Goal: Use online tool/utility: Use online tool/utility

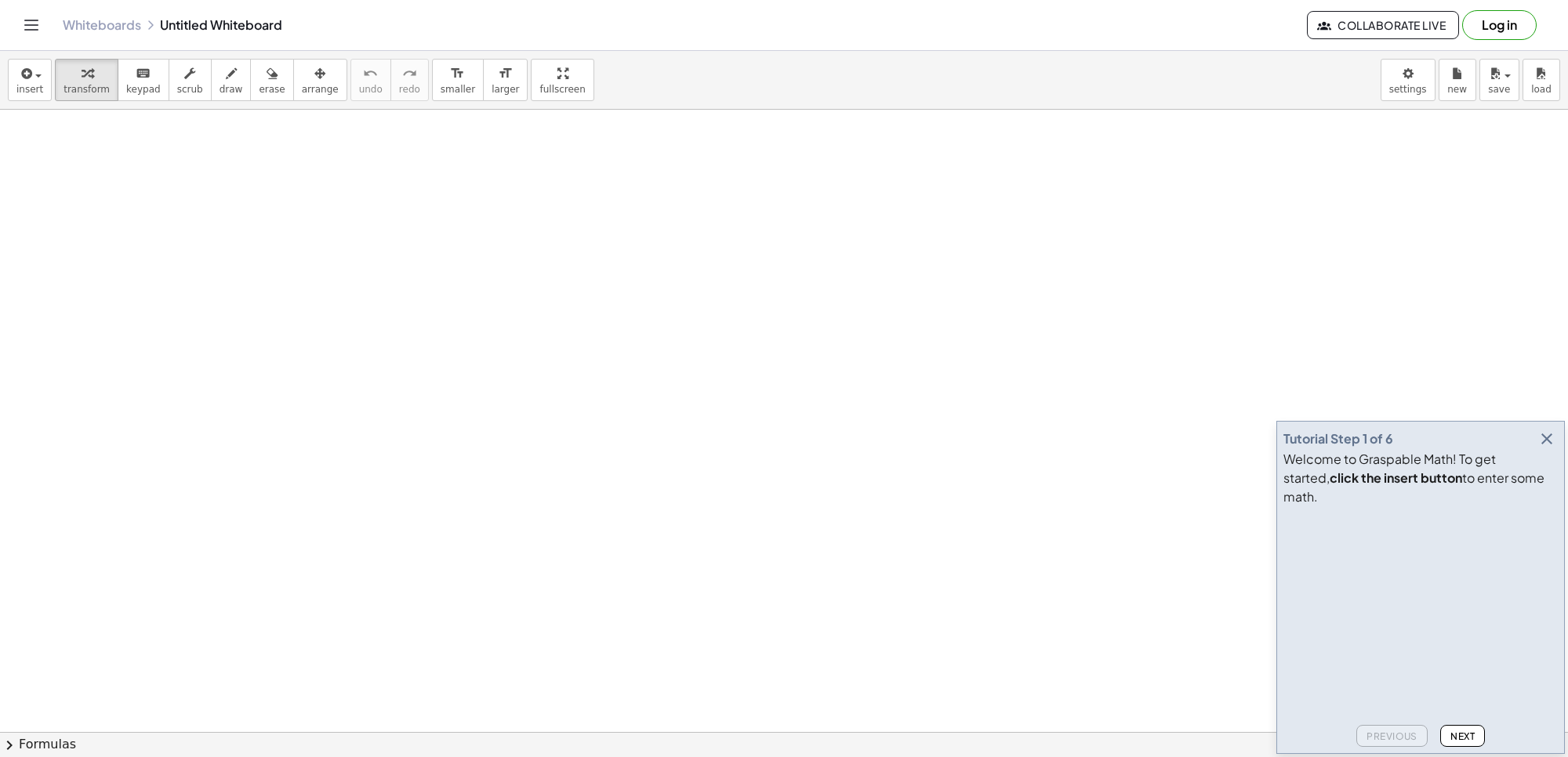
click at [1542, 448] on icon "button" at bounding box center [1547, 438] width 19 height 19
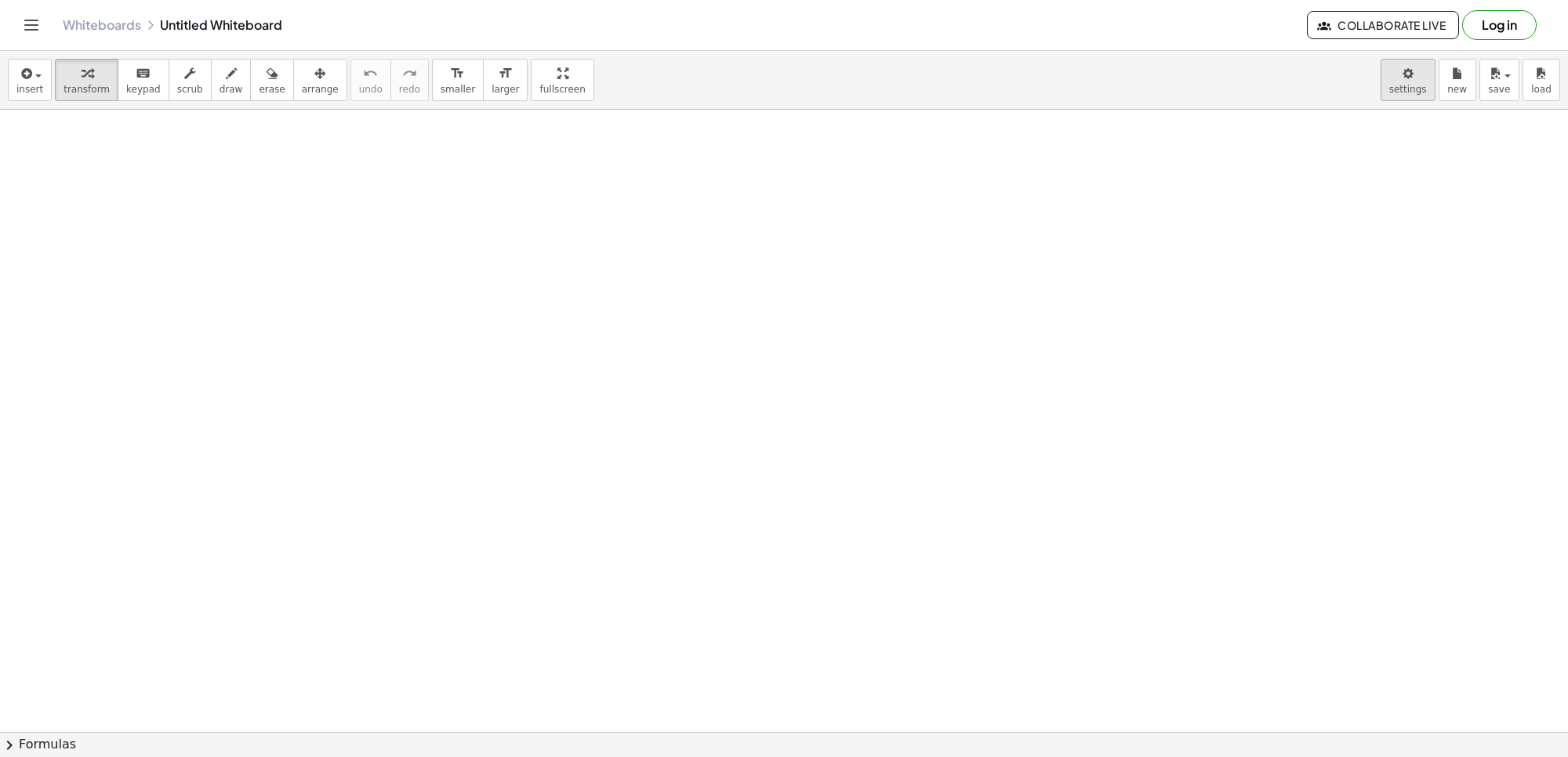
click at [1413, 78] on body "Graspable Math Activities Get Started Activity Bank Assigned Work Classes White…" at bounding box center [784, 378] width 1568 height 757
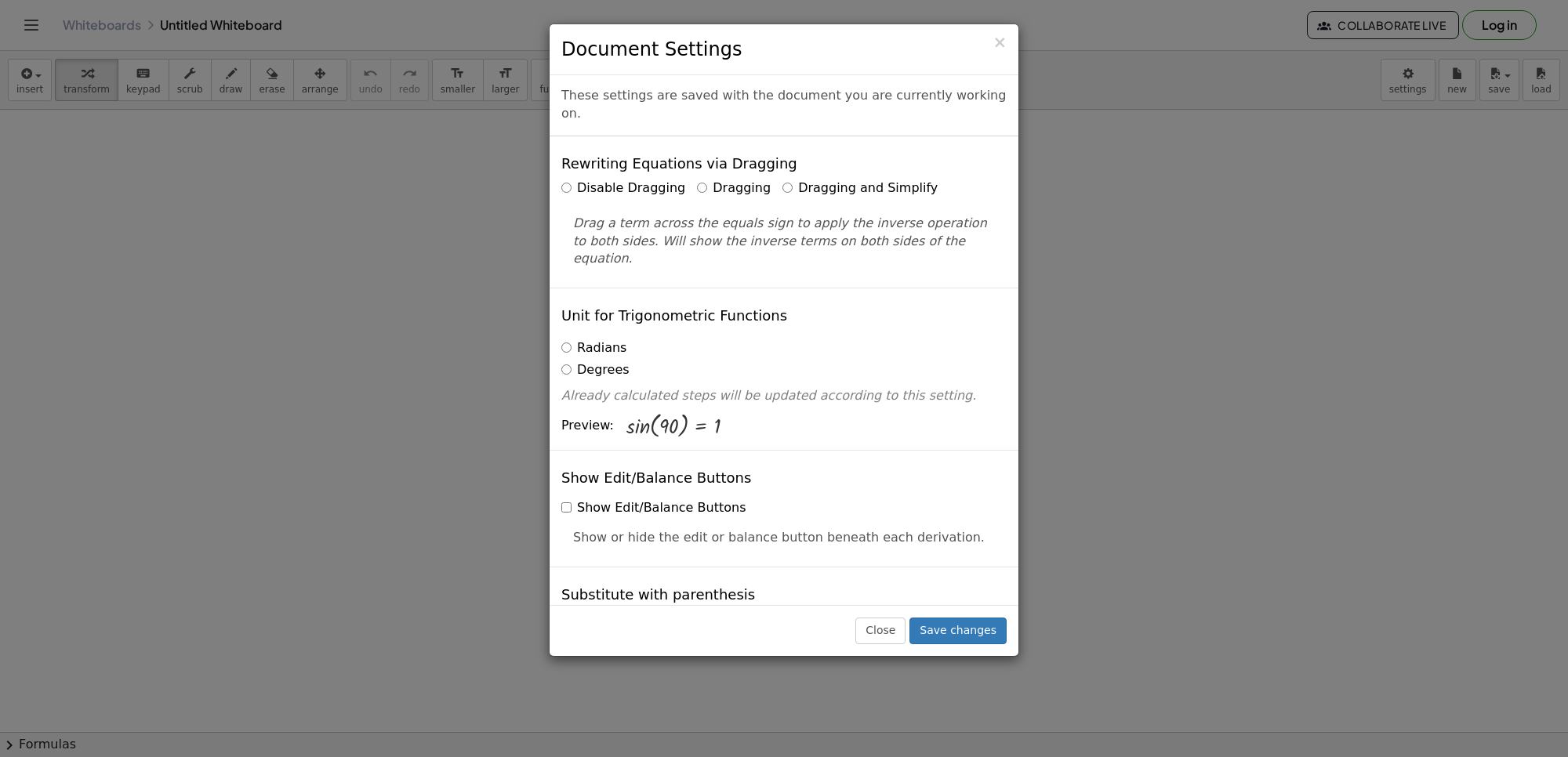
click at [790, 180] on label "Dragging and Simplify" at bounding box center [861, 189] width 155 height 18
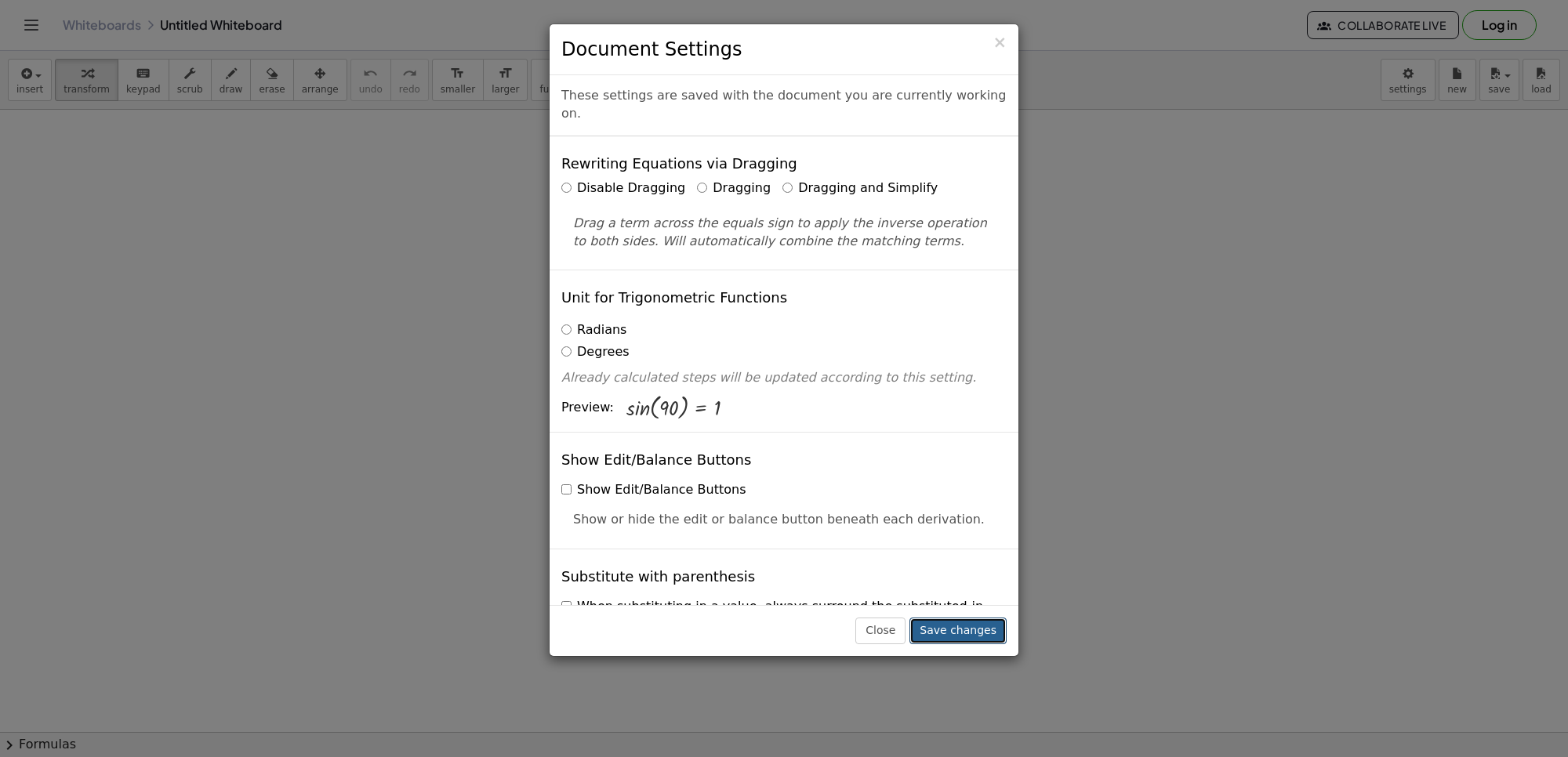
click at [983, 639] on button "Save changes" at bounding box center [958, 631] width 97 height 27
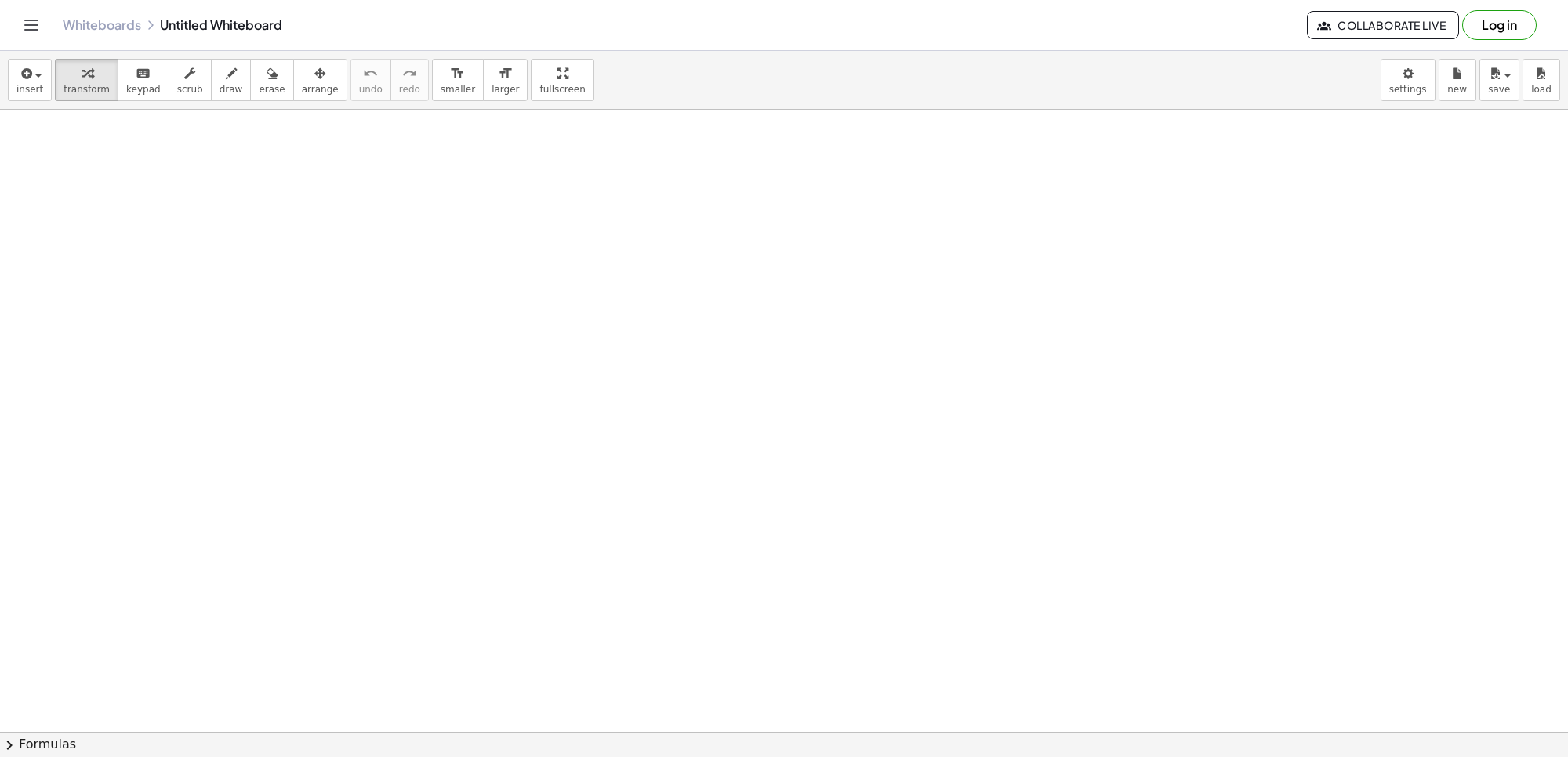
drag, startPoint x: 769, startPoint y: 570, endPoint x: 687, endPoint y: 570, distance: 82.0
click at [139, 87] on span "keypad" at bounding box center [143, 88] width 35 height 11
click at [132, 87] on span "keypad" at bounding box center [143, 88] width 35 height 11
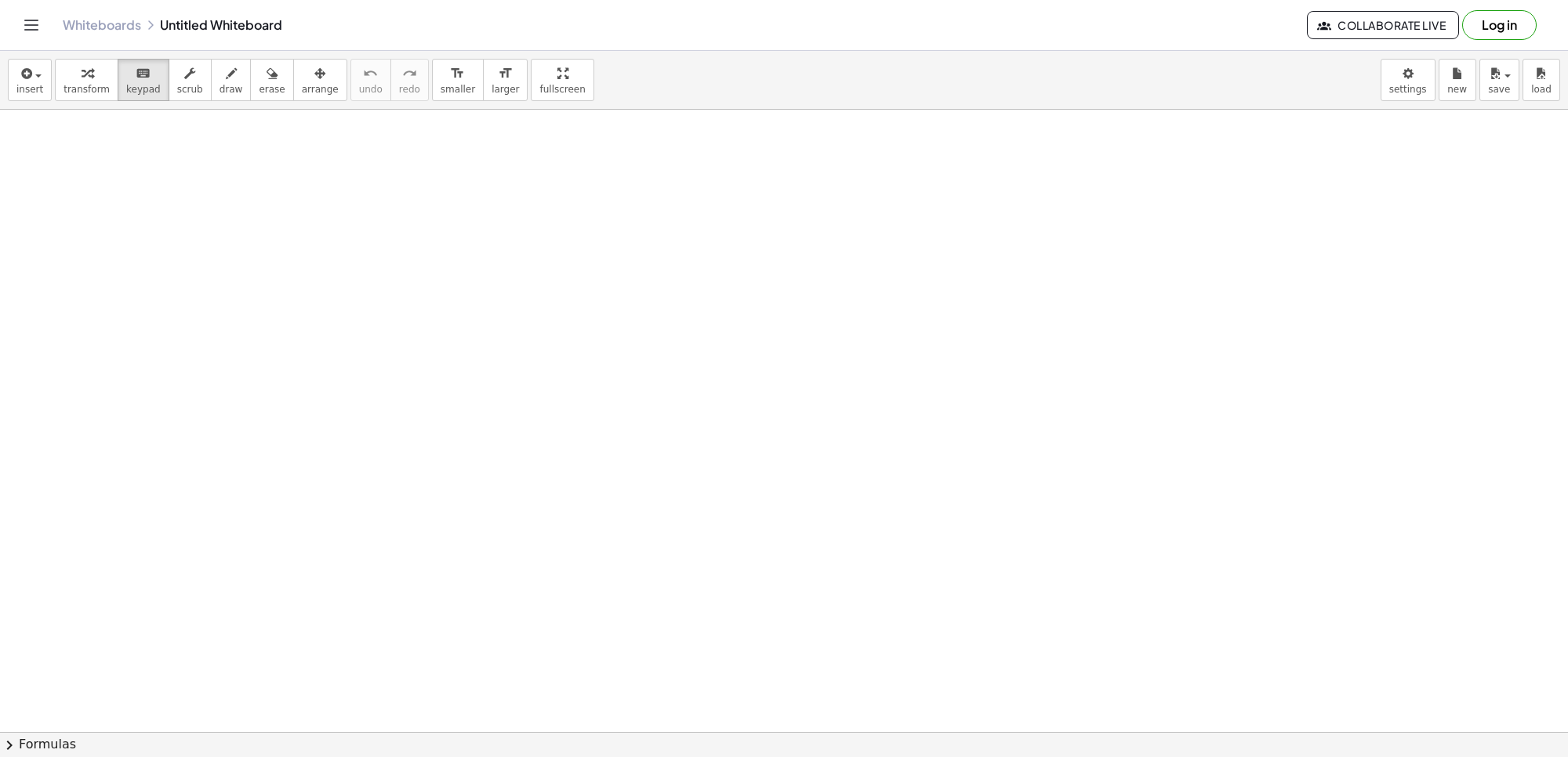
drag, startPoint x: 132, startPoint y: 87, endPoint x: 274, endPoint y: 359, distance: 306.8
click at [271, 380] on div "insert select one: Math Expression Function Text Youtube Video Graphing Geometr…" at bounding box center [784, 403] width 1568 height 706
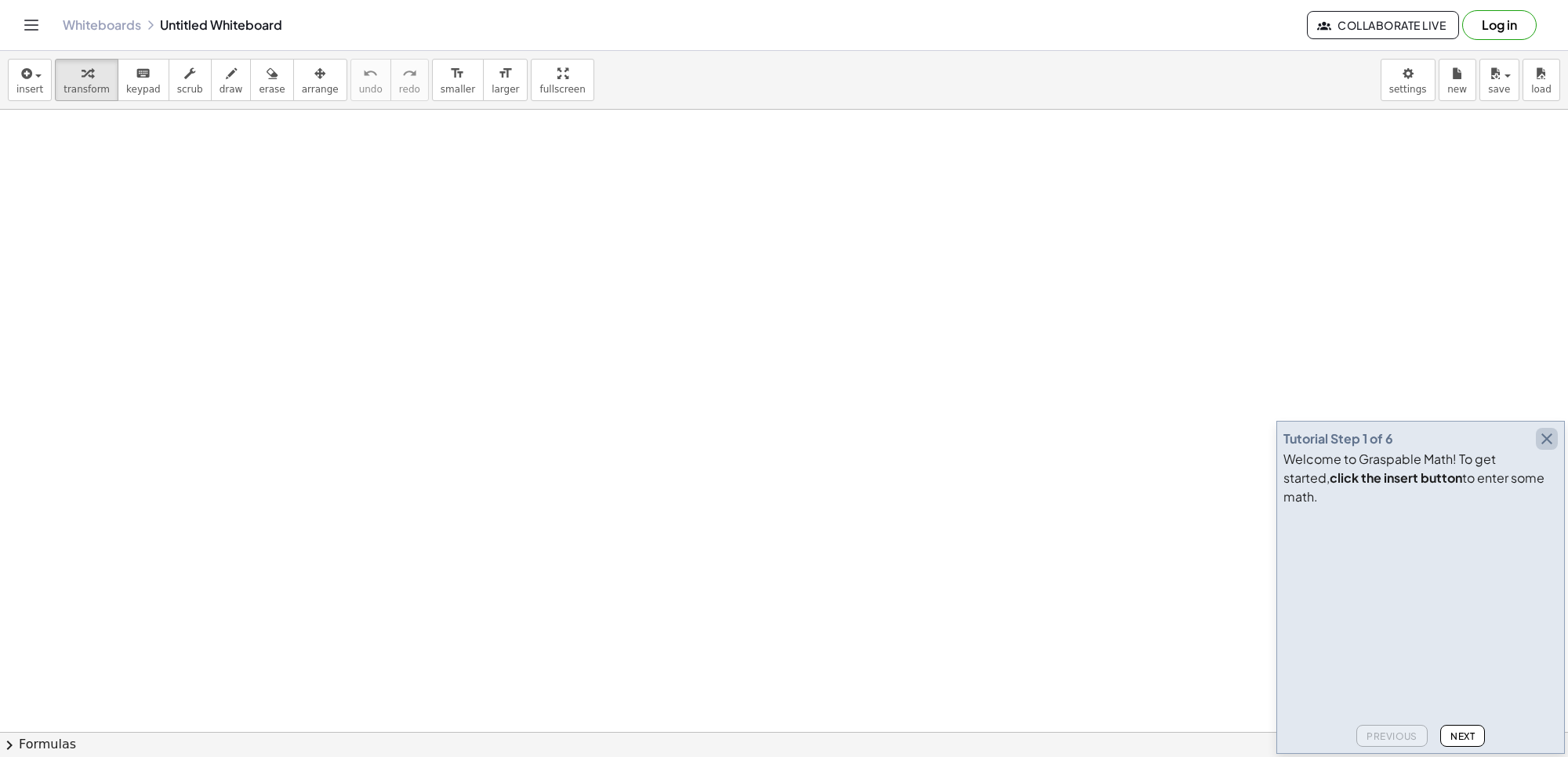
click at [1545, 448] on icon "button" at bounding box center [1547, 438] width 19 height 19
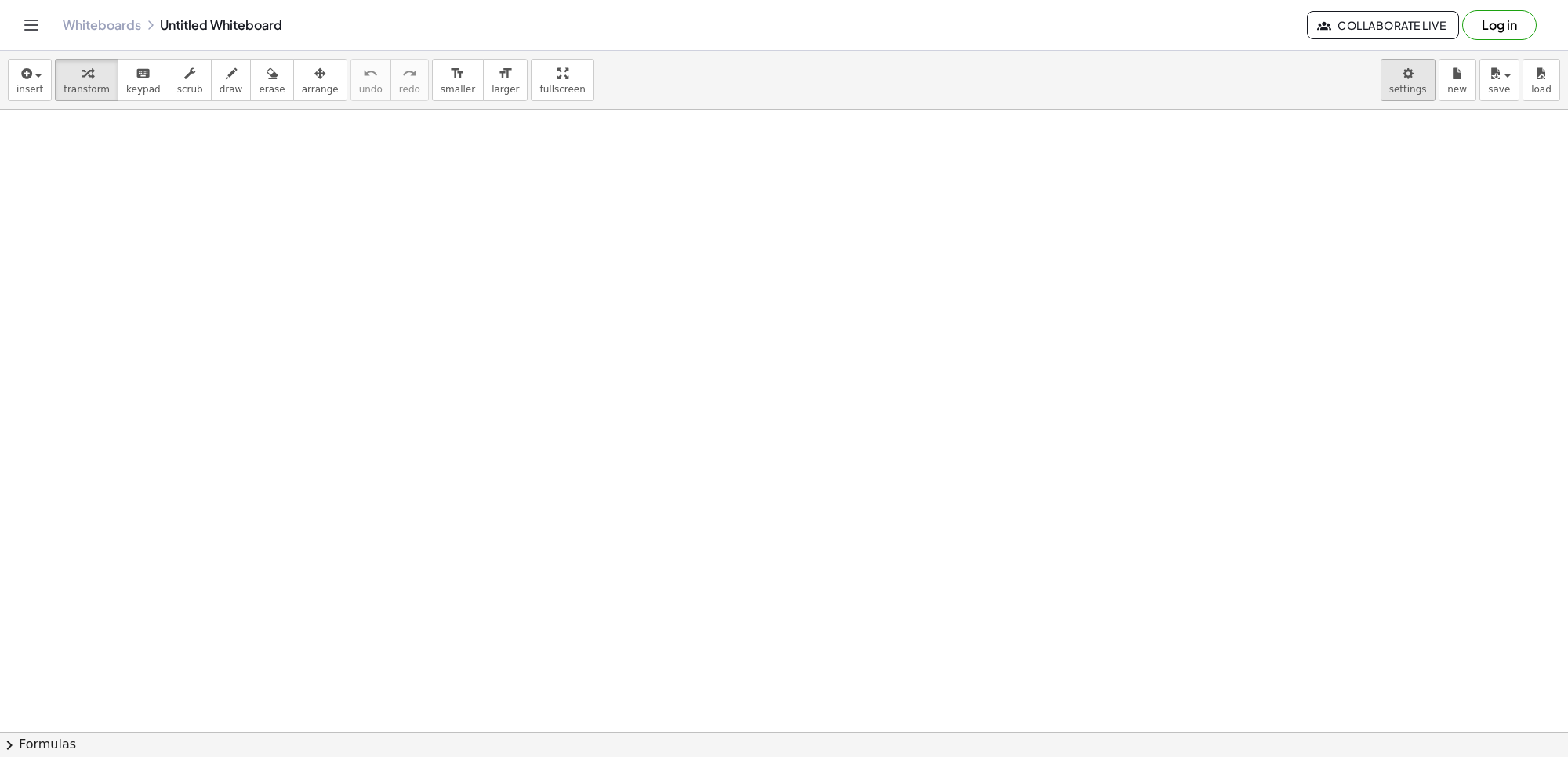
click at [1390, 88] on body "Graspable Math Activities Get Started Activity Bank Assigned Work Classes White…" at bounding box center [784, 378] width 1568 height 757
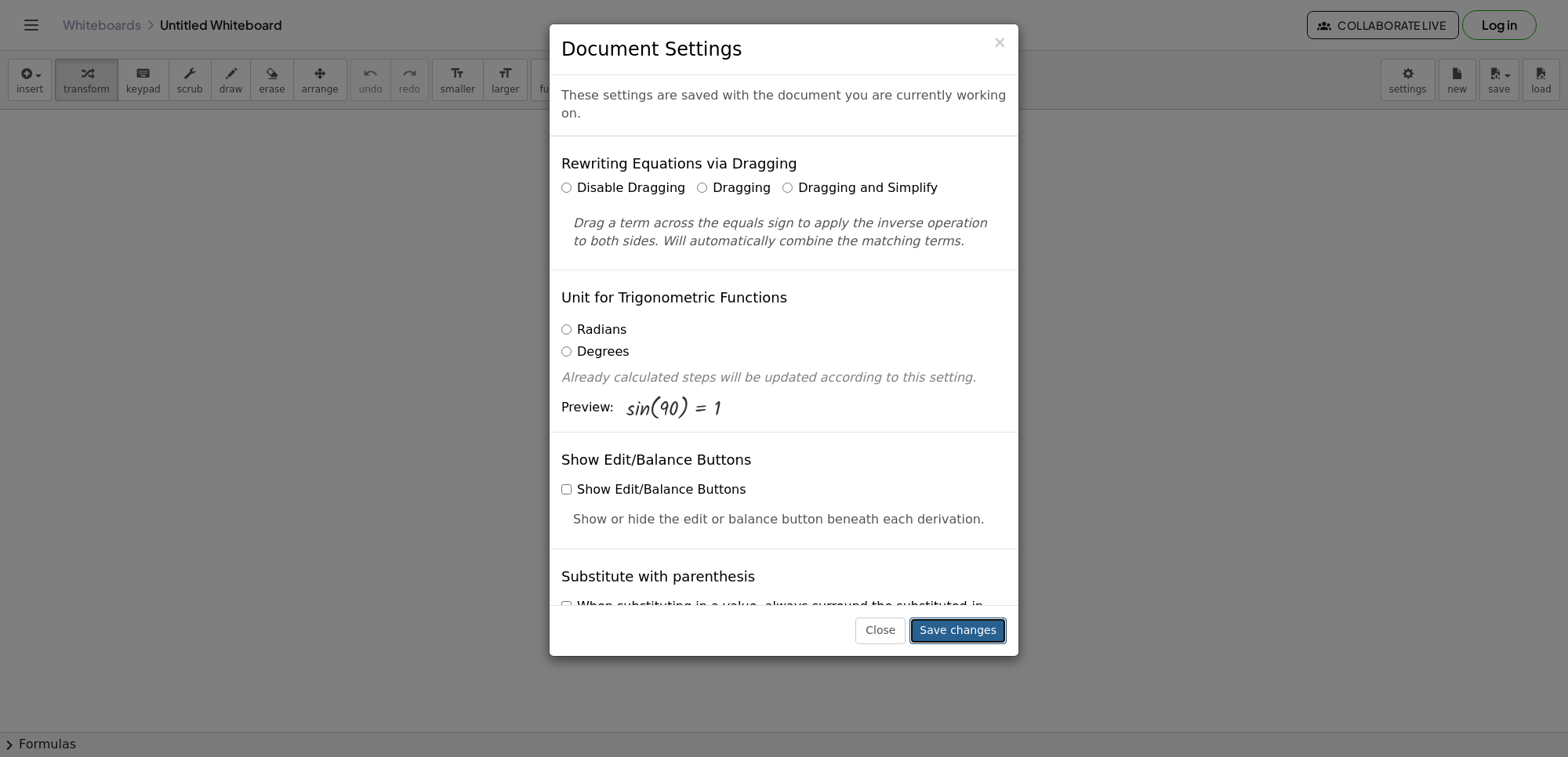
click at [965, 640] on button "Save changes" at bounding box center [958, 631] width 97 height 27
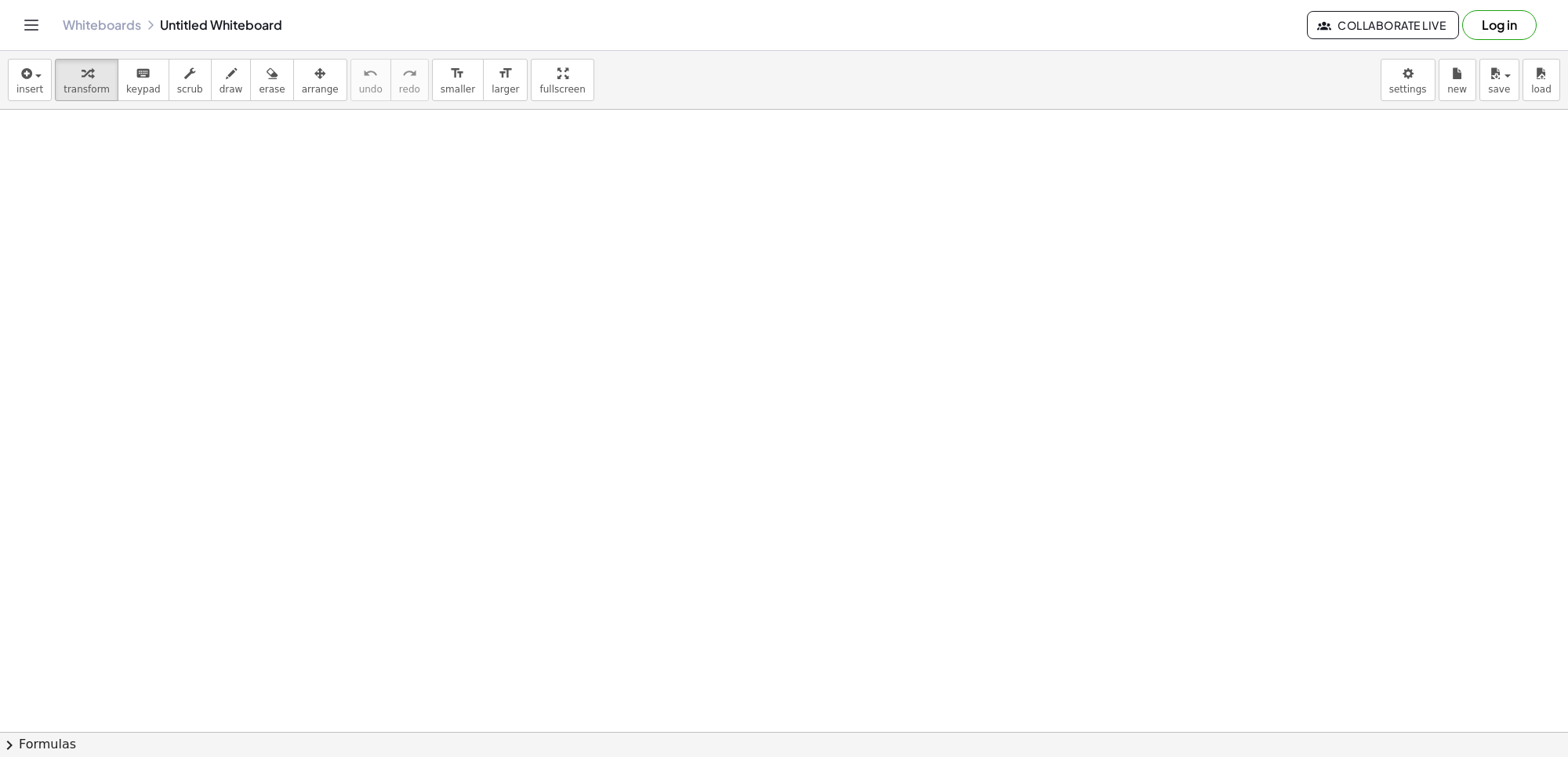
drag, startPoint x: 790, startPoint y: 477, endPoint x: 764, endPoint y: 447, distance: 39.7
drag, startPoint x: 809, startPoint y: 482, endPoint x: 793, endPoint y: 514, distance: 35.8
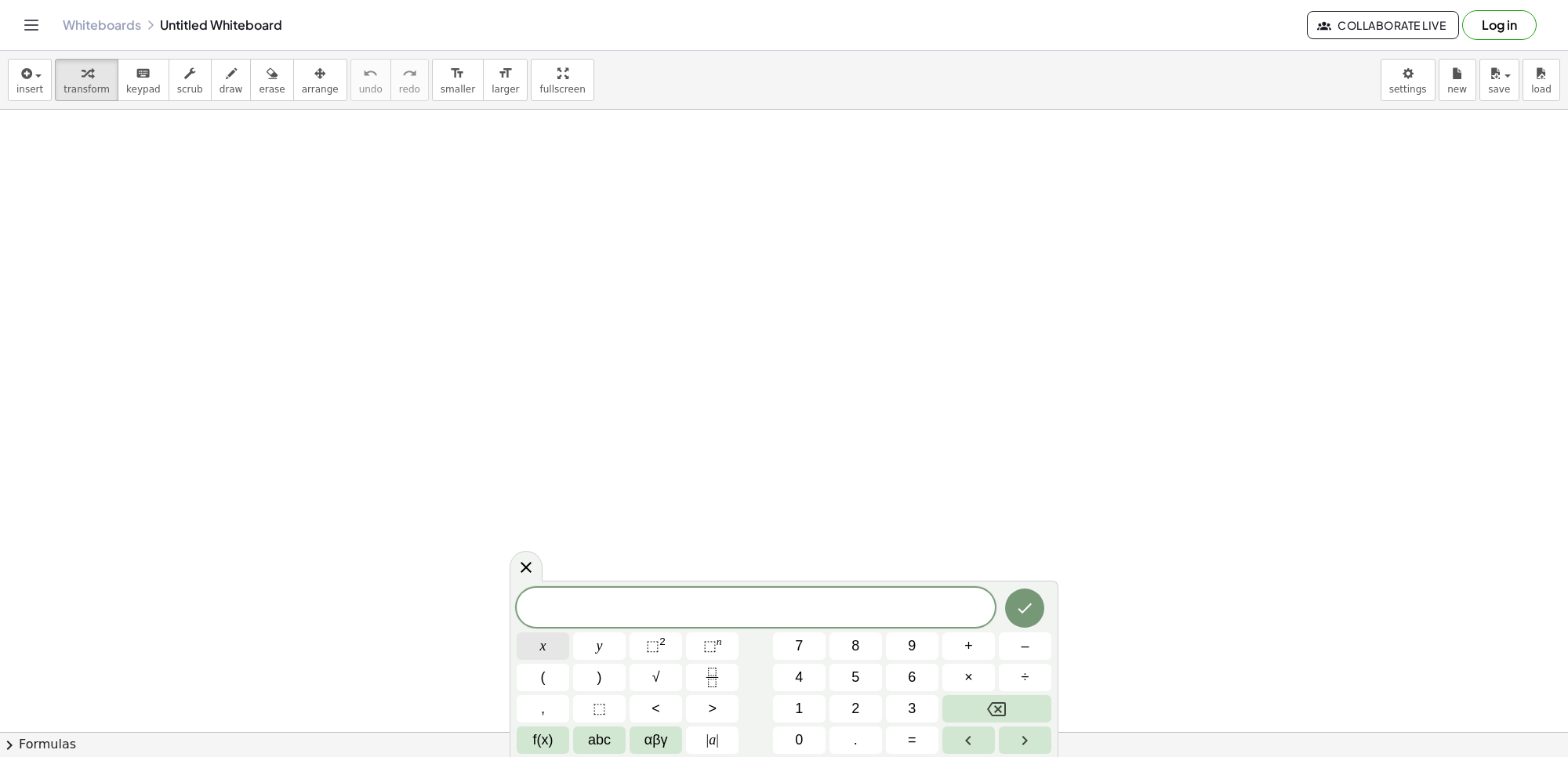
click at [542, 649] on span "x" at bounding box center [544, 646] width 6 height 21
click at [657, 653] on span "⬚" at bounding box center [652, 646] width 13 height 16
click at [1039, 613] on button "Done" at bounding box center [1024, 604] width 39 height 39
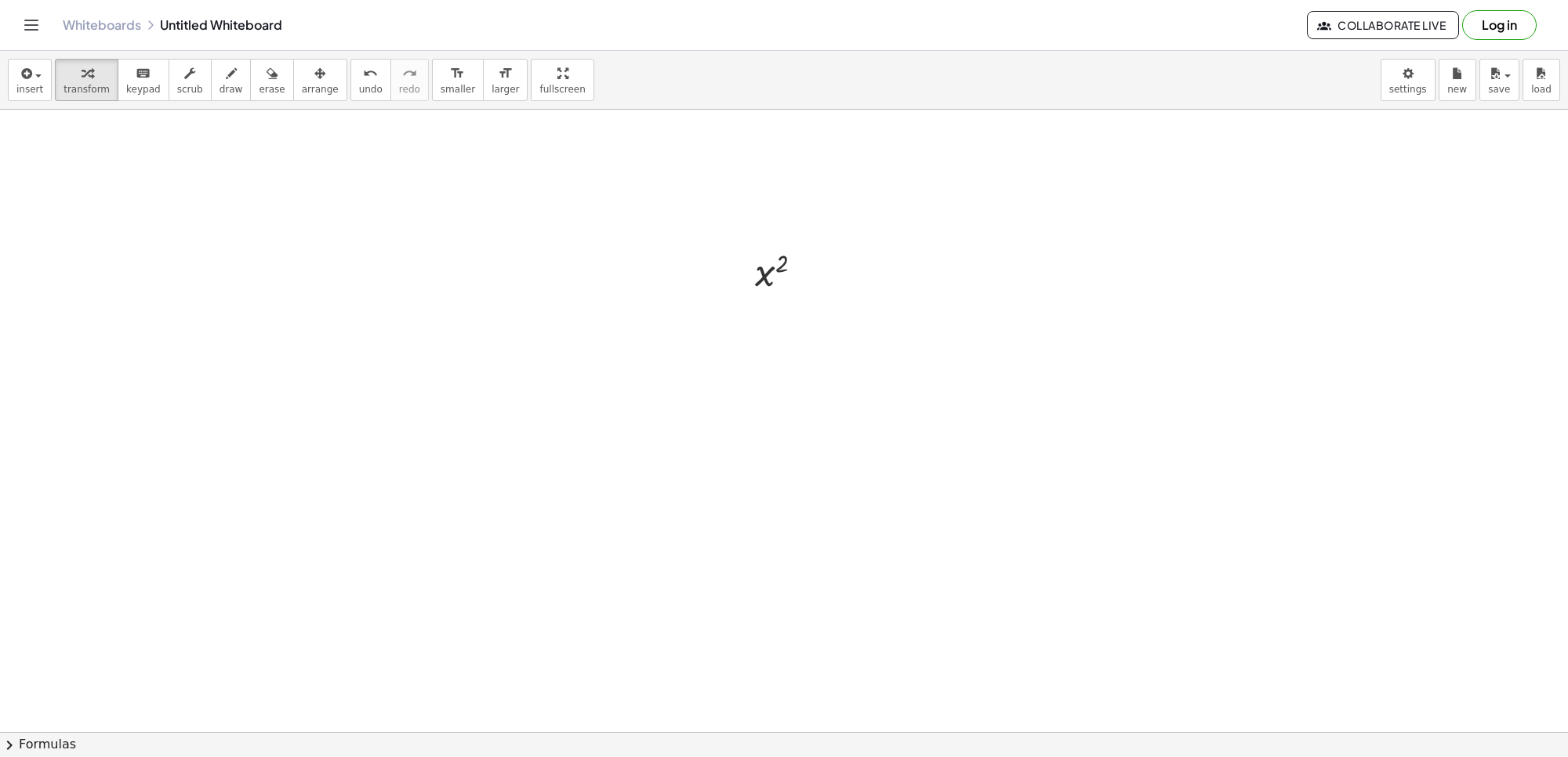
scroll to position [294, 0]
click at [1096, 548] on div at bounding box center [784, 489] width 1568 height 1346
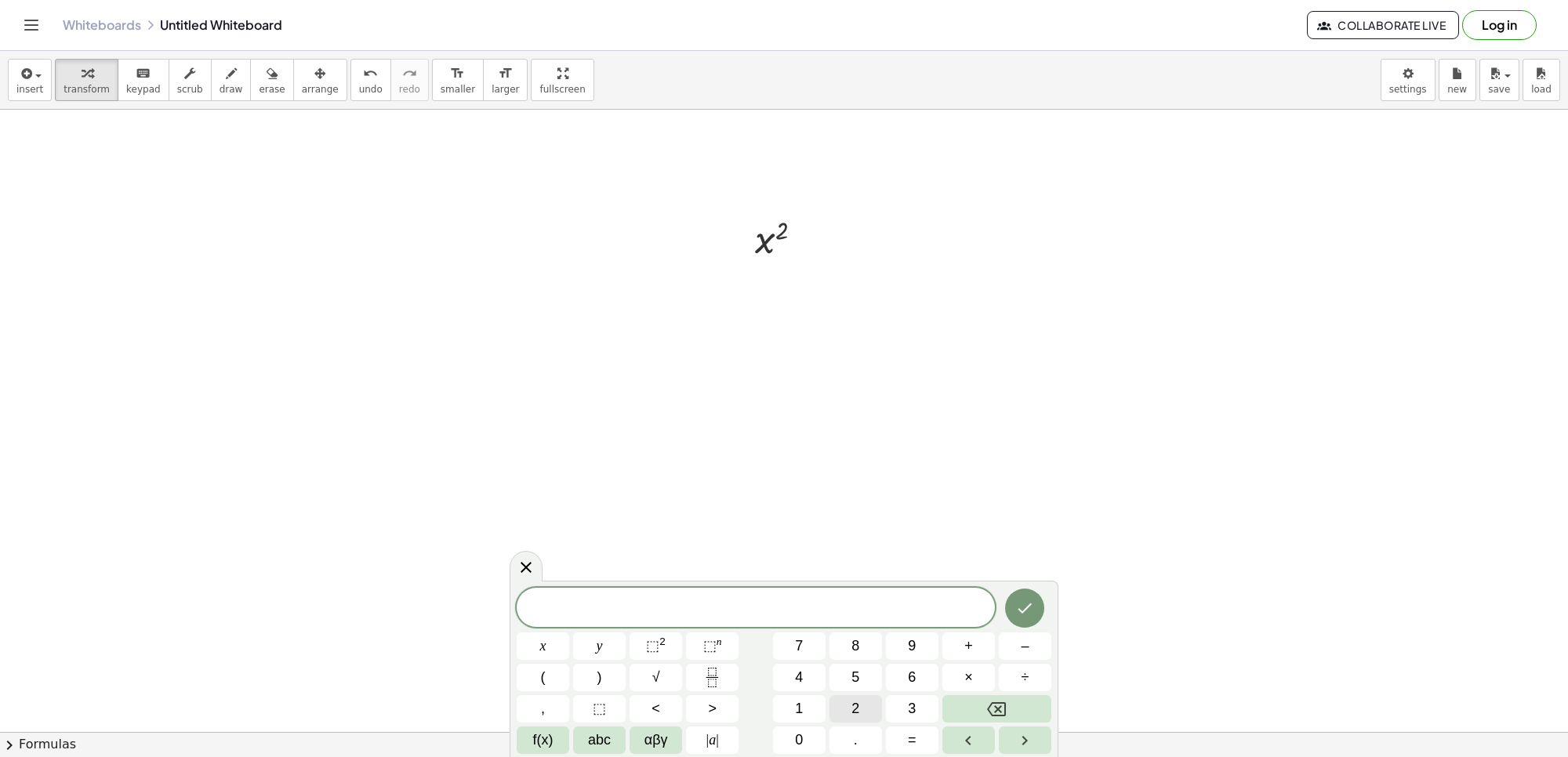
click at [840, 699] on button "2" at bounding box center [856, 709] width 53 height 28
click at [562, 641] on button "x" at bounding box center [543, 647] width 53 height 28
click at [1035, 608] on button "Done" at bounding box center [1024, 608] width 39 height 39
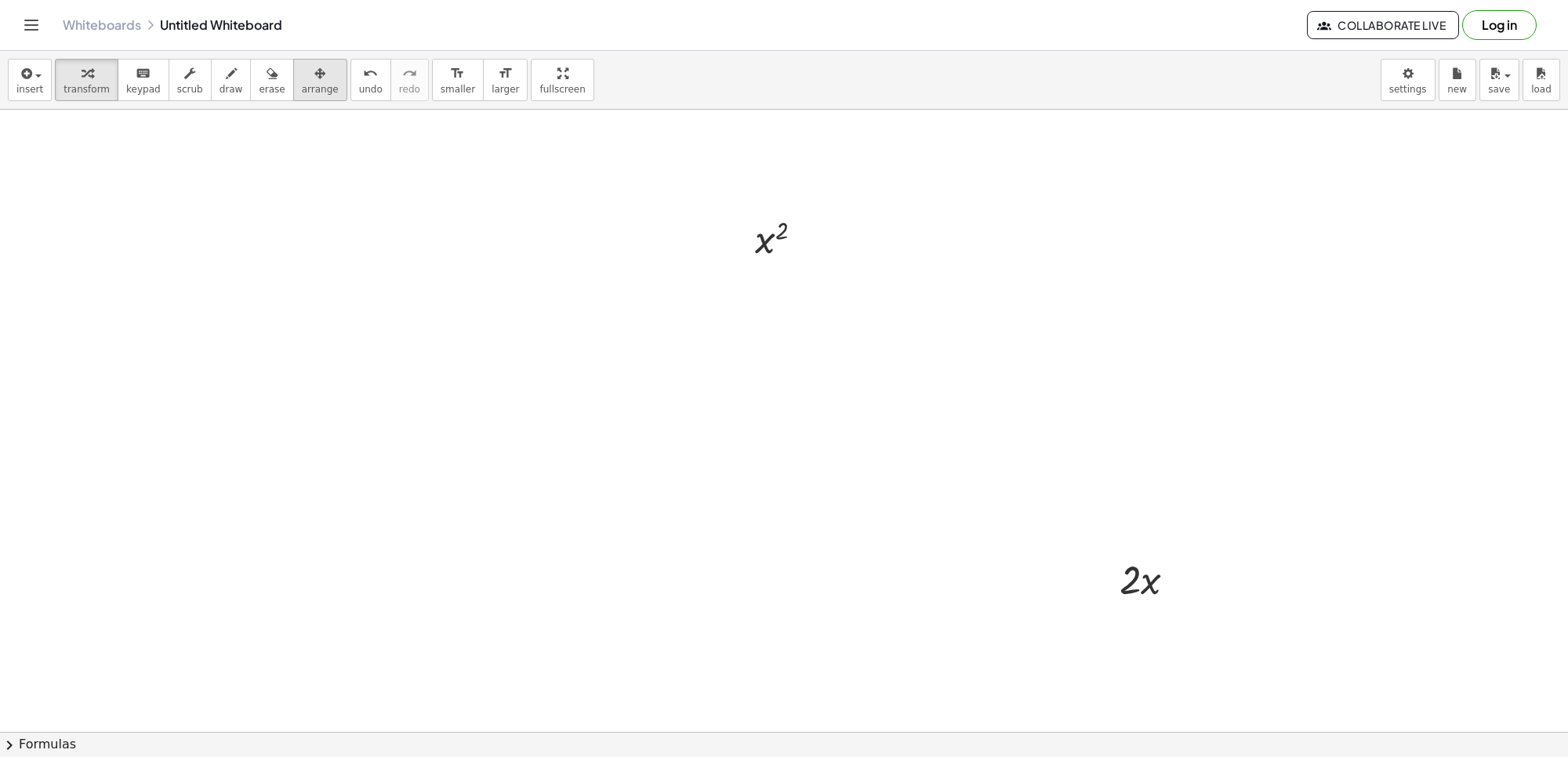
click at [303, 80] on div "button" at bounding box center [320, 73] width 37 height 19
drag, startPoint x: 1153, startPoint y: 574, endPoint x: 788, endPoint y: 336, distance: 435.7
click at [788, 336] on div at bounding box center [783, 340] width 104 height 62
click at [314, 83] on icon "button" at bounding box center [319, 74] width 11 height 19
click at [401, 275] on div at bounding box center [784, 489] width 1568 height 1346
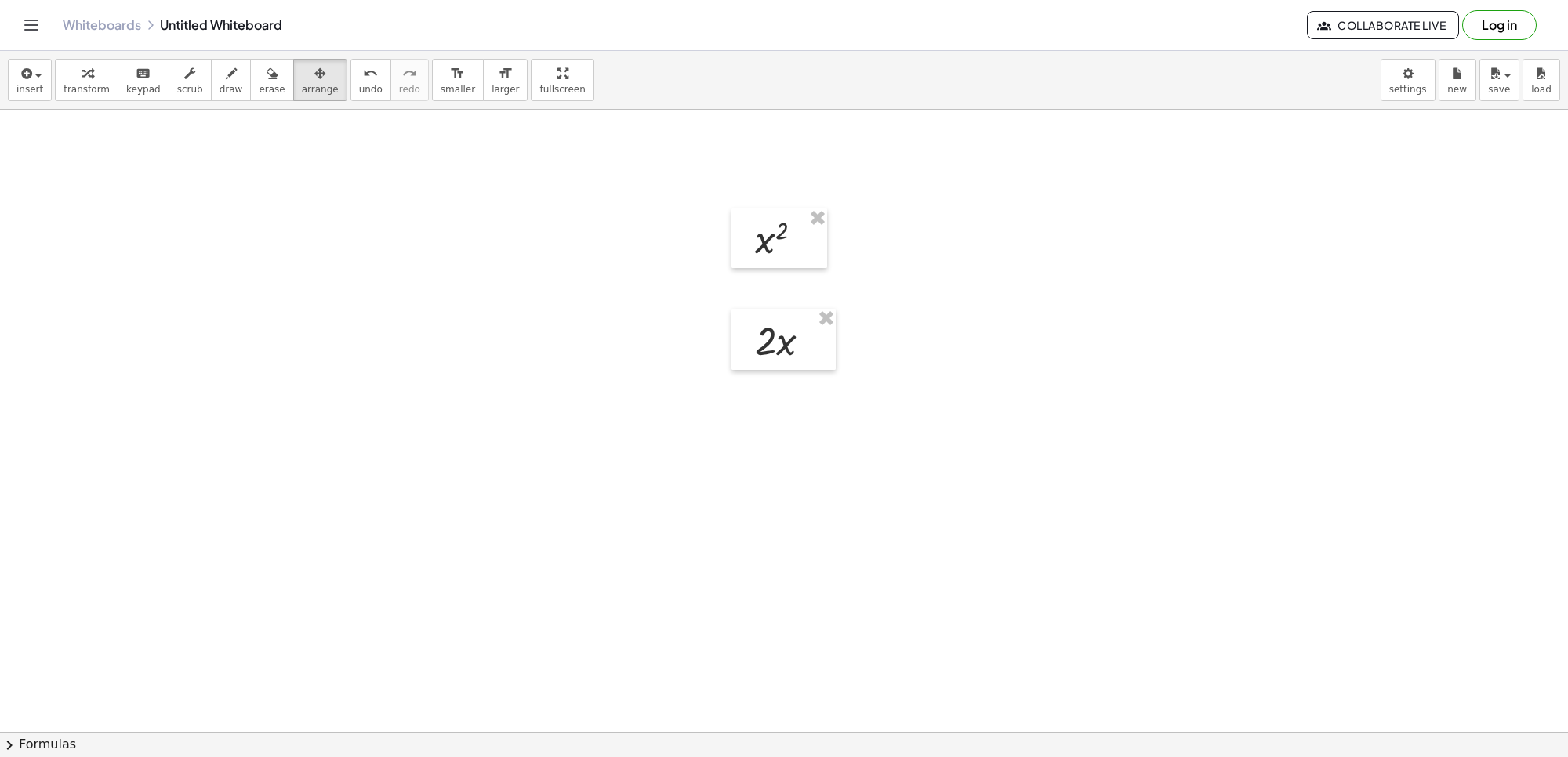
click at [742, 403] on div at bounding box center [784, 489] width 1568 height 1346
click at [759, 278] on div at bounding box center [784, 489] width 1568 height 1346
click at [782, 584] on div at bounding box center [784, 489] width 1568 height 1346
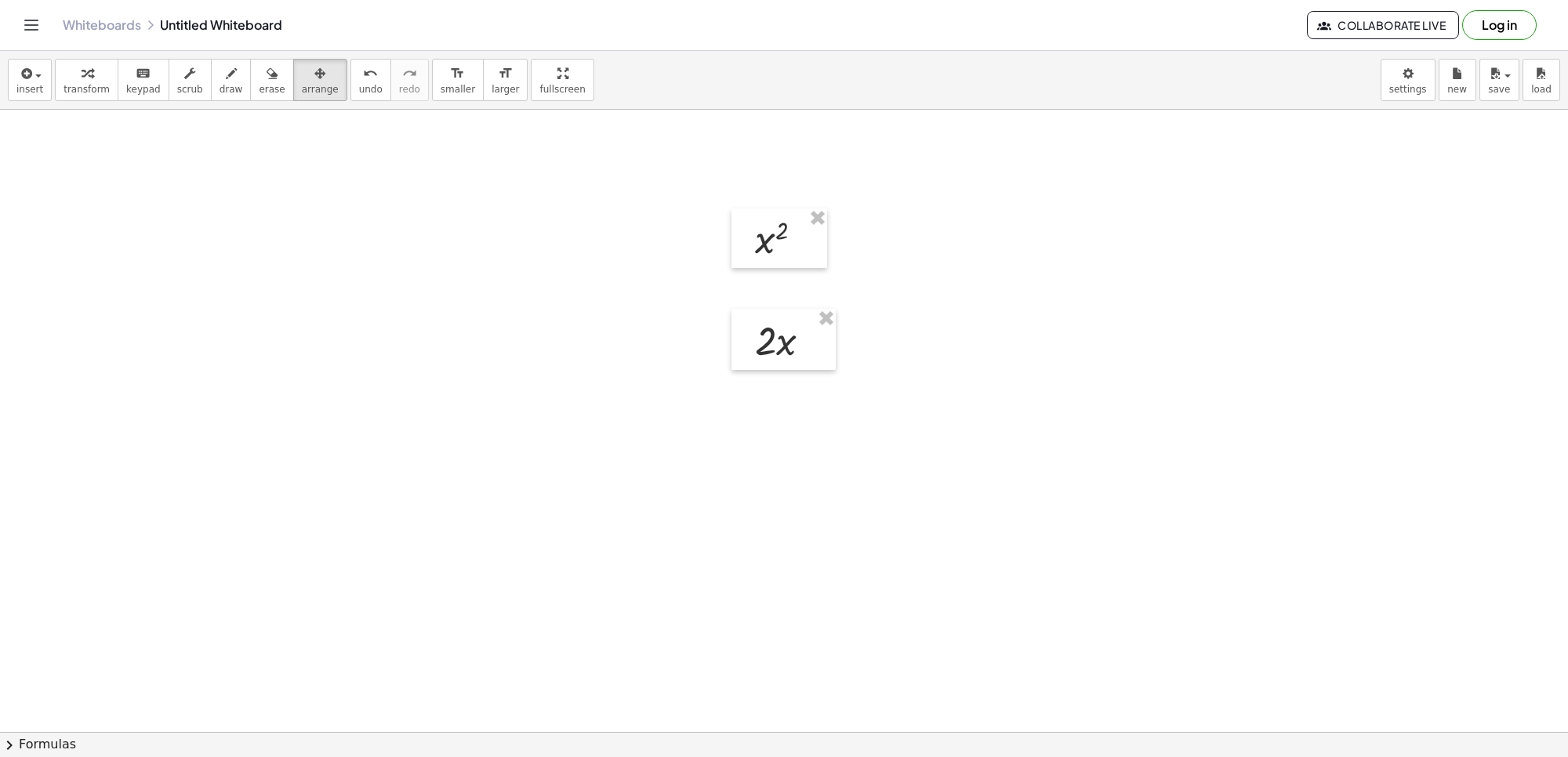
click at [780, 582] on div at bounding box center [784, 489] width 1568 height 1346
click at [304, 78] on div "button" at bounding box center [320, 73] width 37 height 19
click at [90, 83] on span "transform" at bounding box center [86, 88] width 47 height 11
click at [792, 542] on div at bounding box center [784, 489] width 1568 height 1346
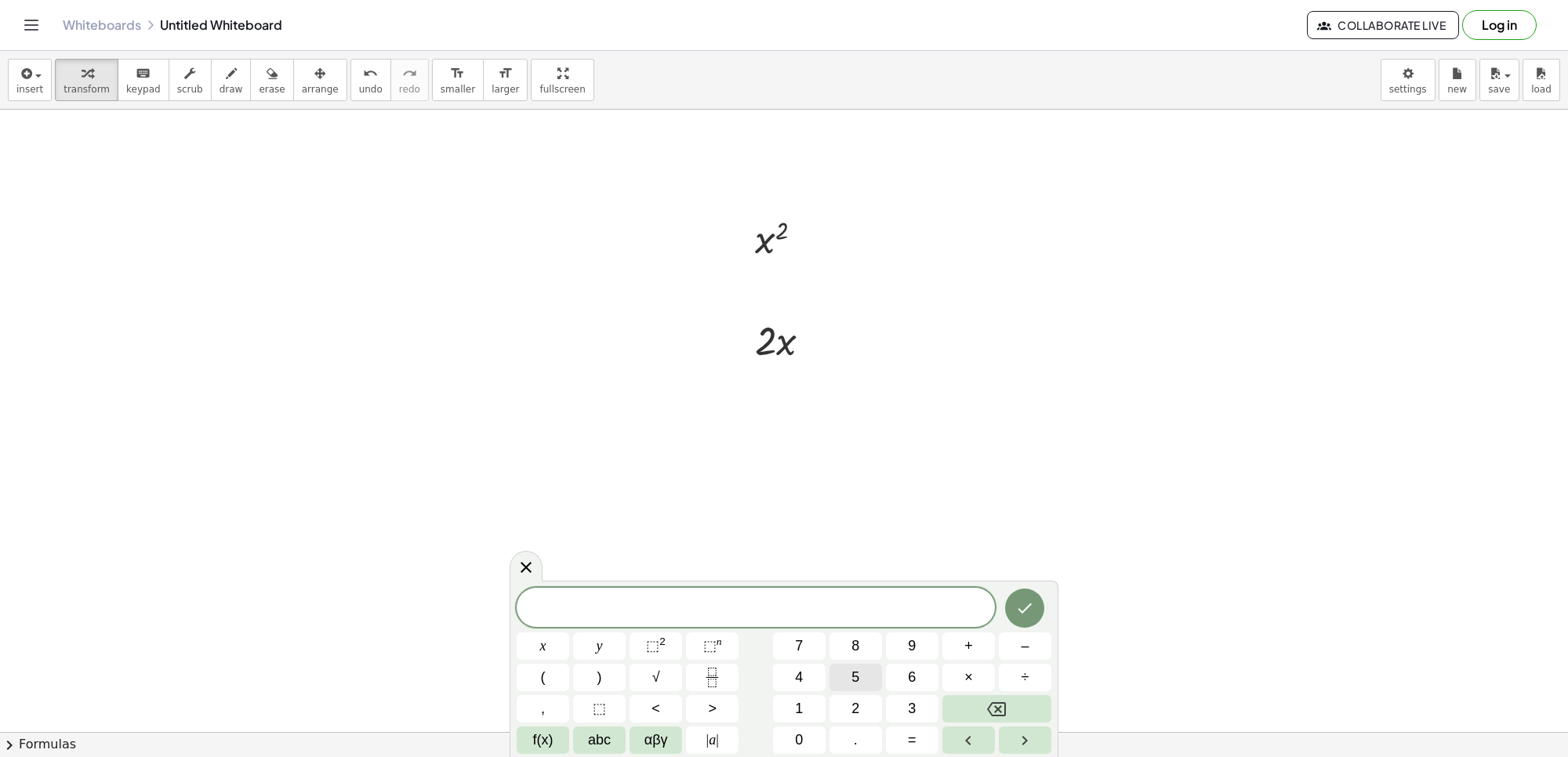
click at [850, 676] on button "5" at bounding box center [856, 678] width 53 height 28
click at [548, 644] on button "x" at bounding box center [543, 647] width 53 height 28
click at [660, 642] on sup "2" at bounding box center [663, 642] width 6 height 12
click at [976, 704] on button "Backspace" at bounding box center [998, 709] width 109 height 28
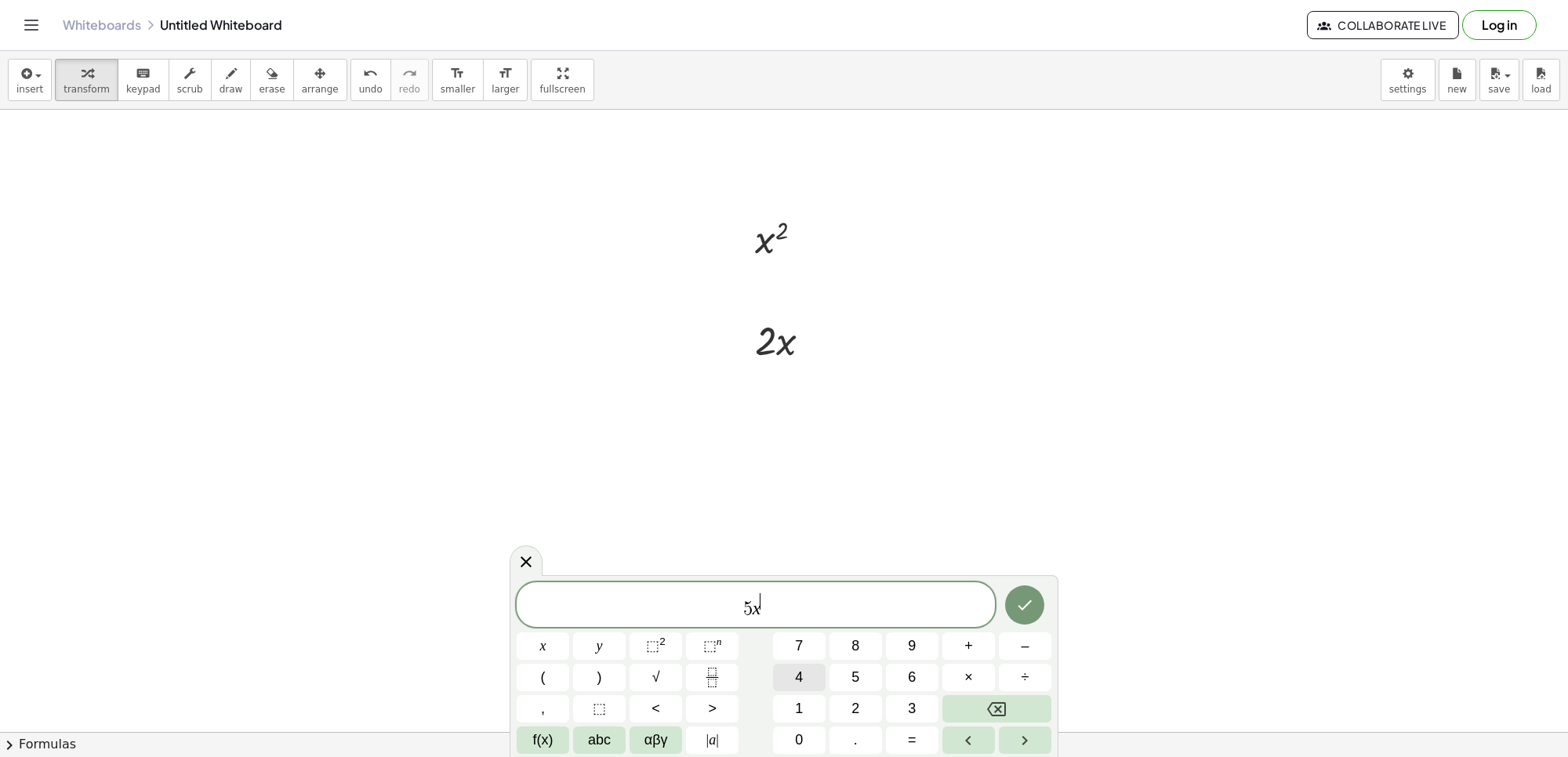
click at [802, 672] on span "4" at bounding box center [799, 678] width 8 height 21
click at [1019, 598] on icon "Done" at bounding box center [1024, 605] width 19 height 19
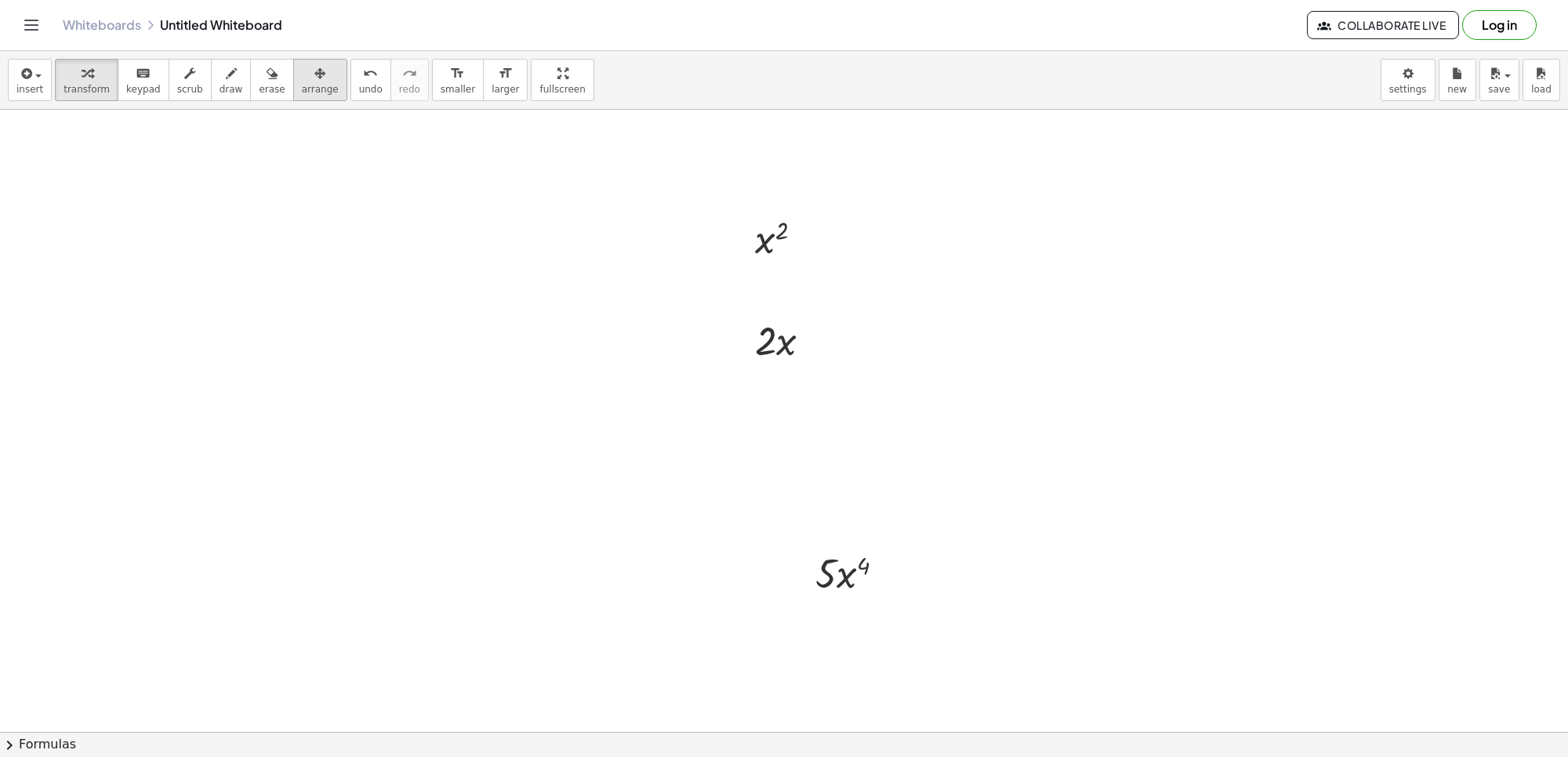
click at [314, 73] on icon "button" at bounding box center [319, 74] width 11 height 19
drag, startPoint x: 845, startPoint y: 555, endPoint x: 785, endPoint y: 418, distance: 149.6
click at [785, 418] on div at bounding box center [791, 435] width 117 height 62
click at [81, 82] on icon "button" at bounding box center [86, 74] width 11 height 19
click at [772, 527] on div at bounding box center [784, 489] width 1568 height 1346
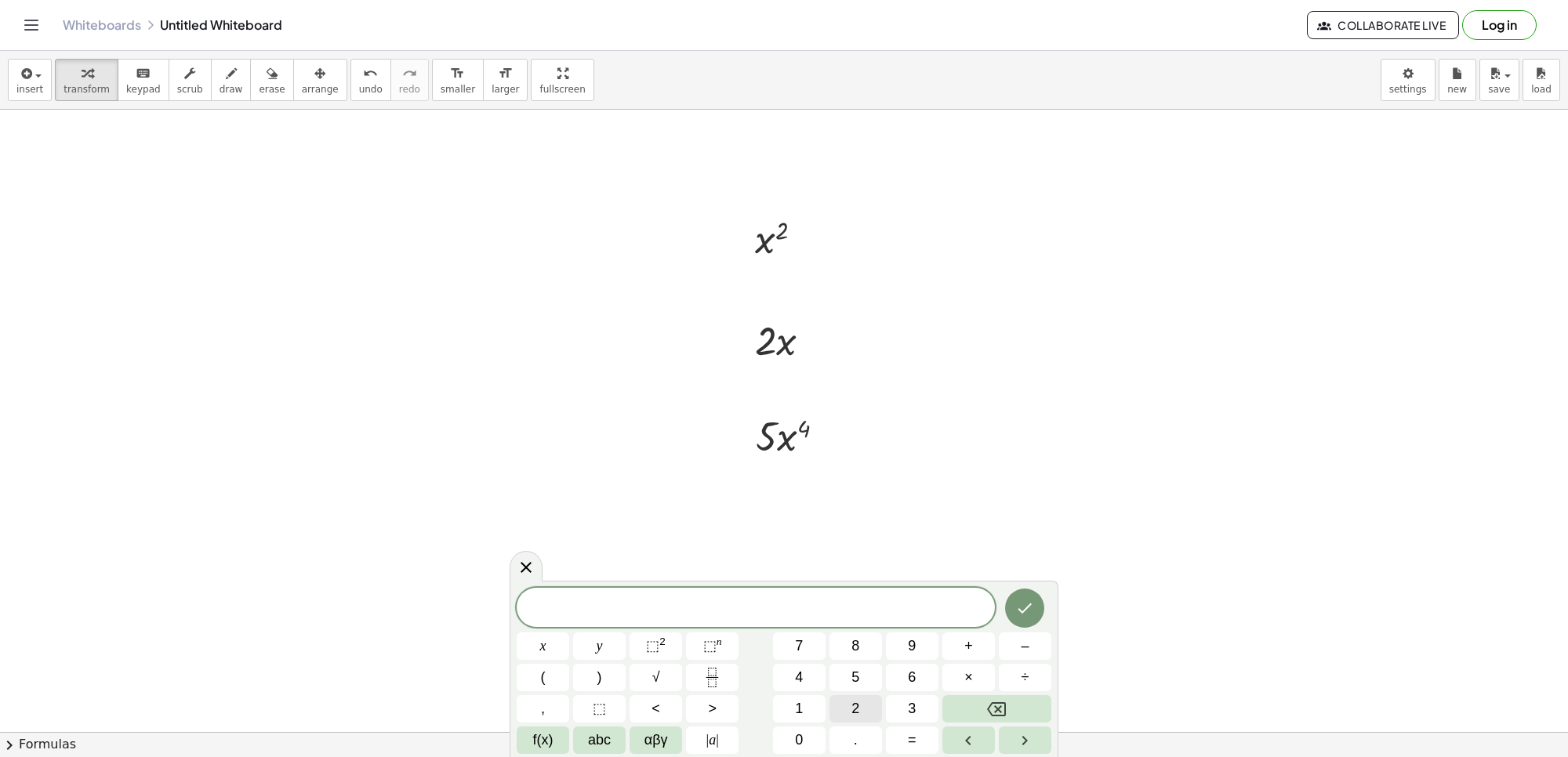
click at [875, 699] on button "2" at bounding box center [856, 709] width 53 height 28
click at [808, 731] on button "0" at bounding box center [799, 741] width 53 height 28
click at [550, 645] on button "x" at bounding box center [543, 647] width 53 height 28
click at [675, 647] on button "⬚ 2" at bounding box center [656, 647] width 53 height 28
click at [992, 711] on icon "Backspace" at bounding box center [997, 709] width 19 height 19
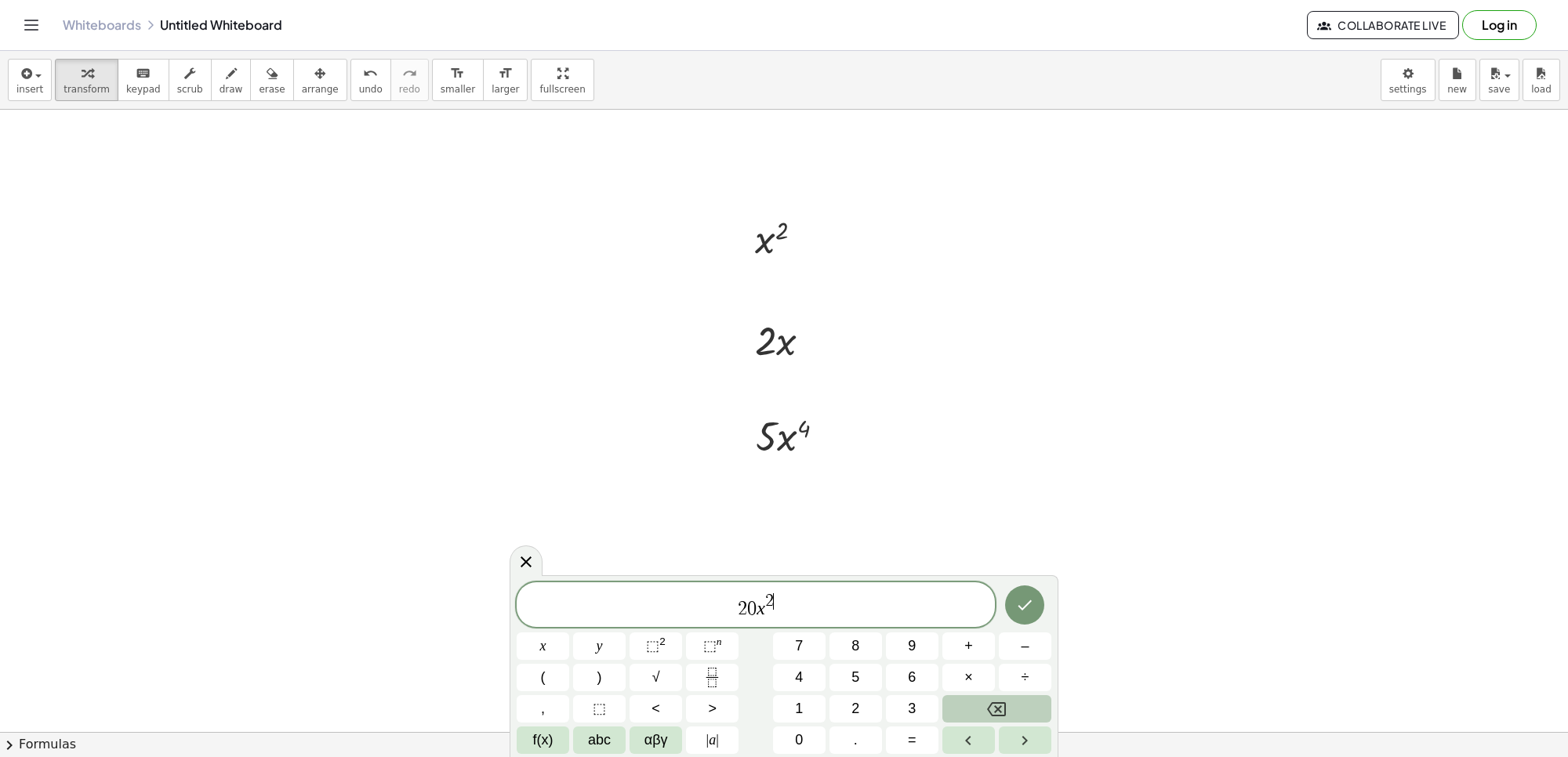
click at [992, 711] on icon "Backspace" at bounding box center [997, 709] width 19 height 19
click at [899, 697] on button "3" at bounding box center [912, 709] width 53 height 28
click at [1019, 592] on button "Done" at bounding box center [1024, 604] width 39 height 39
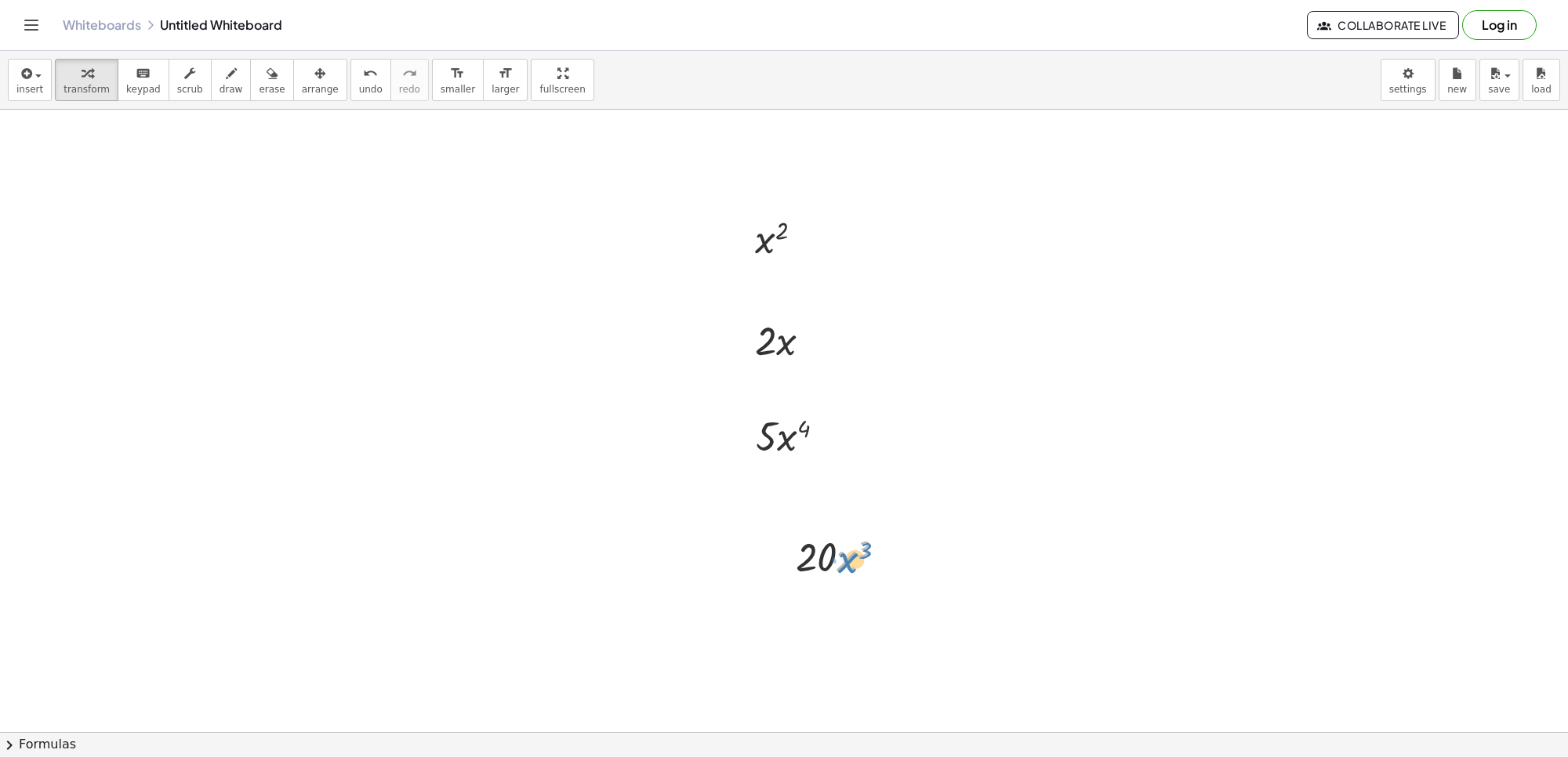
click at [845, 557] on div at bounding box center [847, 556] width 117 height 54
click at [731, 660] on div at bounding box center [784, 489] width 1568 height 1346
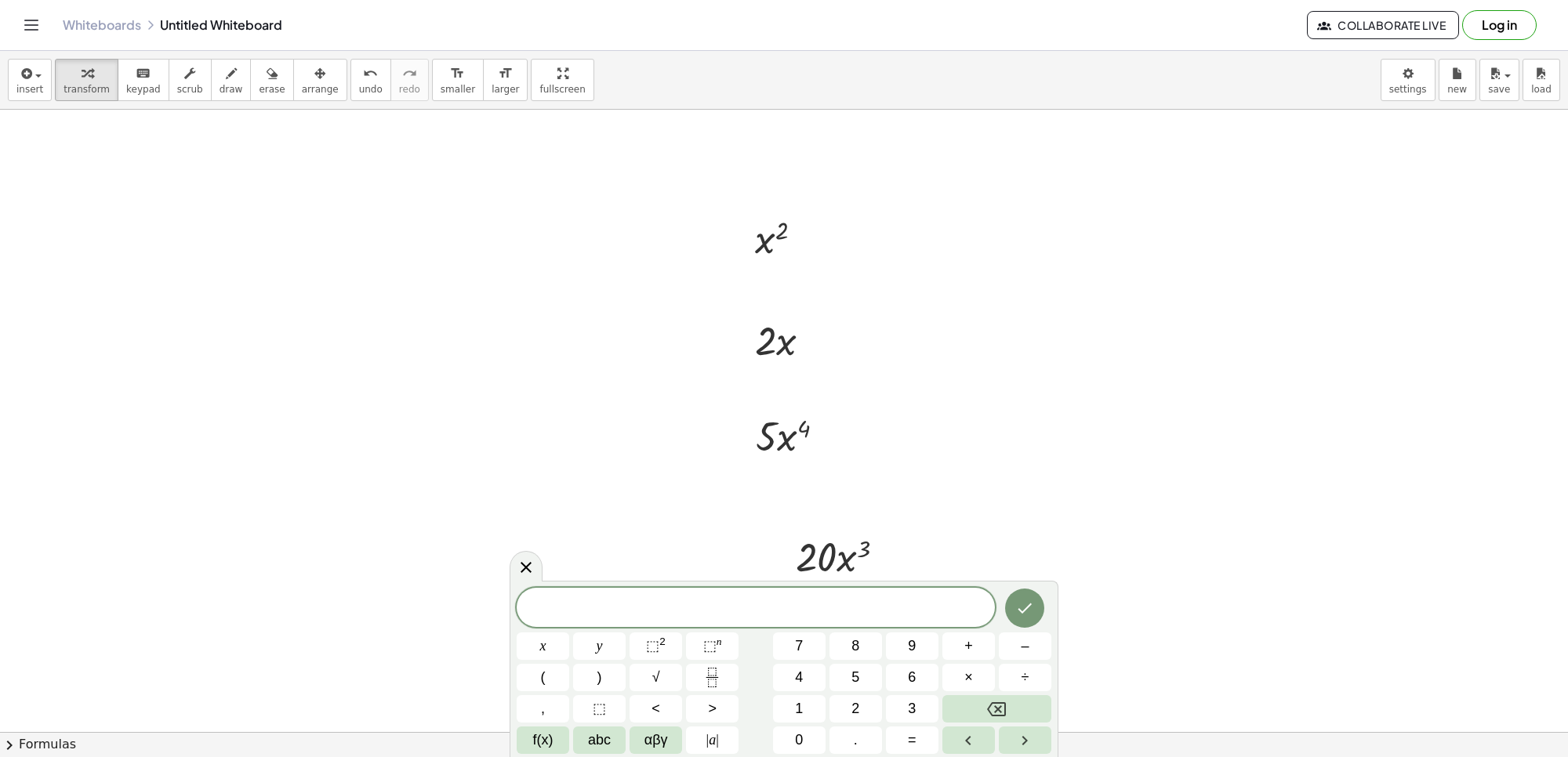
scroll to position [490, 0]
click at [810, 711] on button "1" at bounding box center [799, 709] width 53 height 28
click at [809, 734] on button "0" at bounding box center [799, 741] width 53 height 28
click at [559, 640] on button "x" at bounding box center [543, 647] width 53 height 28
click at [659, 645] on span "⬚" at bounding box center [652, 646] width 13 height 16
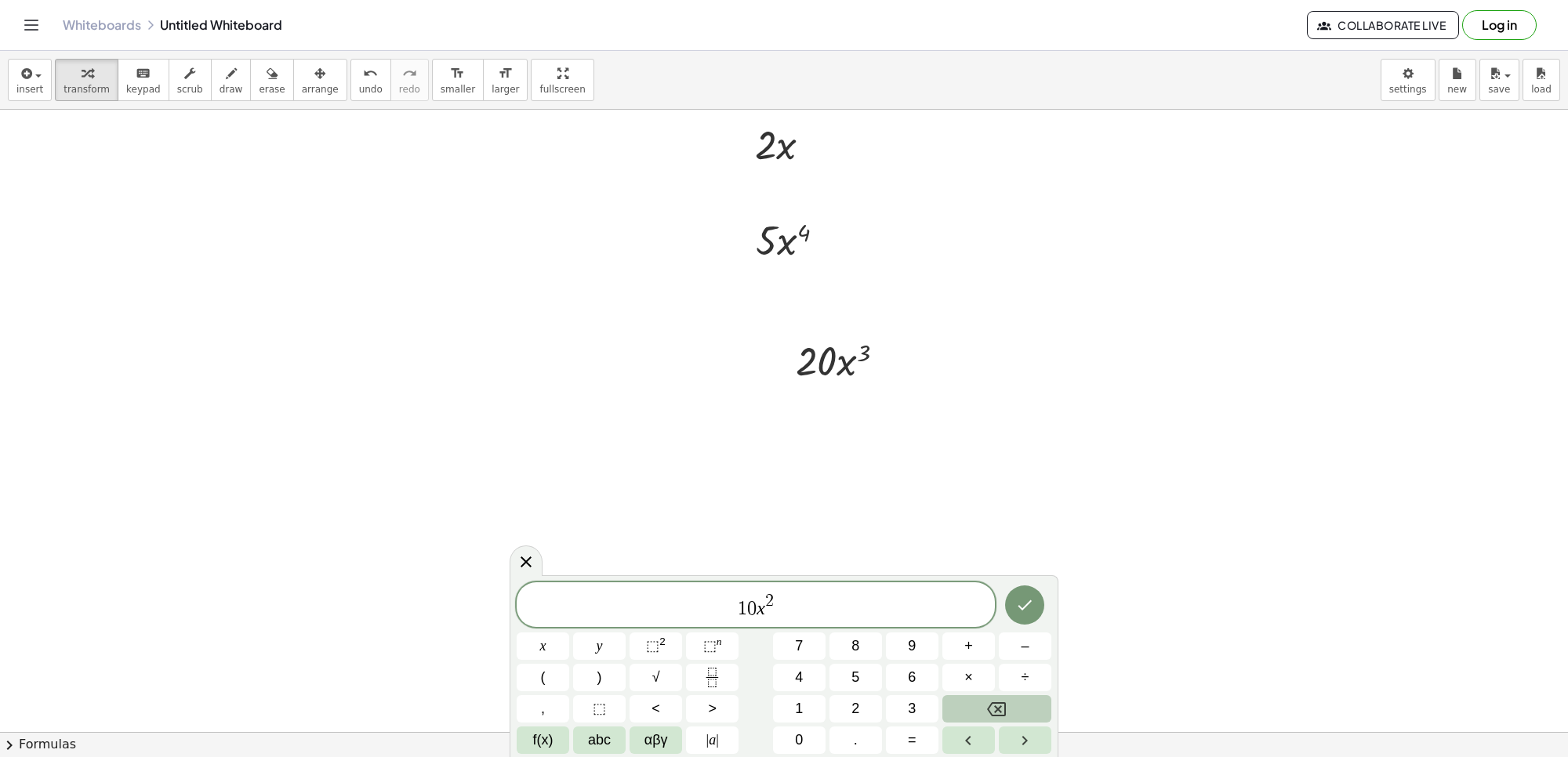
click at [1006, 703] on icon "Backspace" at bounding box center [997, 709] width 19 height 14
click at [917, 708] on button "3" at bounding box center [912, 709] width 53 height 28
click at [985, 637] on button "+" at bounding box center [969, 647] width 53 height 28
click at [852, 714] on span "2" at bounding box center [856, 708] width 8 height 21
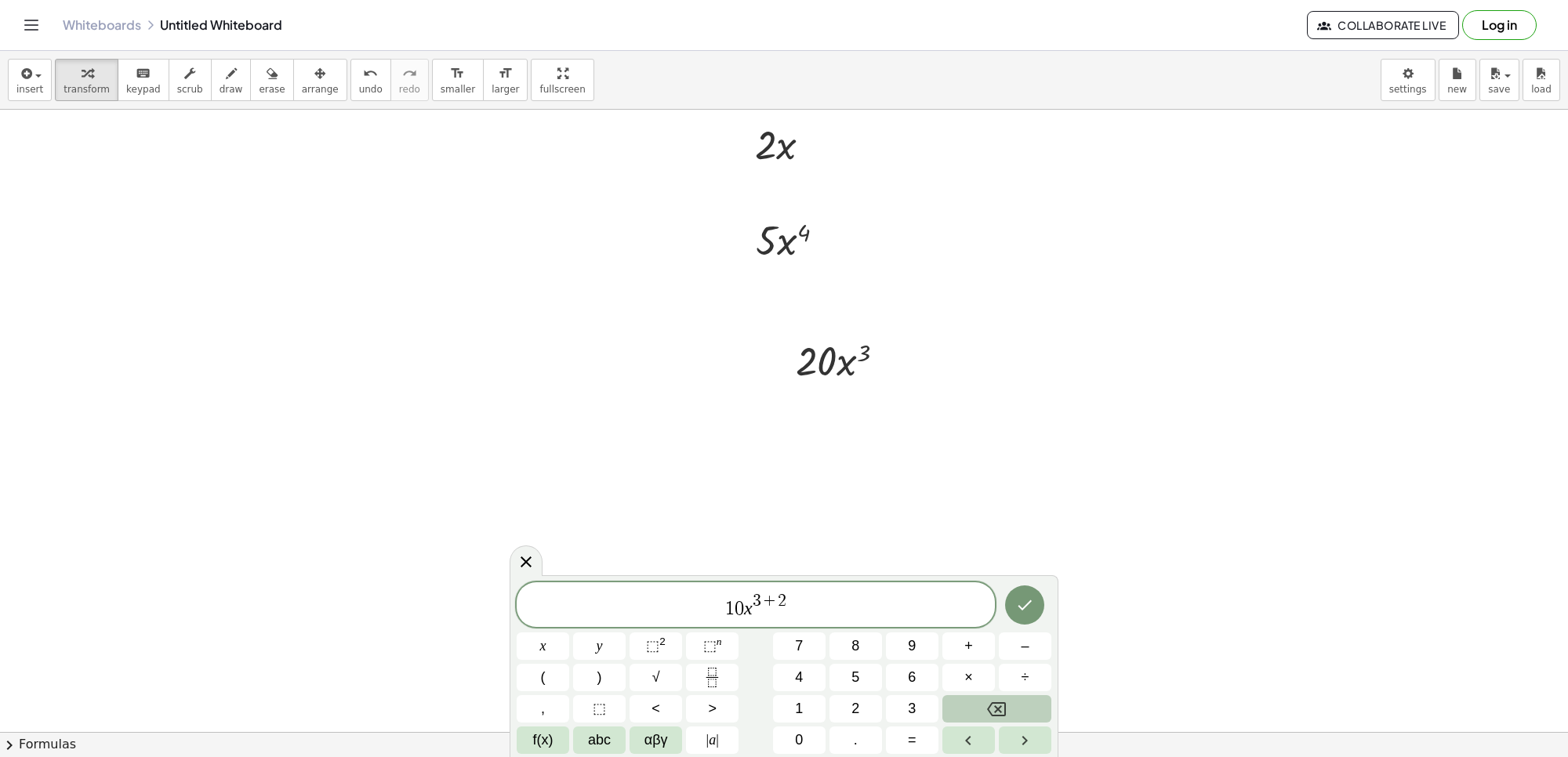
click at [978, 701] on button "Backspace" at bounding box center [998, 709] width 109 height 28
click at [861, 613] on span "1 0 x 3 ​" at bounding box center [755, 606] width 478 height 28
click at [985, 640] on button "+" at bounding box center [969, 647] width 53 height 28
click at [853, 712] on span "2" at bounding box center [856, 708] width 8 height 21
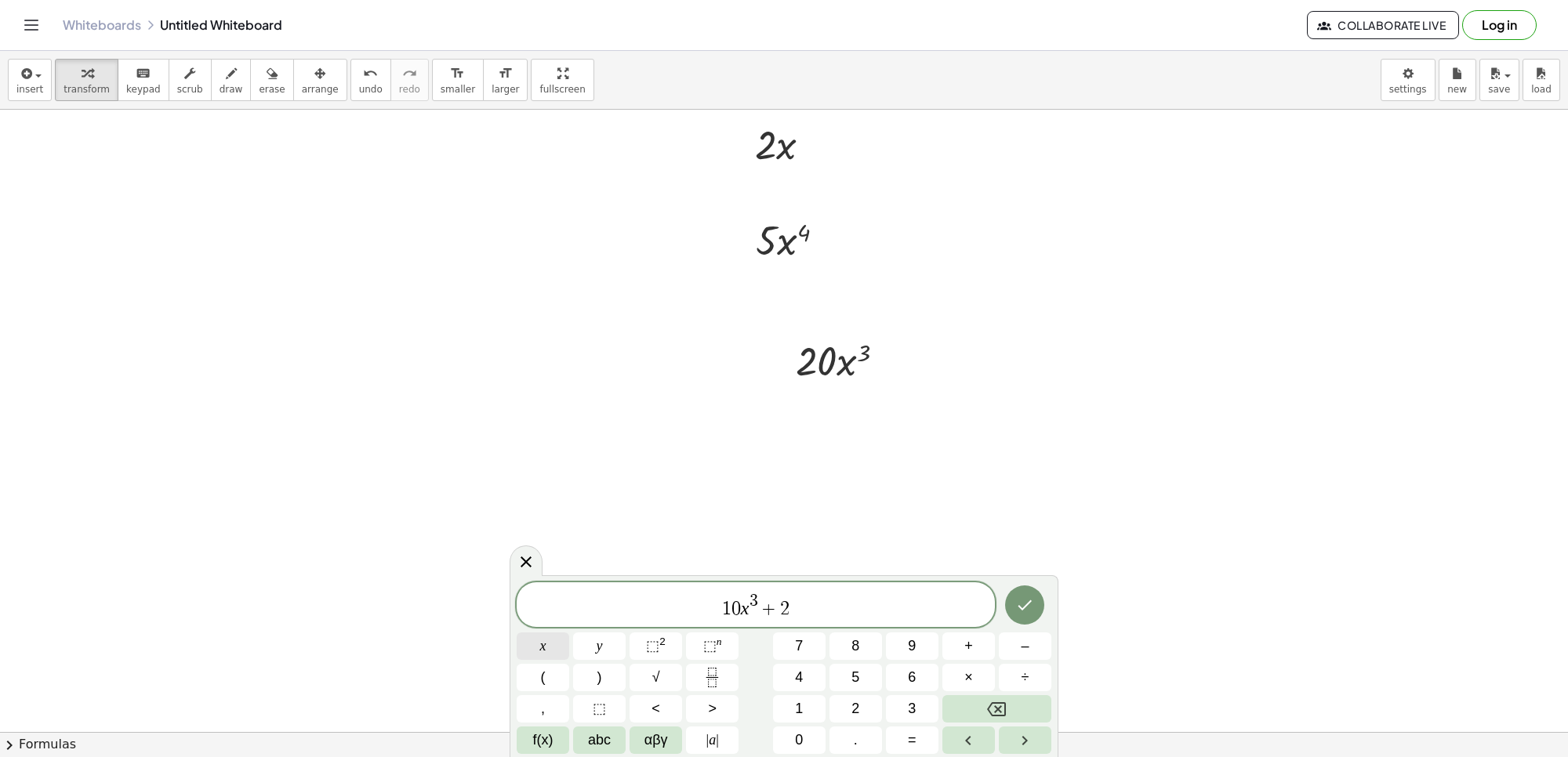
click at [549, 645] on button "x" at bounding box center [543, 647] width 53 height 28
click at [1031, 608] on icon "Done" at bounding box center [1024, 605] width 19 height 19
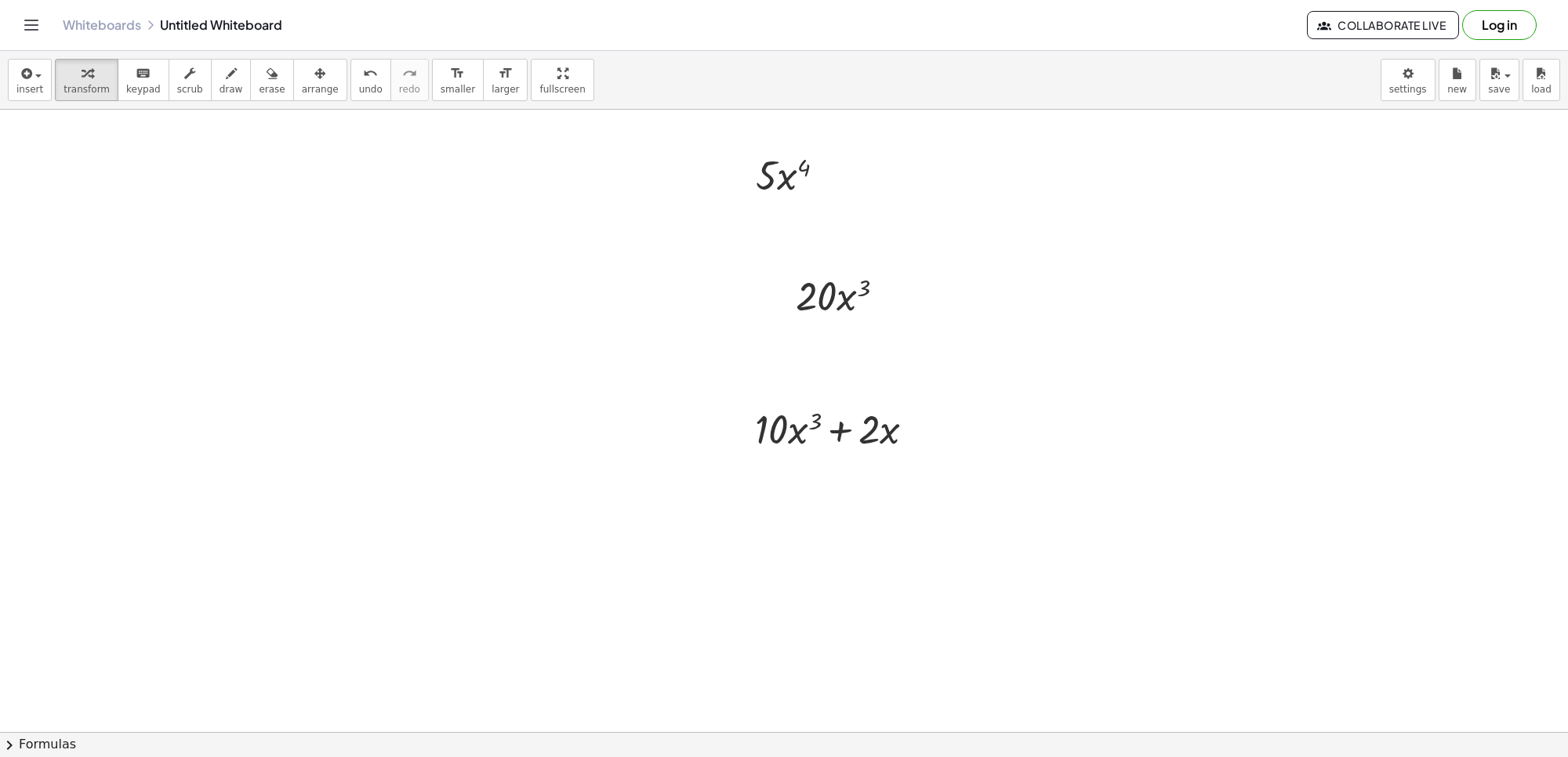
scroll to position [588, 0]
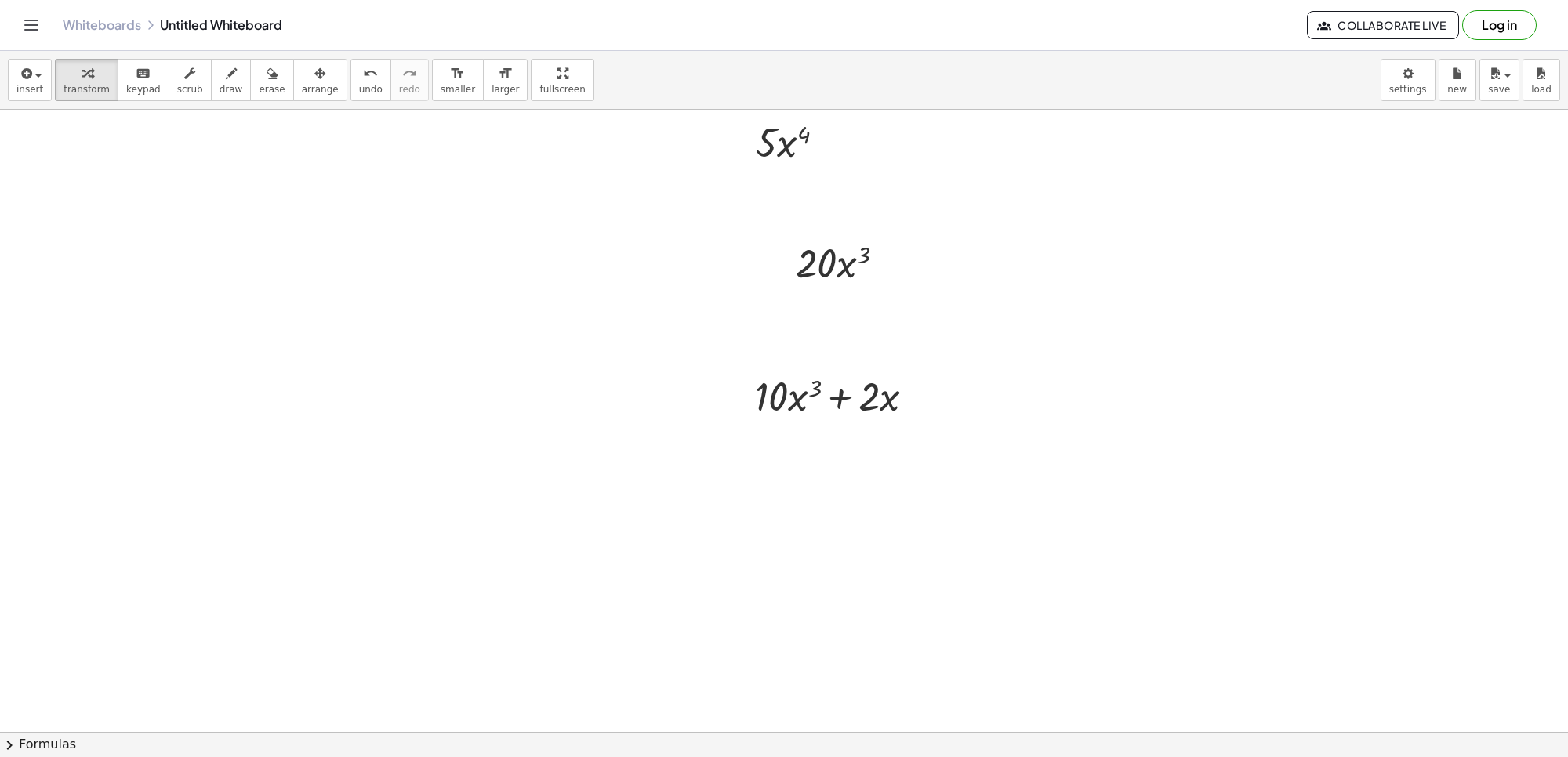
click at [863, 560] on div at bounding box center [784, 195] width 1568 height 1346
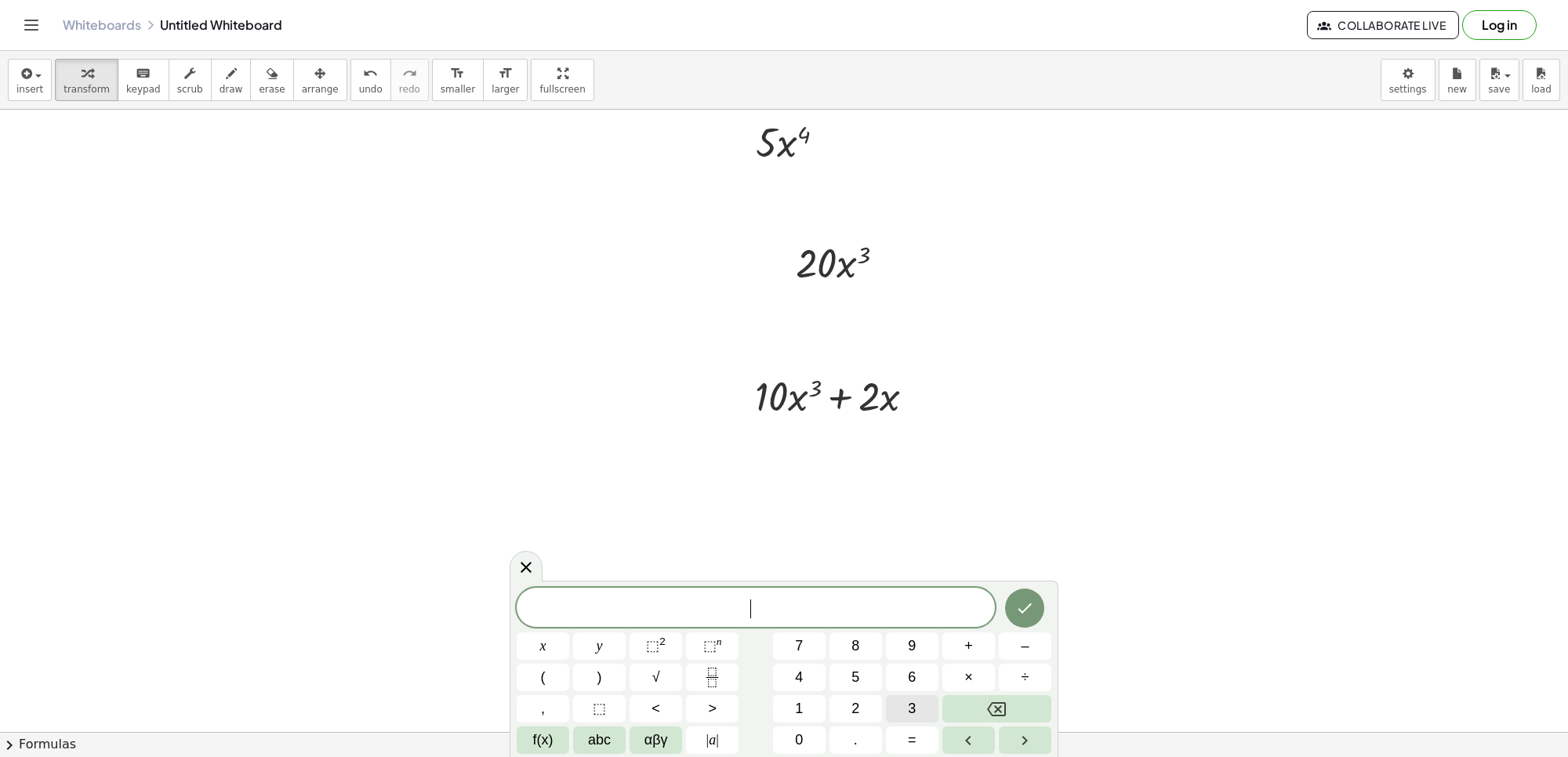
click at [908, 703] on span "3" at bounding box center [912, 708] width 8 height 21
click at [863, 733] on button "." at bounding box center [856, 741] width 53 height 28
click at [806, 705] on button "1" at bounding box center [799, 709] width 53 height 28
click at [802, 747] on span "0" at bounding box center [799, 740] width 8 height 21
click at [1006, 707] on icon "Backspace" at bounding box center [997, 709] width 19 height 14
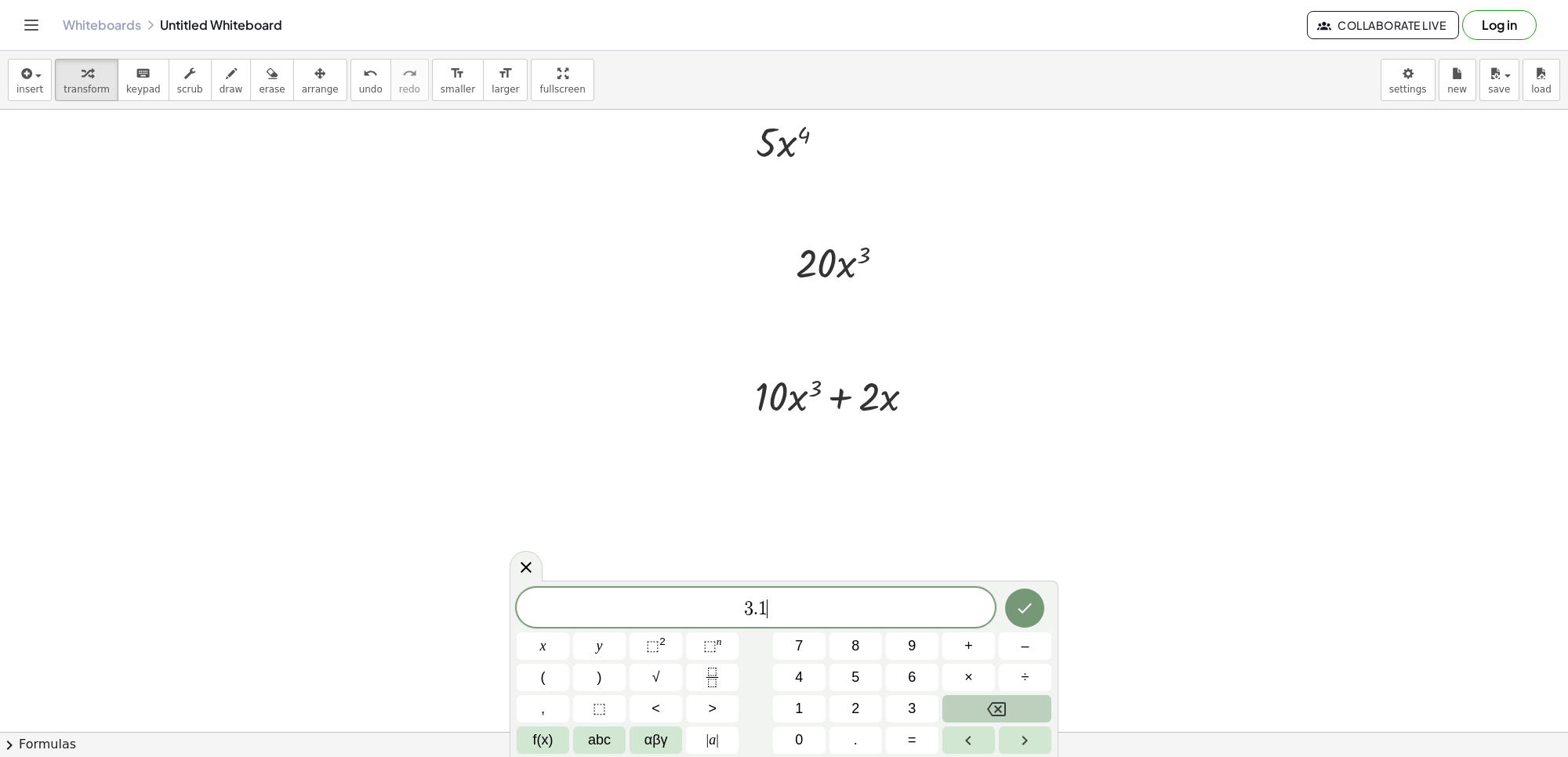
click at [1006, 707] on icon "Backspace" at bounding box center [997, 709] width 19 height 14
click at [805, 713] on button "1" at bounding box center [799, 709] width 53 height 28
click at [1016, 696] on button "Backspace" at bounding box center [998, 709] width 109 height 28
click at [1013, 703] on button "Backspace" at bounding box center [998, 709] width 109 height 28
click at [565, 696] on button "," at bounding box center [543, 709] width 53 height 28
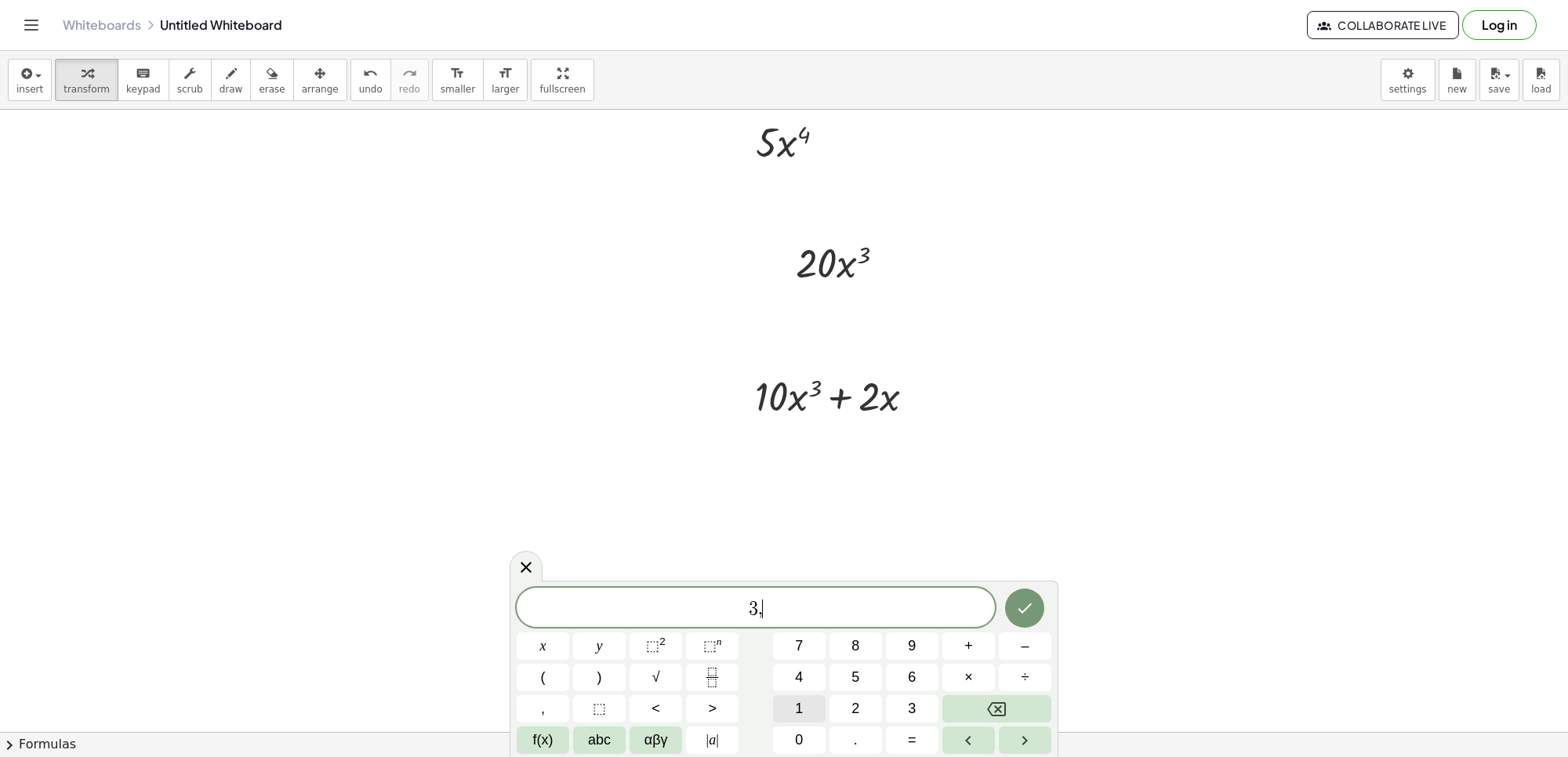
click at [809, 707] on button "1" at bounding box center [799, 709] width 53 height 28
click at [809, 745] on button "0" at bounding box center [799, 741] width 53 height 28
click at [530, 642] on button "x" at bounding box center [543, 647] width 53 height 28
click at [652, 644] on span "⬚" at bounding box center [652, 646] width 13 height 16
click at [962, 706] on button "Backspace" at bounding box center [998, 709] width 109 height 28
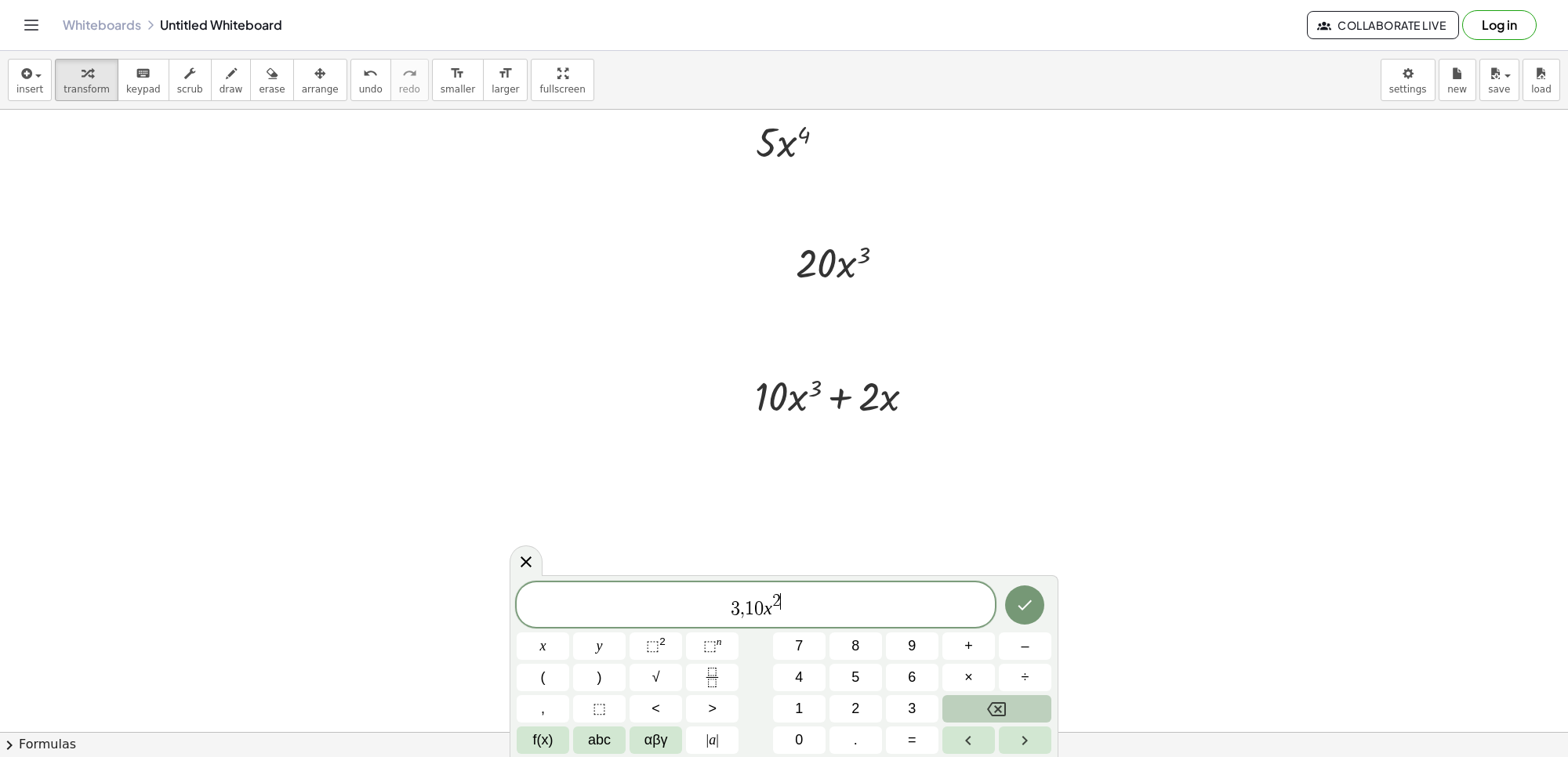
click at [962, 706] on button "Backspace" at bounding box center [998, 709] width 109 height 28
click at [908, 712] on span "3" at bounding box center [912, 708] width 8 height 21
click at [1013, 645] on button "–" at bounding box center [1024, 647] width 53 height 28
click at [809, 702] on button "1" at bounding box center [799, 709] width 53 height 28
click at [806, 710] on button "1" at bounding box center [799, 709] width 53 height 28
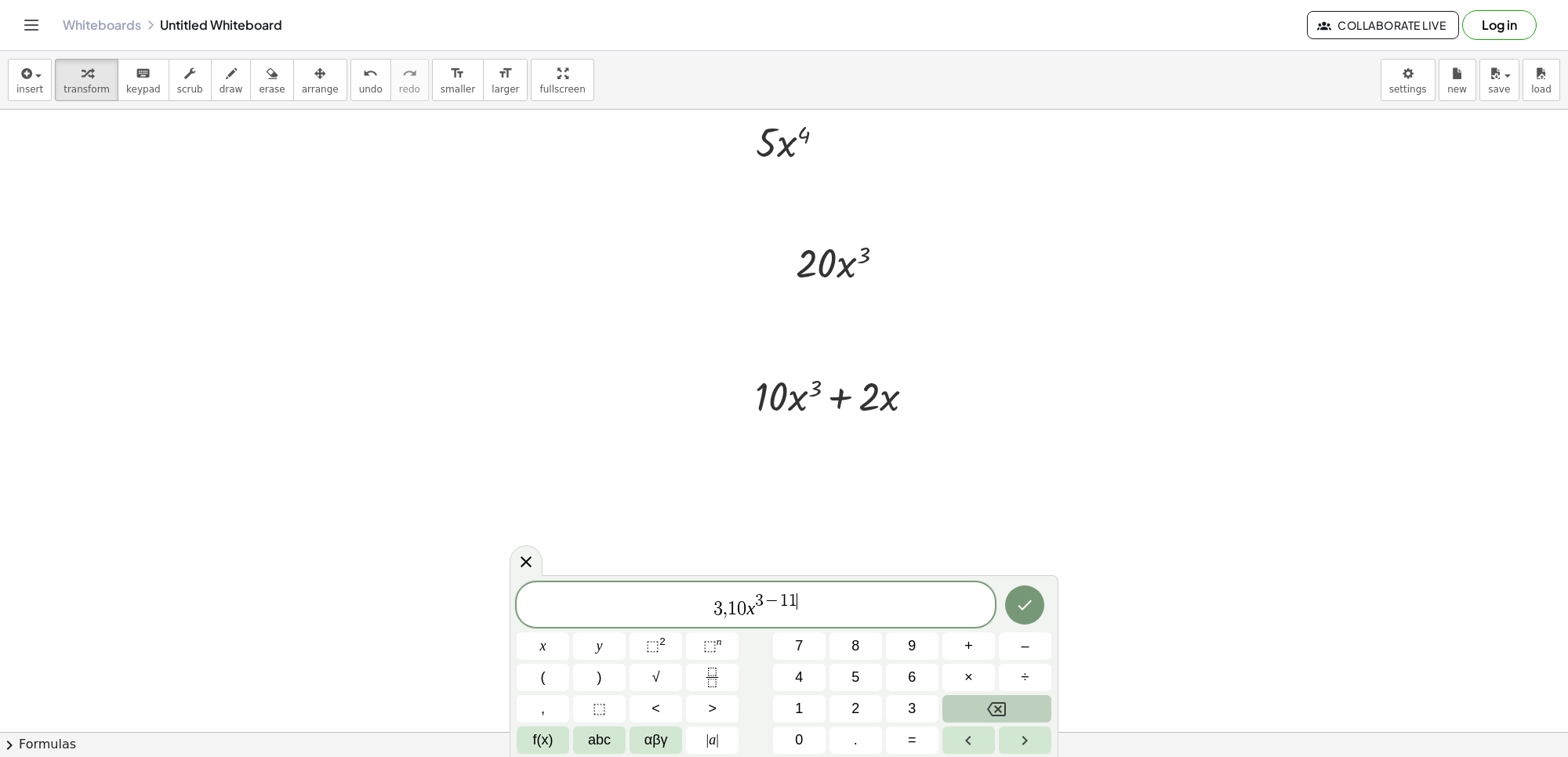
click at [1029, 718] on button "Backspace" at bounding box center [998, 709] width 109 height 28
click at [817, 615] on span "3 , 1 0 x 3 − 1 ​" at bounding box center [755, 606] width 478 height 28
click at [969, 653] on span "+" at bounding box center [969, 646] width 9 height 21
click at [866, 711] on button "2" at bounding box center [856, 709] width 53 height 28
click at [543, 639] on span "x" at bounding box center [544, 646] width 6 height 21
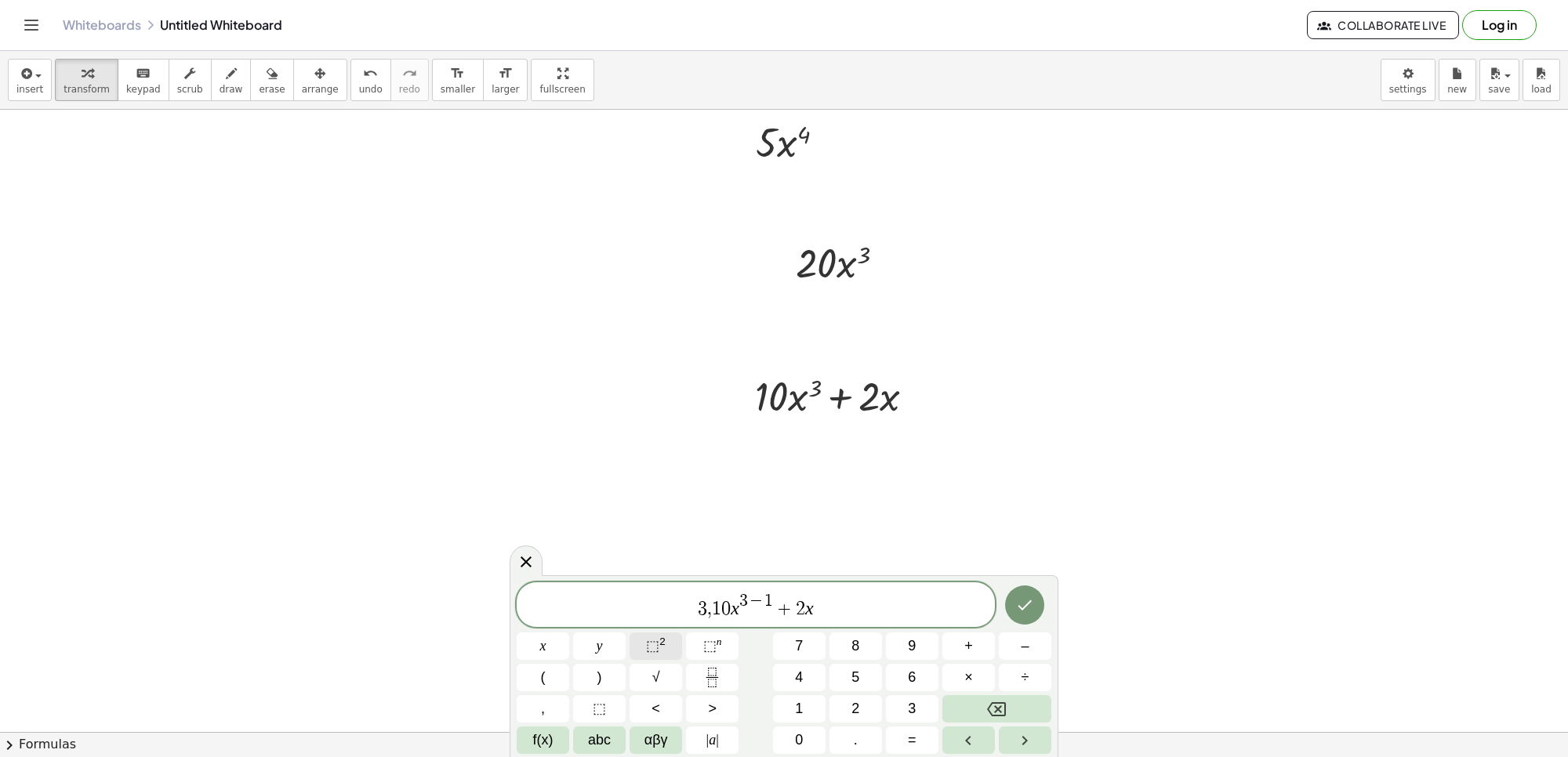
click at [669, 647] on button "⬚ 2" at bounding box center [656, 647] width 53 height 28
click at [970, 708] on button "Backspace" at bounding box center [998, 709] width 109 height 28
click at [812, 704] on button "1" at bounding box center [799, 709] width 53 height 28
click at [849, 616] on span "3 , 1 0 x 3 − 1 + 2 x 1 ​" at bounding box center [755, 606] width 478 height 28
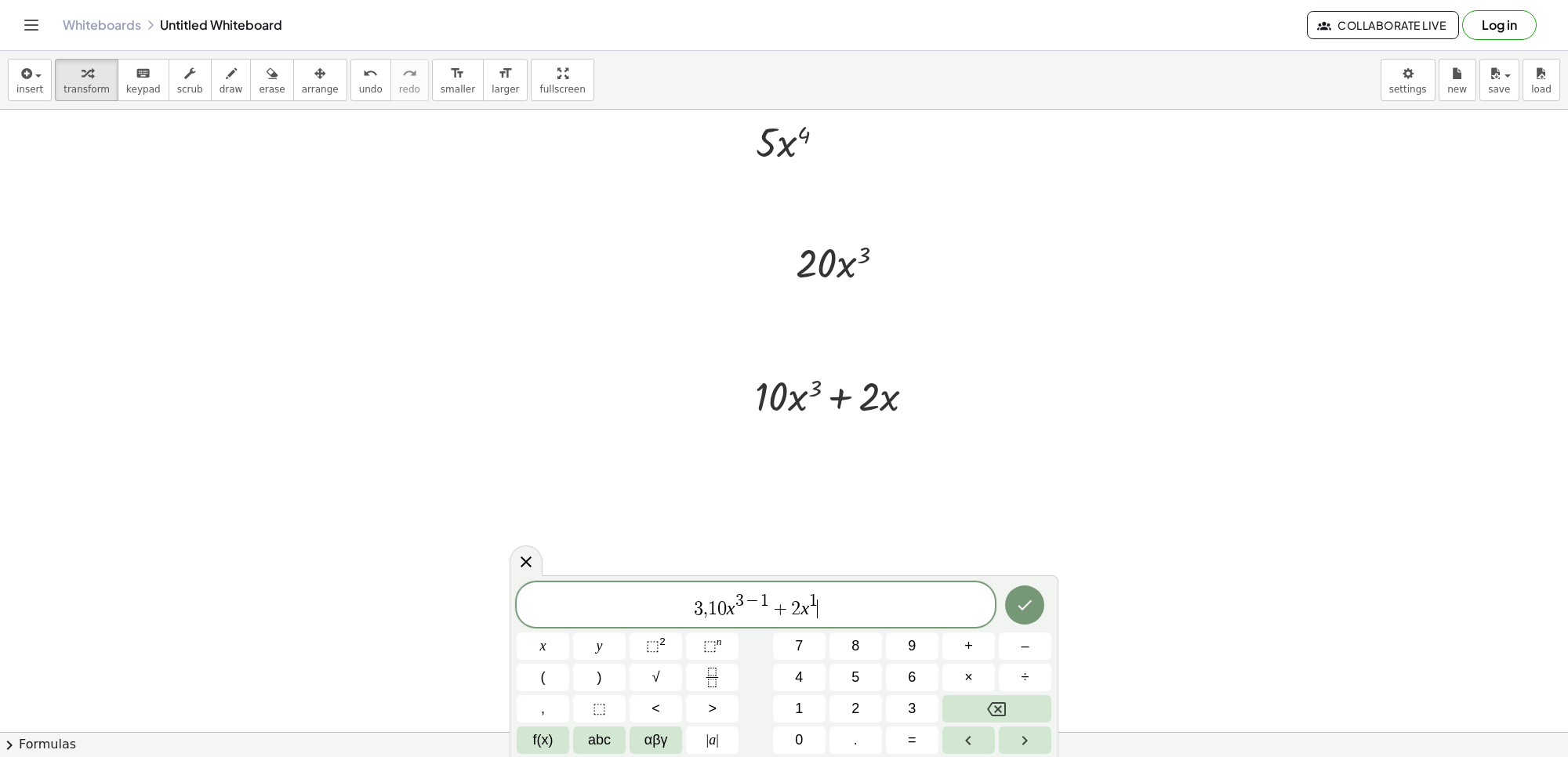
click at [850, 608] on span "3 , 1 0 x 3 − 1 + 2 x 1 ​" at bounding box center [755, 606] width 478 height 28
click at [830, 586] on div "3 , 1 0 x 3 − 1 + 2 x 1 ​" at bounding box center [755, 604] width 478 height 45
click at [829, 600] on span "3 , 1 0 x 3 − 1 + 2 x 1 ​" at bounding box center [755, 606] width 478 height 28
click at [978, 711] on button "Backspace" at bounding box center [998, 709] width 109 height 28
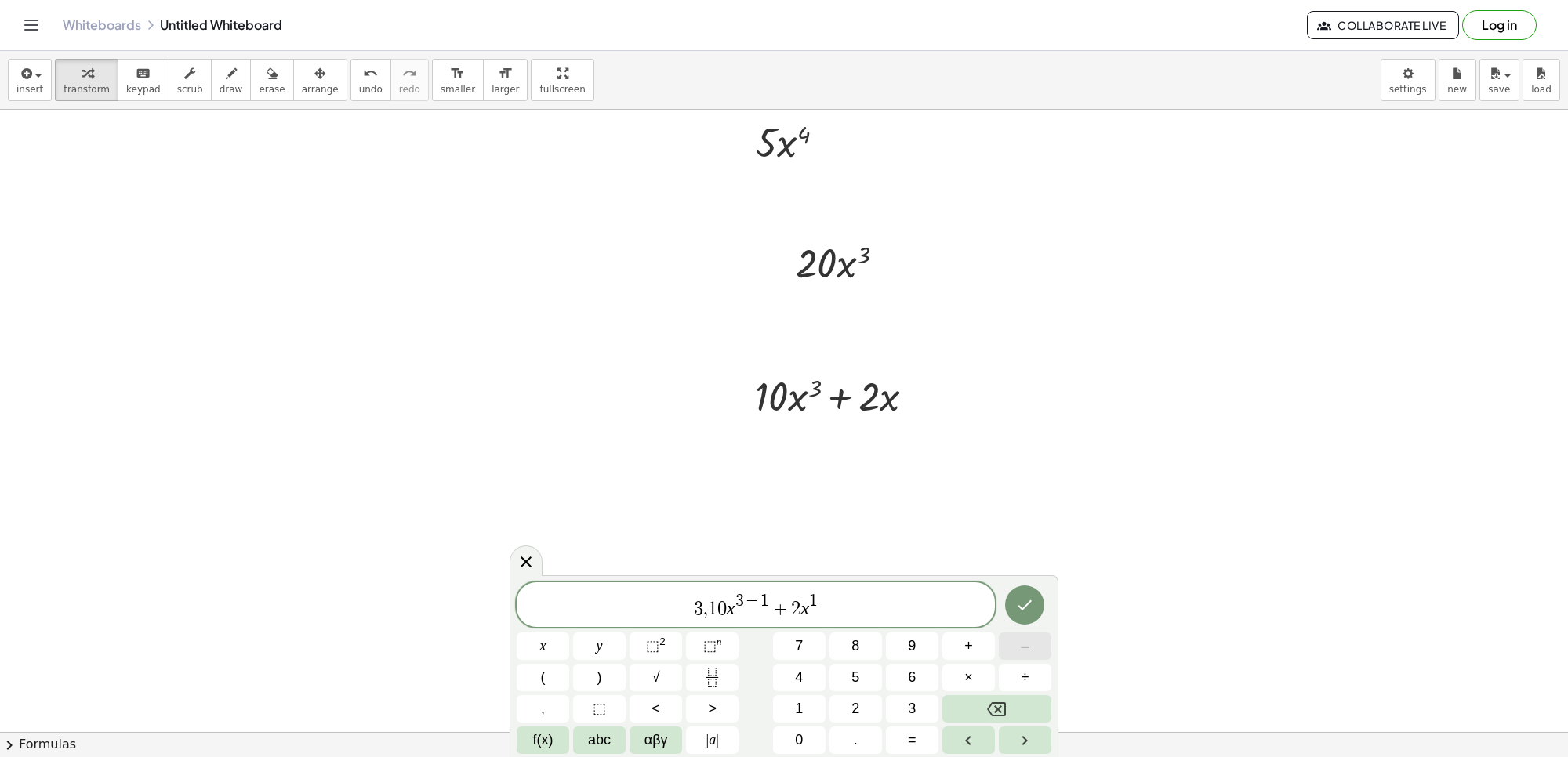
click at [1023, 648] on span "–" at bounding box center [1024, 646] width 8 height 21
click at [818, 706] on button "1" at bounding box center [799, 709] width 53 height 28
click at [1024, 597] on icon "Done" at bounding box center [1024, 605] width 19 height 19
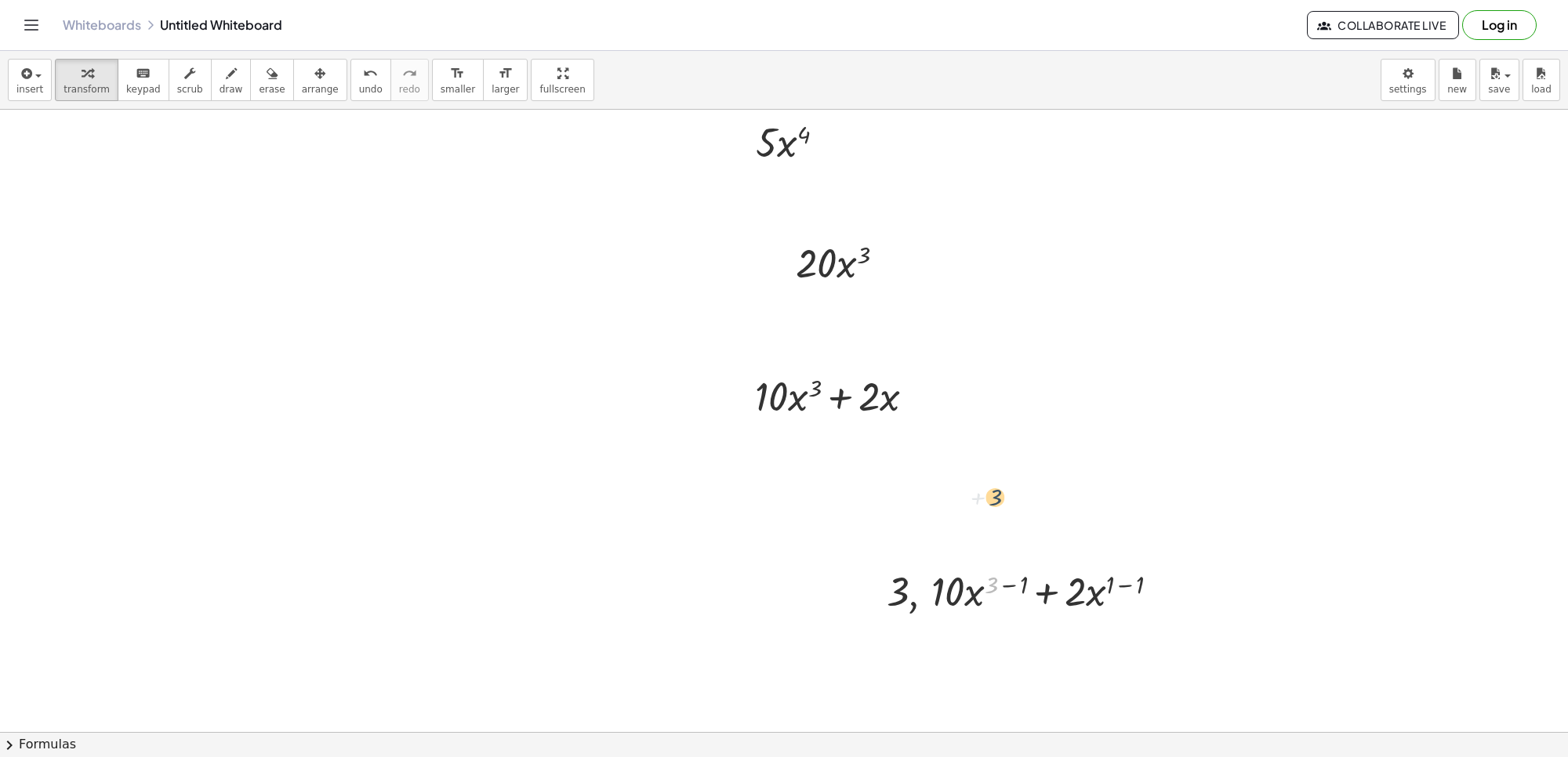
drag, startPoint x: 1000, startPoint y: 600, endPoint x: 1004, endPoint y: 514, distance: 86.1
click at [1004, 512] on div "x 2 · 2 · x · 5 · x 4 · 20 · x 3 + · 10 · x 3 + · 2 · x + 3 , 3 , + · 10 · x ( …" at bounding box center [784, 195] width 1568 height 1346
click at [314, 76] on icon "button" at bounding box center [319, 74] width 11 height 19
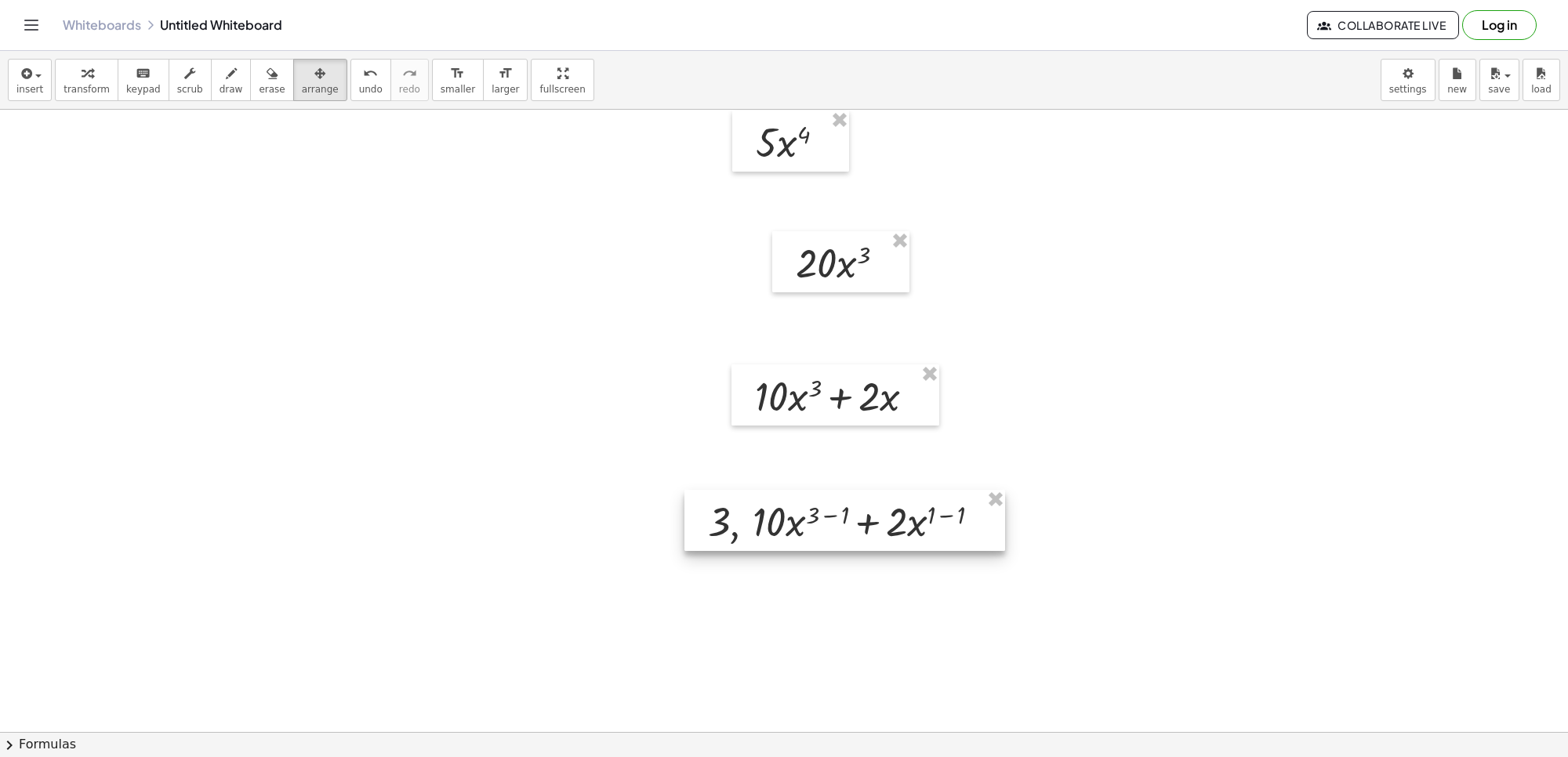
drag, startPoint x: 1008, startPoint y: 608, endPoint x: 826, endPoint y: 537, distance: 195.4
click at [826, 537] on div at bounding box center [845, 521] width 321 height 62
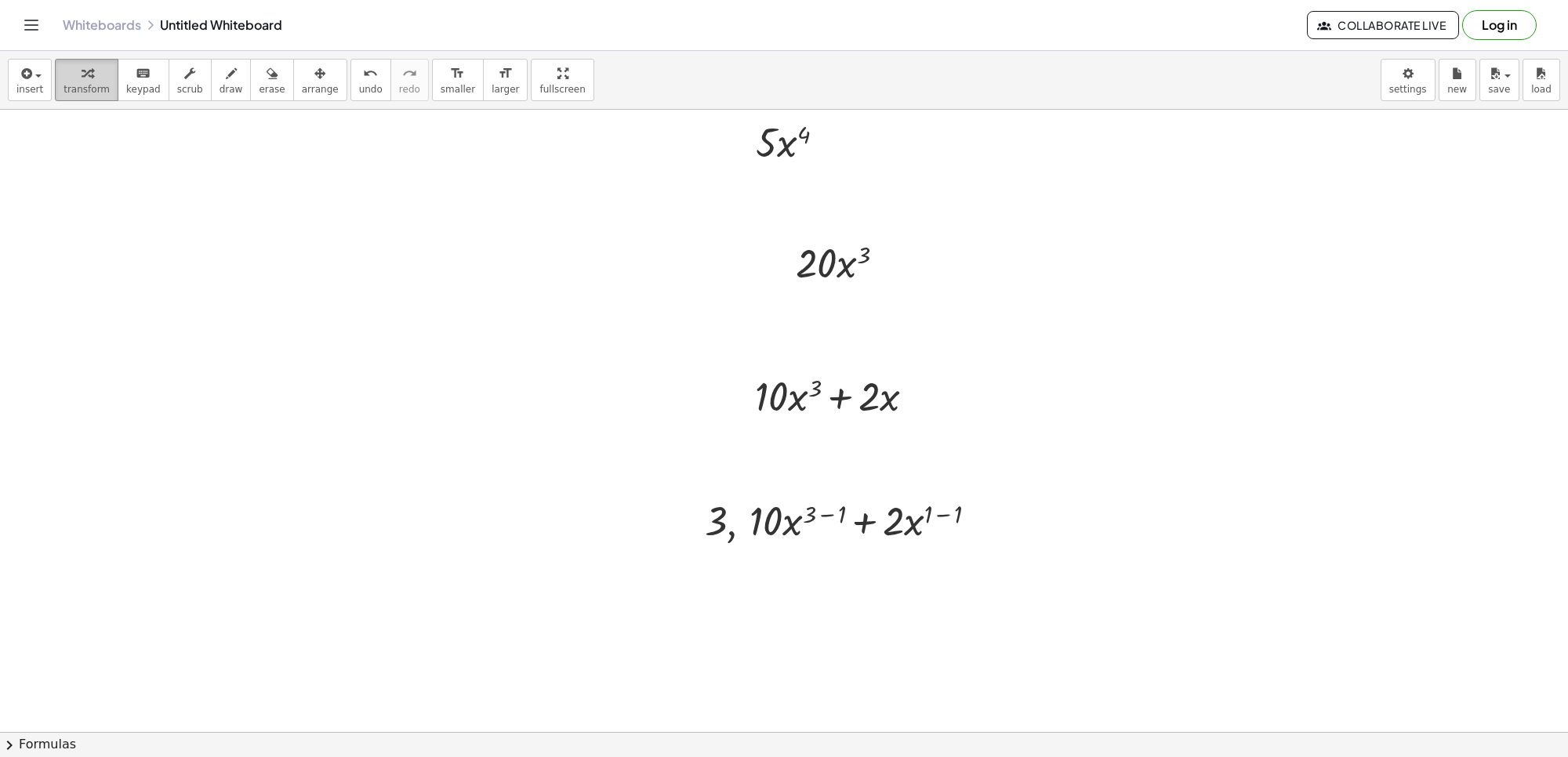
click at [84, 69] on icon "button" at bounding box center [86, 74] width 11 height 19
click at [730, 537] on div at bounding box center [848, 520] width 301 height 54
click at [734, 530] on div at bounding box center [848, 520] width 301 height 54
click at [750, 523] on div at bounding box center [848, 520] width 301 height 54
drag, startPoint x: 750, startPoint y: 523, endPoint x: 820, endPoint y: 606, distance: 108.6
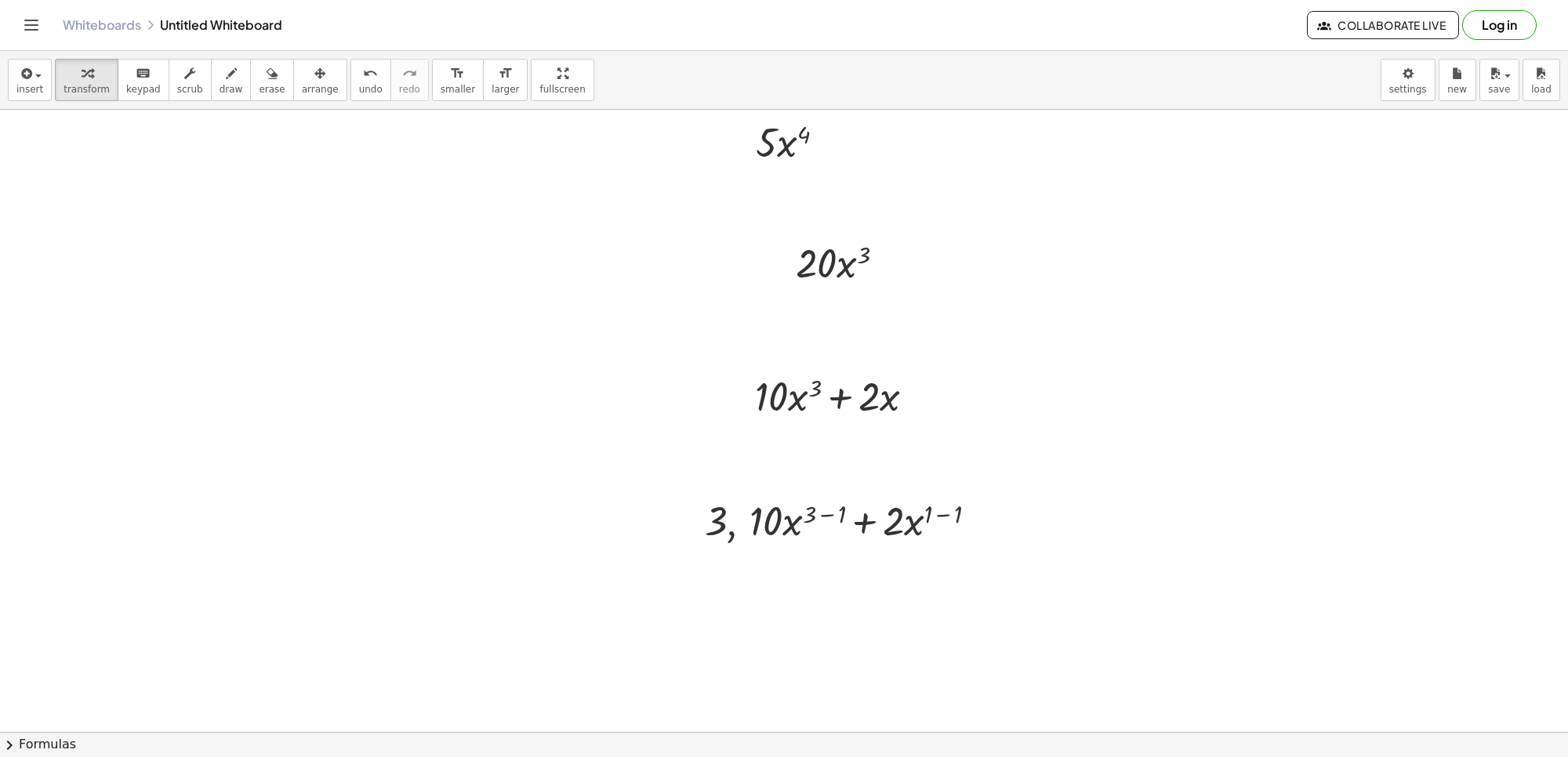
click at [820, 606] on div at bounding box center [784, 195] width 1568 height 1346
click at [841, 559] on icon at bounding box center [834, 560] width 17 height 17
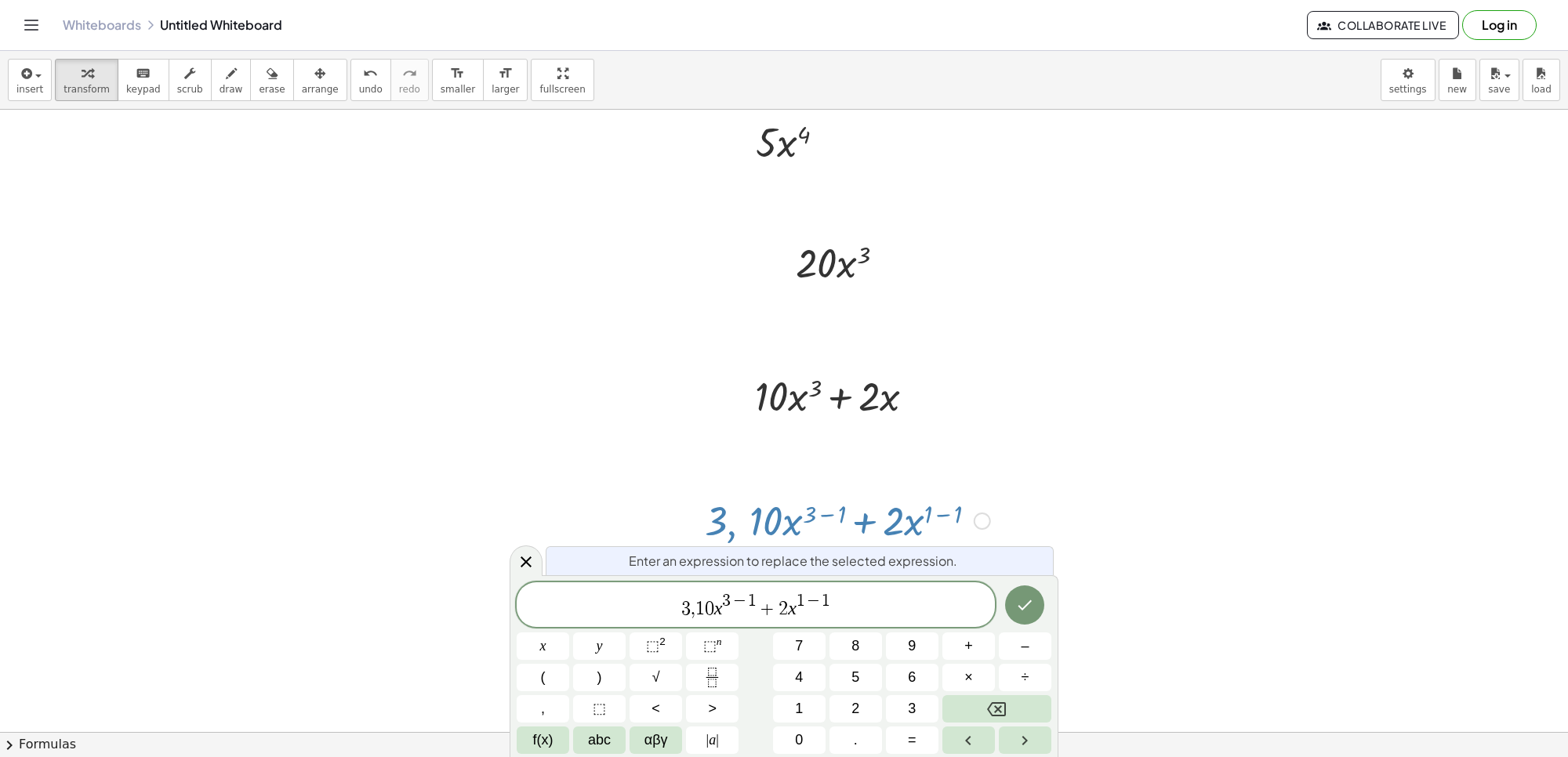
click at [695, 609] on span "3 ​ , 1 0 x 3 − 1 + 2 x 1 − 1" at bounding box center [755, 606] width 478 height 28
click at [981, 715] on button "Backspace" at bounding box center [998, 709] width 109 height 28
click at [848, 747] on button "." at bounding box center [856, 741] width 53 height 28
click at [1032, 737] on icon "Right arrow" at bounding box center [1024, 740] width 19 height 19
click at [977, 737] on icon "Left arrow" at bounding box center [968, 740] width 19 height 19
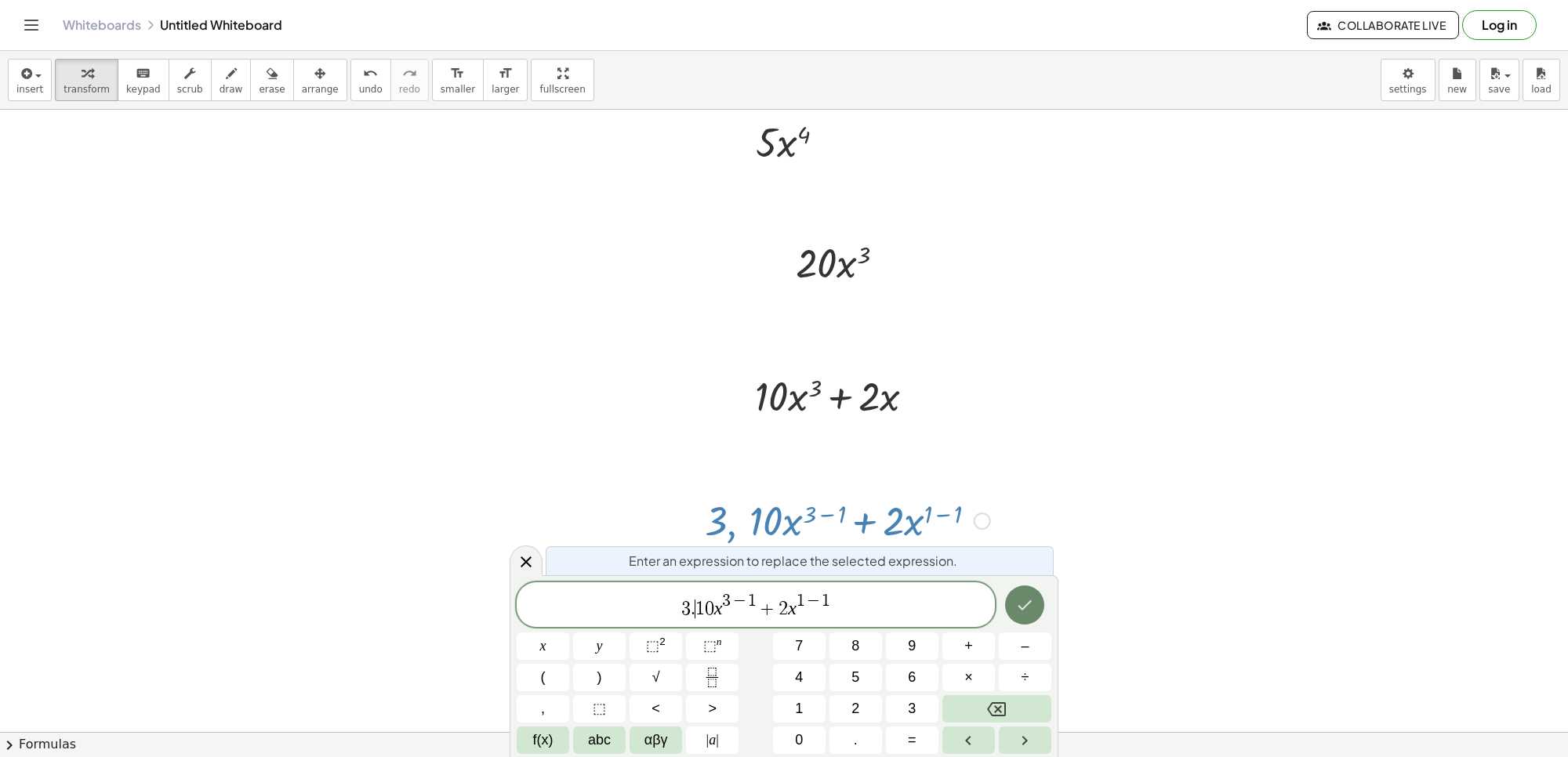
click at [1018, 610] on icon "Done" at bounding box center [1024, 605] width 19 height 19
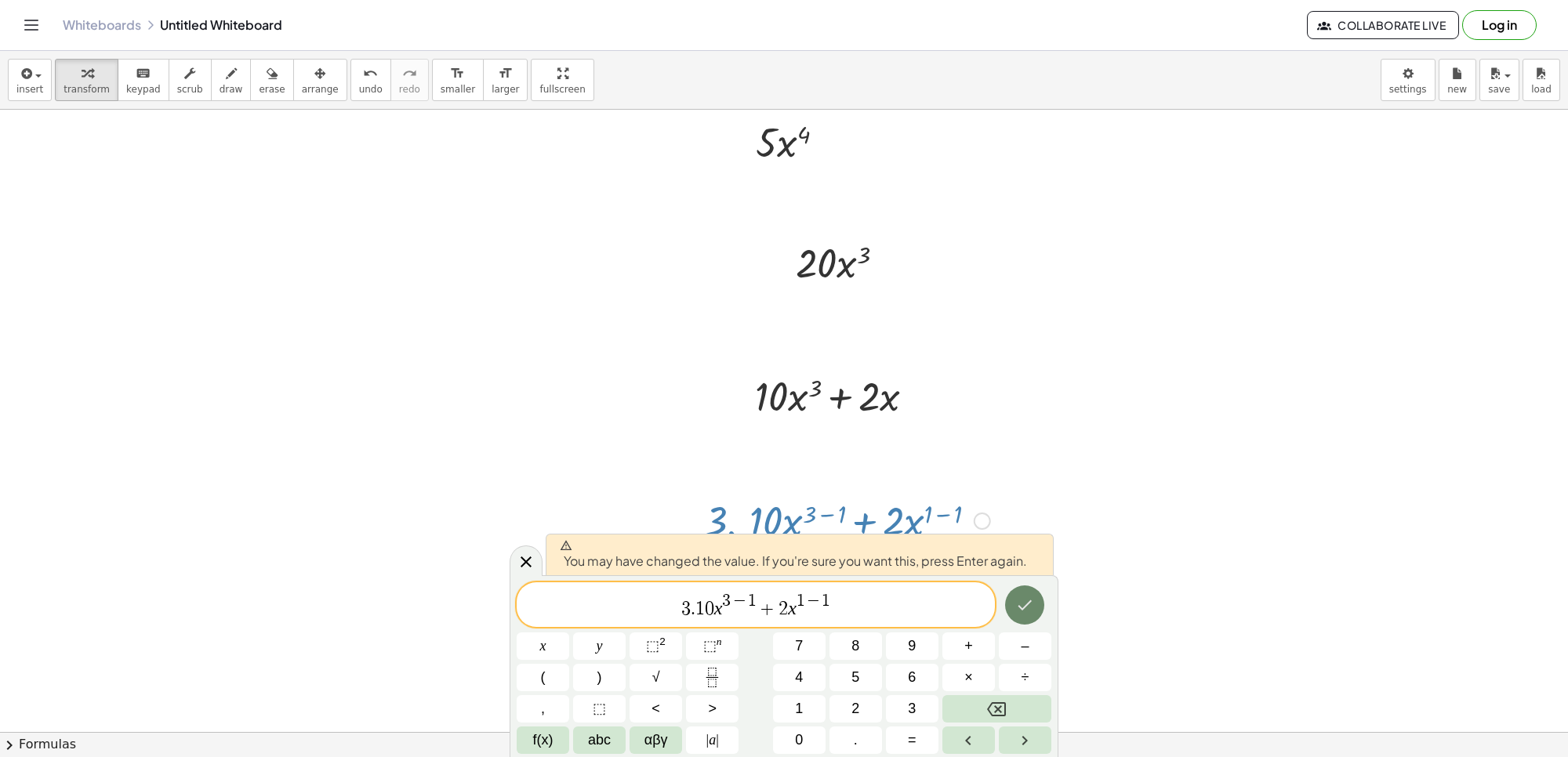
click at [1012, 614] on button "Done" at bounding box center [1024, 604] width 39 height 39
click at [1012, 614] on div at bounding box center [784, 195] width 1568 height 1346
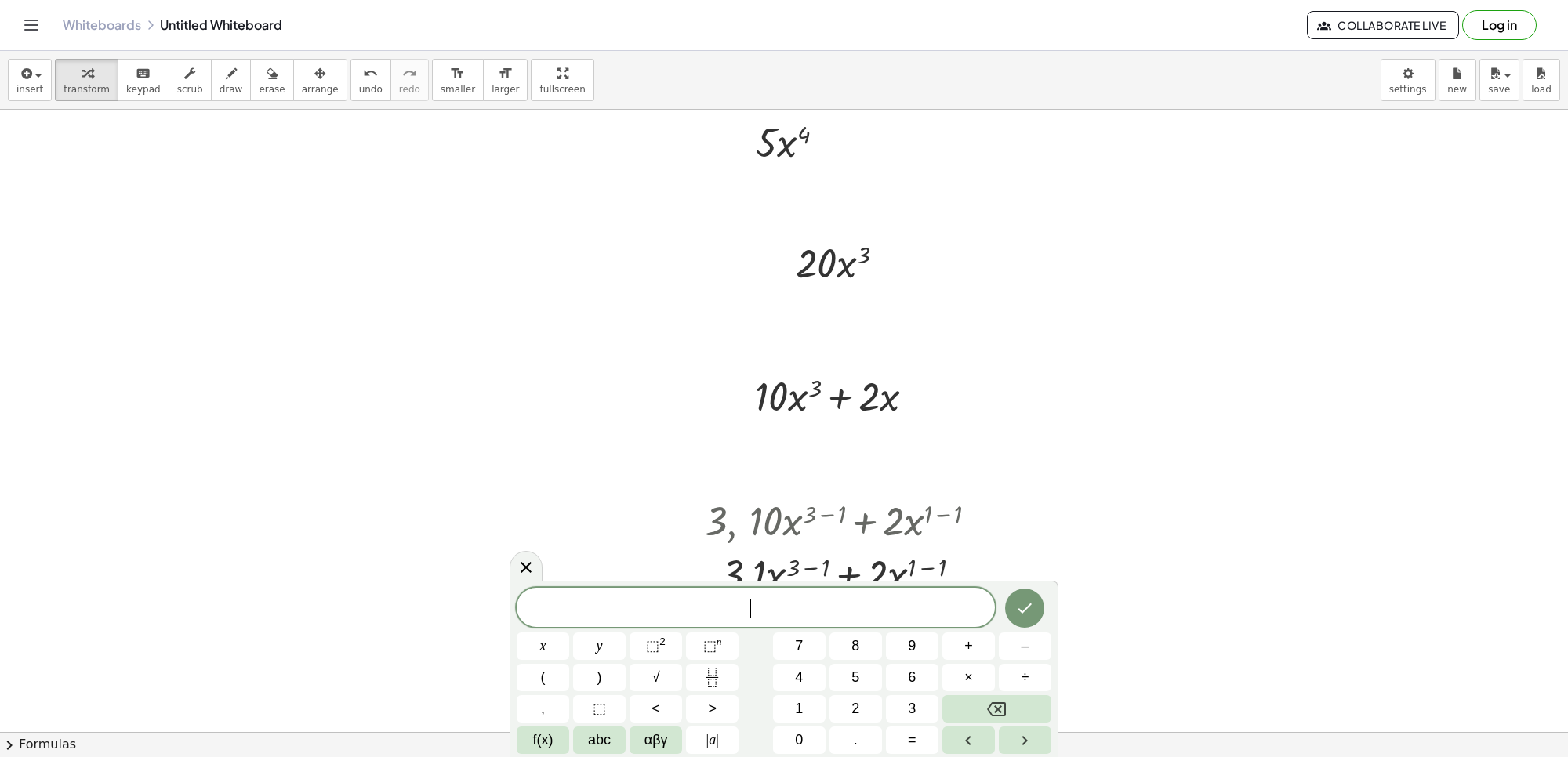
click at [1091, 526] on div at bounding box center [784, 195] width 1568 height 1346
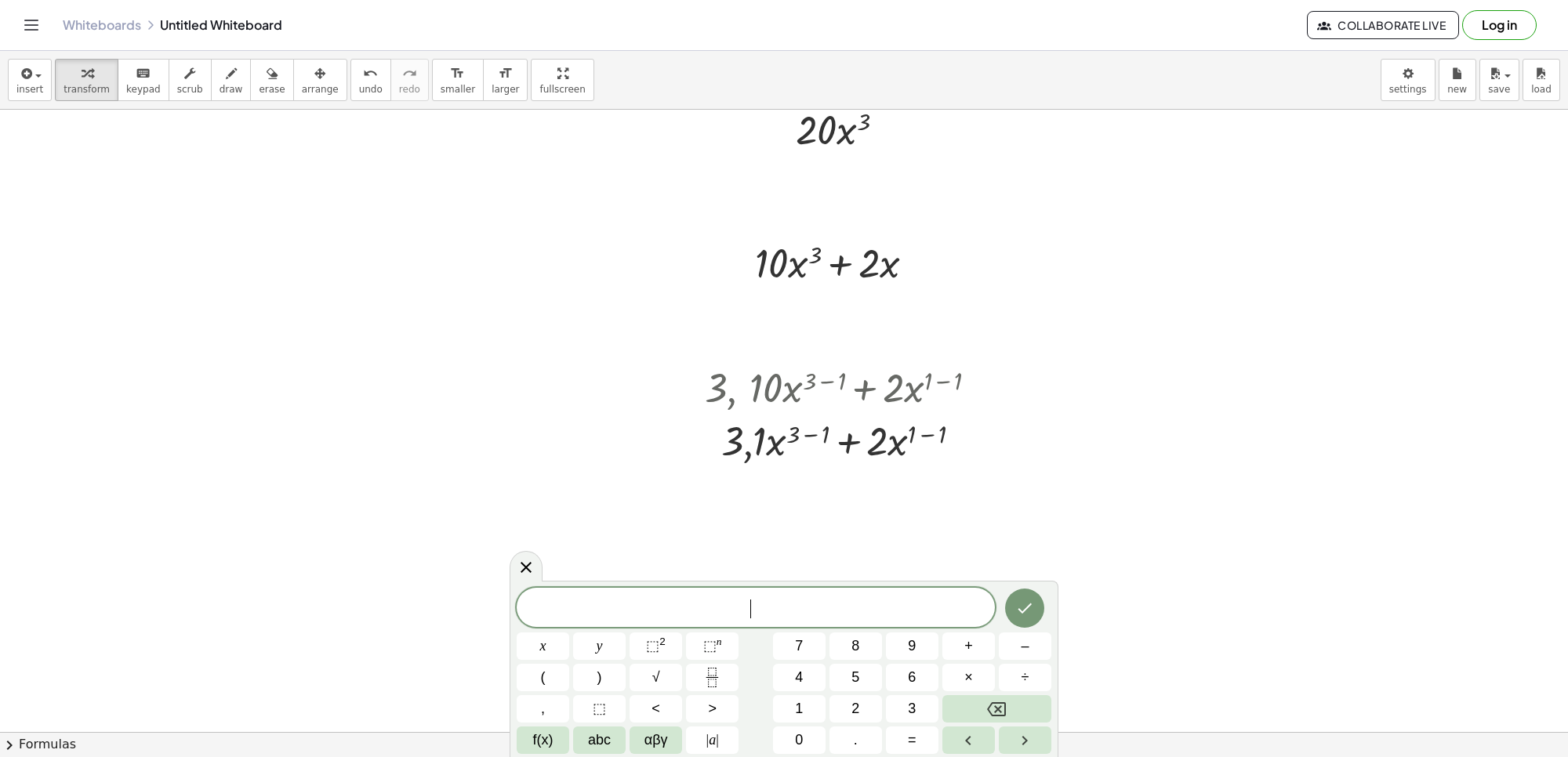
scroll to position [723, 0]
drag, startPoint x: 816, startPoint y: 440, endPoint x: 824, endPoint y: 459, distance: 20.6
click at [824, 459] on div at bounding box center [848, 438] width 301 height 54
click at [798, 642] on span "7" at bounding box center [799, 646] width 8 height 21
click at [543, 637] on span "x" at bounding box center [544, 646] width 6 height 21
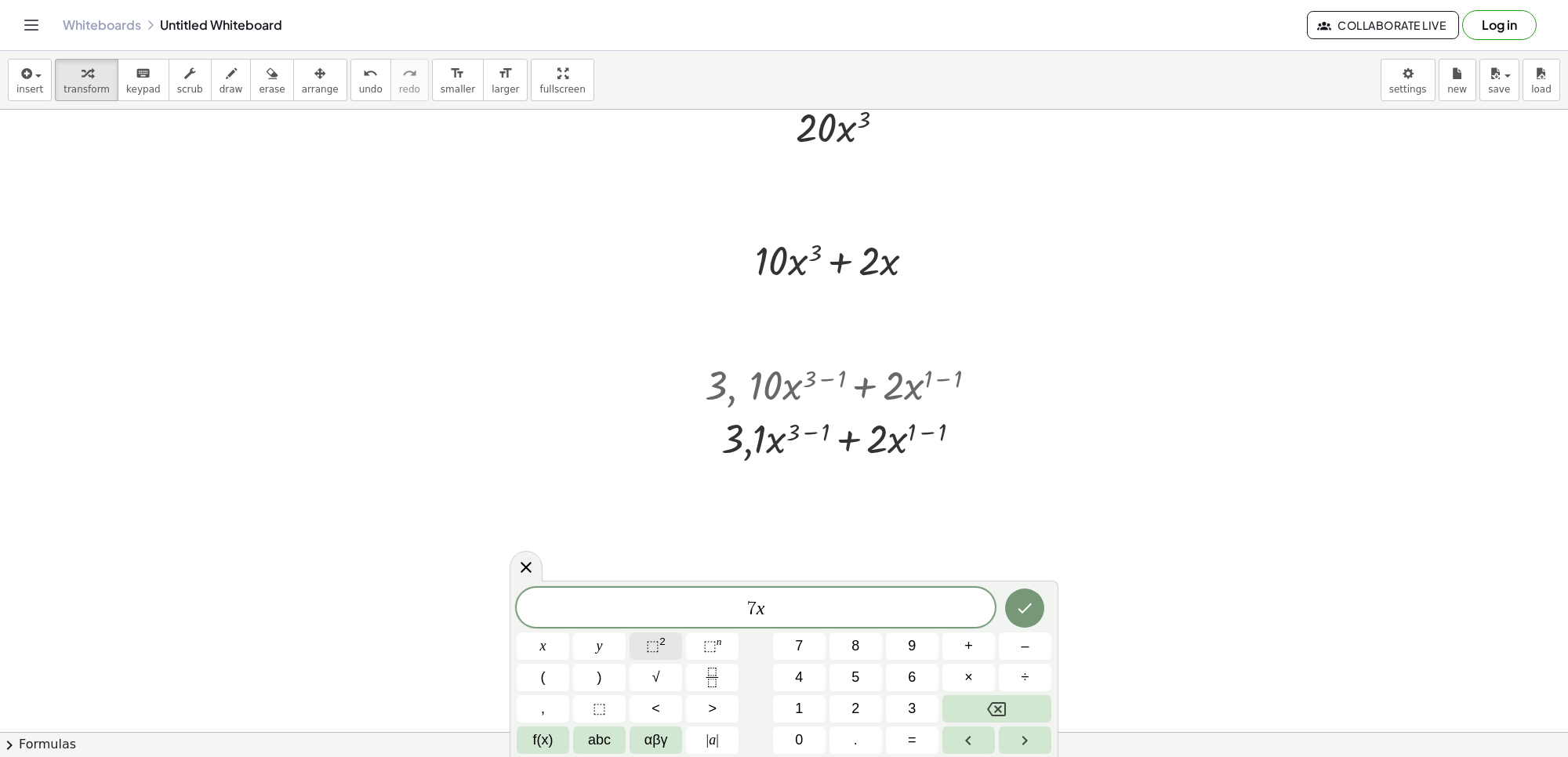
click at [664, 647] on sup "2" at bounding box center [663, 642] width 6 height 12
click at [954, 709] on button "Backspace" at bounding box center [998, 709] width 109 height 28
click at [908, 708] on button "3" at bounding box center [912, 709] width 53 height 28
drag, startPoint x: 769, startPoint y: 605, endPoint x: 772, endPoint y: 616, distance: 11.4
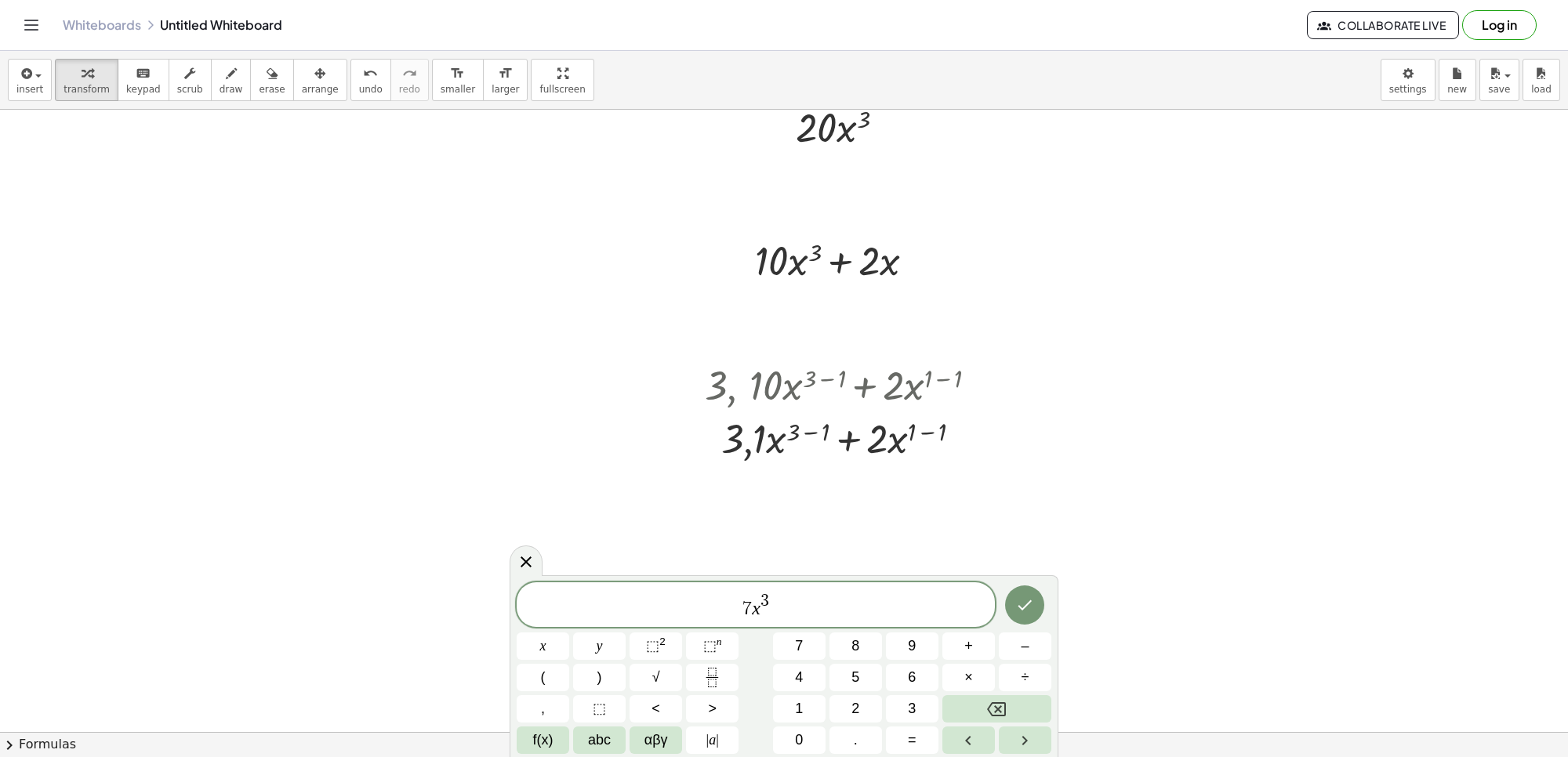
click at [769, 608] on span "7 x 3 ​" at bounding box center [755, 606] width 478 height 28
click at [1029, 645] on button "–" at bounding box center [1024, 647] width 53 height 28
click at [864, 696] on button "2" at bounding box center [856, 709] width 53 height 28
click at [530, 651] on button "x" at bounding box center [543, 647] width 53 height 28
click at [973, 649] on span "+" at bounding box center [969, 646] width 9 height 21
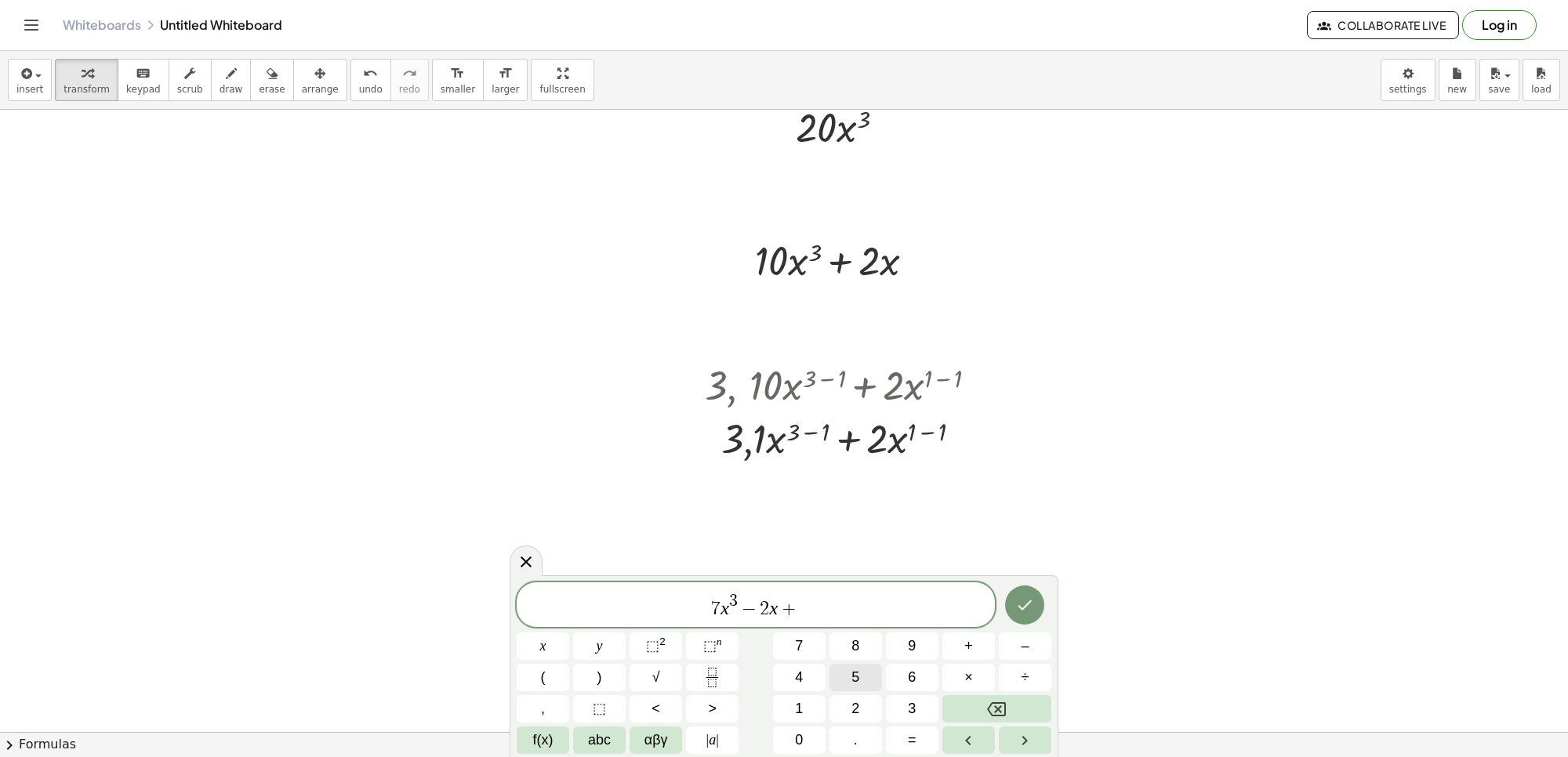
click at [853, 672] on span "5" at bounding box center [856, 678] width 8 height 21
click at [1019, 608] on icon "Done" at bounding box center [1025, 605] width 14 height 10
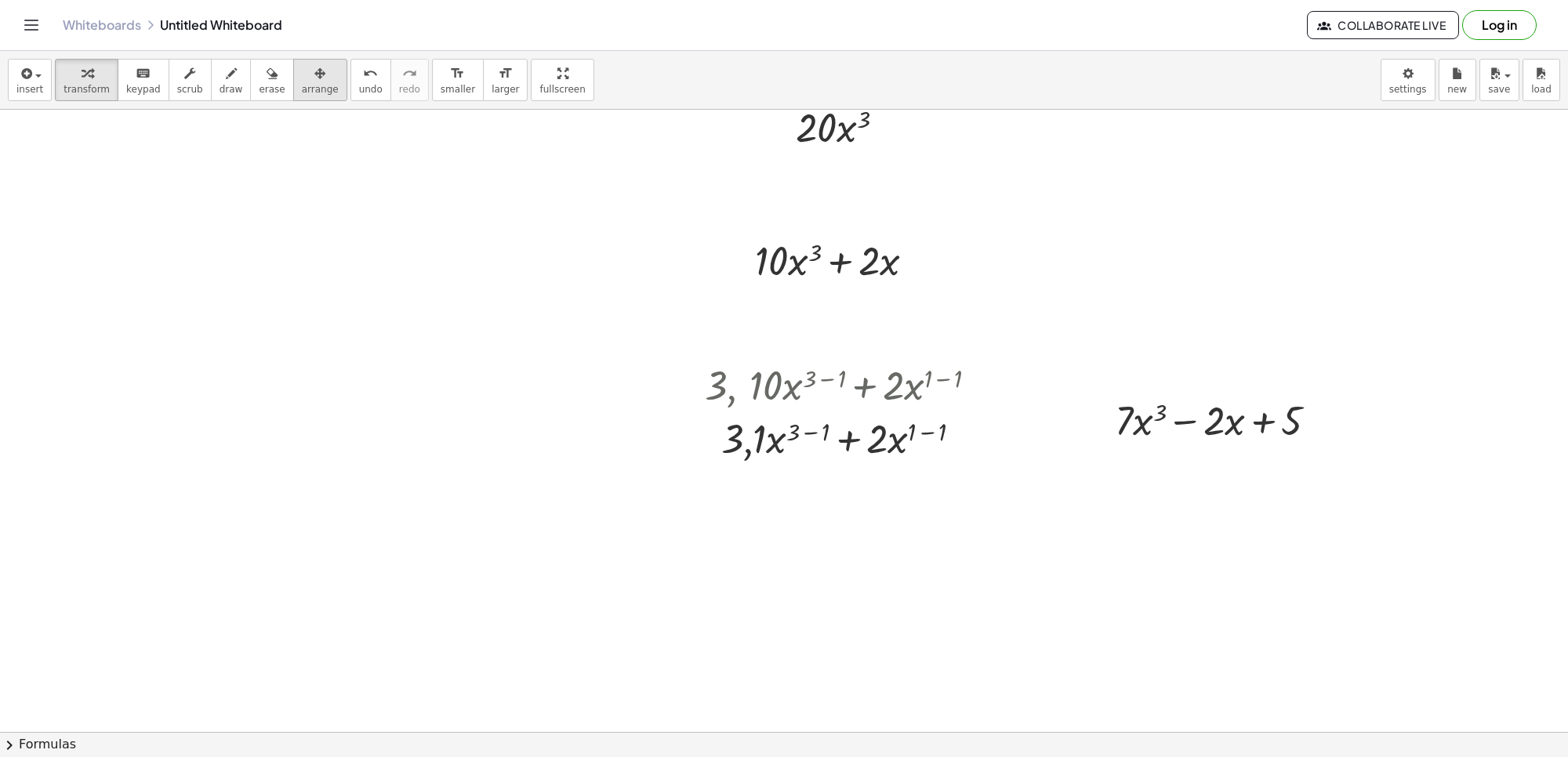
click at [302, 83] on span "arrange" at bounding box center [320, 88] width 37 height 11
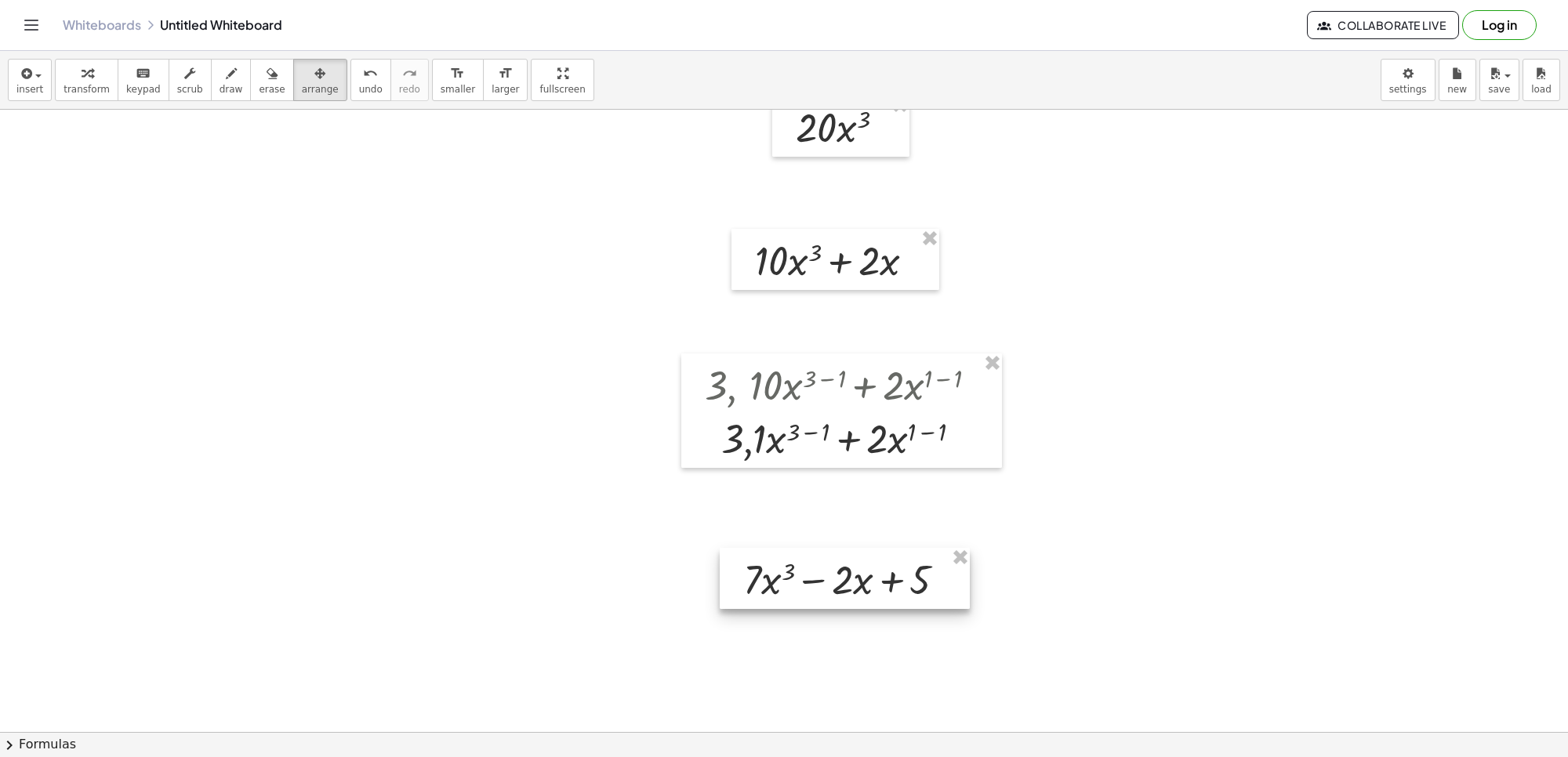
drag, startPoint x: 1137, startPoint y: 427, endPoint x: 765, endPoint y: 586, distance: 404.6
click at [765, 586] on div at bounding box center [845, 579] width 250 height 62
click at [95, 82] on button "transform" at bounding box center [86, 79] width 64 height 43
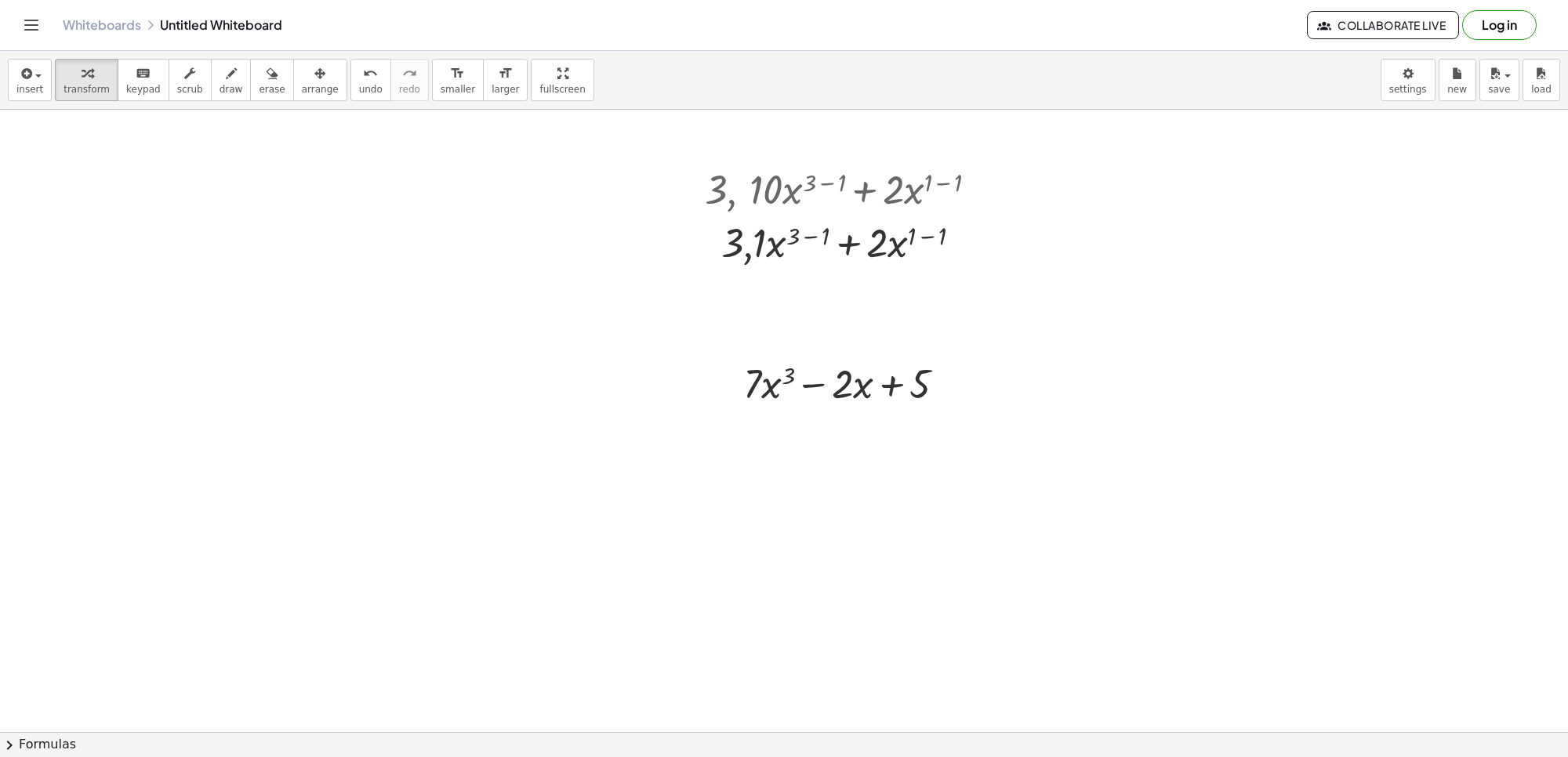
scroll to position [1017, 0]
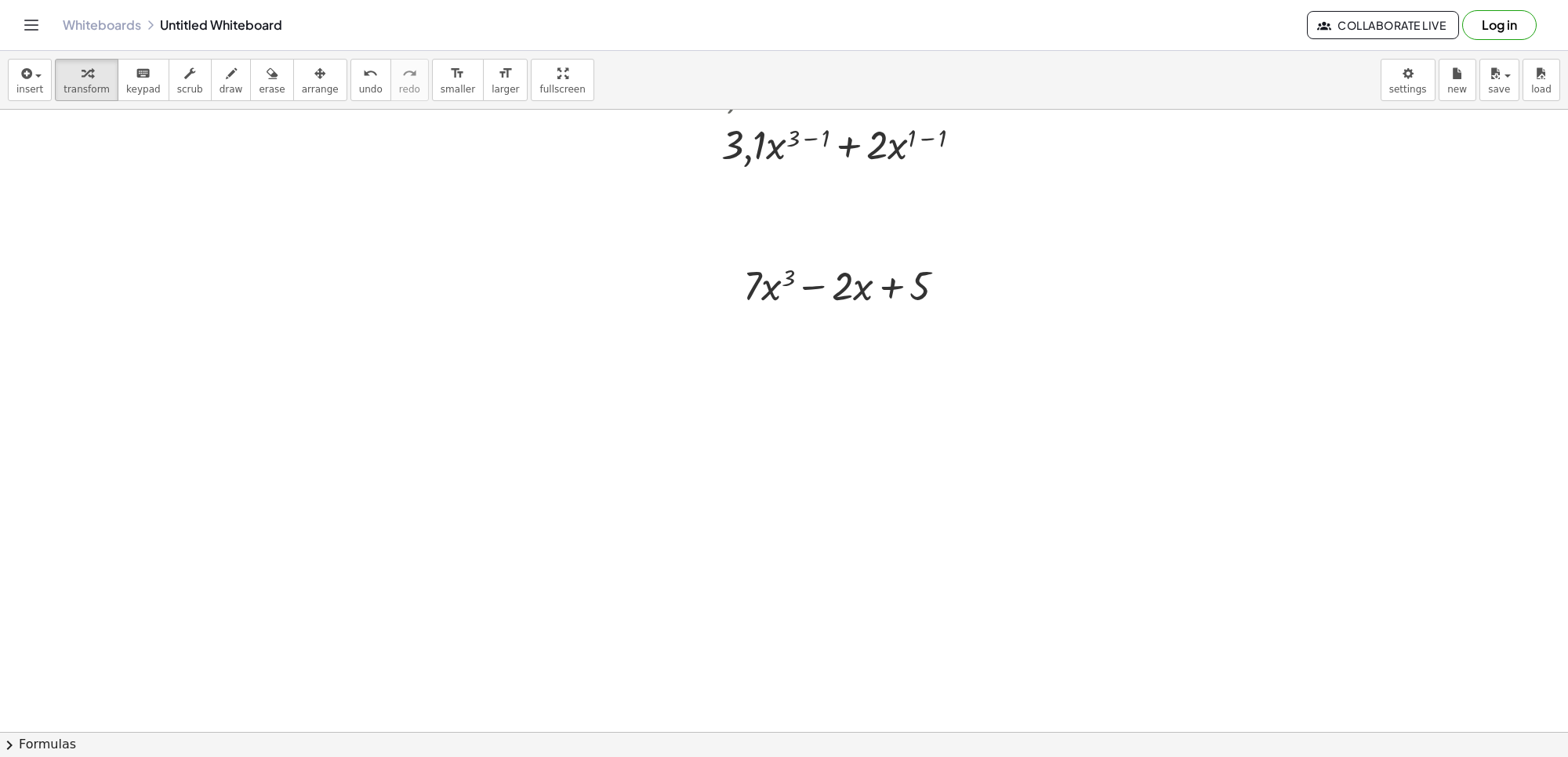
click at [472, 337] on div at bounding box center [784, 25] width 1568 height 1866
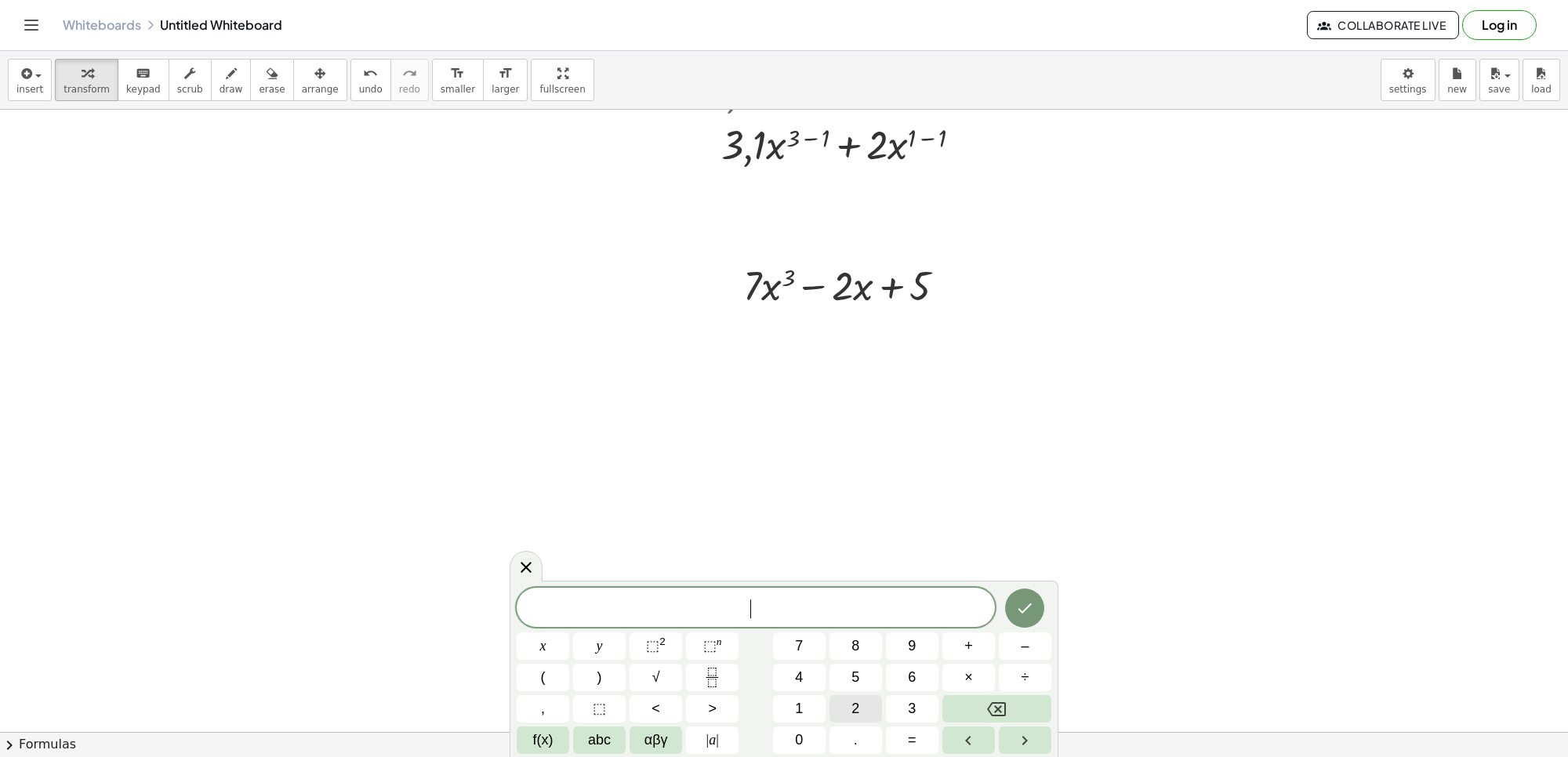
click at [850, 700] on button "2" at bounding box center [856, 709] width 53 height 28
click at [806, 698] on button "1" at bounding box center [799, 709] width 53 height 28
click at [551, 639] on button "x" at bounding box center [543, 647] width 53 height 28
click at [656, 639] on span "⬚" at bounding box center [652, 646] width 13 height 16
click at [1014, 645] on button "–" at bounding box center [1024, 647] width 53 height 28
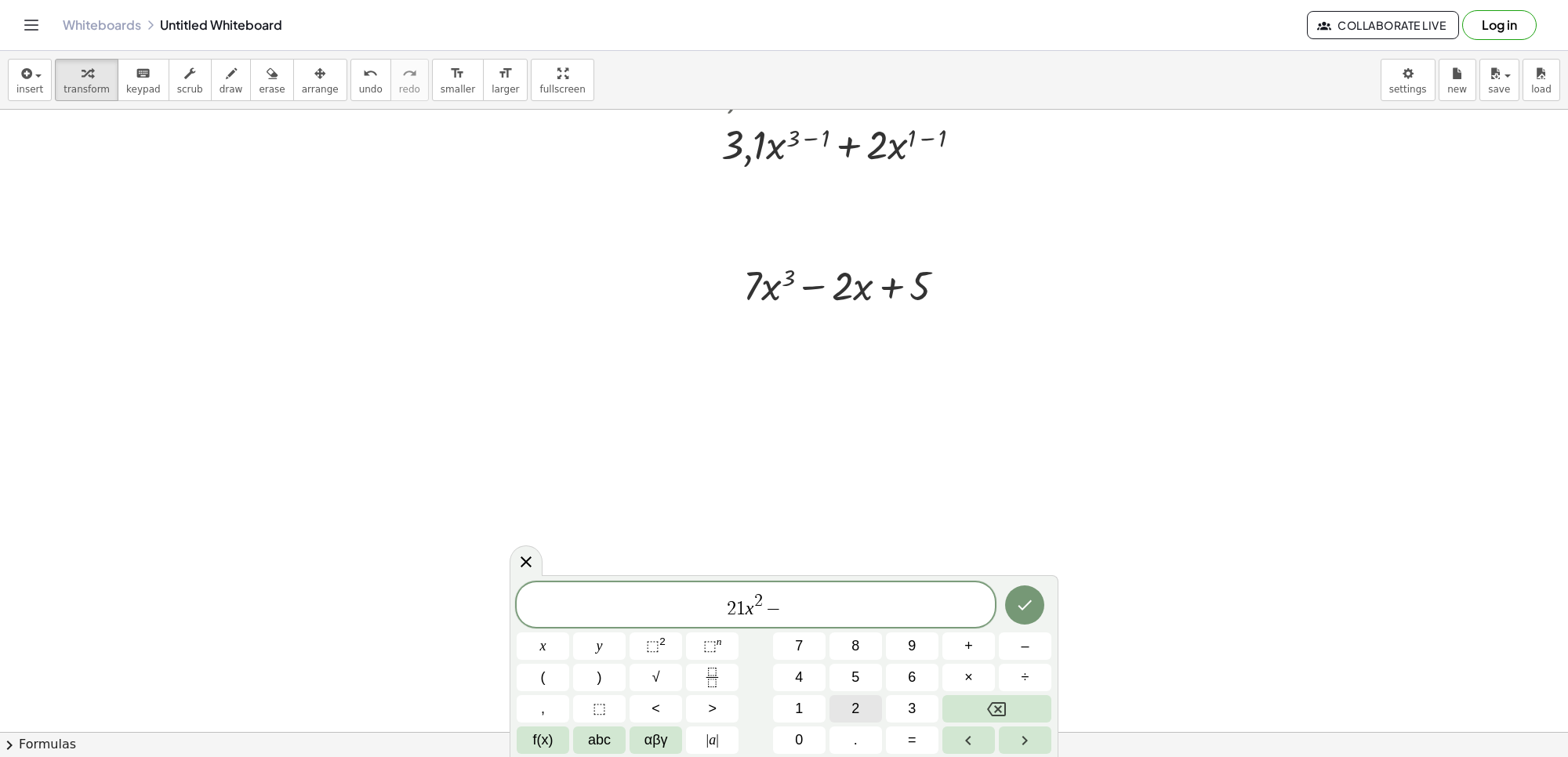
click at [849, 714] on button "2" at bounding box center [856, 709] width 53 height 28
click at [1020, 606] on icon "Done" at bounding box center [1025, 605] width 14 height 10
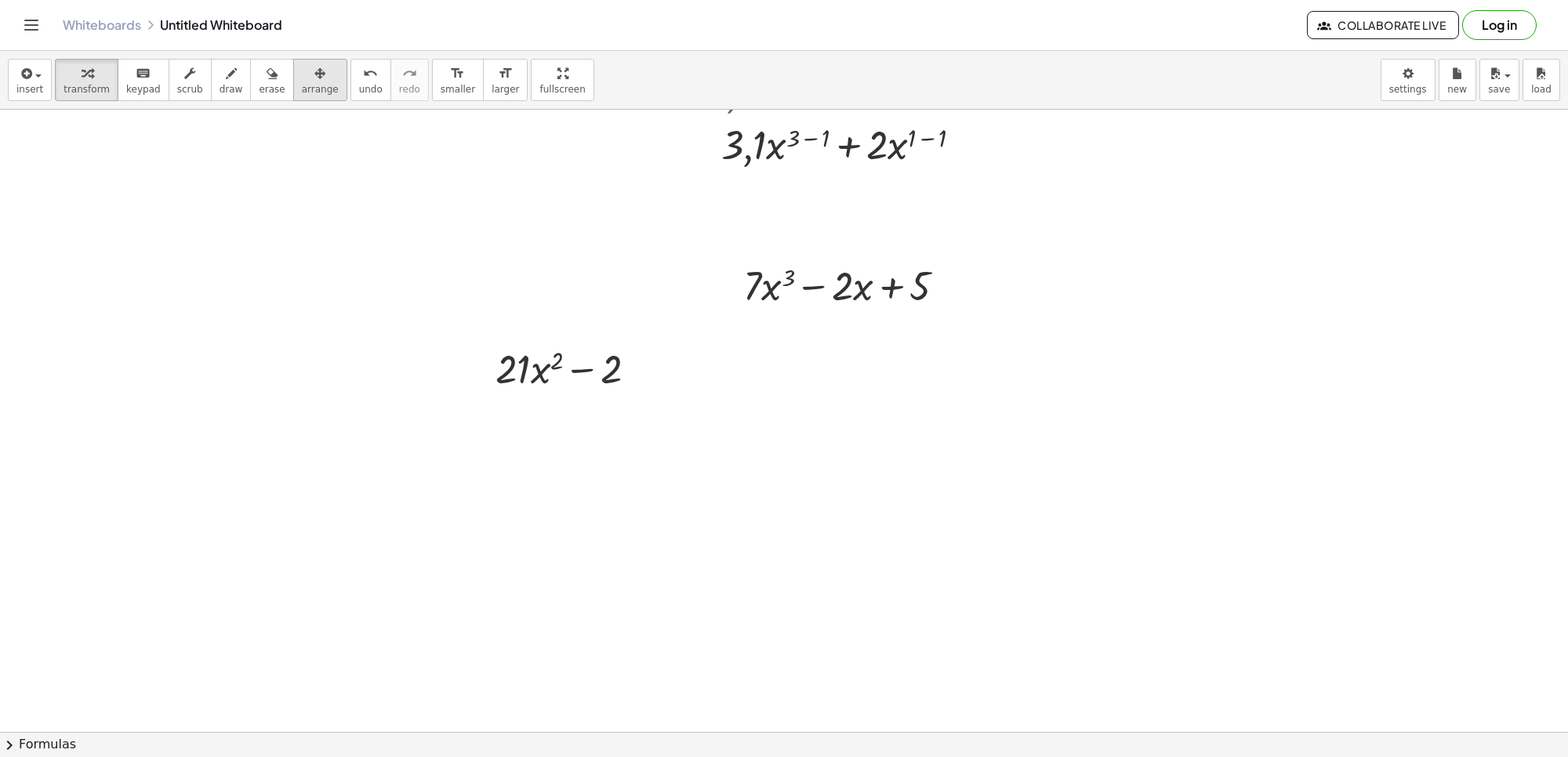
click at [307, 91] on span "arrange" at bounding box center [320, 88] width 37 height 11
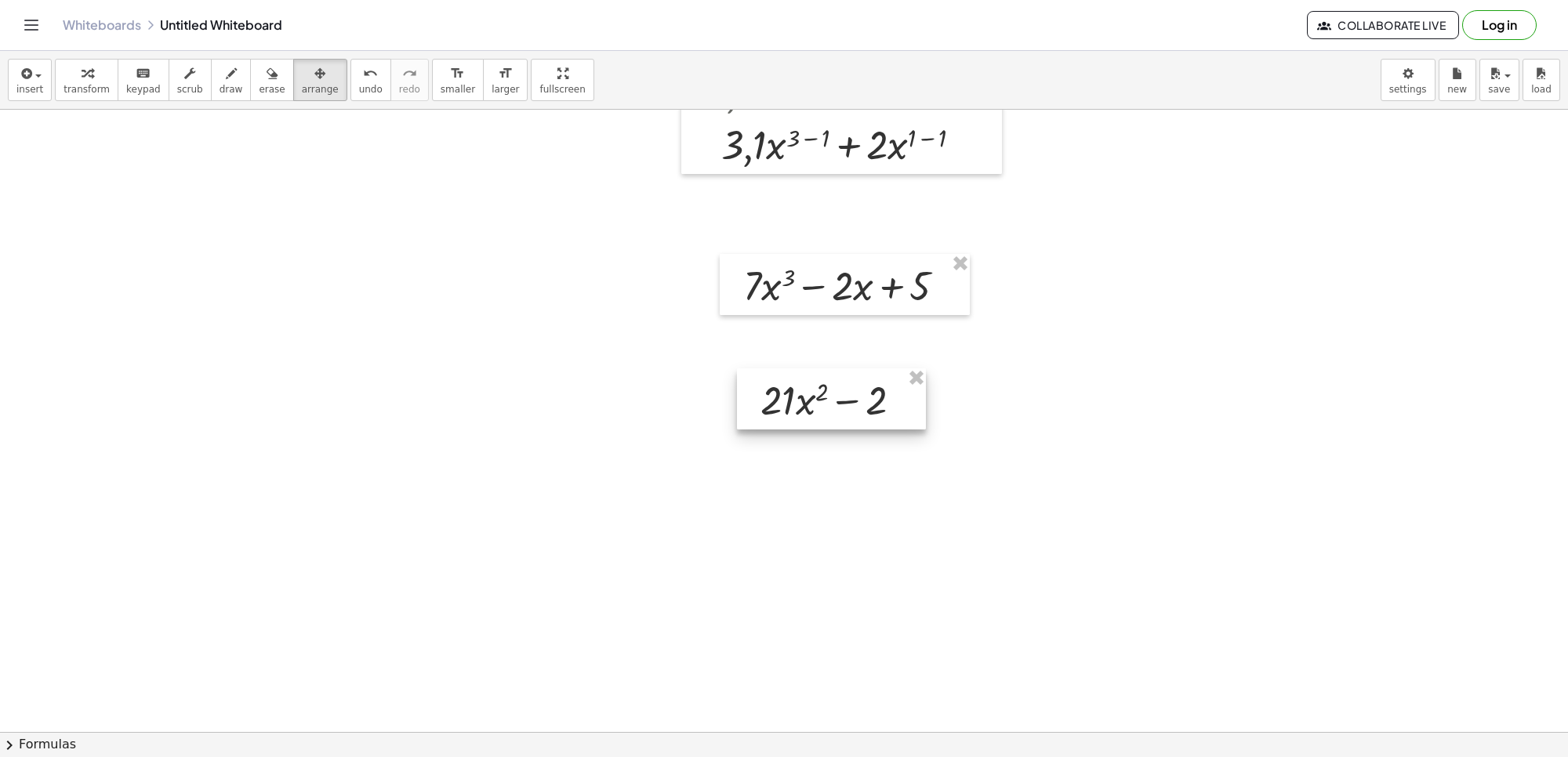
drag, startPoint x: 540, startPoint y: 374, endPoint x: 805, endPoint y: 404, distance: 266.7
click at [805, 404] on div at bounding box center [832, 399] width 189 height 62
click at [142, 87] on span "keypad" at bounding box center [143, 88] width 35 height 11
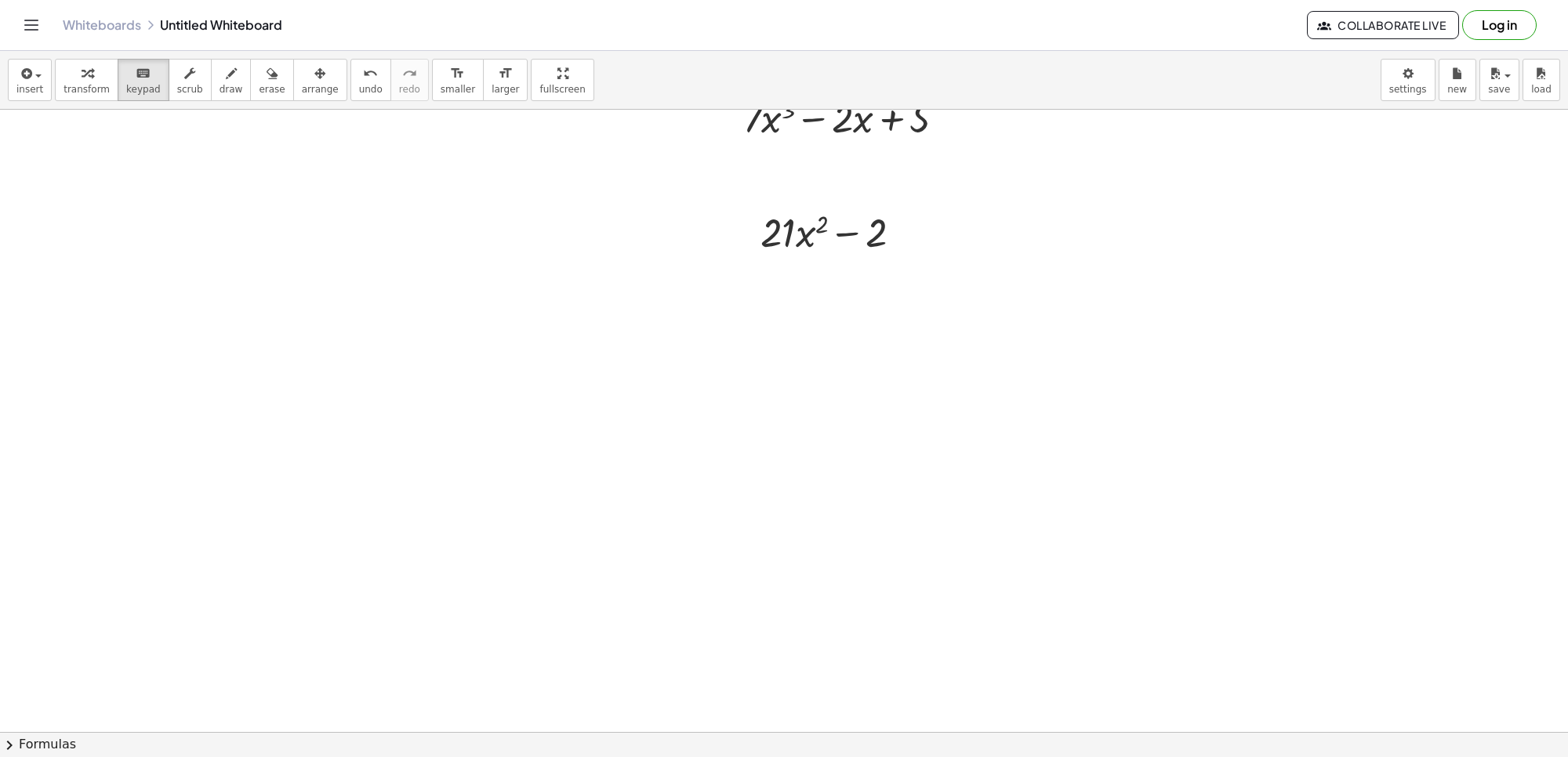
scroll to position [1244, 0]
click at [679, 351] on div at bounding box center [784, 109] width 1568 height 2488
click at [779, 472] on div at bounding box center [784, 109] width 1568 height 2488
click at [787, 472] on div at bounding box center [784, 109] width 1568 height 2488
click at [860, 514] on div at bounding box center [784, 109] width 1568 height 2488
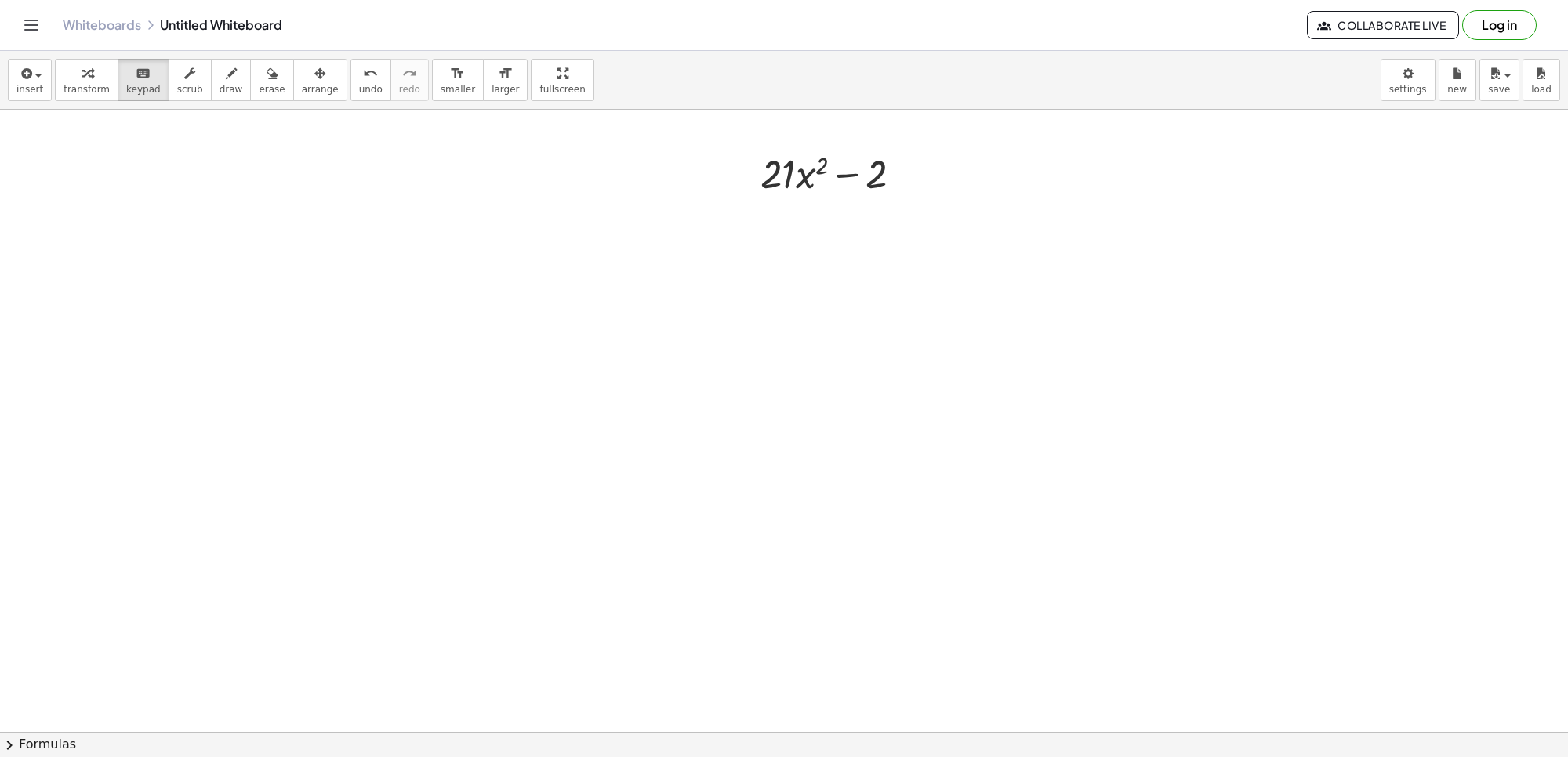
click at [860, 514] on div at bounding box center [784, 109] width 1568 height 2488
click at [830, 486] on div at bounding box center [784, 109] width 1568 height 2488
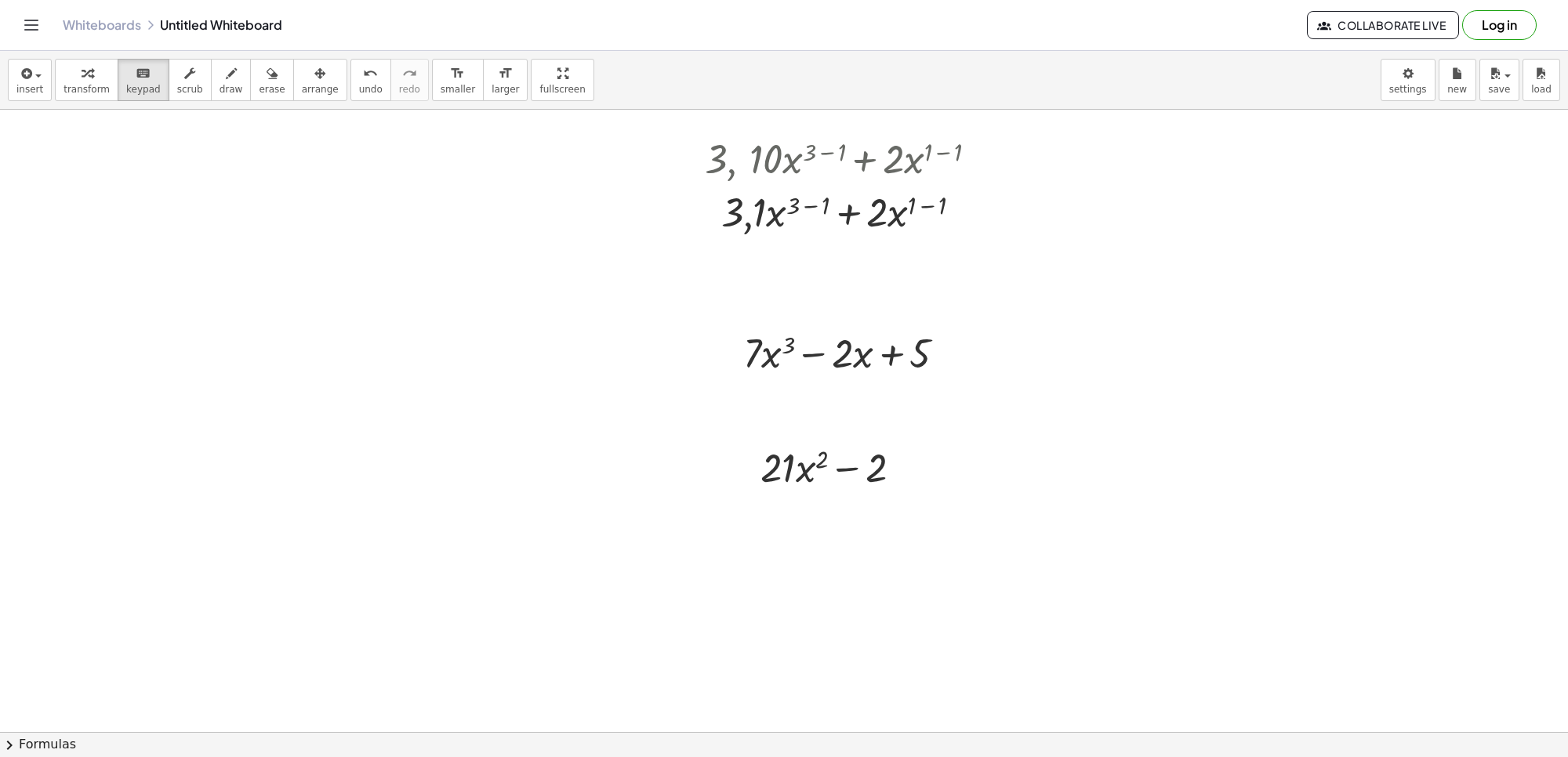
click at [677, 467] on div at bounding box center [784, 403] width 1568 height 2488
click at [801, 544] on div at bounding box center [784, 403] width 1568 height 2488
click at [805, 544] on div at bounding box center [784, 403] width 1568 height 2488
drag, startPoint x: 805, startPoint y: 544, endPoint x: 891, endPoint y: 512, distance: 91.8
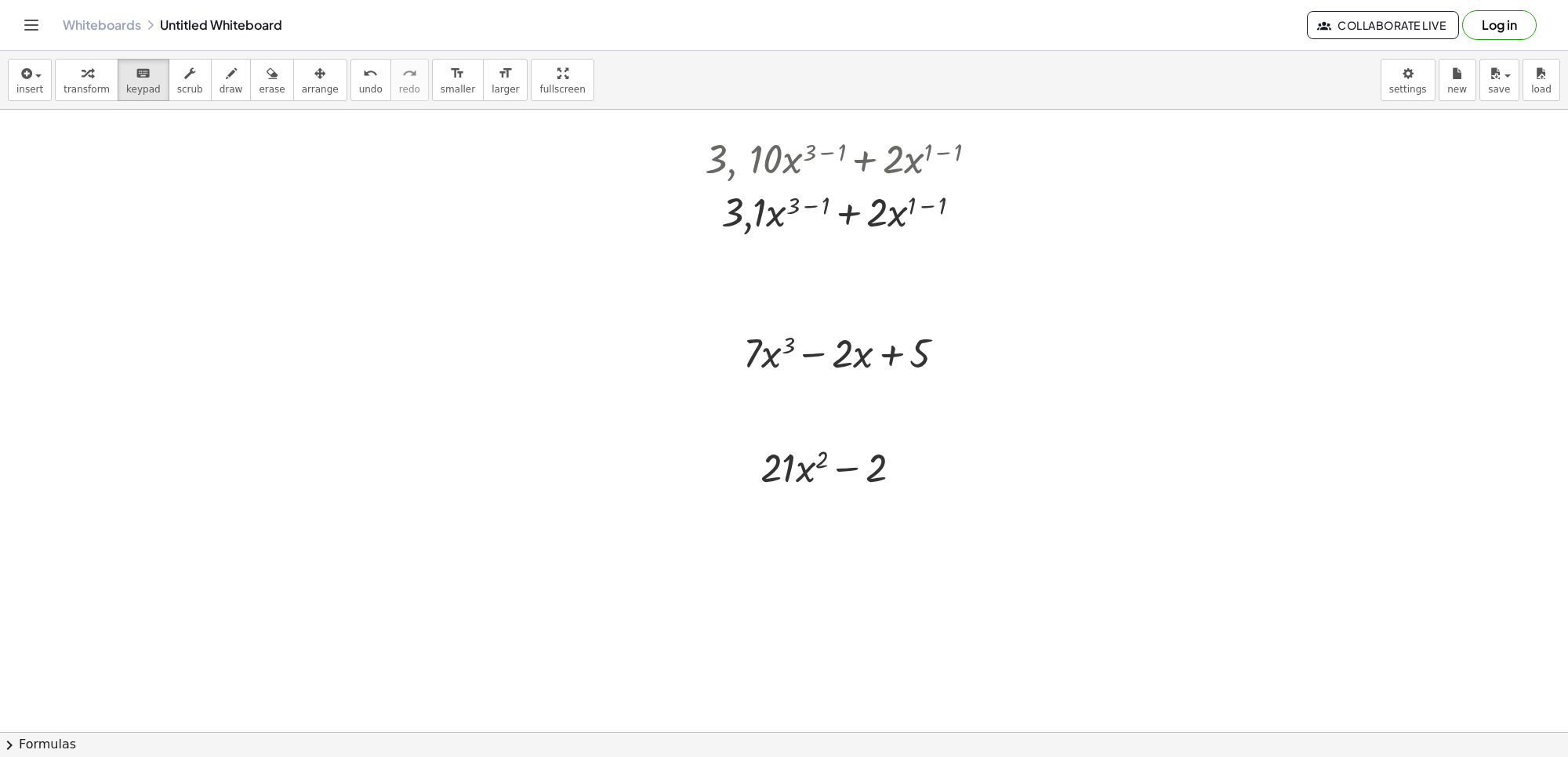
click at [822, 541] on div at bounding box center [784, 403] width 1568 height 2488
click at [909, 478] on div at bounding box center [838, 467] width 169 height 54
click at [910, 475] on div at bounding box center [906, 467] width 17 height 17
click at [94, 86] on span "transform" at bounding box center [86, 88] width 47 height 11
click at [715, 604] on div at bounding box center [784, 403] width 1568 height 2488
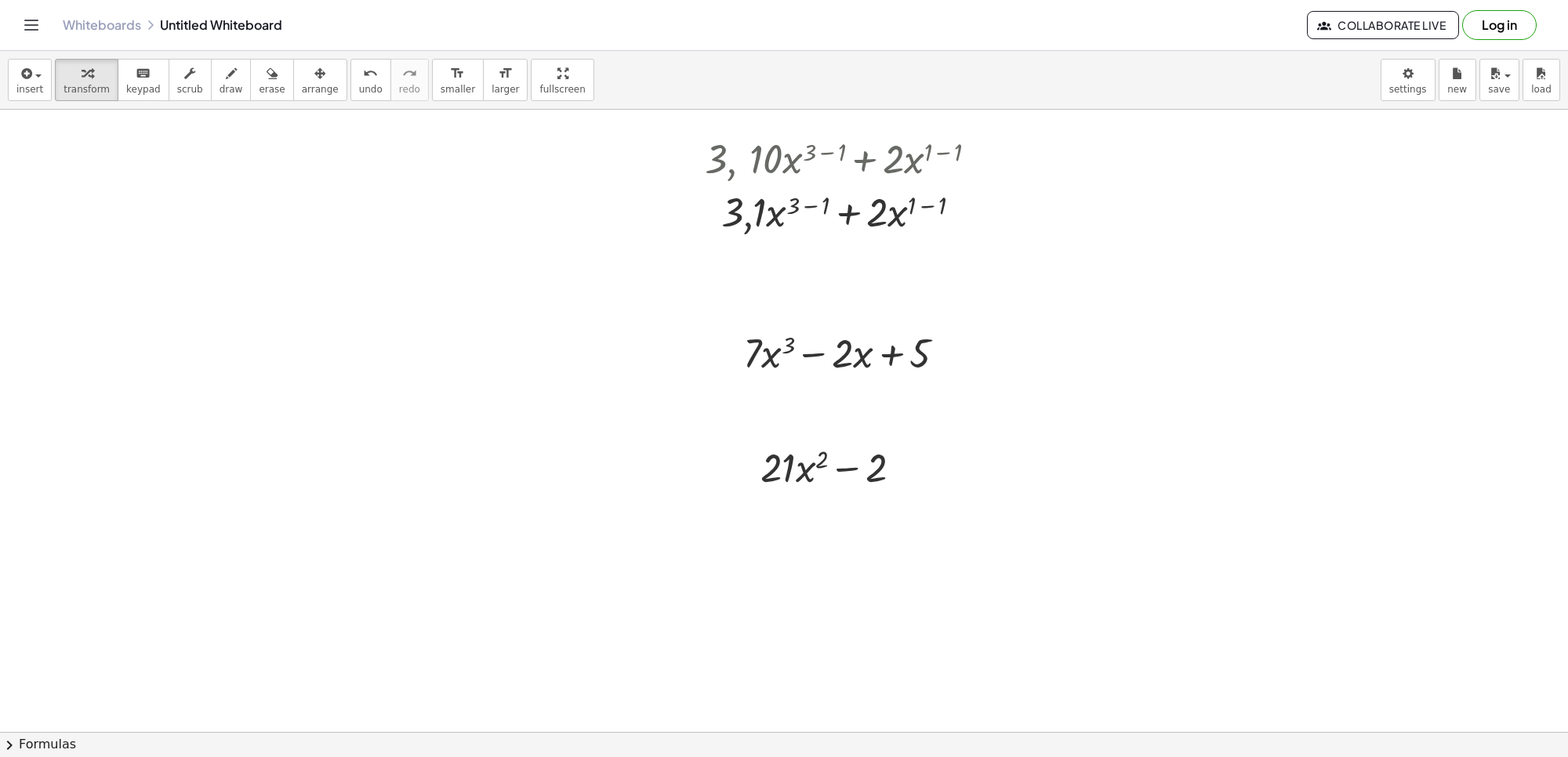
click at [726, 556] on div at bounding box center [784, 403] width 1568 height 2488
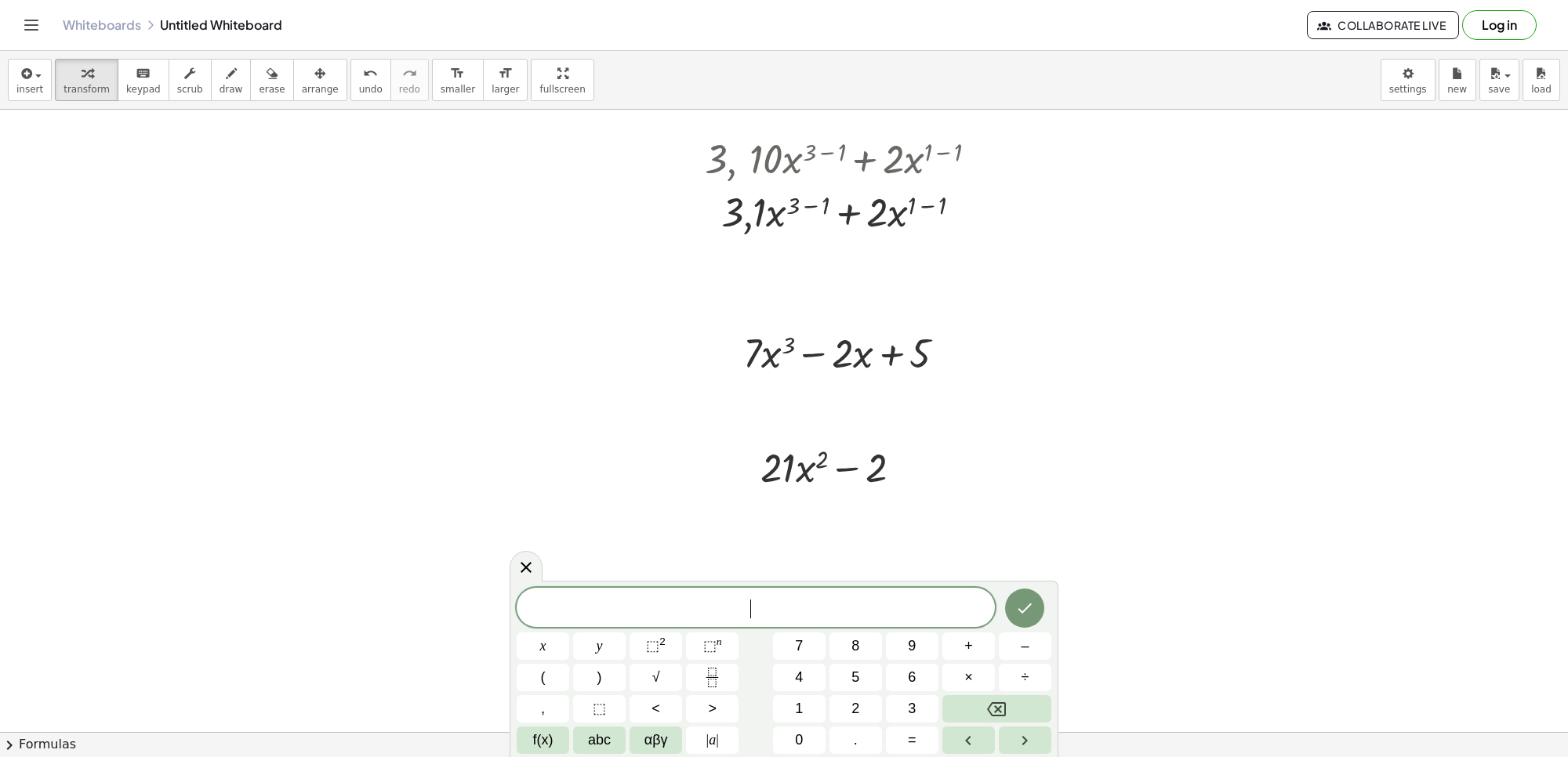
click at [726, 556] on div at bounding box center [784, 403] width 1568 height 2488
click at [852, 668] on span "5" at bounding box center [856, 678] width 8 height 21
click at [552, 640] on button "x" at bounding box center [543, 647] width 53 height 28
click at [651, 647] on span "⬚" at bounding box center [652, 646] width 13 height 16
click at [1016, 710] on button "Backspace" at bounding box center [998, 709] width 109 height 28
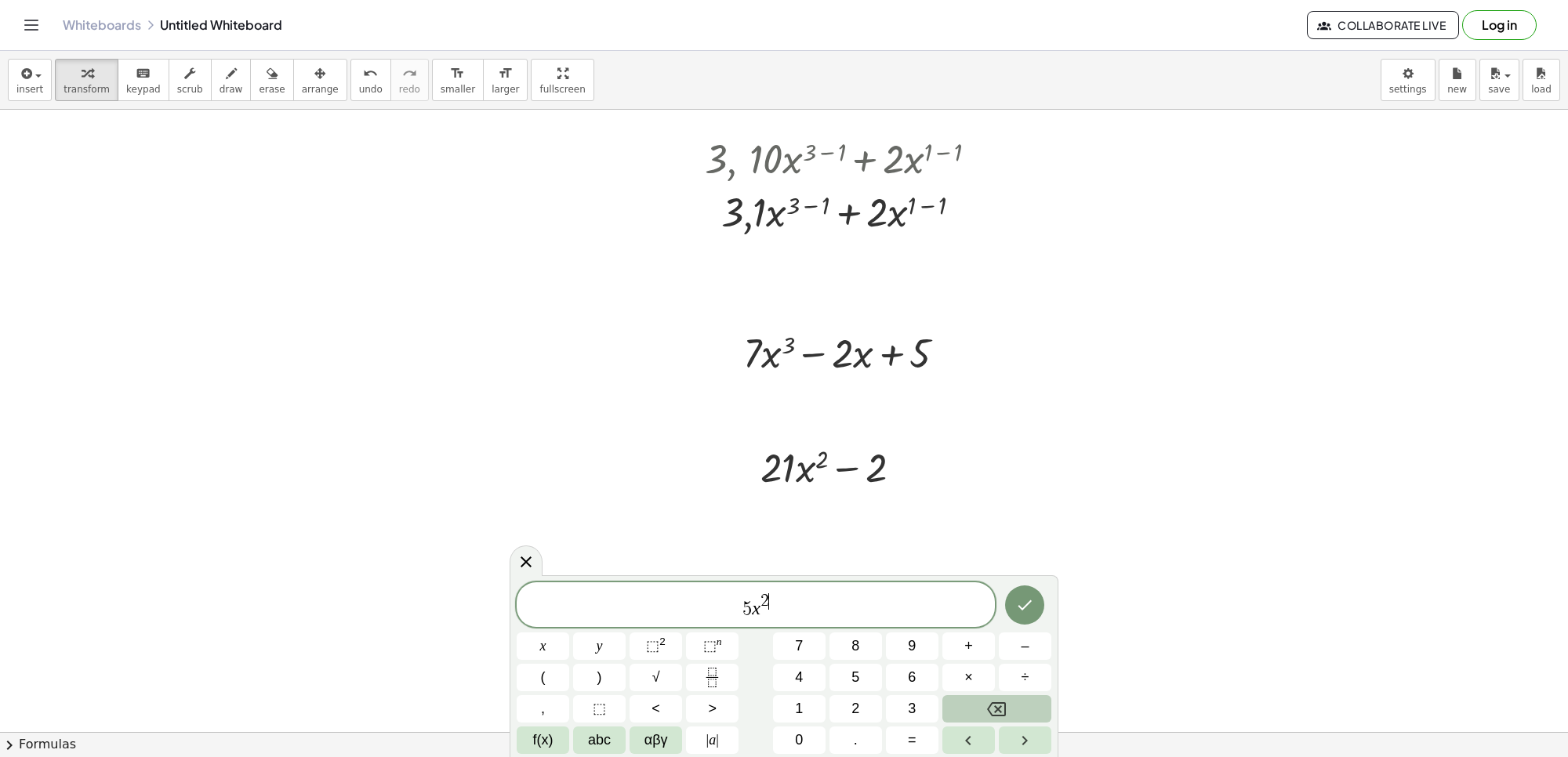
click at [1014, 708] on button "Backspace" at bounding box center [998, 709] width 109 height 28
click at [796, 668] on span "4" at bounding box center [799, 678] width 8 height 21
click at [802, 612] on span "5 x 4 ​" at bounding box center [755, 606] width 478 height 28
click at [965, 637] on span "+" at bounding box center [969, 646] width 9 height 21
click at [921, 695] on button "3" at bounding box center [912, 709] width 53 height 28
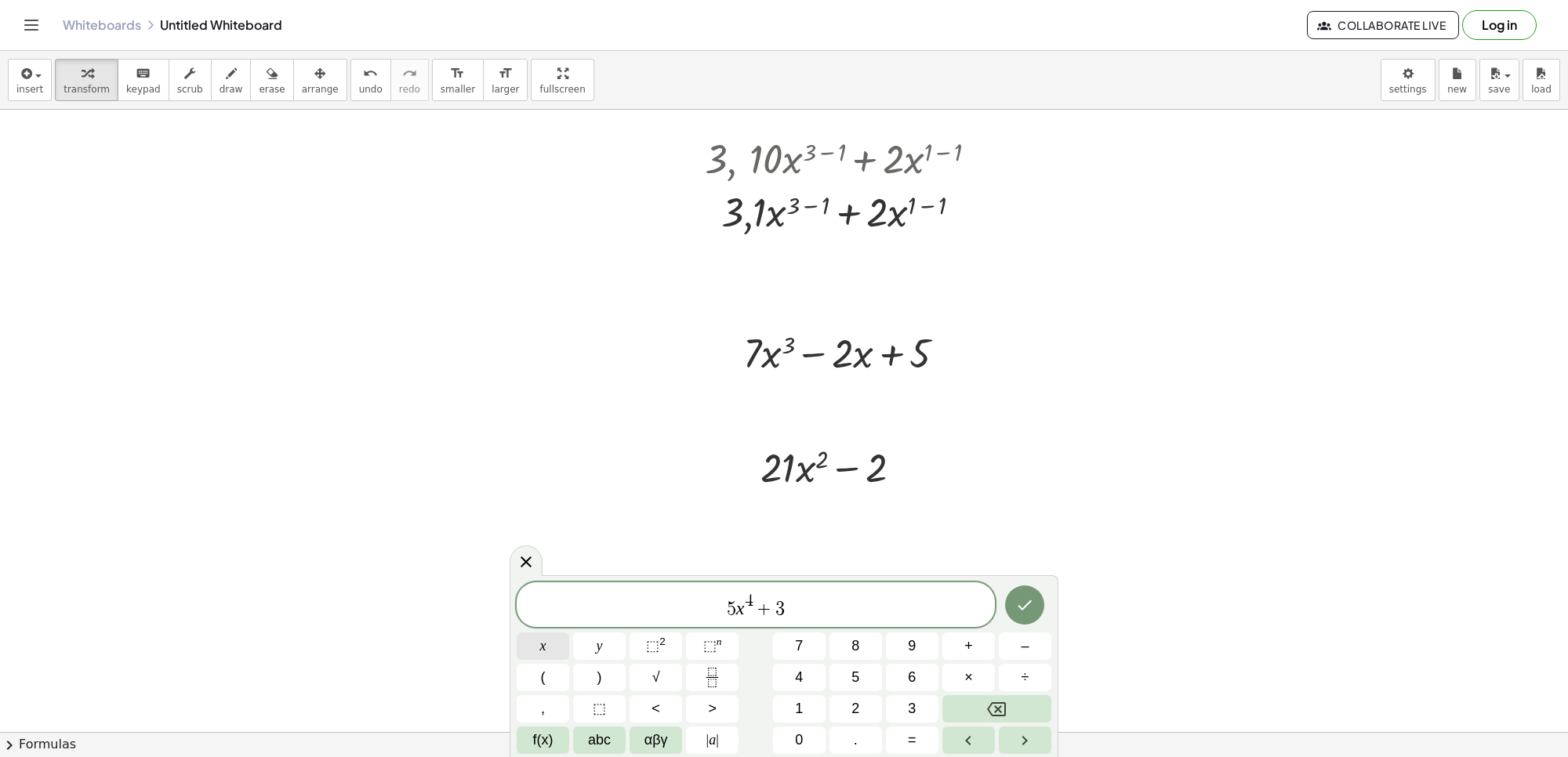
click at [526, 640] on button "x" at bounding box center [543, 647] width 53 height 28
click at [657, 649] on span "⬚" at bounding box center [652, 646] width 13 height 16
click at [970, 648] on span "+" at bounding box center [969, 646] width 9 height 21
click at [872, 675] on button "5" at bounding box center [856, 678] width 53 height 28
click at [538, 643] on button "x" at bounding box center [543, 647] width 53 height 28
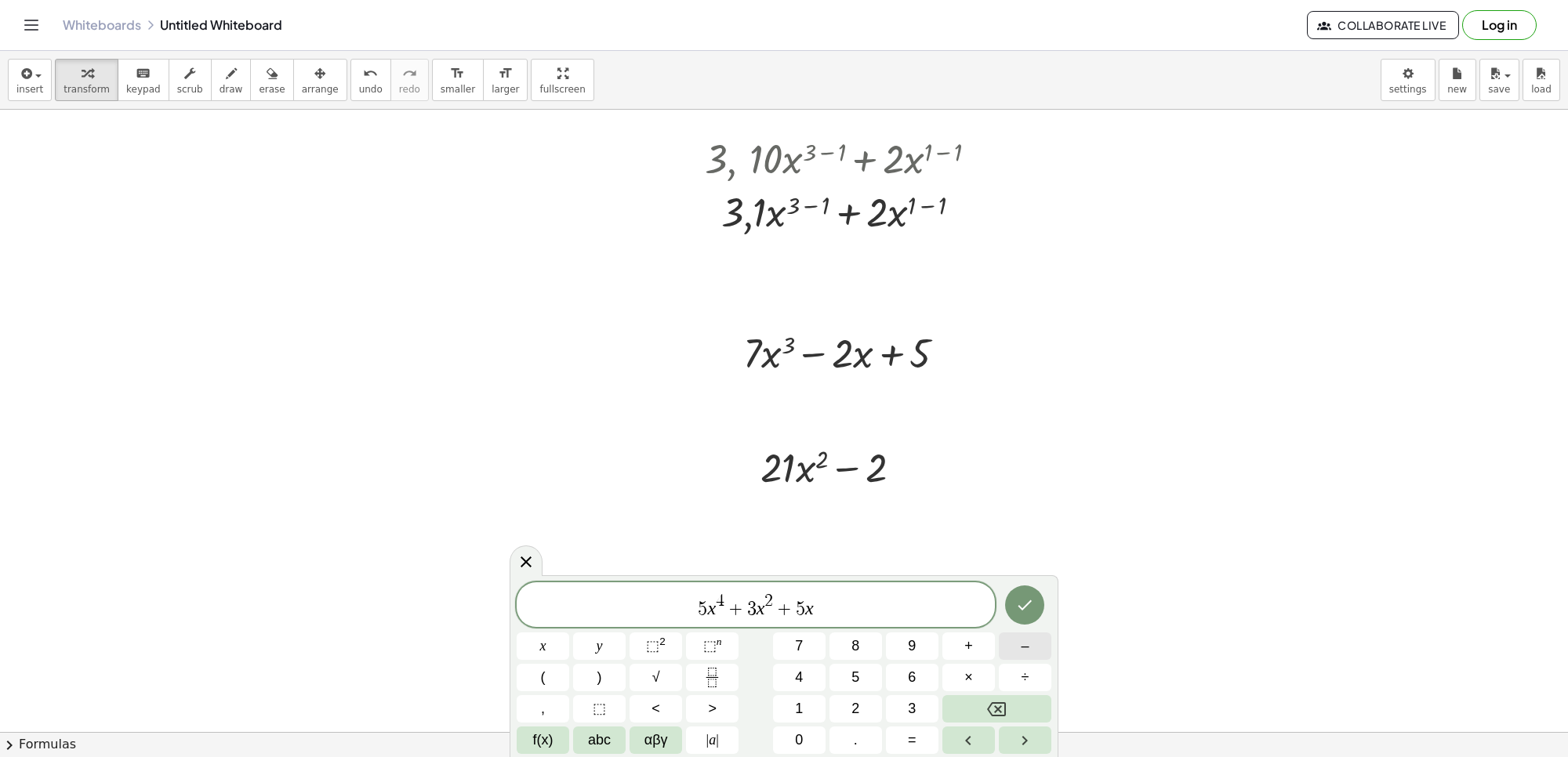
click at [1016, 648] on button "–" at bounding box center [1024, 647] width 53 height 28
click at [792, 717] on button "1" at bounding box center [799, 709] width 53 height 28
click at [792, 734] on button "0" at bounding box center [799, 741] width 53 height 28
click at [1027, 600] on icon "Done" at bounding box center [1024, 605] width 19 height 19
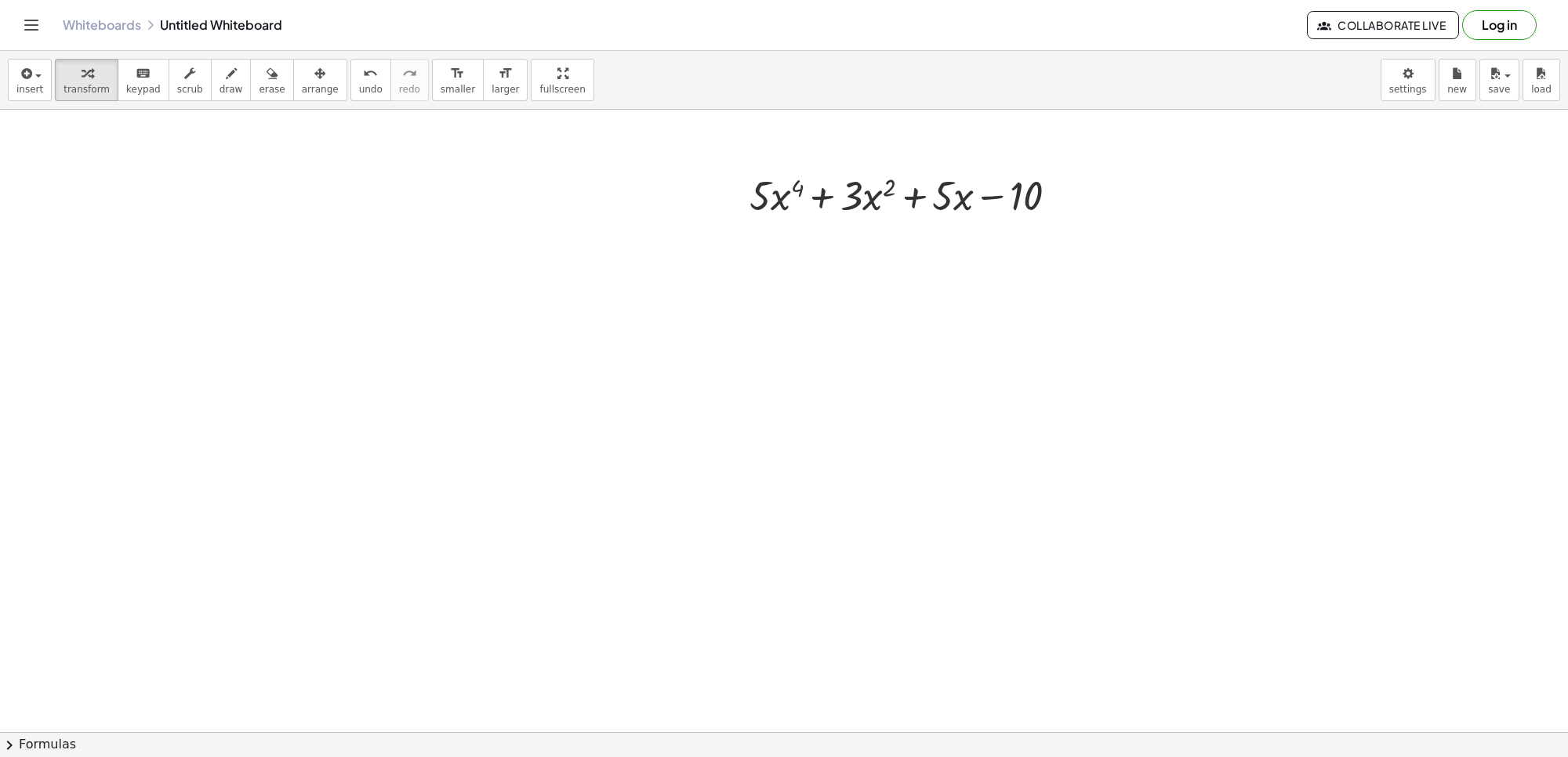
scroll to position [1244, 0]
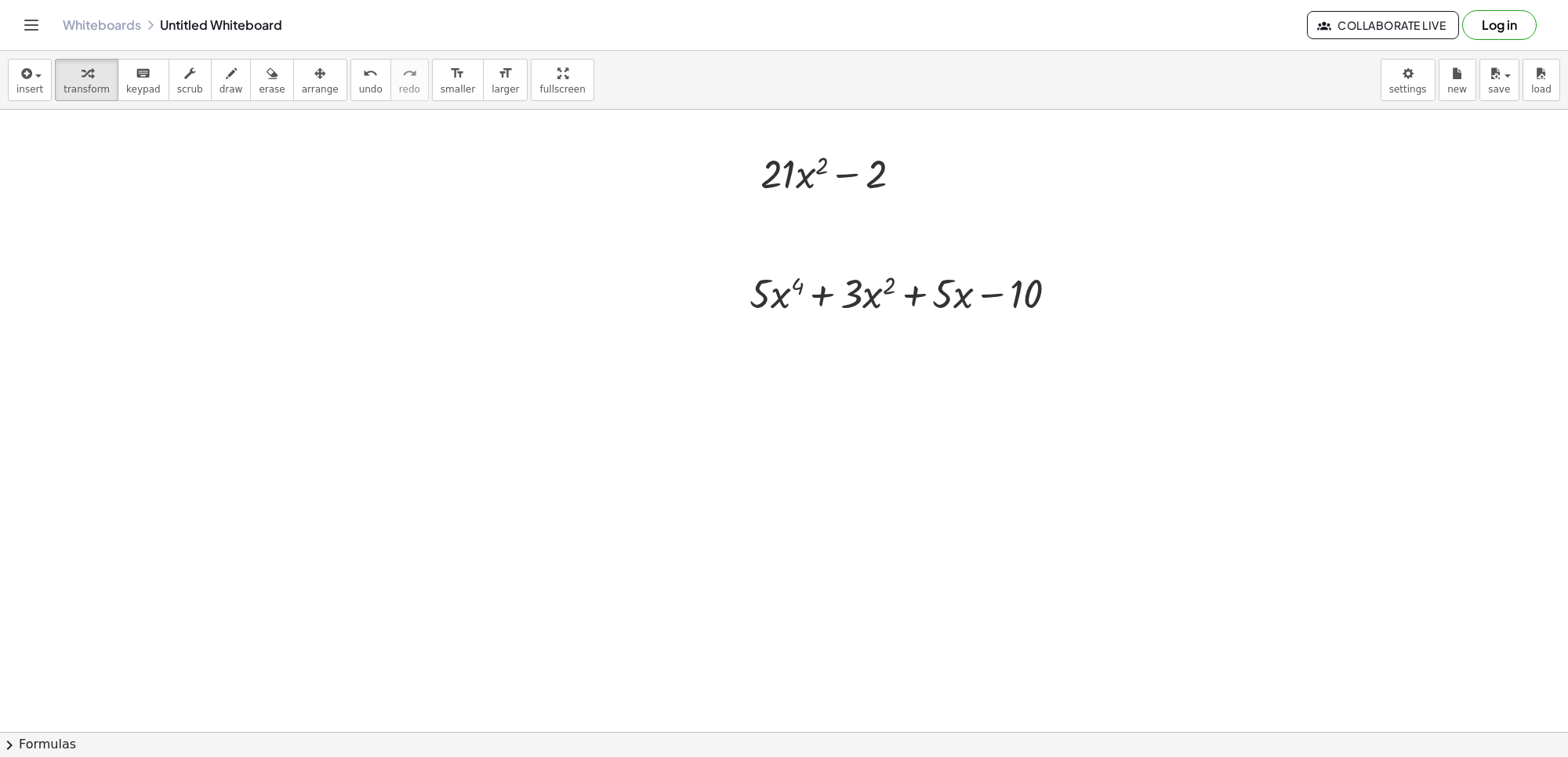
click at [805, 641] on div at bounding box center [784, 109] width 1568 height 2488
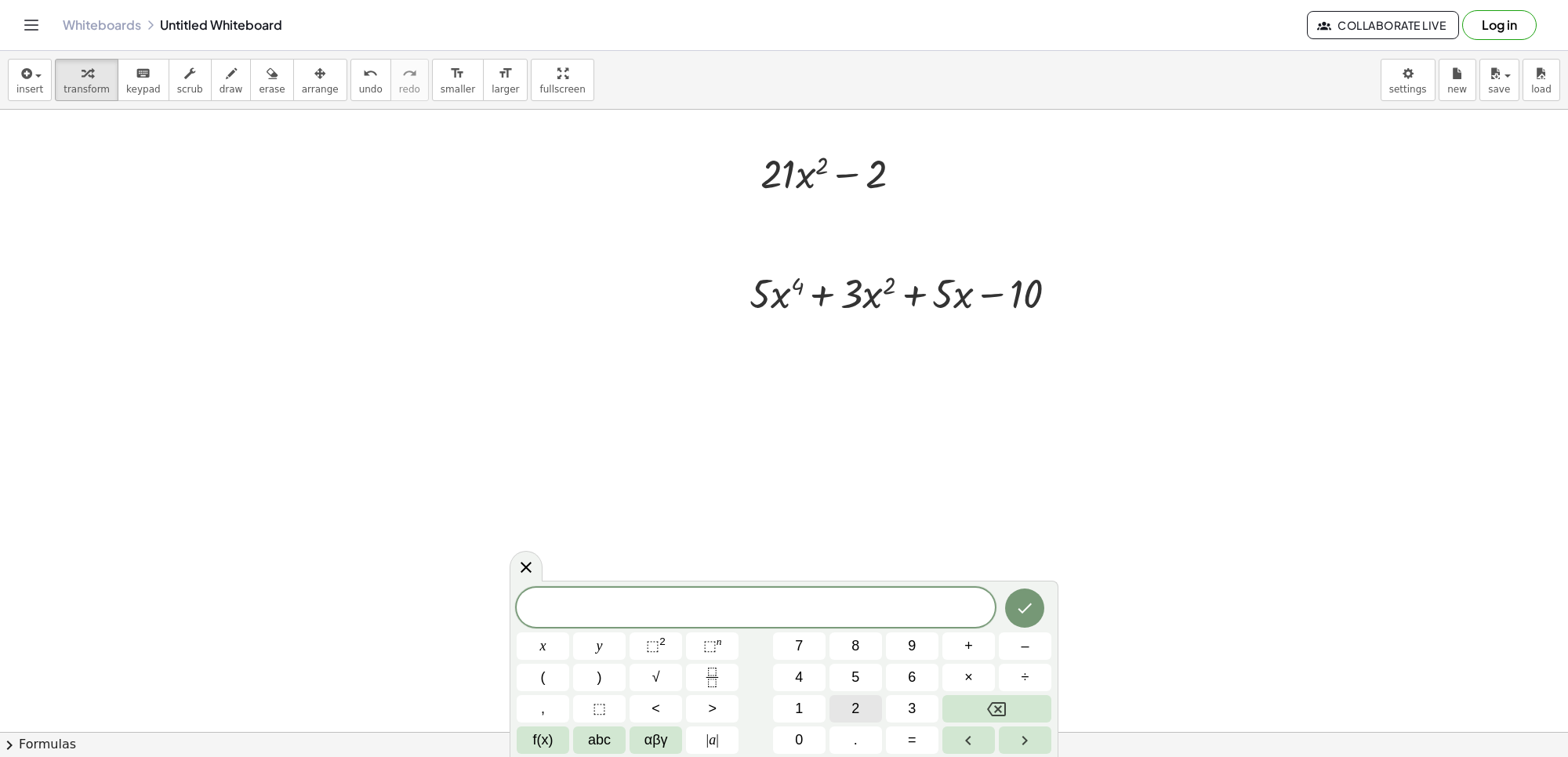
click at [863, 711] on button "2" at bounding box center [856, 709] width 53 height 28
click at [813, 738] on button "0" at bounding box center [799, 741] width 53 height 28
click at [534, 641] on button "x" at bounding box center [543, 647] width 53 height 28
click at [642, 649] on button "⬚ 2" at bounding box center [656, 647] width 53 height 28
click at [976, 704] on button "Backspace" at bounding box center [998, 709] width 109 height 28
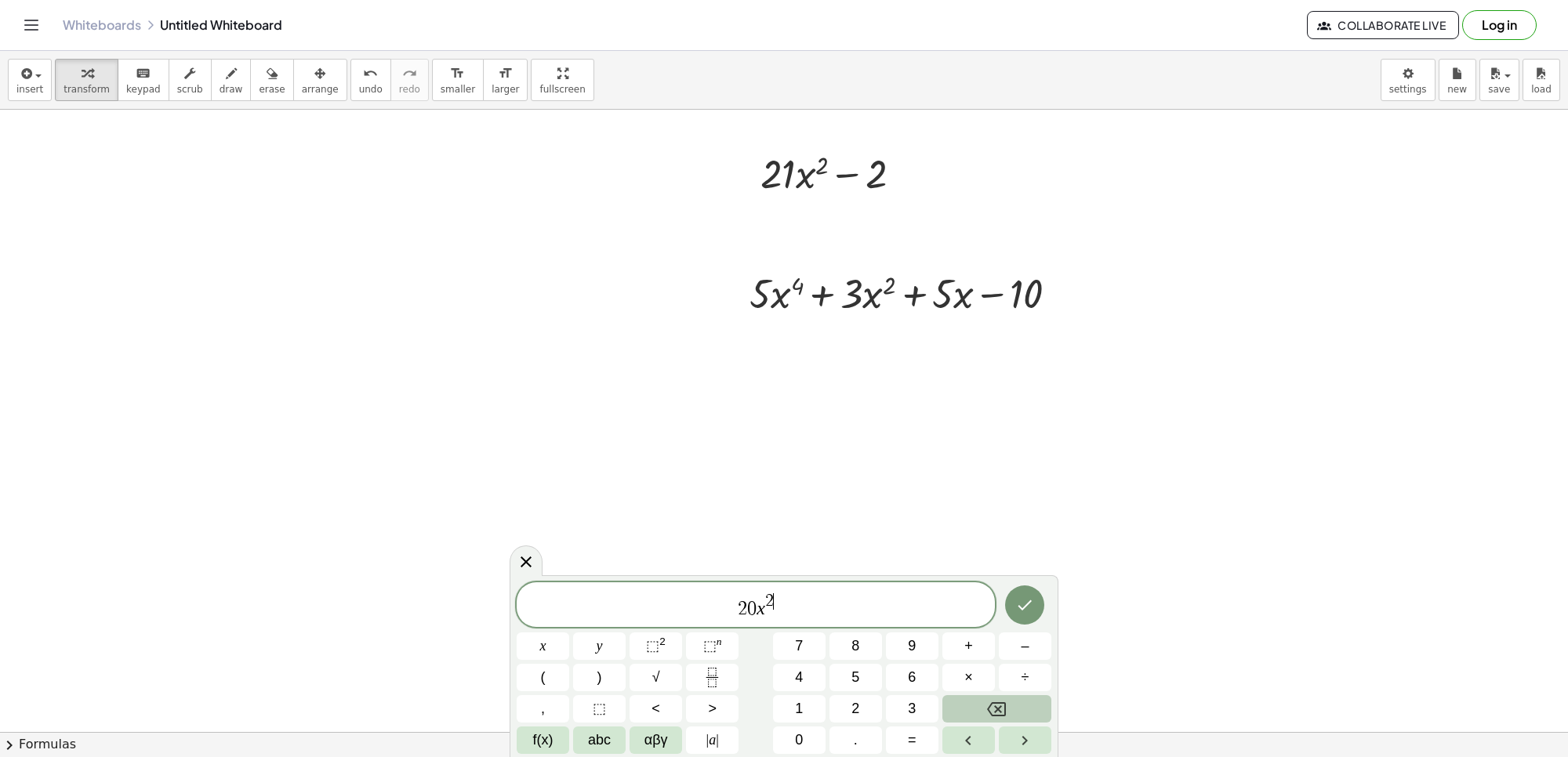
click at [976, 704] on button "Backspace" at bounding box center [998, 709] width 109 height 28
click at [903, 706] on button "3" at bounding box center [912, 709] width 53 height 28
click at [789, 588] on div "2 0 x 3 ​" at bounding box center [755, 604] width 478 height 45
click at [965, 644] on span "+" at bounding box center [969, 646] width 9 height 21
click at [919, 671] on button "6" at bounding box center [912, 678] width 53 height 28
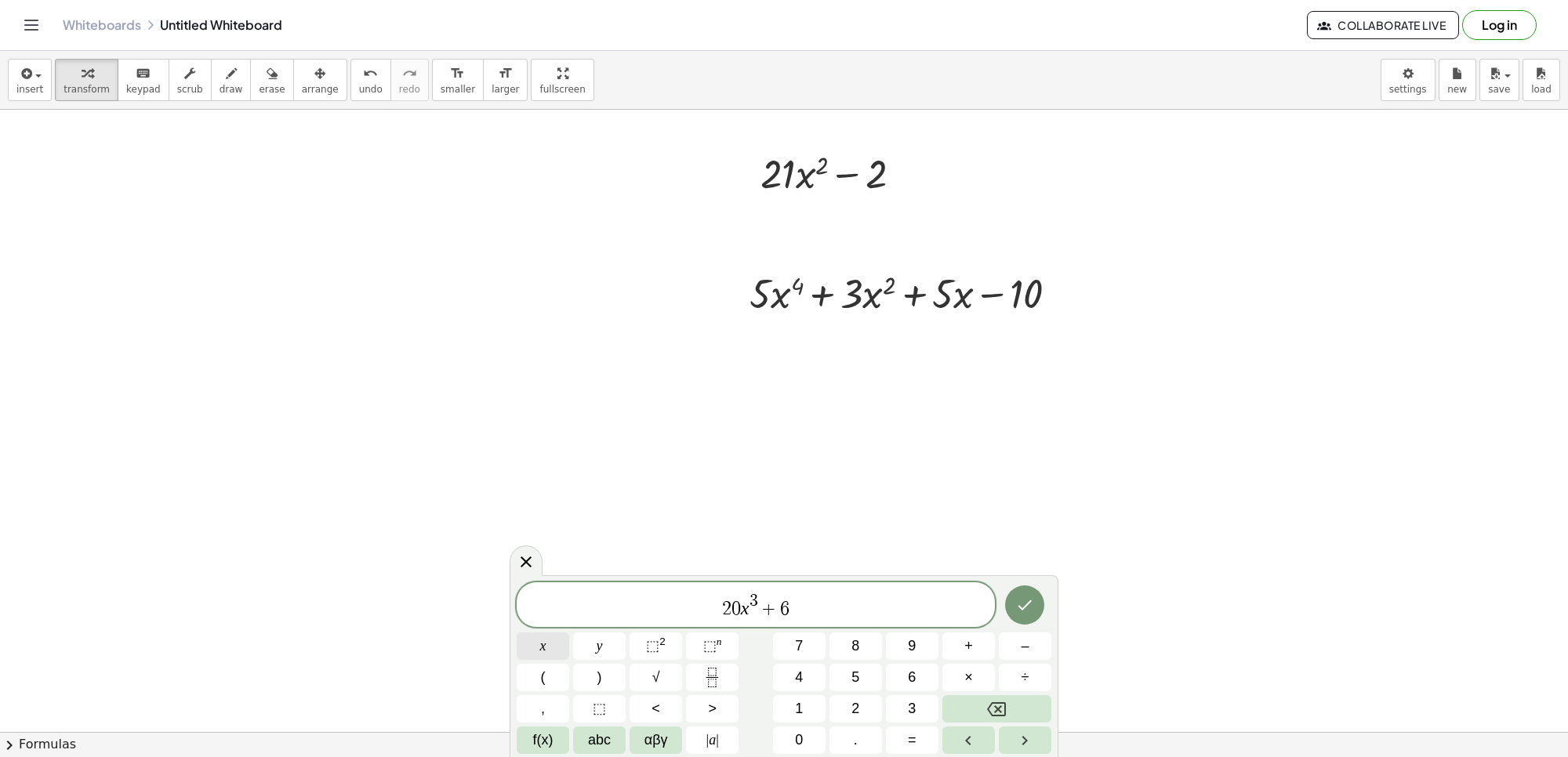
click at [532, 649] on button "x" at bounding box center [543, 647] width 53 height 28
click at [659, 645] on span "⬚" at bounding box center [652, 646] width 13 height 16
click at [828, 601] on span "2 0 x 3 + 6 x 2 ​" at bounding box center [755, 606] width 478 height 28
click at [1012, 718] on button "Backspace" at bounding box center [998, 709] width 109 height 28
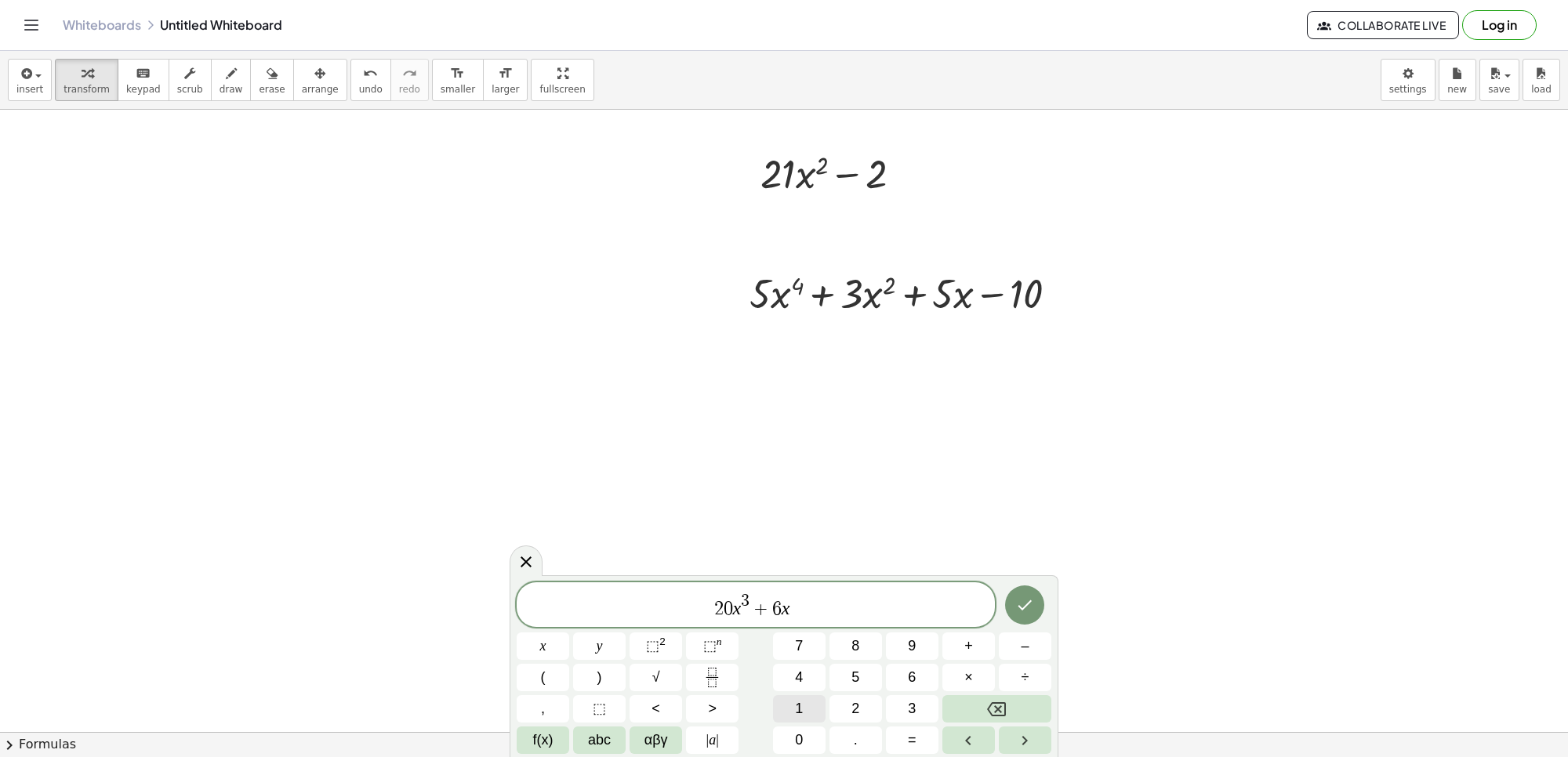
click at [809, 715] on button "1" at bounding box center [799, 709] width 53 height 28
click at [821, 604] on span "2 0 x 3 + 6 x 1 ​" at bounding box center [755, 606] width 478 height 28
click at [977, 645] on button "+" at bounding box center [969, 647] width 53 height 28
click at [862, 673] on button "5" at bounding box center [856, 678] width 53 height 28
click at [1016, 608] on icon "Done" at bounding box center [1024, 605] width 19 height 19
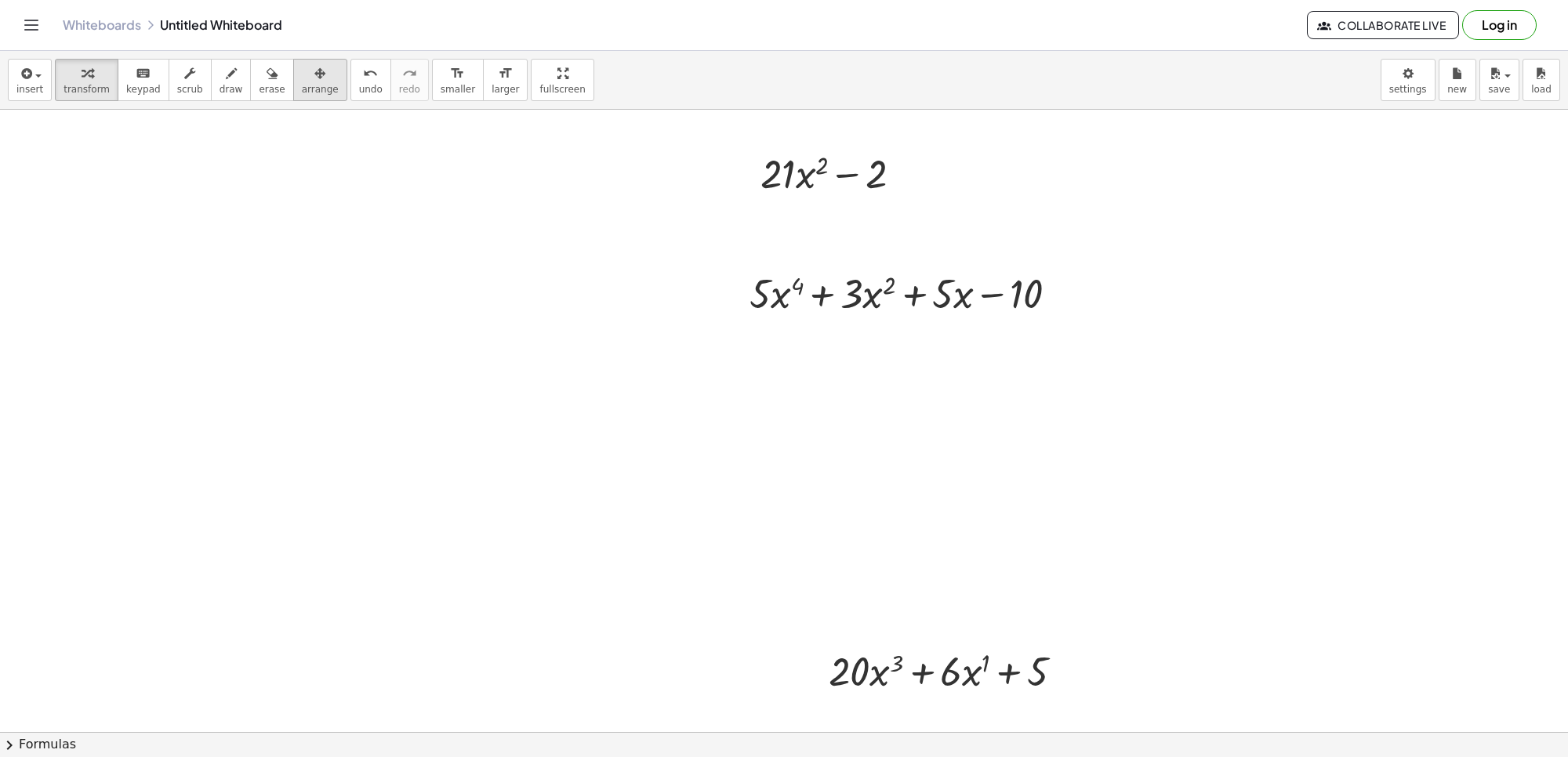
click at [311, 91] on span "arrange" at bounding box center [320, 88] width 37 height 11
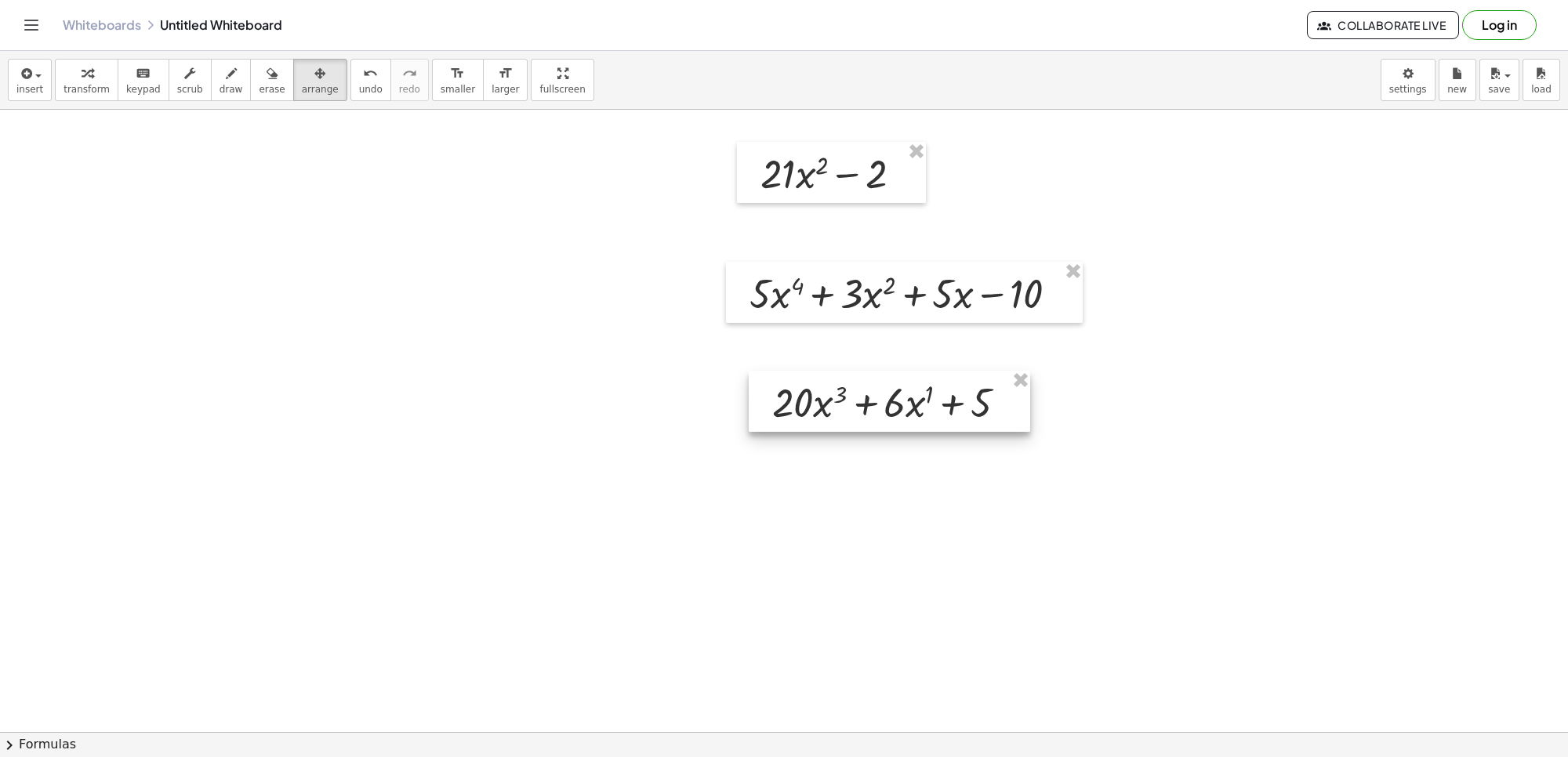
drag, startPoint x: 861, startPoint y: 649, endPoint x: 804, endPoint y: 378, distance: 276.9
click at [804, 378] on div at bounding box center [889, 401] width 281 height 62
click at [99, 76] on div "button" at bounding box center [86, 73] width 47 height 19
click at [467, 346] on div at bounding box center [784, 109] width 1568 height 2488
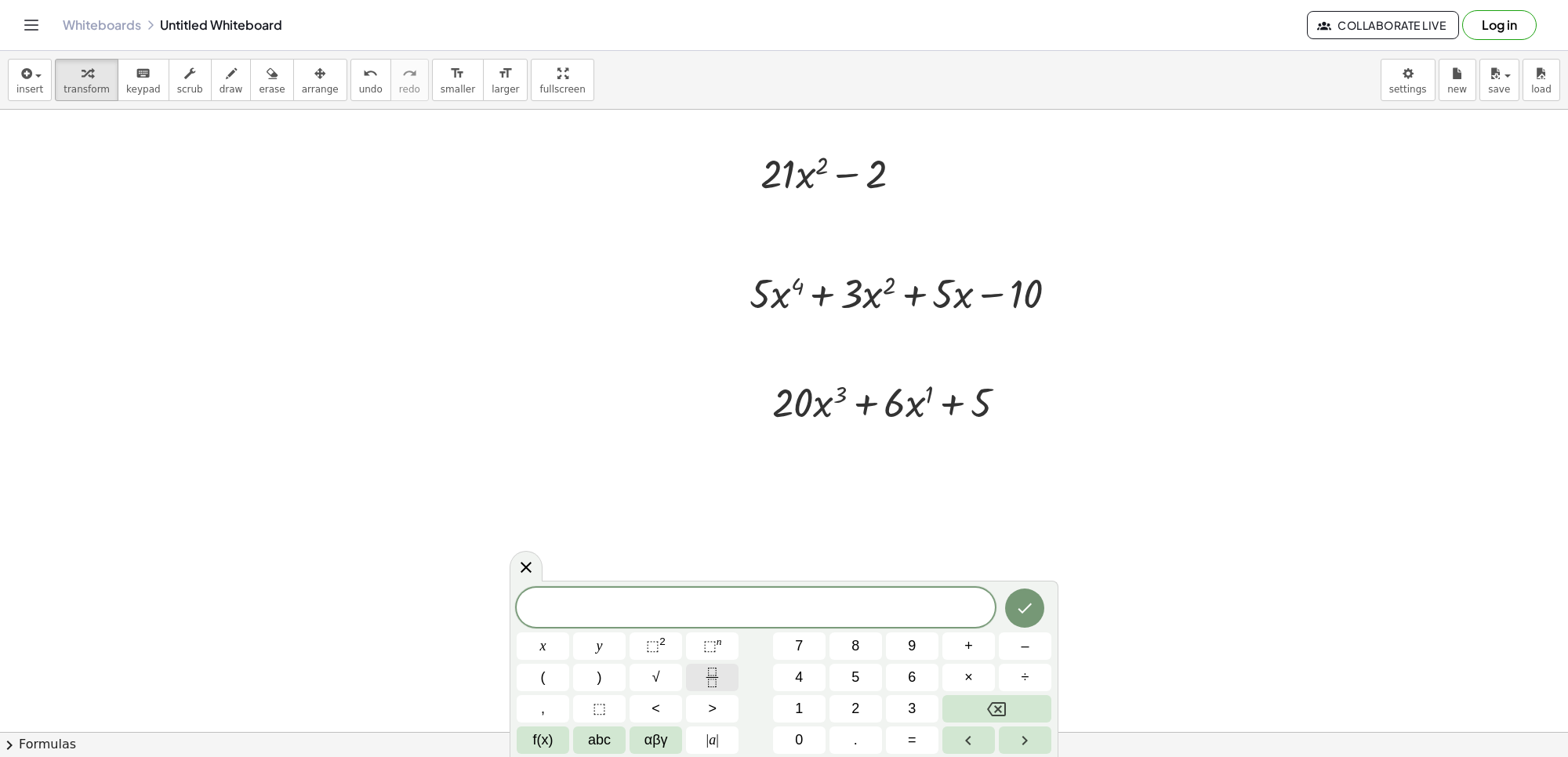
click at [696, 679] on button "Fraction" at bounding box center [711, 678] width 53 height 28
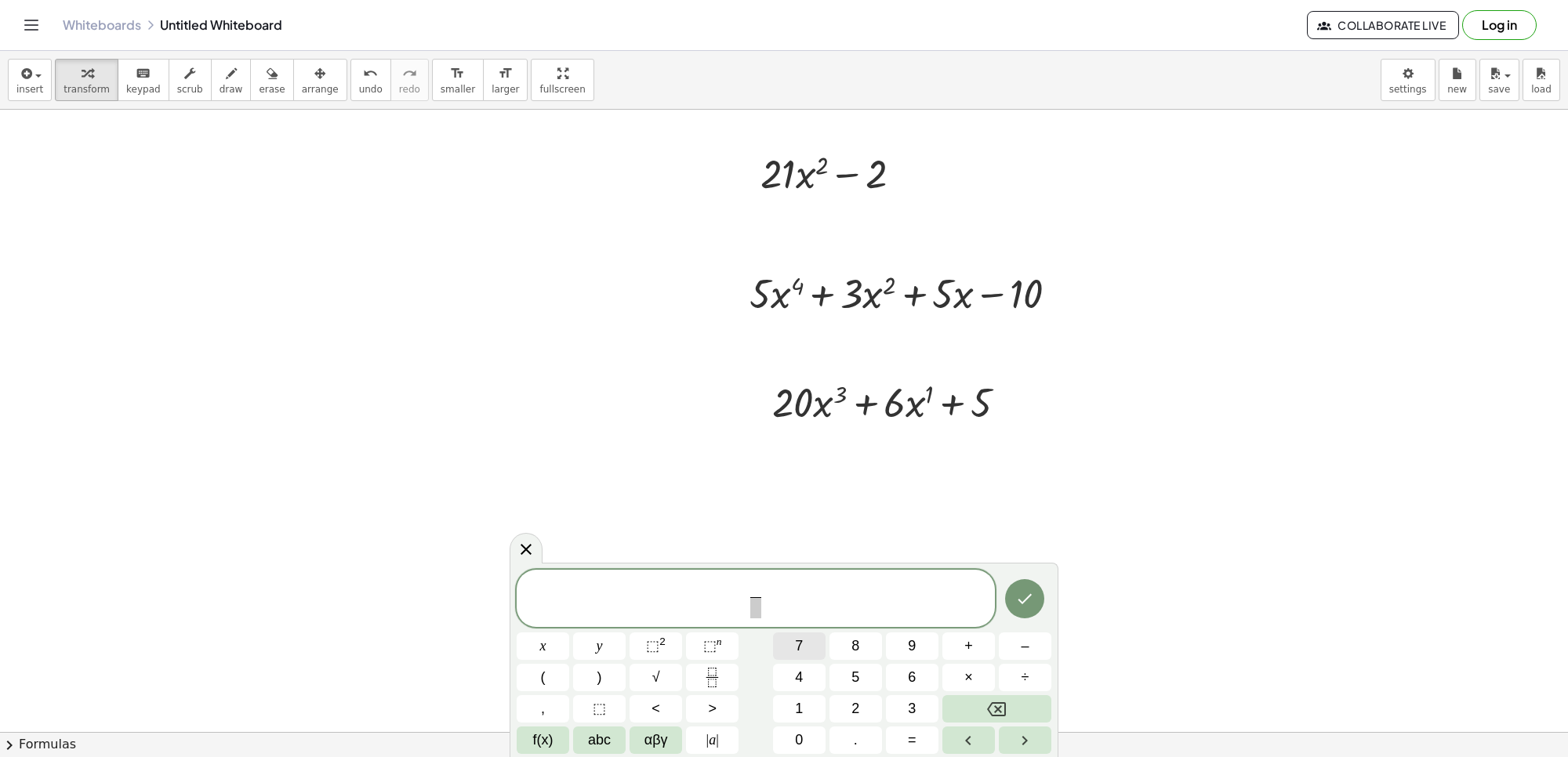
click at [812, 653] on button "7" at bounding box center [799, 647] width 53 height 28
click at [770, 612] on span "7 ​ ​" at bounding box center [755, 600] width 478 height 42
click at [768, 585] on span "7 ​ ​" at bounding box center [755, 600] width 478 height 42
click at [763, 585] on span "7 ​ ​" at bounding box center [755, 600] width 19 height 39
click at [767, 585] on span "7 ​ ​" at bounding box center [755, 600] width 478 height 42
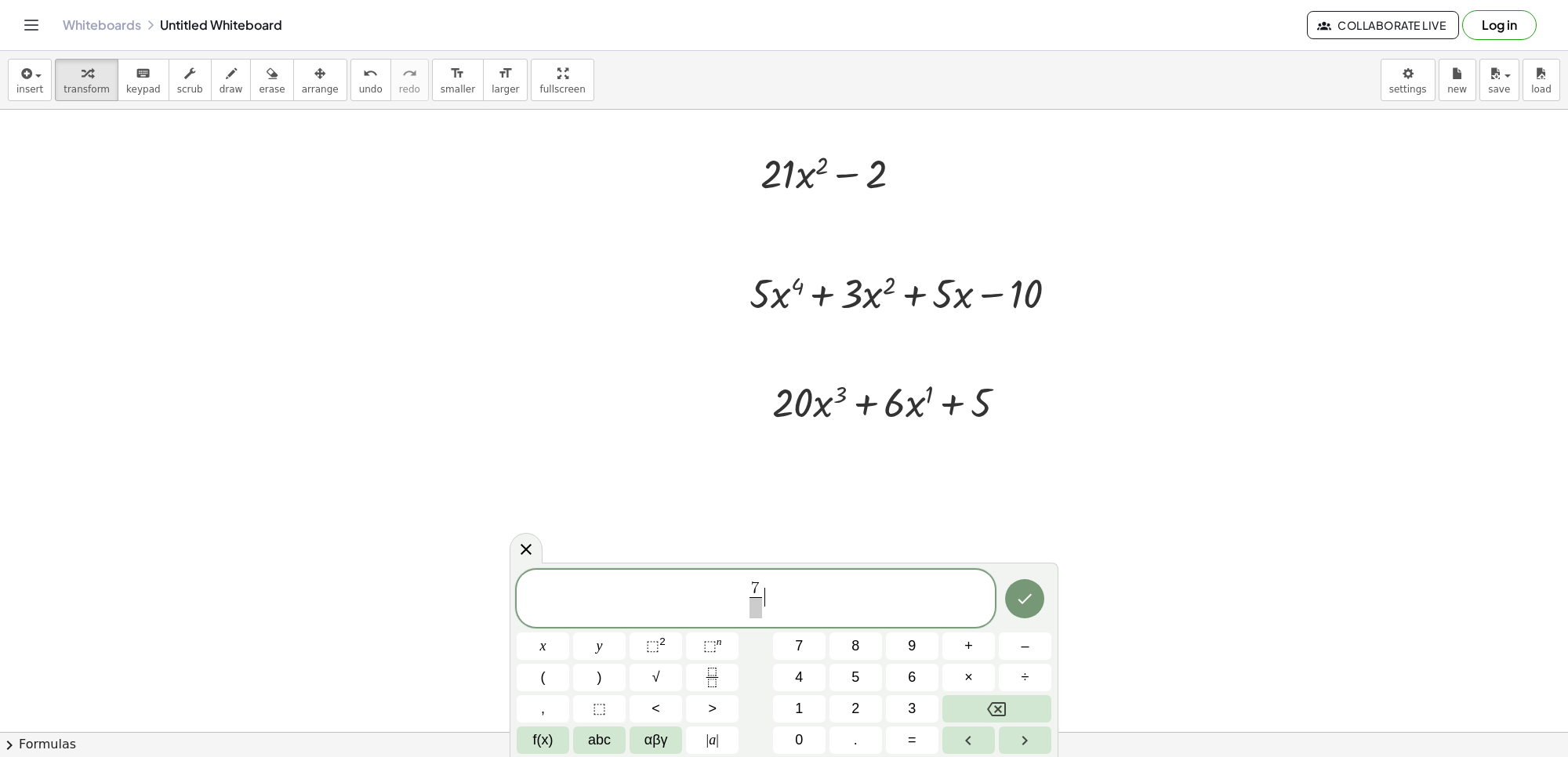
click at [767, 585] on span "7 ​ ​" at bounding box center [755, 600] width 478 height 42
click at [764, 582] on span "7 ​" at bounding box center [755, 600] width 19 height 39
click at [751, 608] on span at bounding box center [755, 607] width 12 height 21
click at [546, 641] on span "x" at bounding box center [544, 646] width 6 height 21
click at [653, 648] on span "⬚" at bounding box center [652, 646] width 13 height 16
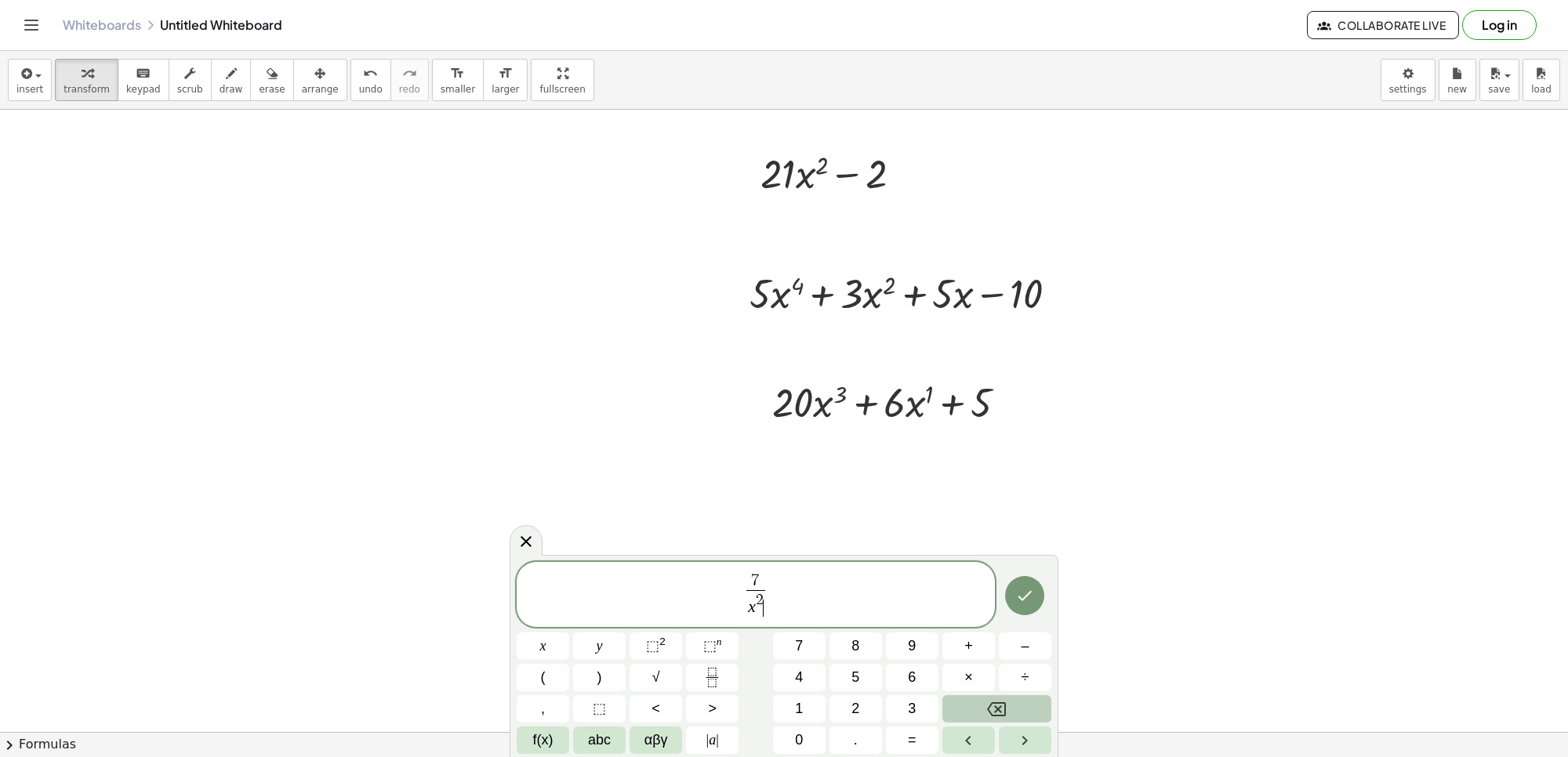
click at [958, 715] on button "Backspace" at bounding box center [998, 709] width 109 height 28
click at [963, 708] on button "Backspace" at bounding box center [998, 709] width 109 height 28
click at [906, 707] on button "3" at bounding box center [912, 709] width 53 height 28
click at [1023, 601] on icon "Done" at bounding box center [1024, 595] width 19 height 19
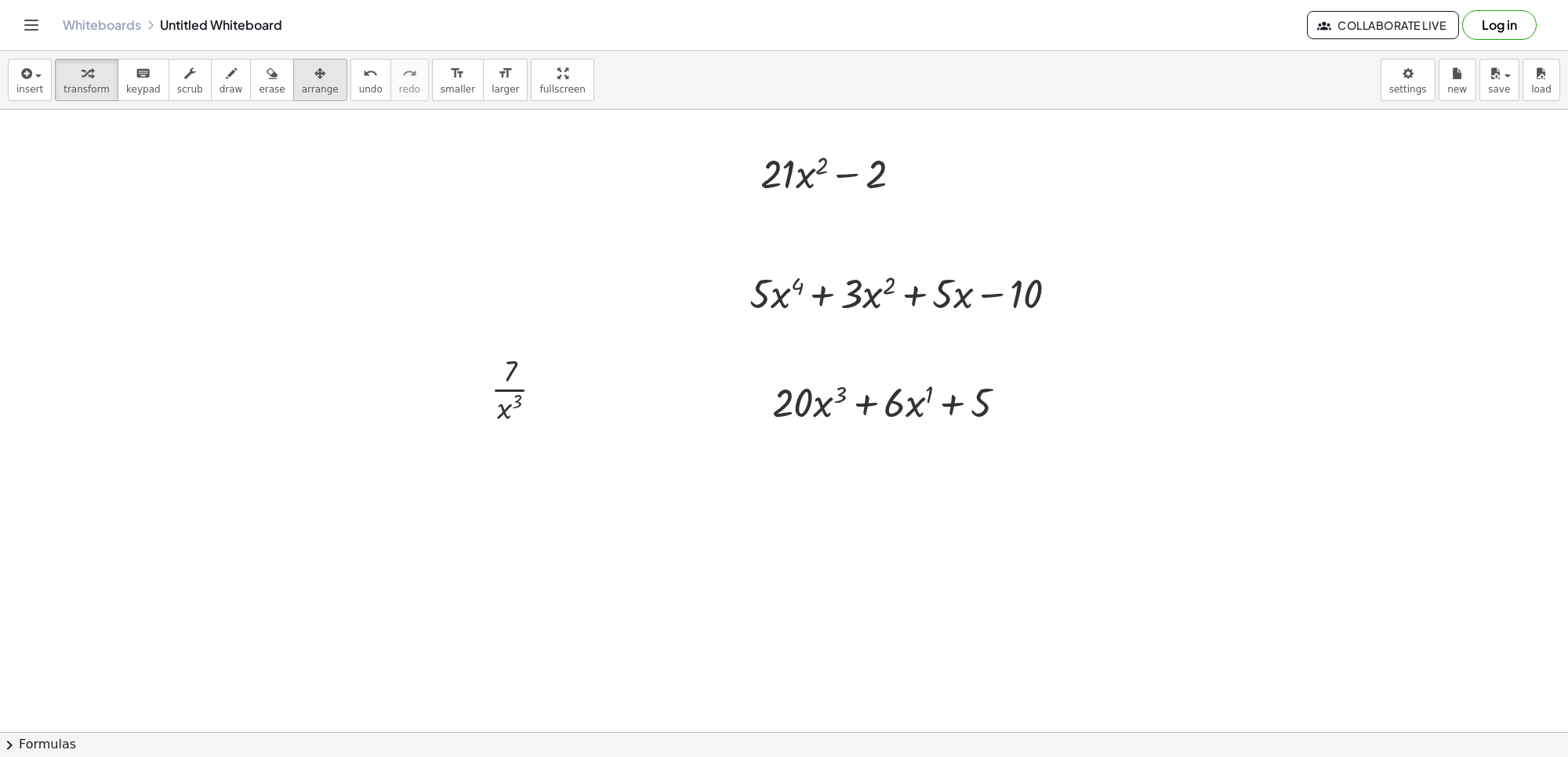
click at [302, 78] on div "button" at bounding box center [320, 73] width 37 height 19
drag, startPoint x: 518, startPoint y: 366, endPoint x: 198, endPoint y: 163, distance: 379.0
click at [198, 163] on div at bounding box center [198, 186] width 100 height 86
click at [81, 76] on icon "button" at bounding box center [86, 74] width 11 height 19
click at [387, 563] on div at bounding box center [784, 109] width 1568 height 2488
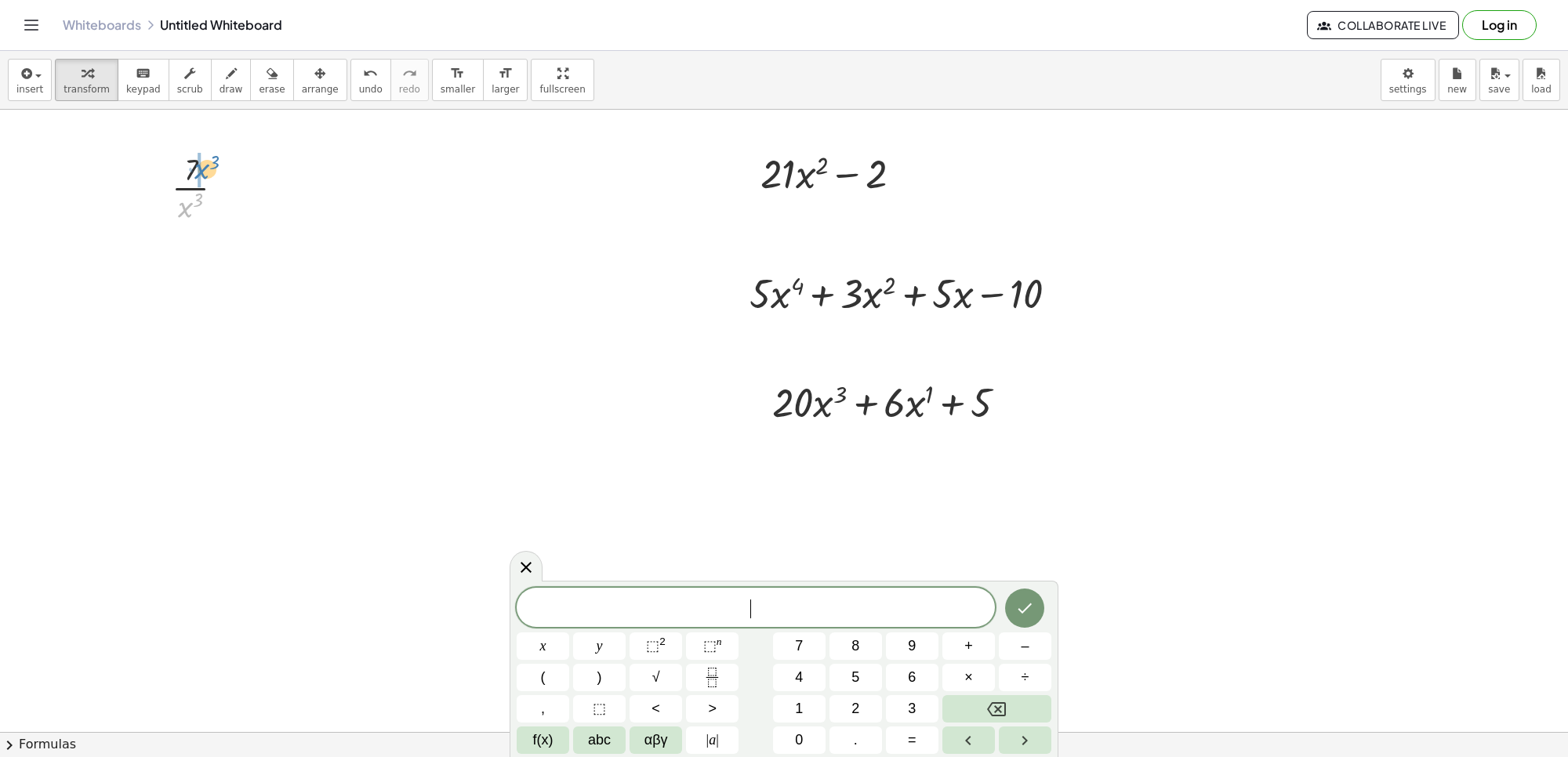
drag, startPoint x: 188, startPoint y: 205, endPoint x: 205, endPoint y: 166, distance: 42.5
click at [205, 166] on div at bounding box center [204, 186] width 80 height 78
click at [813, 645] on button "7" at bounding box center [799, 647] width 53 height 28
click at [857, 746] on span "." at bounding box center [856, 740] width 4 height 21
click at [1020, 641] on span "–" at bounding box center [1024, 646] width 8 height 21
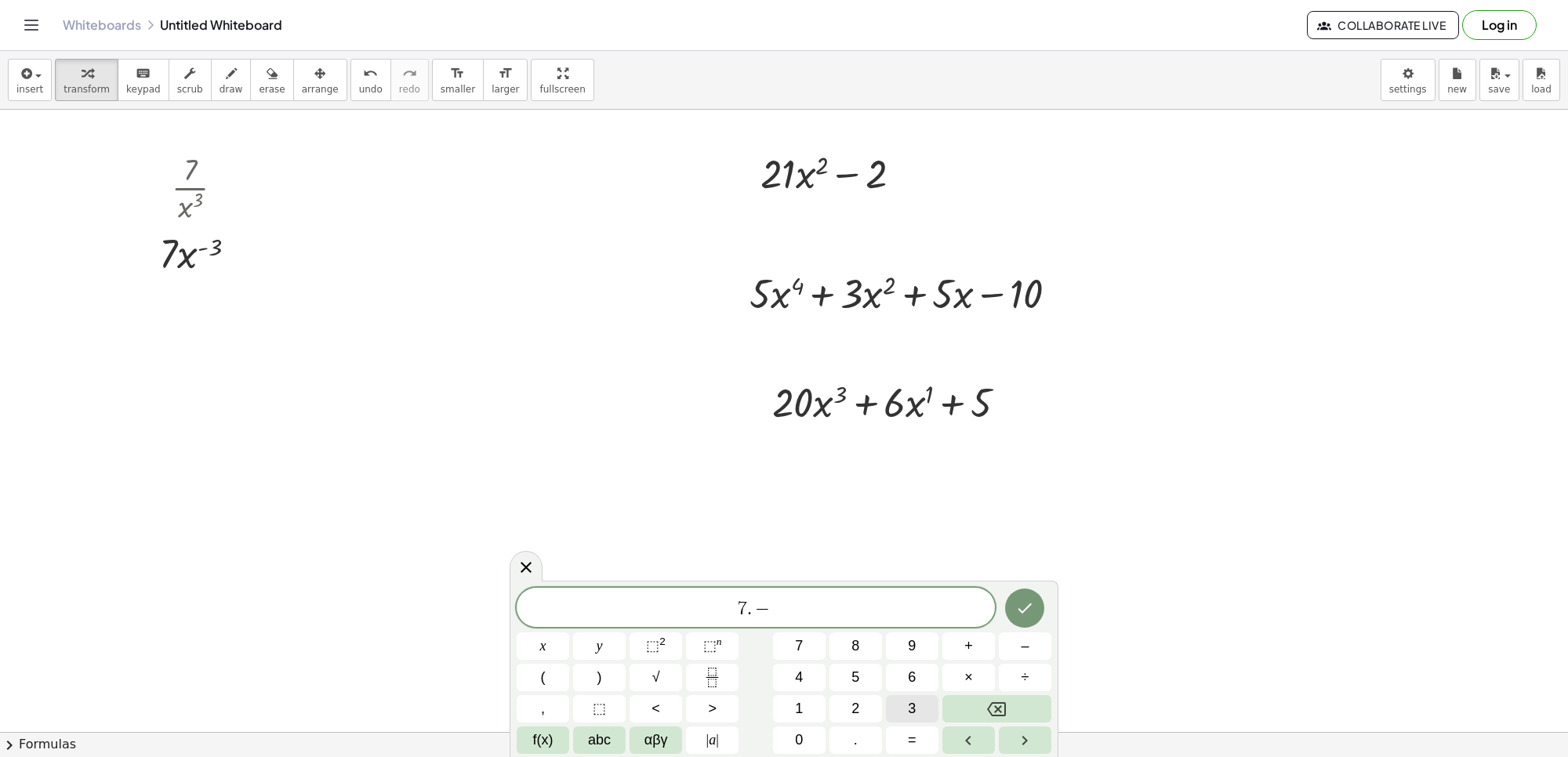
click at [913, 701] on span "3" at bounding box center [912, 708] width 8 height 21
click at [554, 651] on button "x" at bounding box center [543, 647] width 53 height 28
click at [651, 657] on span "⬚ 2" at bounding box center [656, 646] width 20 height 21
click at [998, 702] on icon "Backspace" at bounding box center [997, 709] width 19 height 14
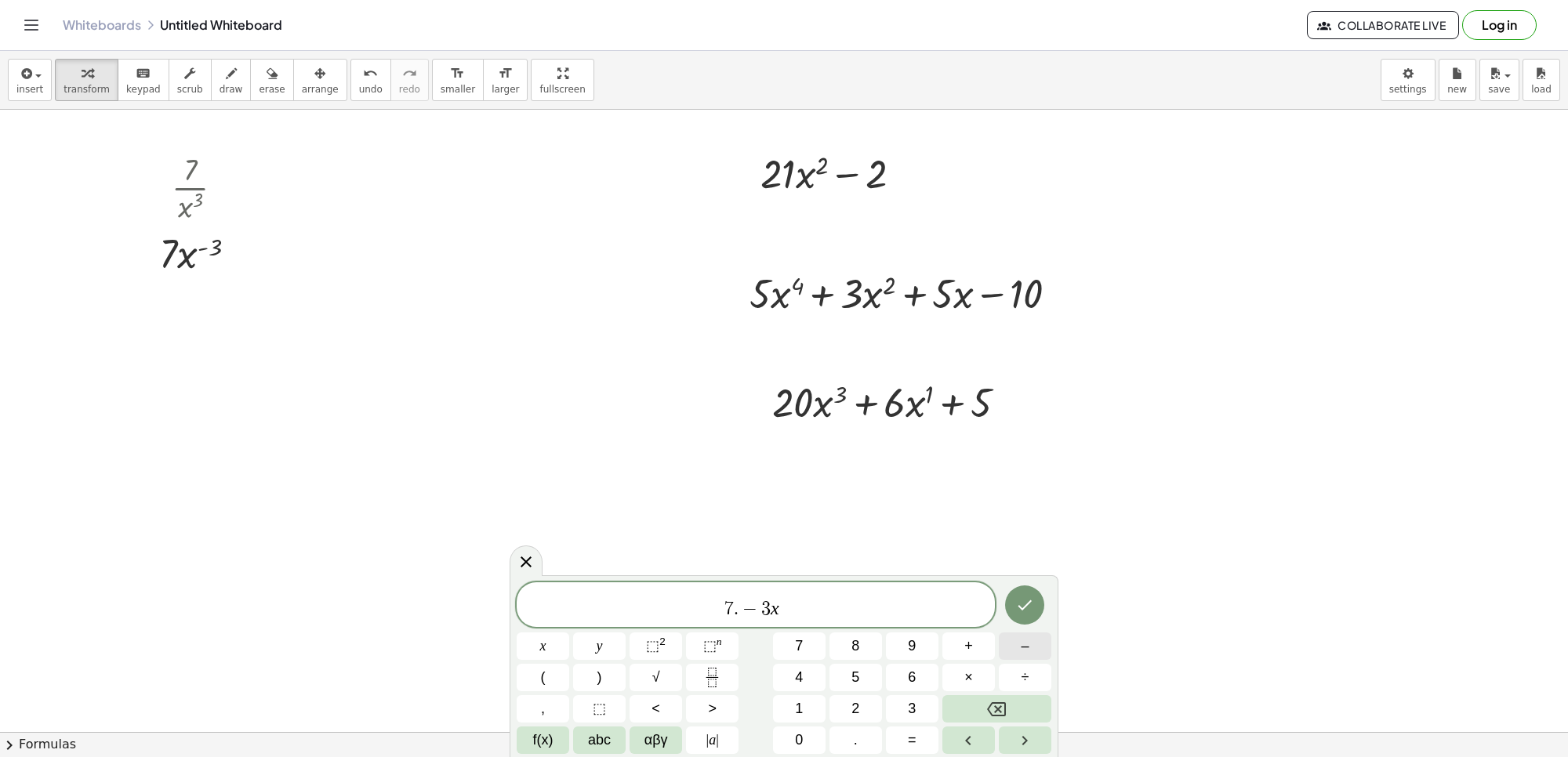
click at [1025, 649] on span "–" at bounding box center [1024, 646] width 8 height 21
click at [917, 705] on button "3" at bounding box center [912, 709] width 53 height 28
click at [1010, 641] on button "–" at bounding box center [1024, 647] width 53 height 28
click at [810, 702] on button "1" at bounding box center [799, 709] width 53 height 28
click at [723, 612] on span "−" at bounding box center [730, 609] width 23 height 19
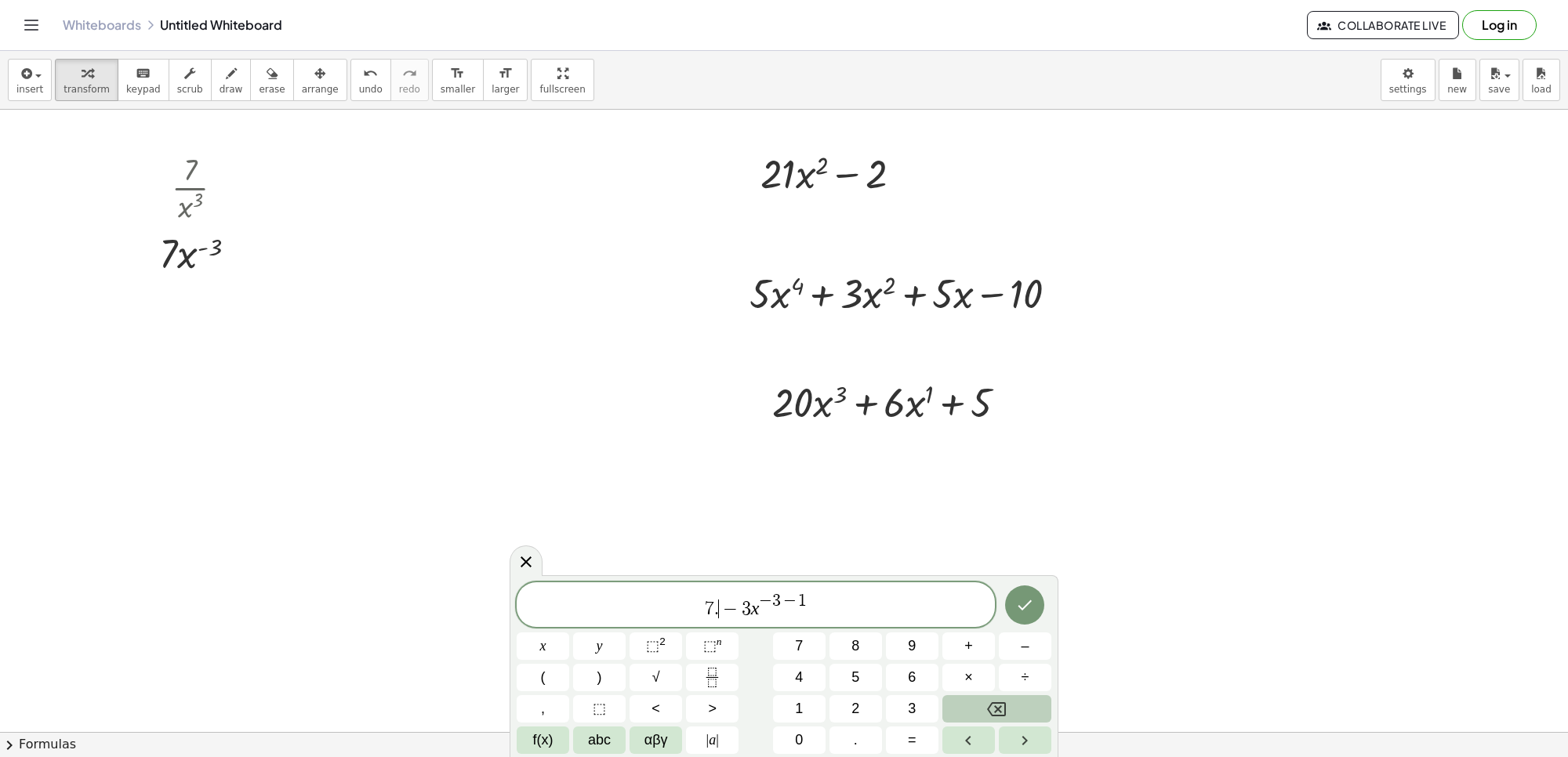
click at [998, 700] on icon "Backspace" at bounding box center [997, 709] width 19 height 19
click at [965, 671] on span "×" at bounding box center [969, 678] width 9 height 21
click at [1020, 612] on icon "Done" at bounding box center [1024, 605] width 19 height 19
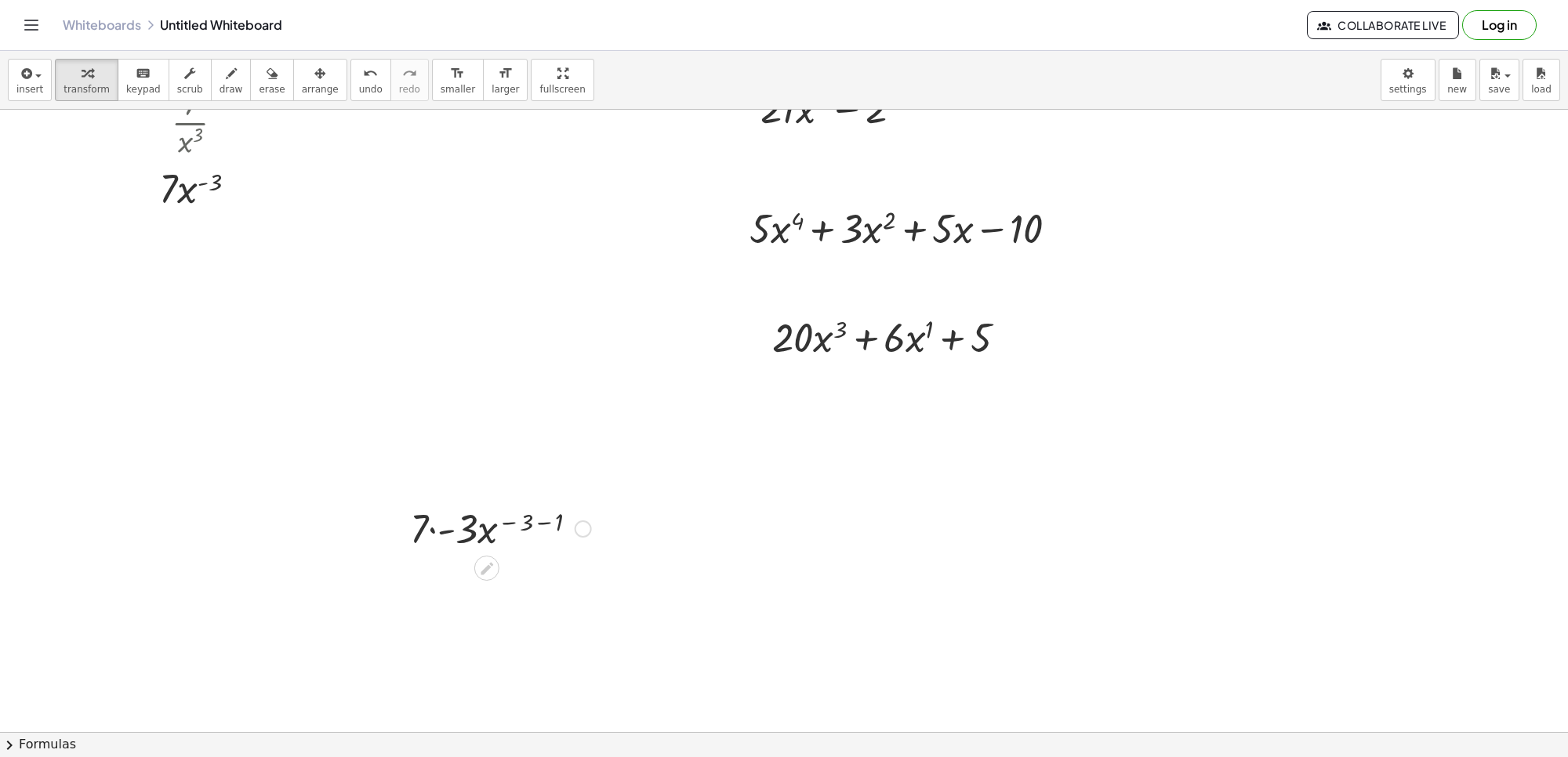
scroll to position [1342, 0]
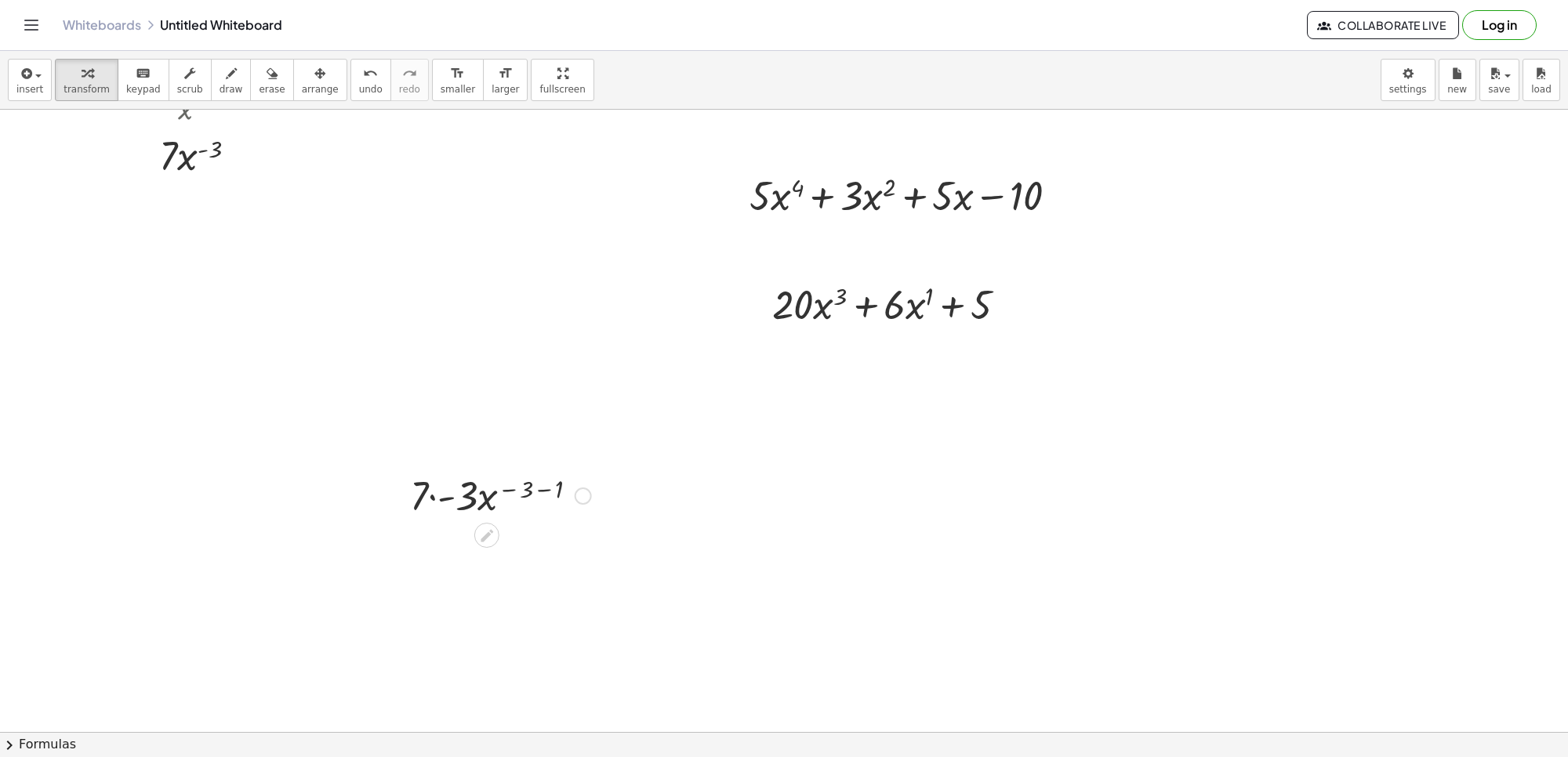
click at [433, 500] on div at bounding box center [501, 495] width 197 height 54
click at [499, 541] on div at bounding box center [501, 548] width 197 height 54
click at [535, 545] on div at bounding box center [501, 548] width 197 height 54
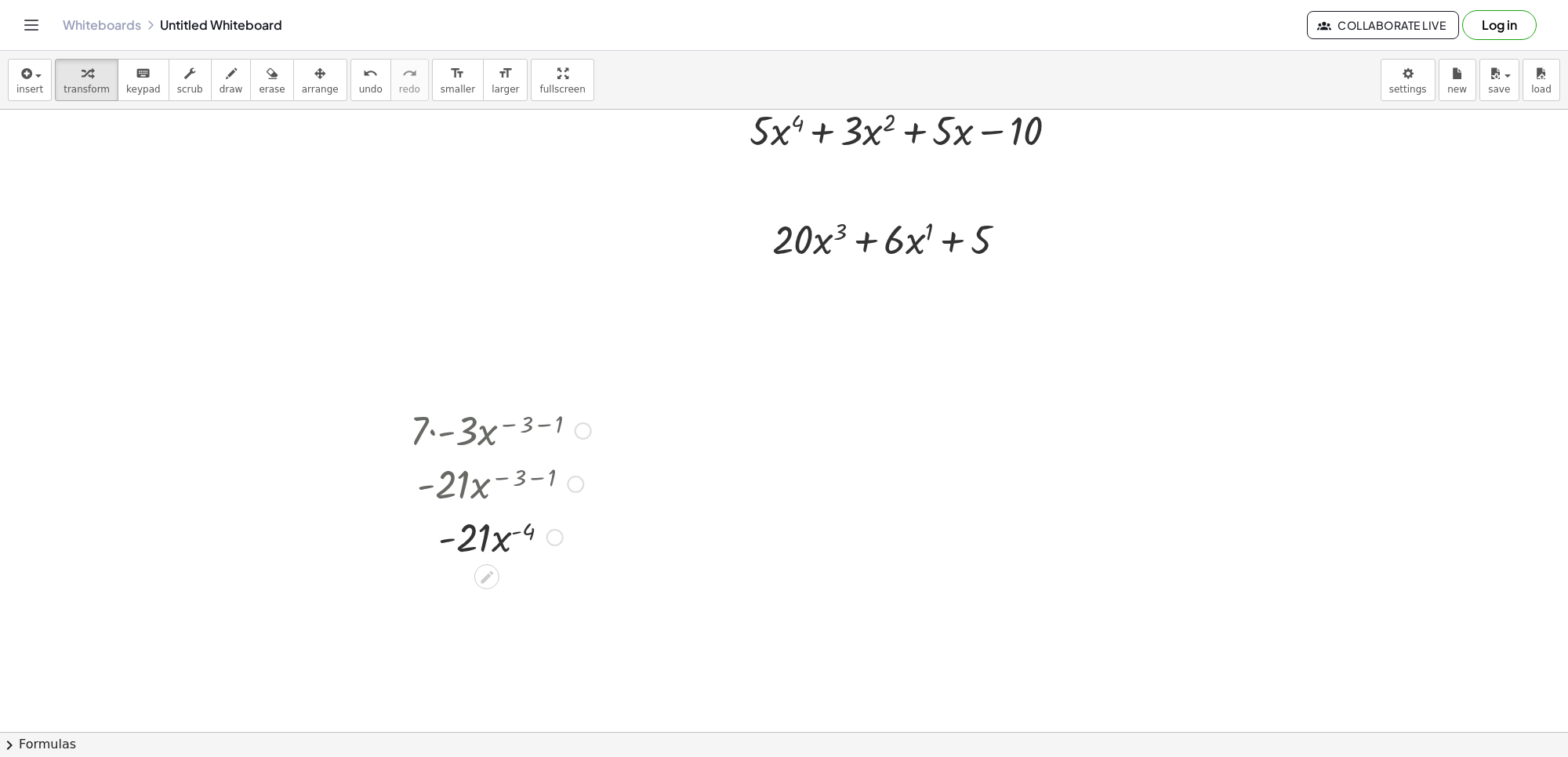
scroll to position [1440, 0]
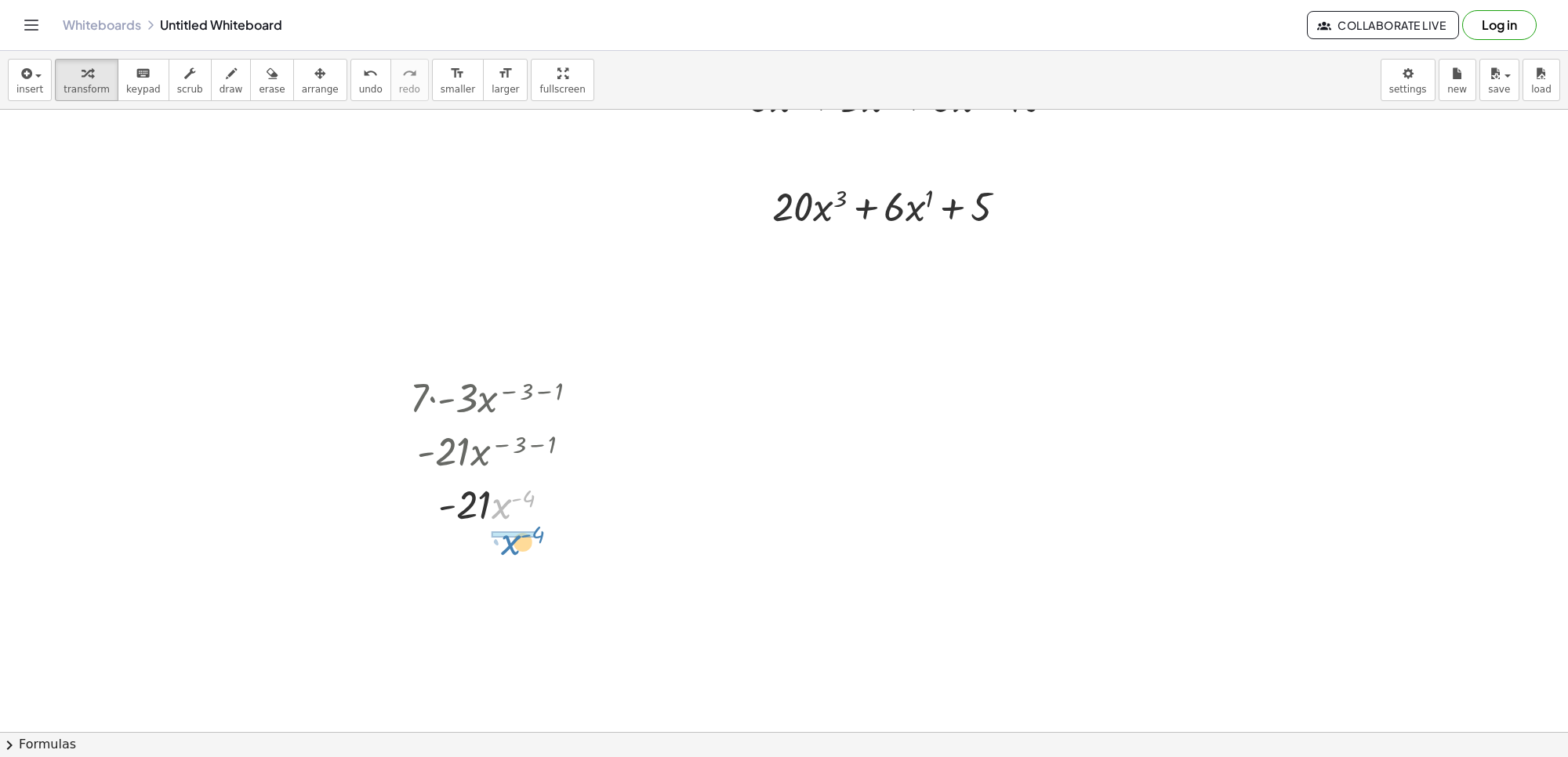
drag, startPoint x: 503, startPoint y: 512, endPoint x: 515, endPoint y: 547, distance: 37.0
drag, startPoint x: 181, startPoint y: 91, endPoint x: 196, endPoint y: 91, distance: 15.0
drag, startPoint x: 196, startPoint y: 91, endPoint x: 619, endPoint y: 269, distance: 458.9
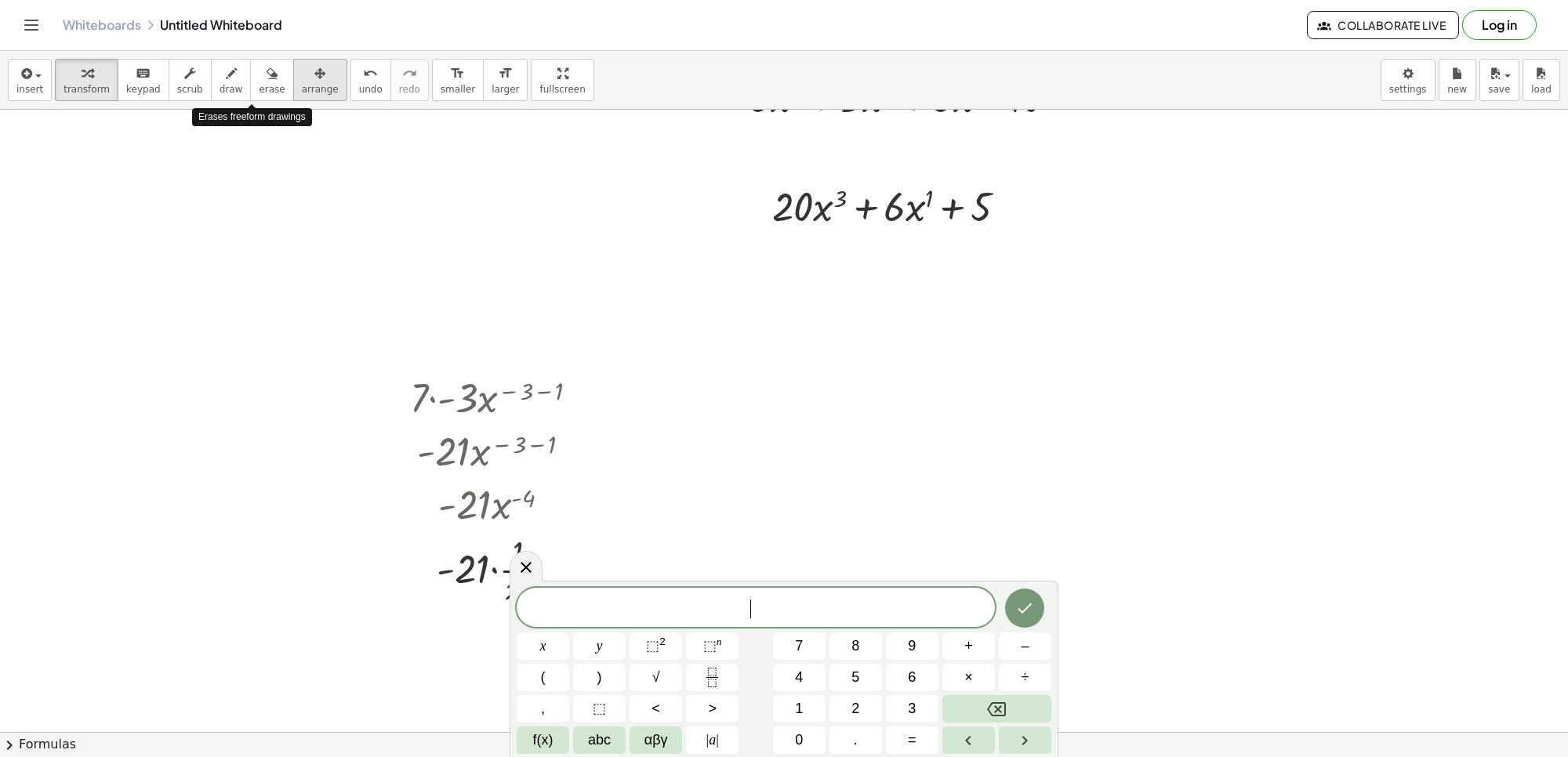
click at [293, 76] on button "arrange" at bounding box center [320, 79] width 54 height 43
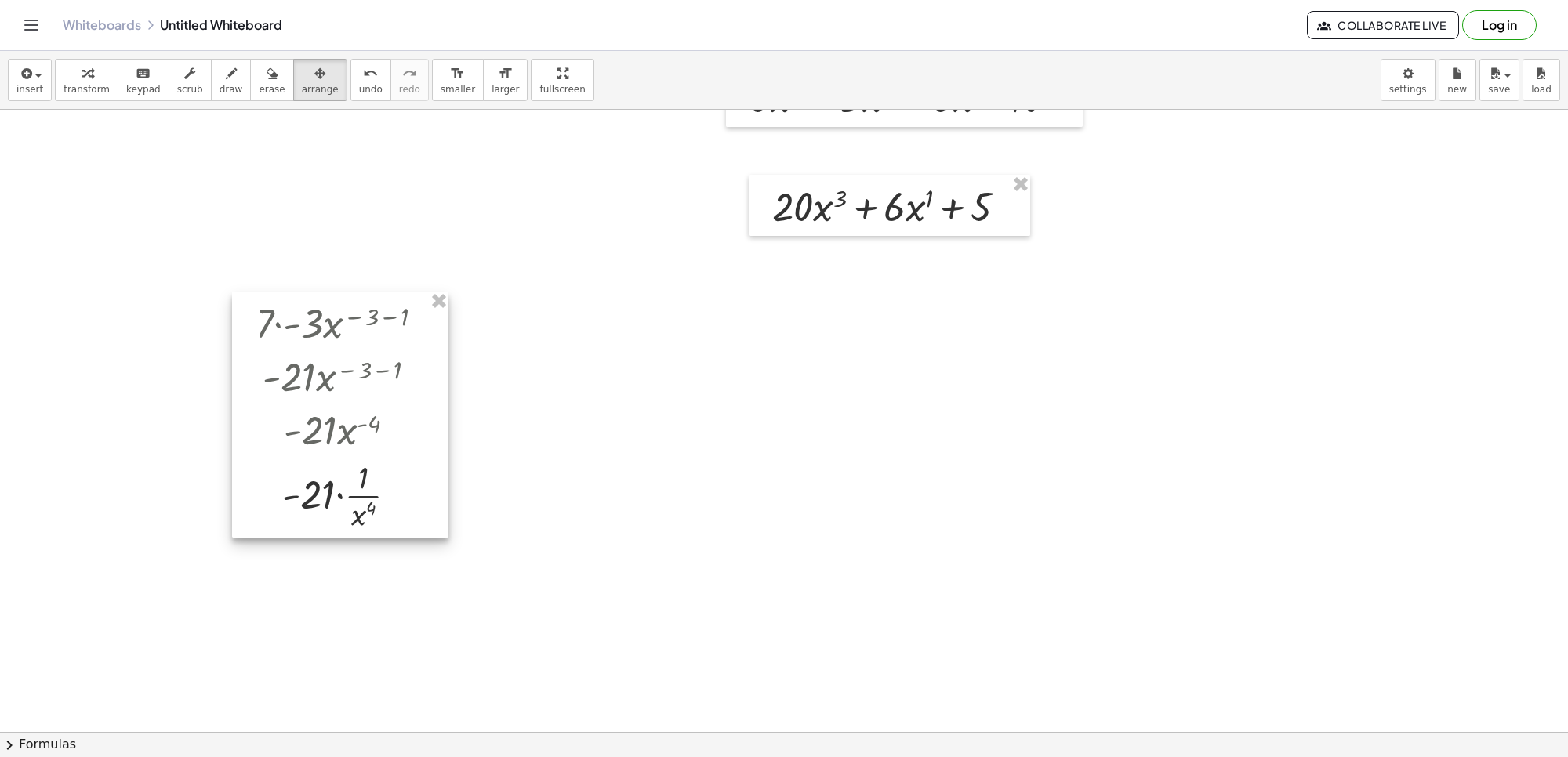
drag, startPoint x: 584, startPoint y: 500, endPoint x: 435, endPoint y: 436, distance: 162.2
click at [435, 436] on div at bounding box center [341, 415] width 217 height 246
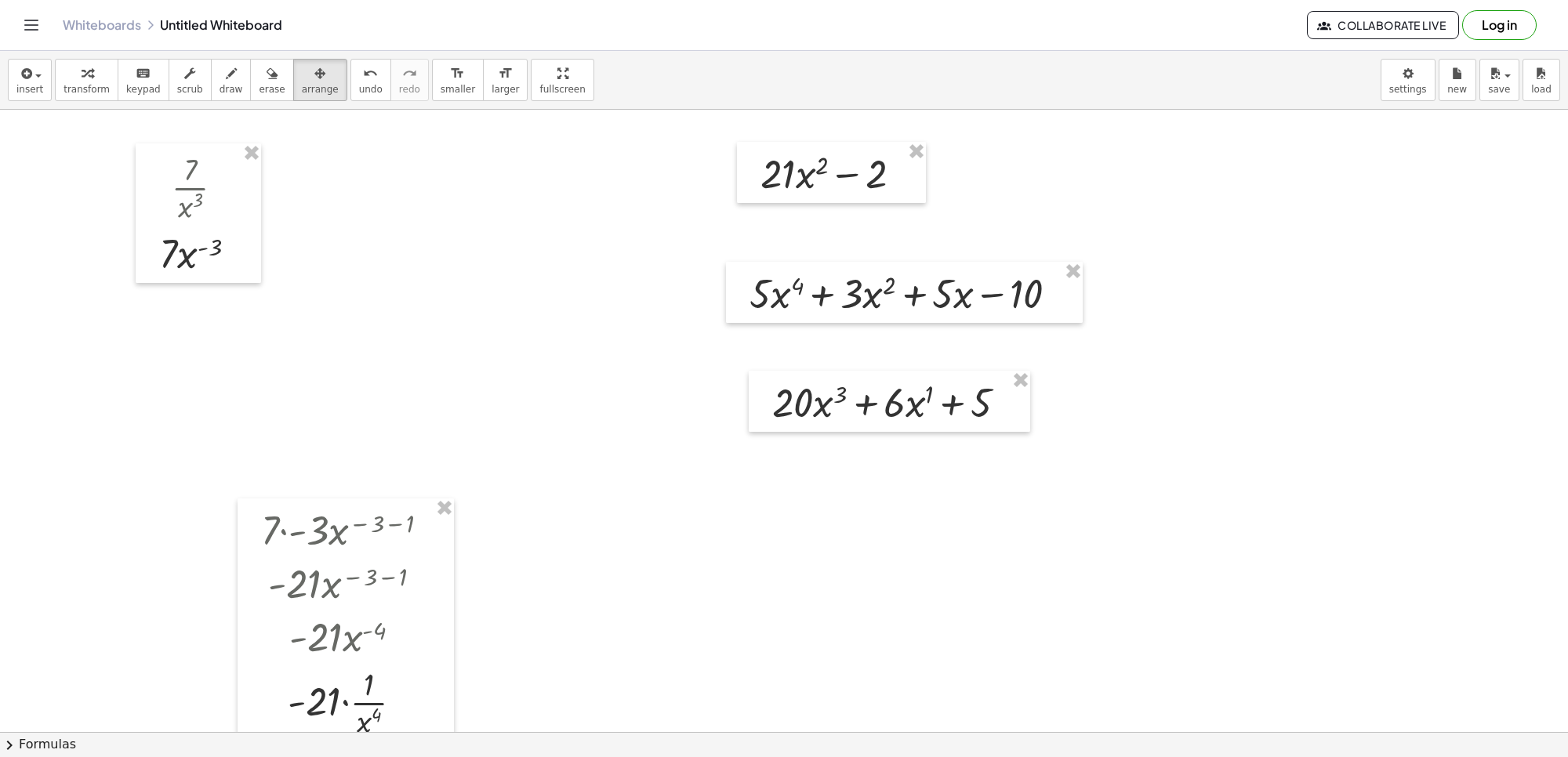
scroll to position [1342, 0]
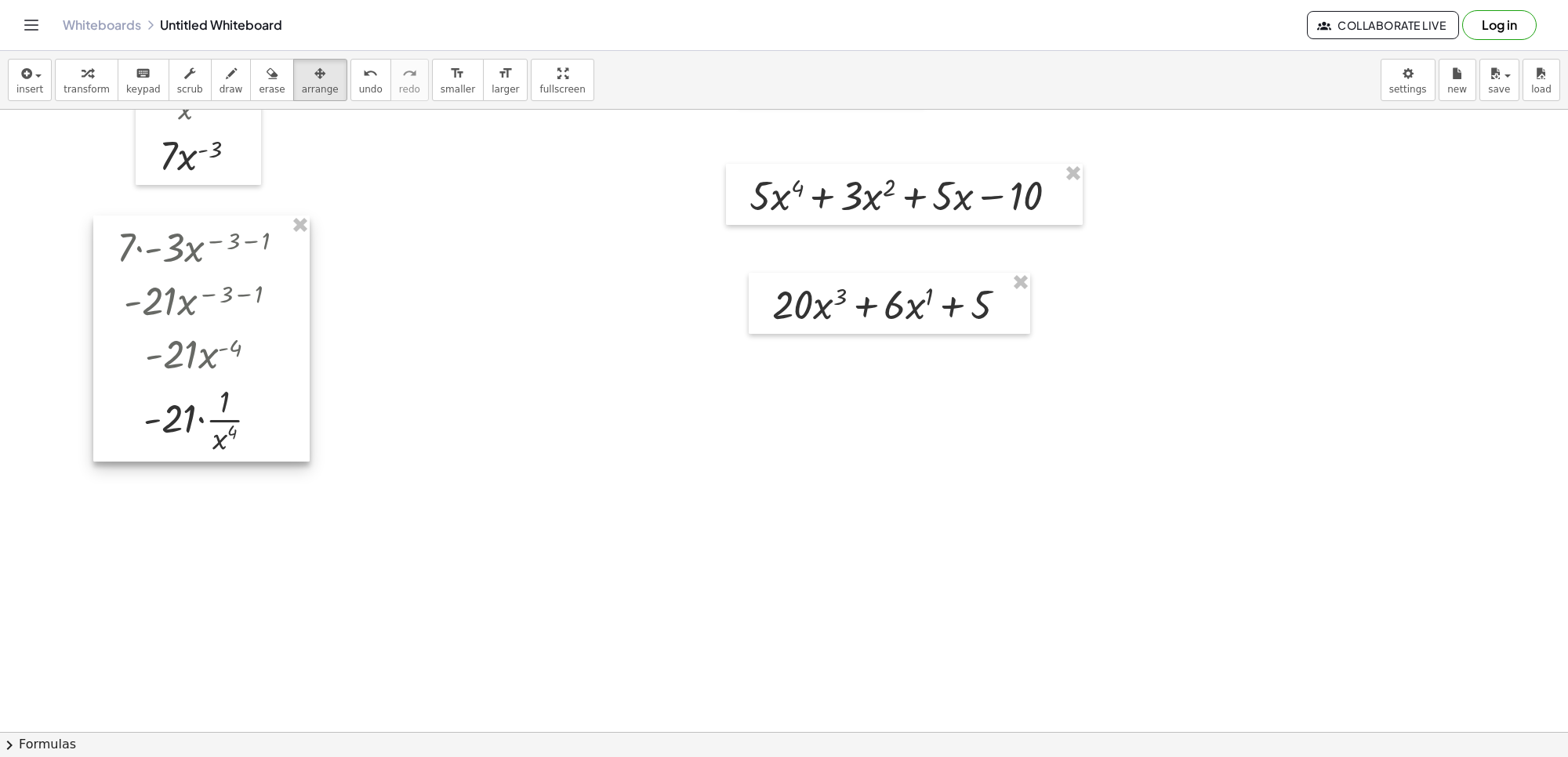
drag, startPoint x: 444, startPoint y: 488, endPoint x: 307, endPoint y: 314, distance: 221.5
click at [307, 314] on div at bounding box center [202, 339] width 217 height 246
click at [102, 80] on button "transform" at bounding box center [86, 79] width 64 height 43
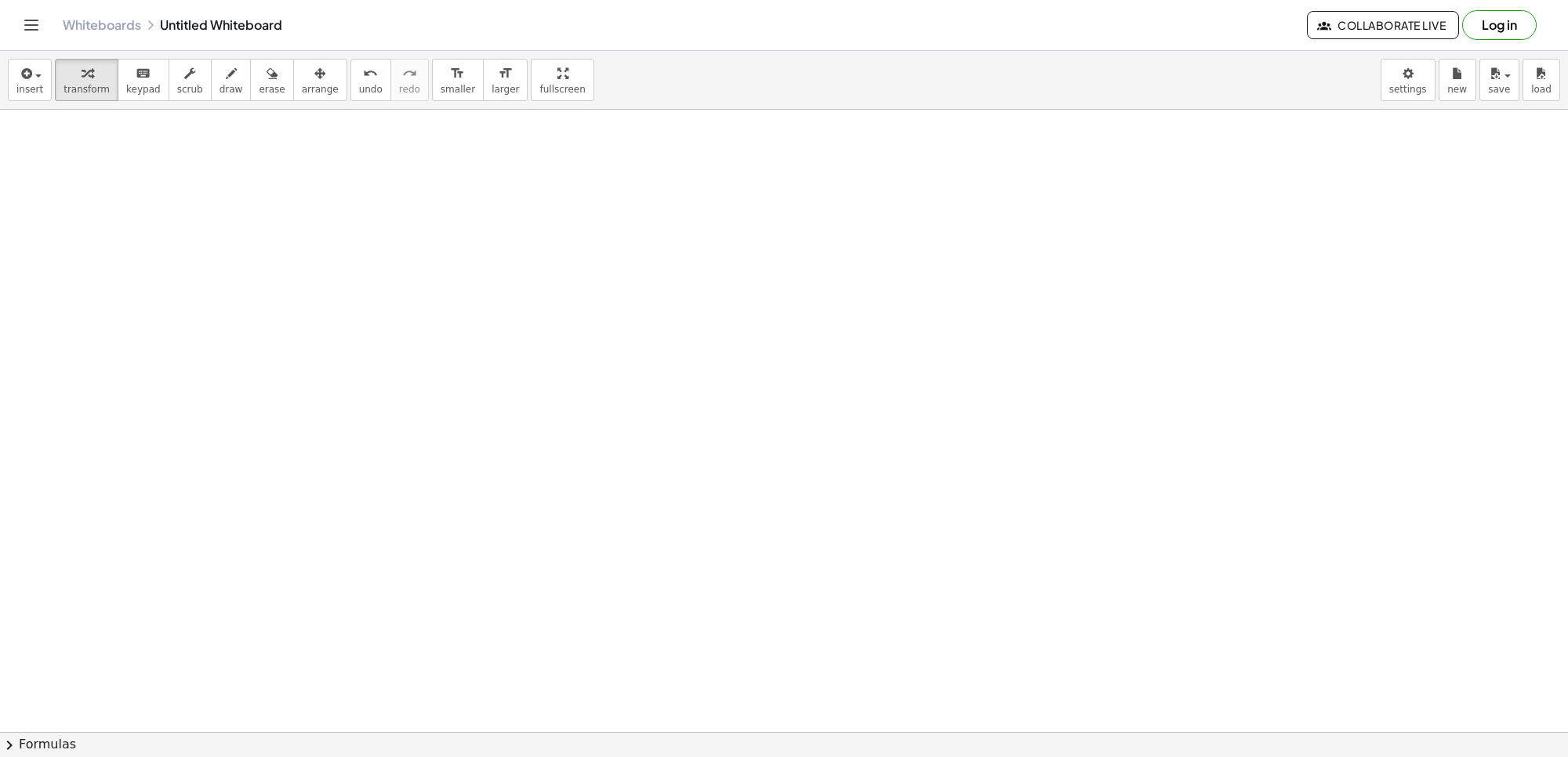
scroll to position [1832, 0]
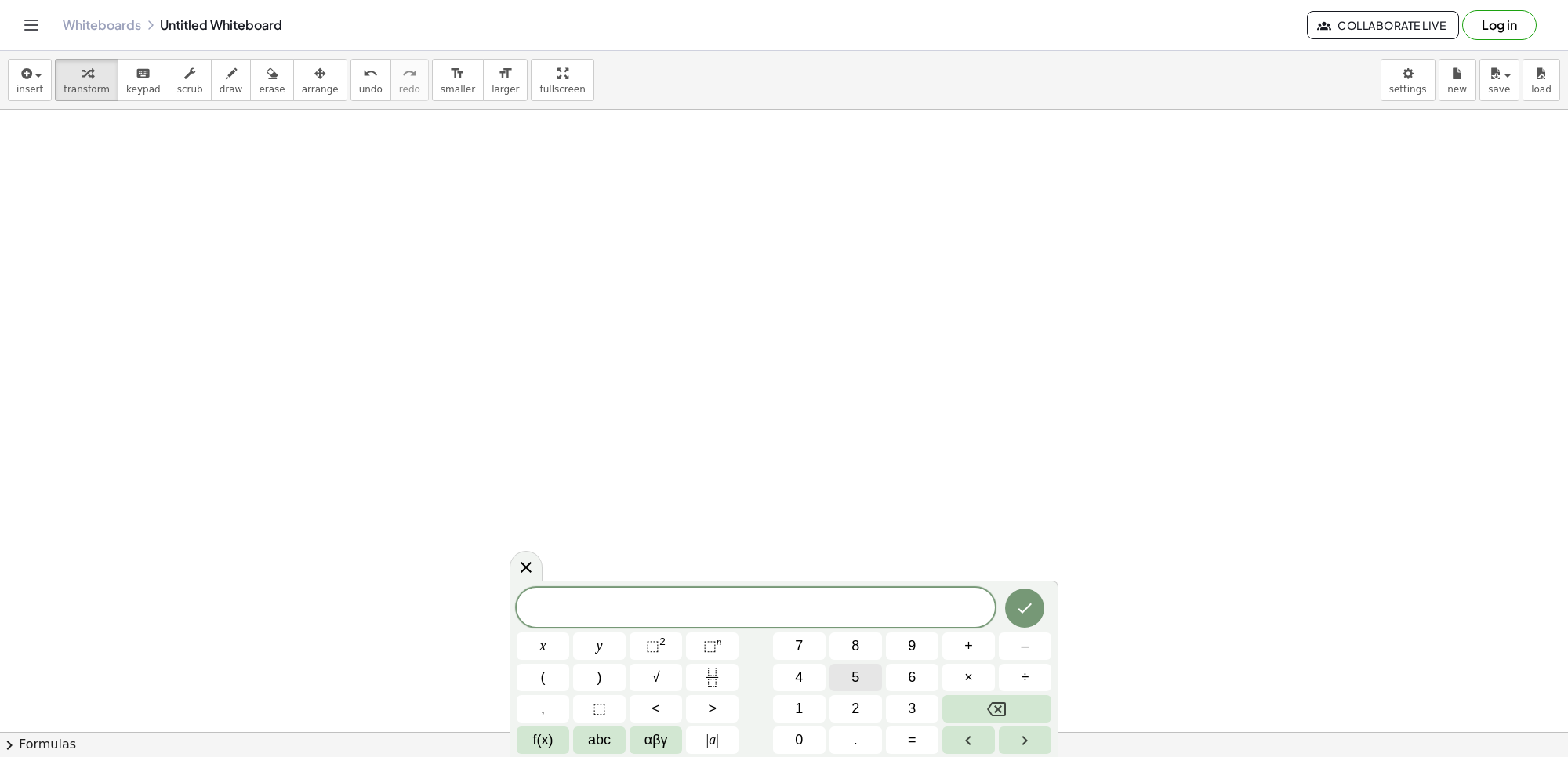
click at [861, 685] on button "5" at bounding box center [856, 678] width 53 height 28
click at [990, 710] on icon "Backspace" at bounding box center [997, 709] width 19 height 14
click at [712, 677] on icon "Fraction" at bounding box center [712, 678] width 20 height 20
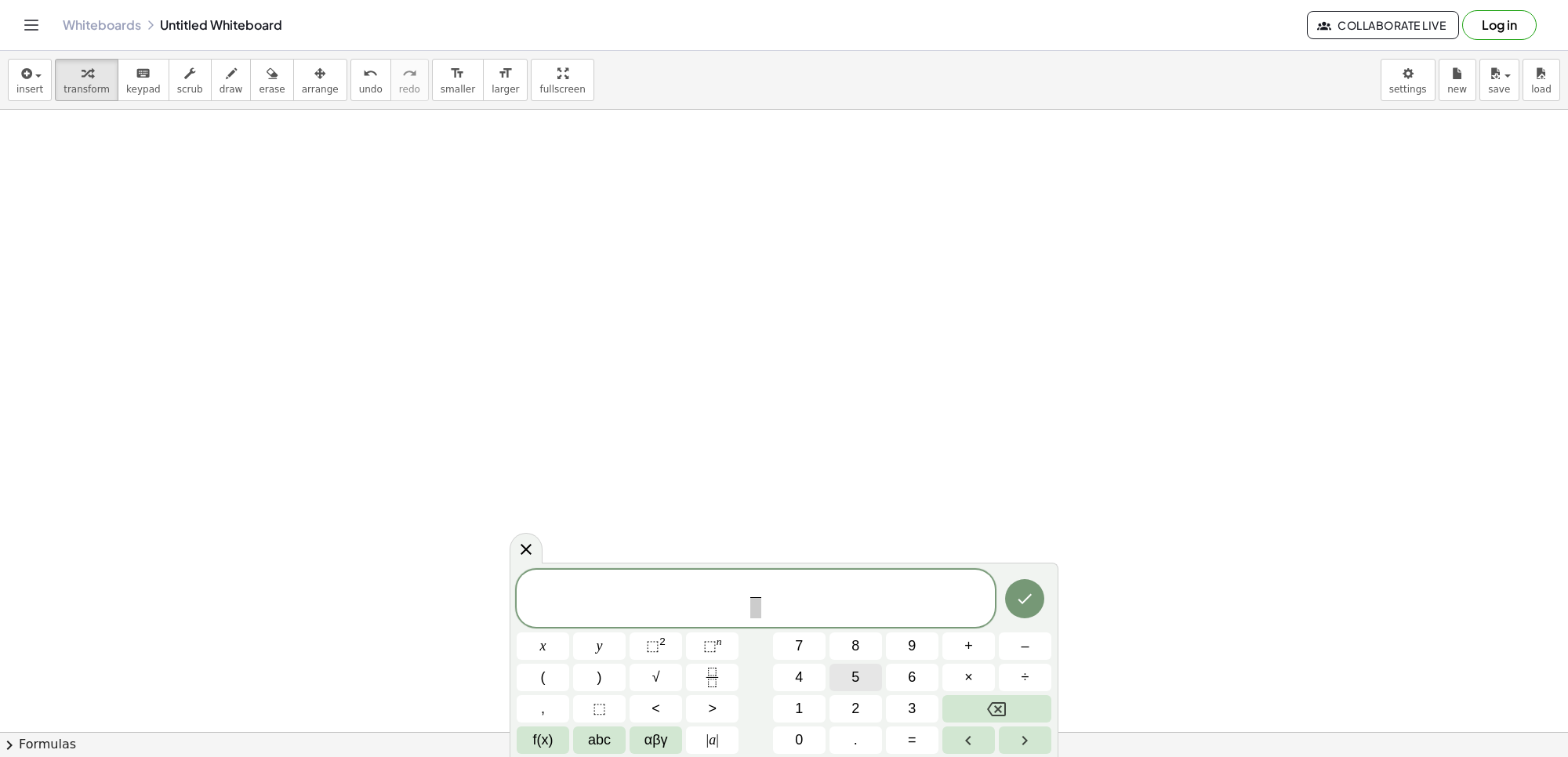
click at [868, 673] on button "5" at bounding box center [856, 678] width 53 height 28
click at [766, 608] on span "5 ​ ​" at bounding box center [755, 600] width 478 height 42
click at [757, 609] on span at bounding box center [755, 607] width 12 height 21
click at [542, 640] on button "x" at bounding box center [543, 647] width 53 height 28
click at [632, 640] on button "⬚ 2" at bounding box center [656, 647] width 53 height 28
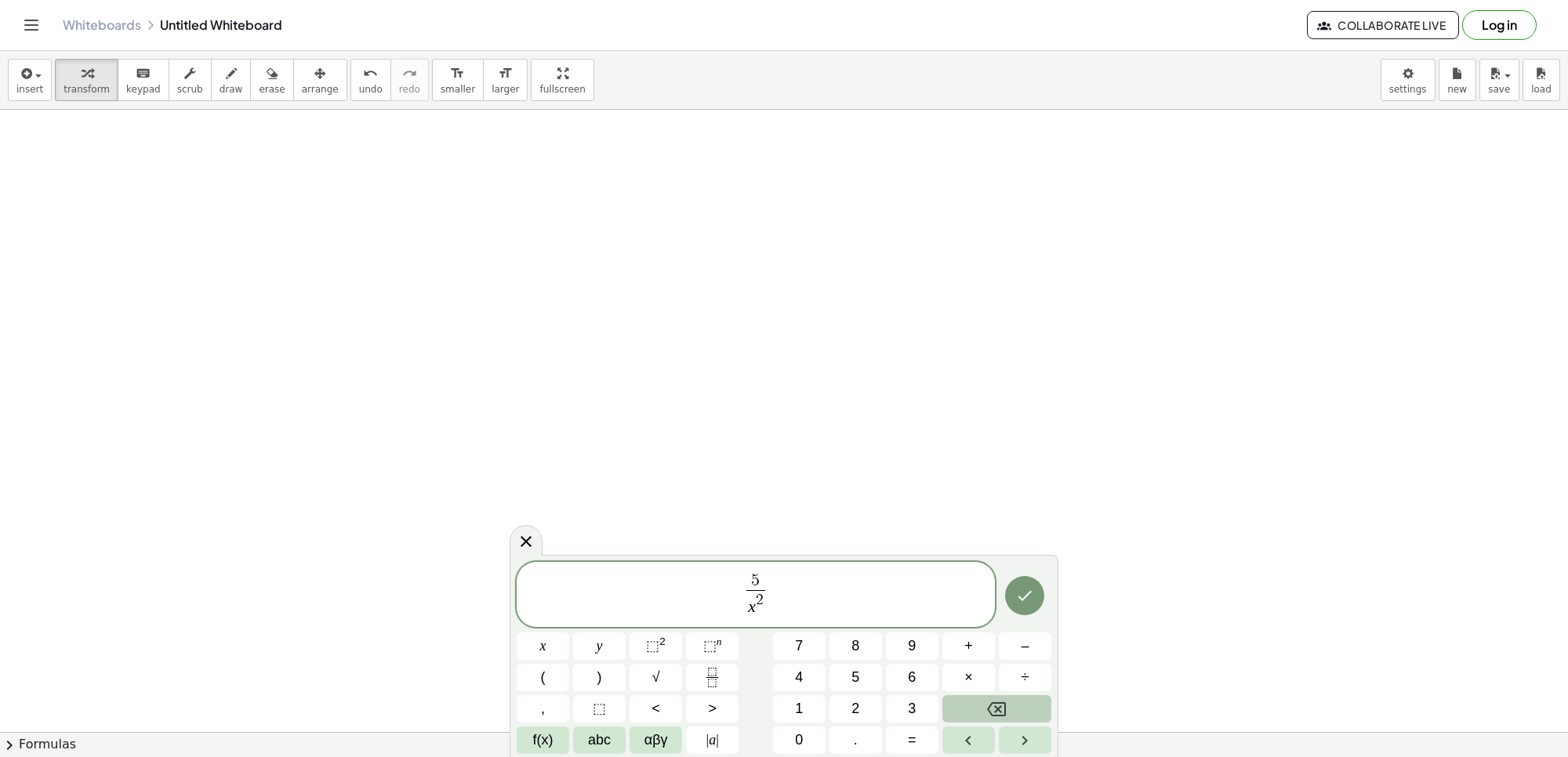
click at [993, 695] on button "Backspace" at bounding box center [998, 709] width 109 height 28
click at [872, 669] on button "5" at bounding box center [856, 678] width 53 height 28
click at [1021, 597] on icon "Done" at bounding box center [1024, 595] width 19 height 19
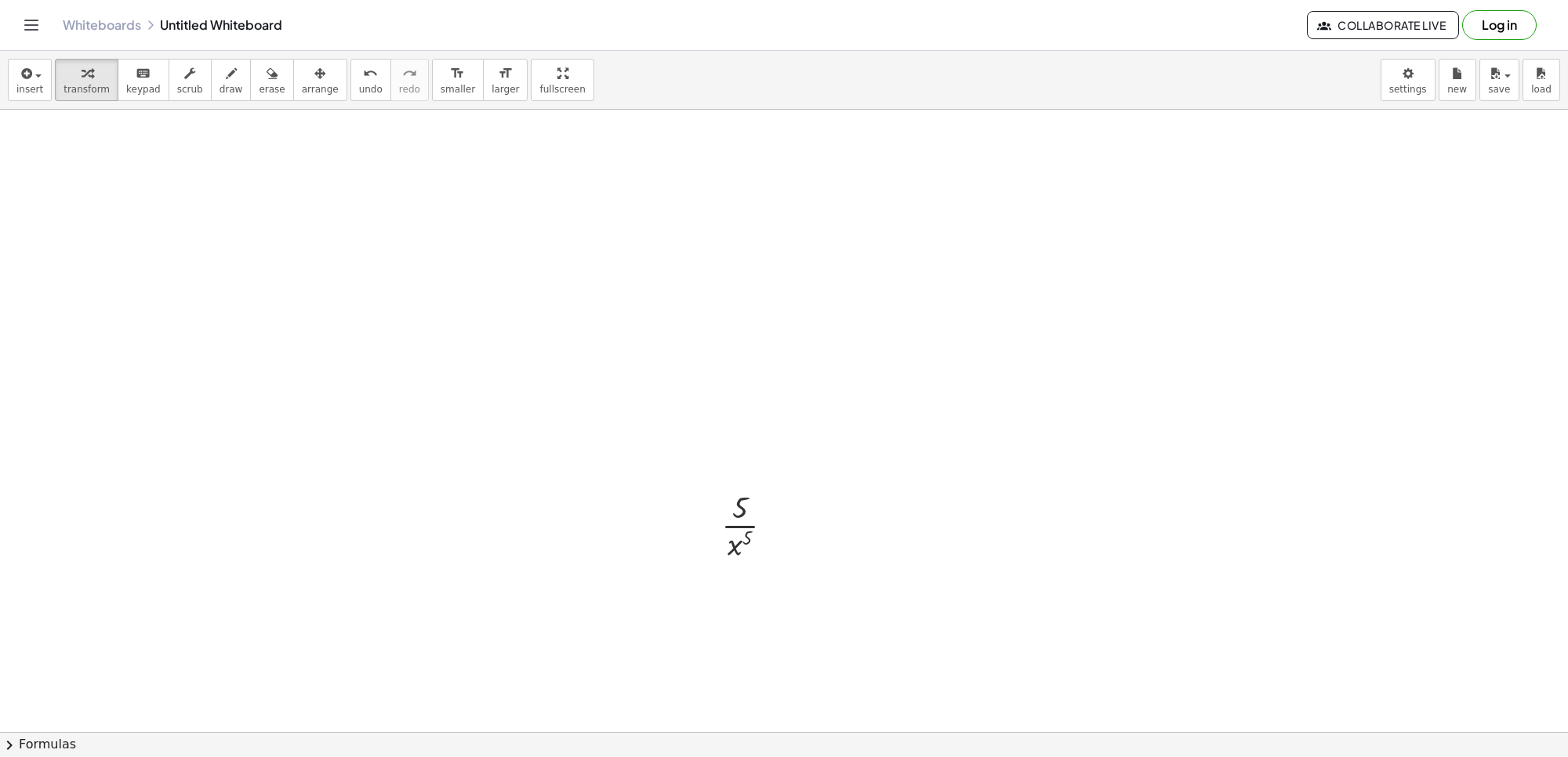
click at [307, 87] on span "arrange" at bounding box center [320, 88] width 37 height 11
drag, startPoint x: 767, startPoint y: 535, endPoint x: 749, endPoint y: 212, distance: 323.5
click at [749, 212] on div at bounding box center [729, 197] width 100 height 86
click at [102, 73] on button "transform" at bounding box center [86, 79] width 64 height 43
drag, startPoint x: 712, startPoint y: 218, endPoint x: 741, endPoint y: 181, distance: 47.0
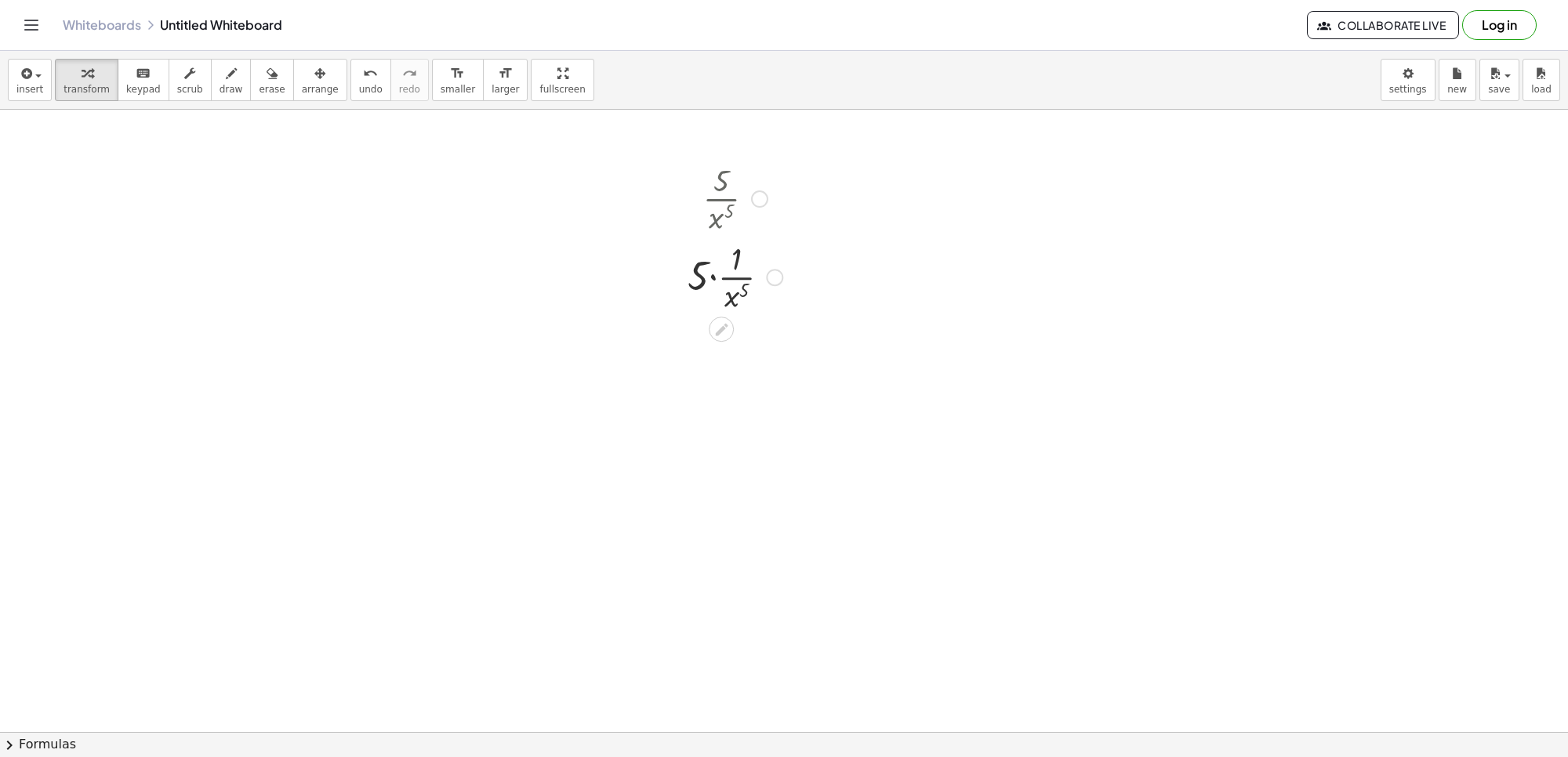
drag, startPoint x: 731, startPoint y: 275, endPoint x: 701, endPoint y: 630, distance: 356.3
click at [734, 265] on div at bounding box center [734, 275] width 110 height 78
click at [734, 268] on div at bounding box center [734, 275] width 110 height 78
click at [726, 326] on icon at bounding box center [721, 330] width 13 height 13
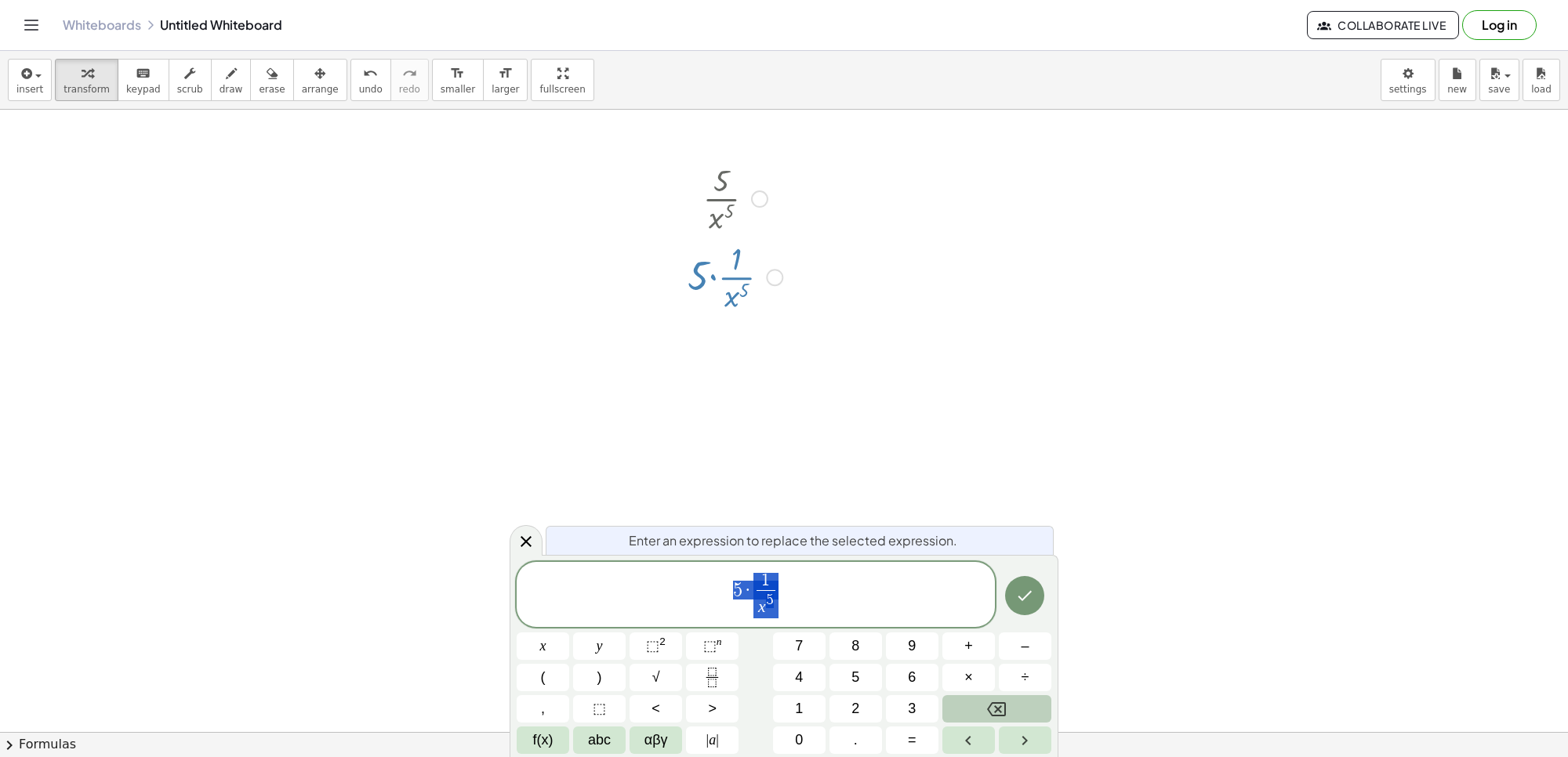
click at [1021, 707] on button "Backspace" at bounding box center [998, 709] width 109 height 28
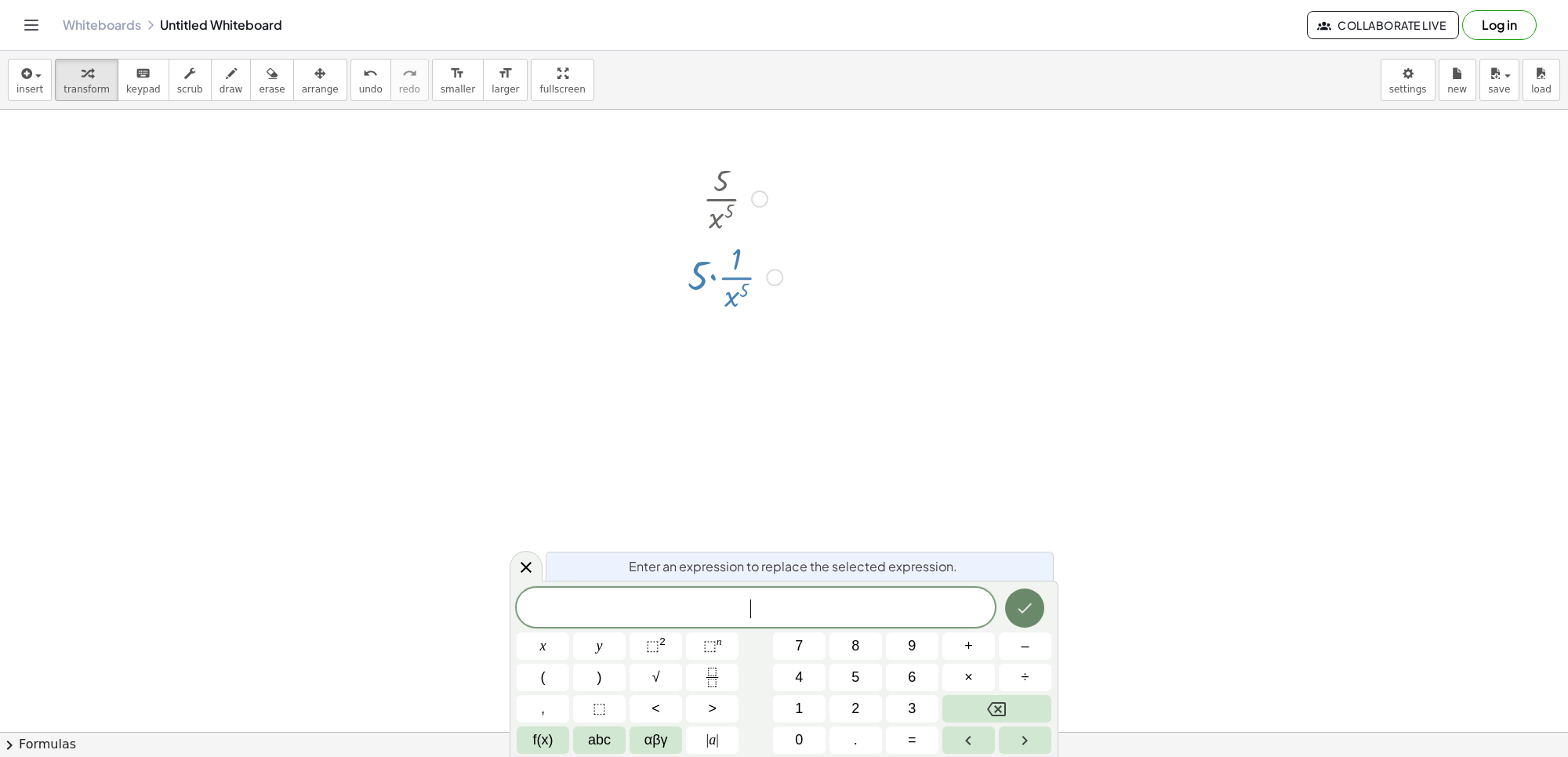
click at [1024, 608] on icon "Done" at bounding box center [1024, 608] width 19 height 19
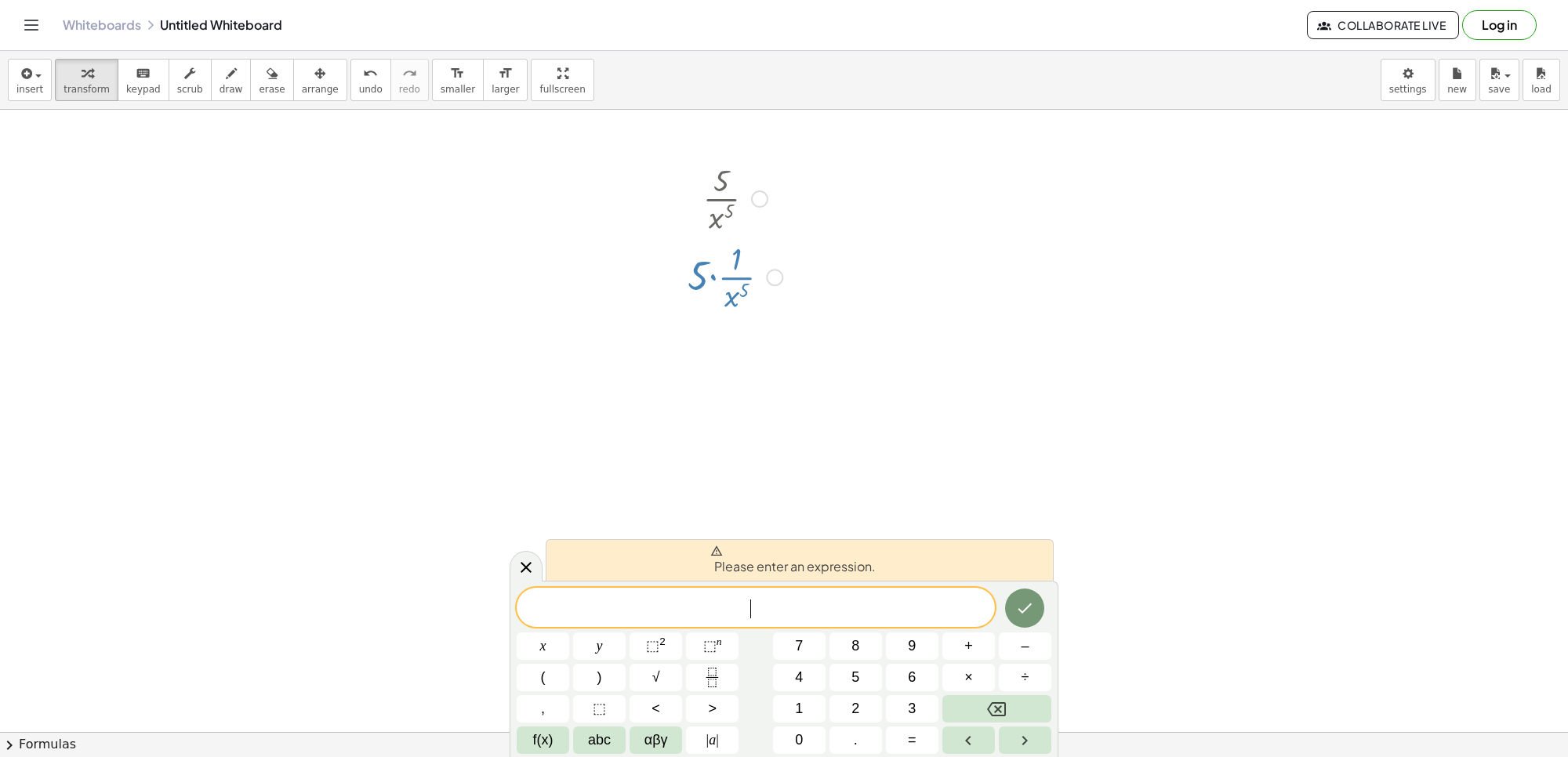
drag, startPoint x: 794, startPoint y: 423, endPoint x: 777, endPoint y: 429, distance: 18.0
click at [850, 672] on button "5" at bounding box center [856, 678] width 53 height 28
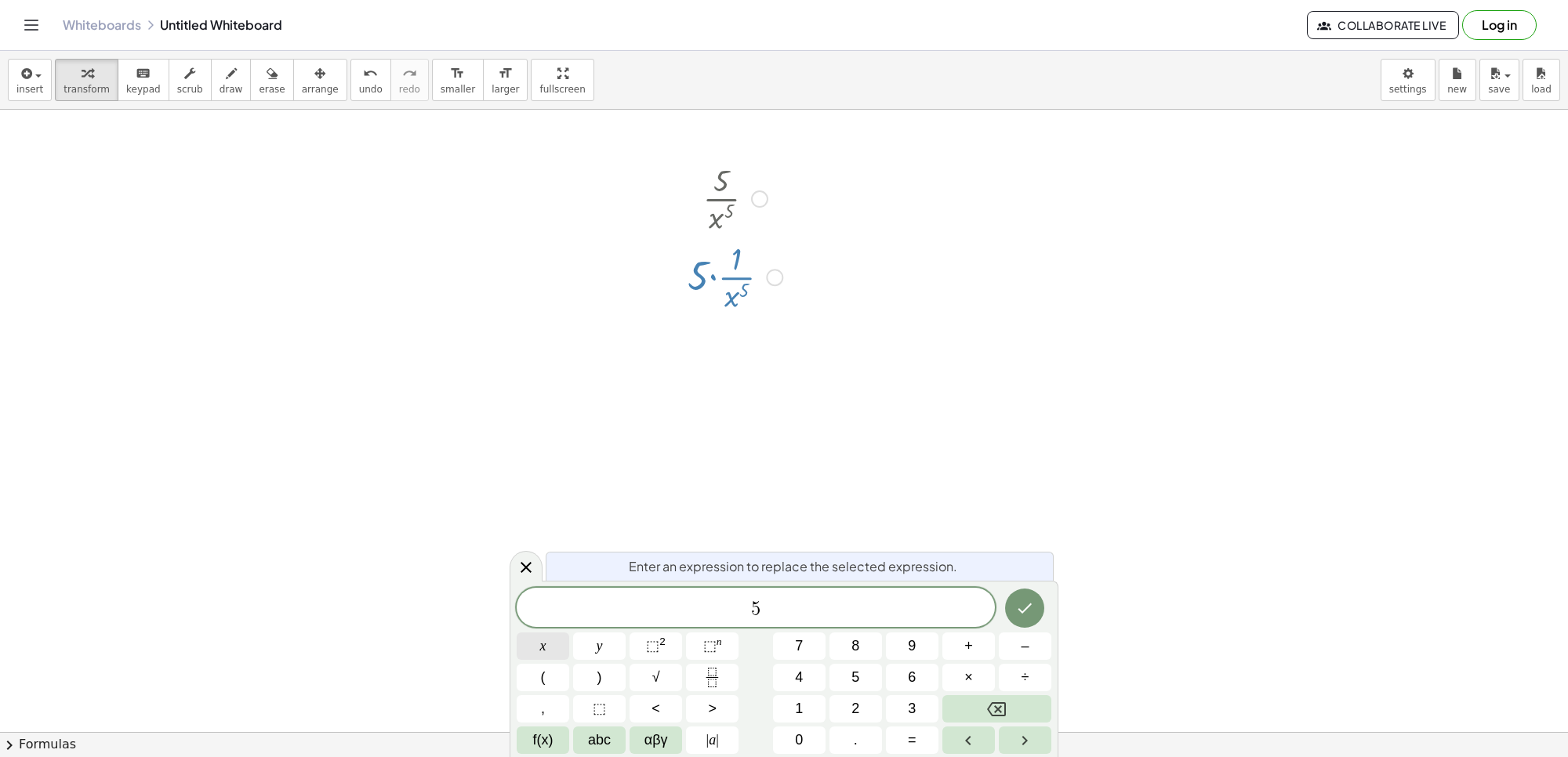
click at [534, 653] on button "x" at bounding box center [543, 647] width 53 height 28
click at [647, 649] on span "⬚" at bounding box center [652, 646] width 13 height 16
click at [962, 711] on button "Backspace" at bounding box center [998, 709] width 109 height 28
click at [979, 705] on button "Backspace" at bounding box center [998, 709] width 109 height 28
click at [1014, 649] on button "–" at bounding box center [1024, 647] width 53 height 28
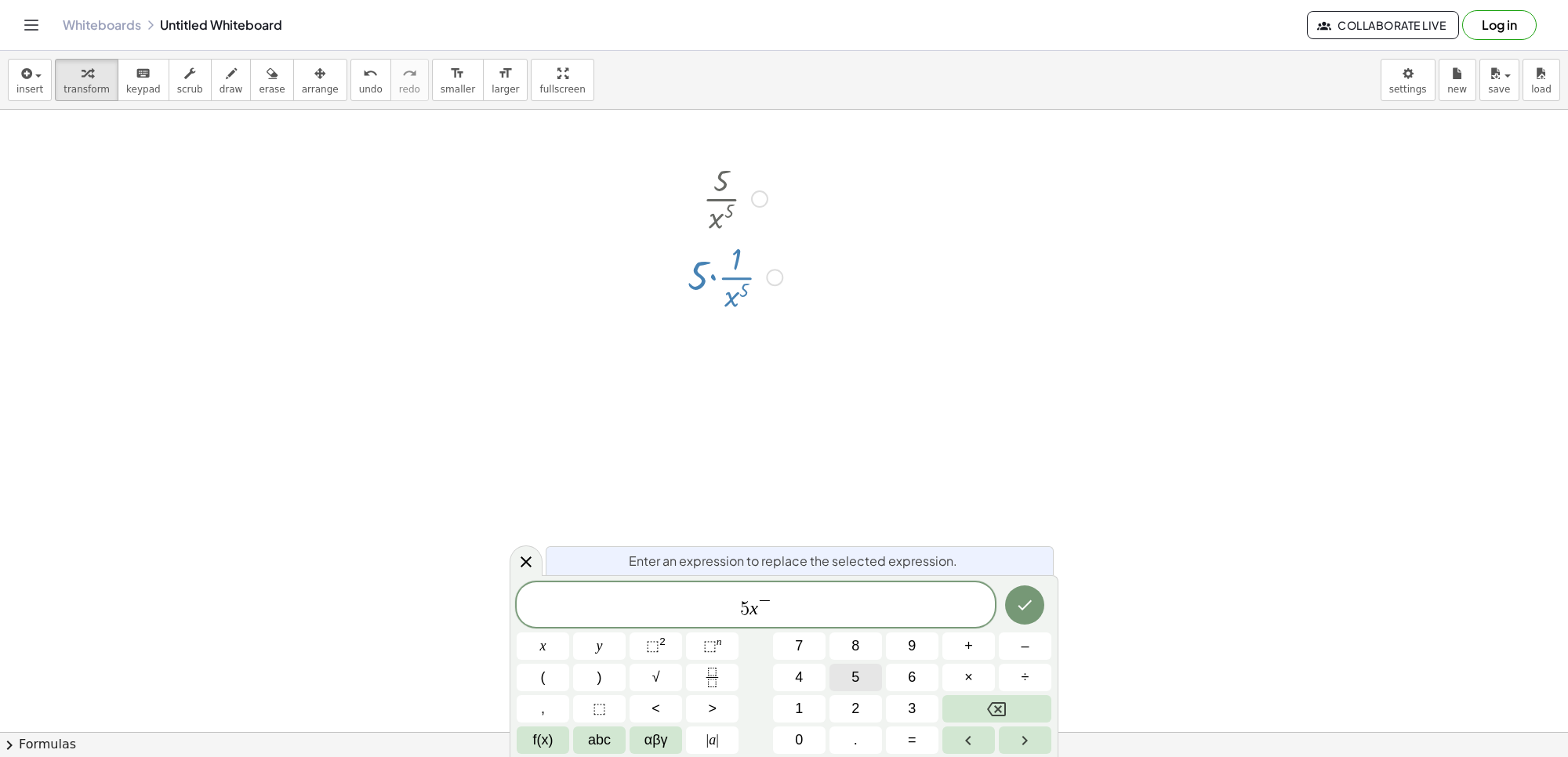
click at [858, 672] on span "5" at bounding box center [856, 678] width 8 height 21
click at [1018, 606] on icon "Done" at bounding box center [1024, 605] width 19 height 19
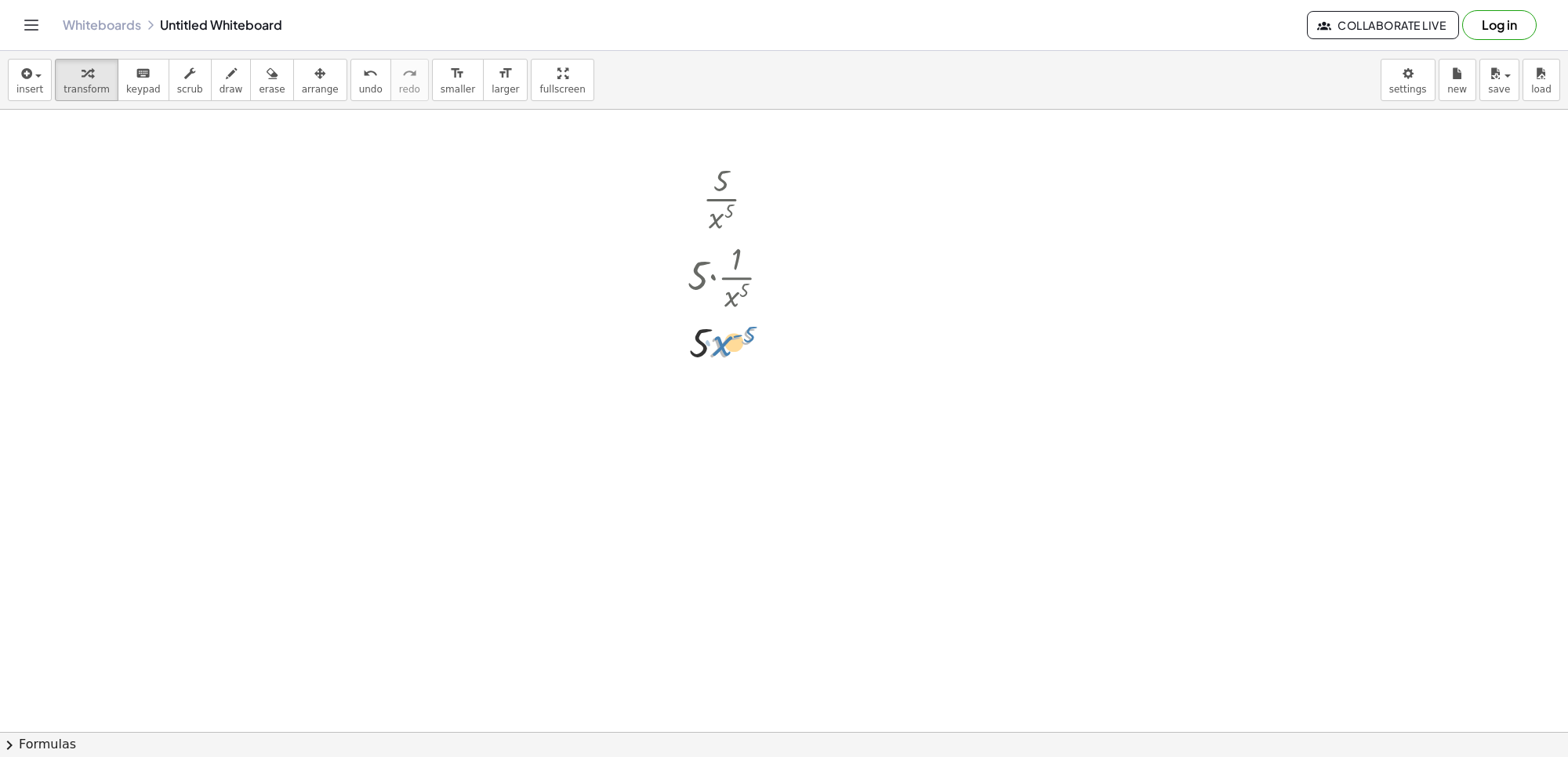
click at [721, 341] on div at bounding box center [734, 342] width 110 height 54
click at [302, 84] on span "arrange" at bounding box center [320, 88] width 37 height 11
click at [87, 75] on div "button" at bounding box center [86, 73] width 47 height 19
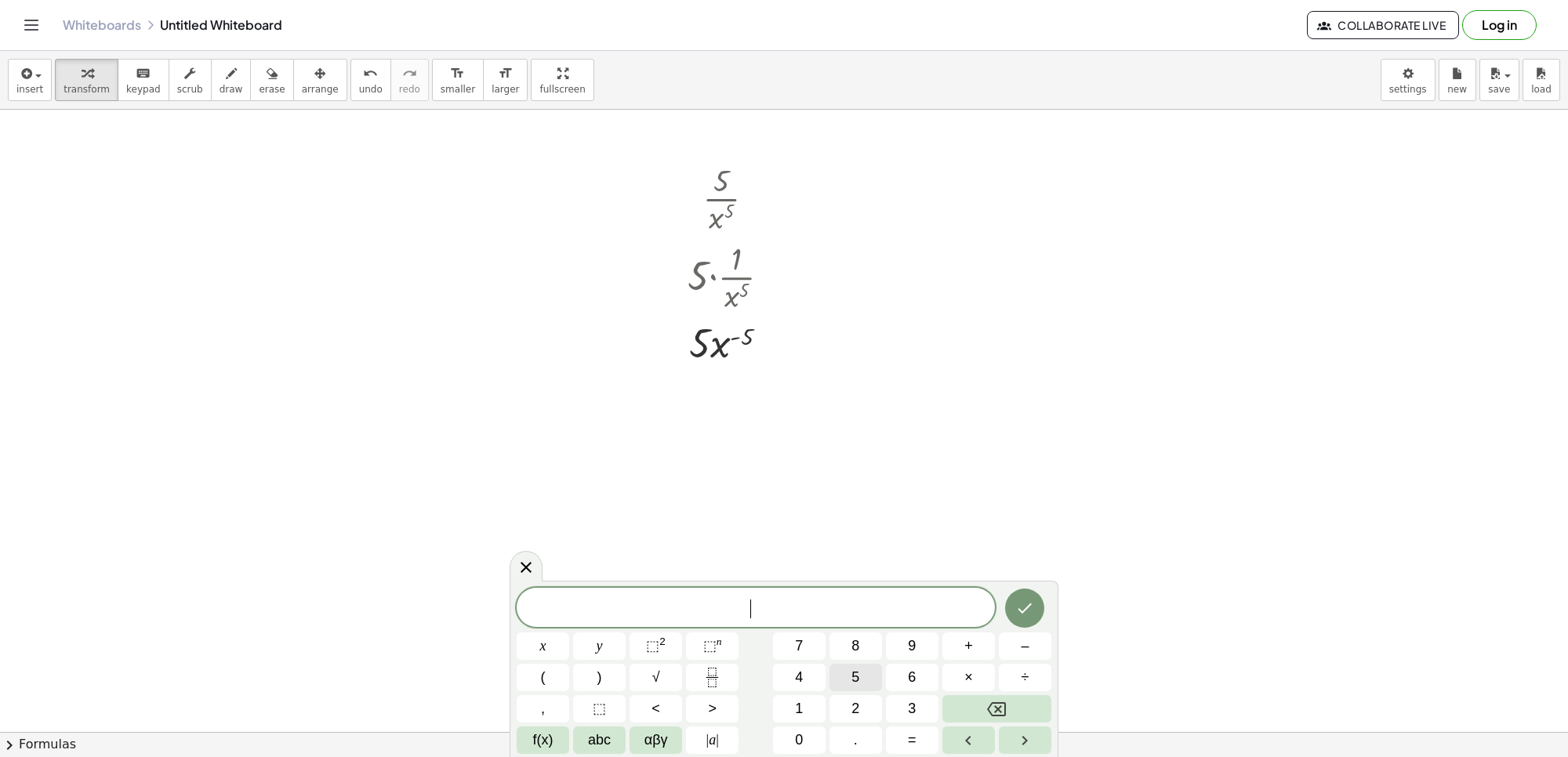
click at [859, 680] on span "5" at bounding box center [856, 678] width 8 height 21
click at [957, 669] on button "×" at bounding box center [969, 678] width 53 height 28
click at [1017, 651] on button "–" at bounding box center [1024, 647] width 53 height 28
click at [858, 672] on span "5" at bounding box center [856, 678] width 8 height 21
click at [655, 647] on span "⬚" at bounding box center [652, 646] width 13 height 16
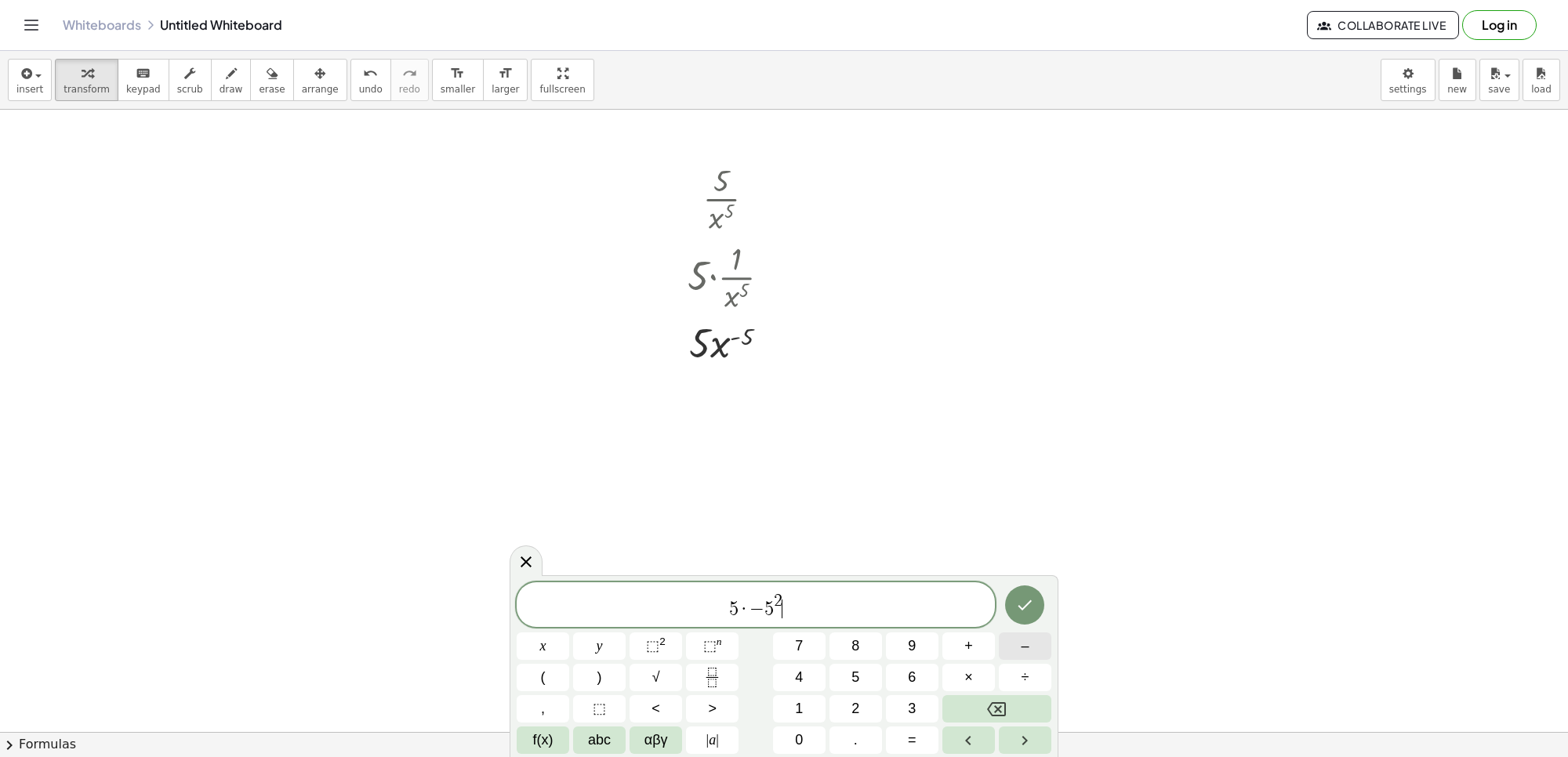
click at [1035, 656] on button "–" at bounding box center [1024, 647] width 53 height 28
click at [1002, 698] on button "Backspace" at bounding box center [998, 709] width 109 height 28
click at [1005, 704] on icon "Backspace" at bounding box center [997, 709] width 19 height 14
click at [1027, 645] on span "–" at bounding box center [1024, 646] width 8 height 21
click at [1001, 696] on button "Backspace" at bounding box center [998, 709] width 109 height 28
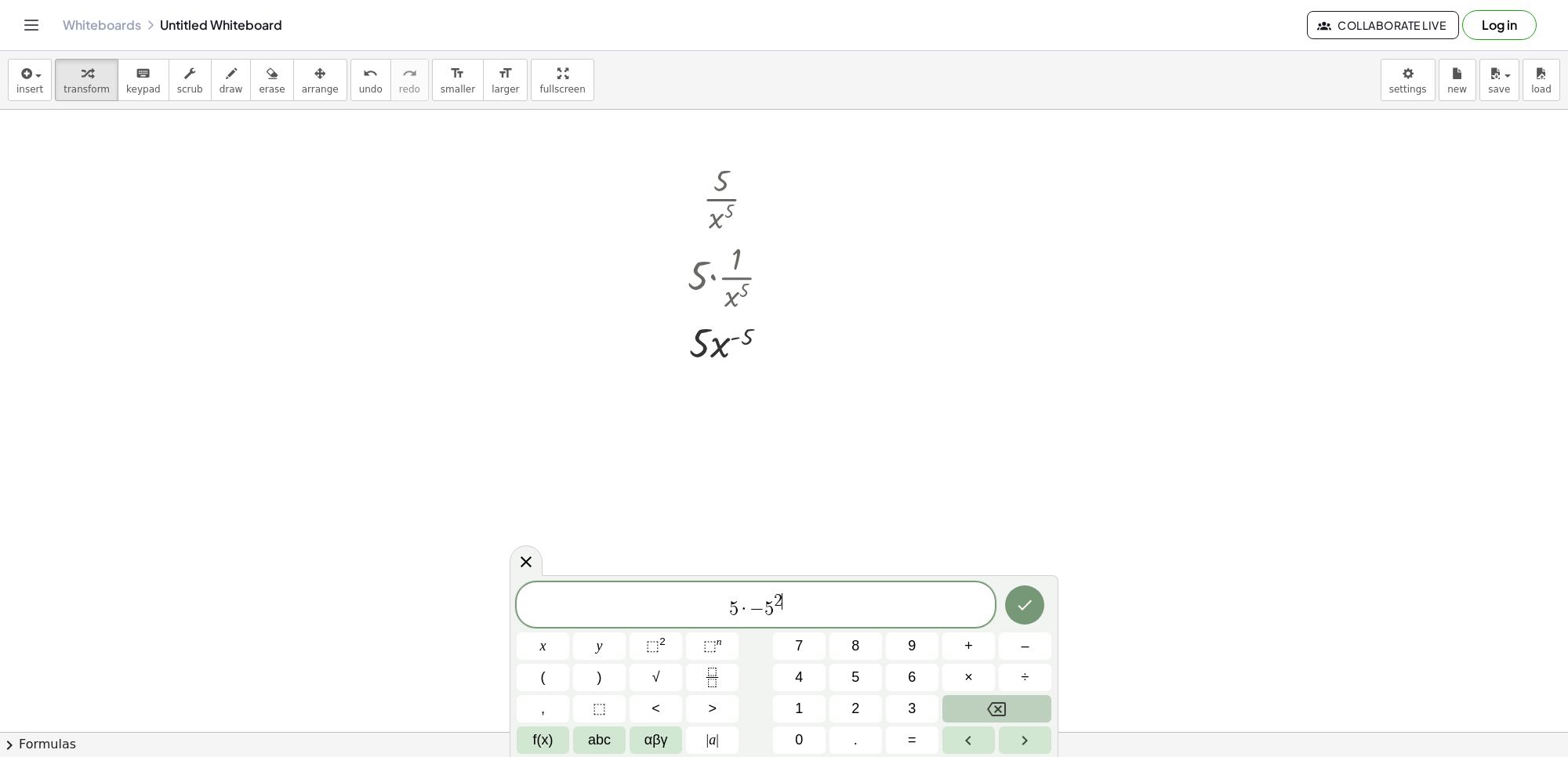
click at [997, 696] on button "Backspace" at bounding box center [998, 709] width 109 height 28
click at [1014, 643] on button "–" at bounding box center [1024, 647] width 53 height 28
click at [872, 677] on button "5" at bounding box center [856, 678] width 53 height 28
click at [1024, 645] on span "–" at bounding box center [1024, 646] width 8 height 21
click at [805, 697] on button "1" at bounding box center [799, 709] width 53 height 28
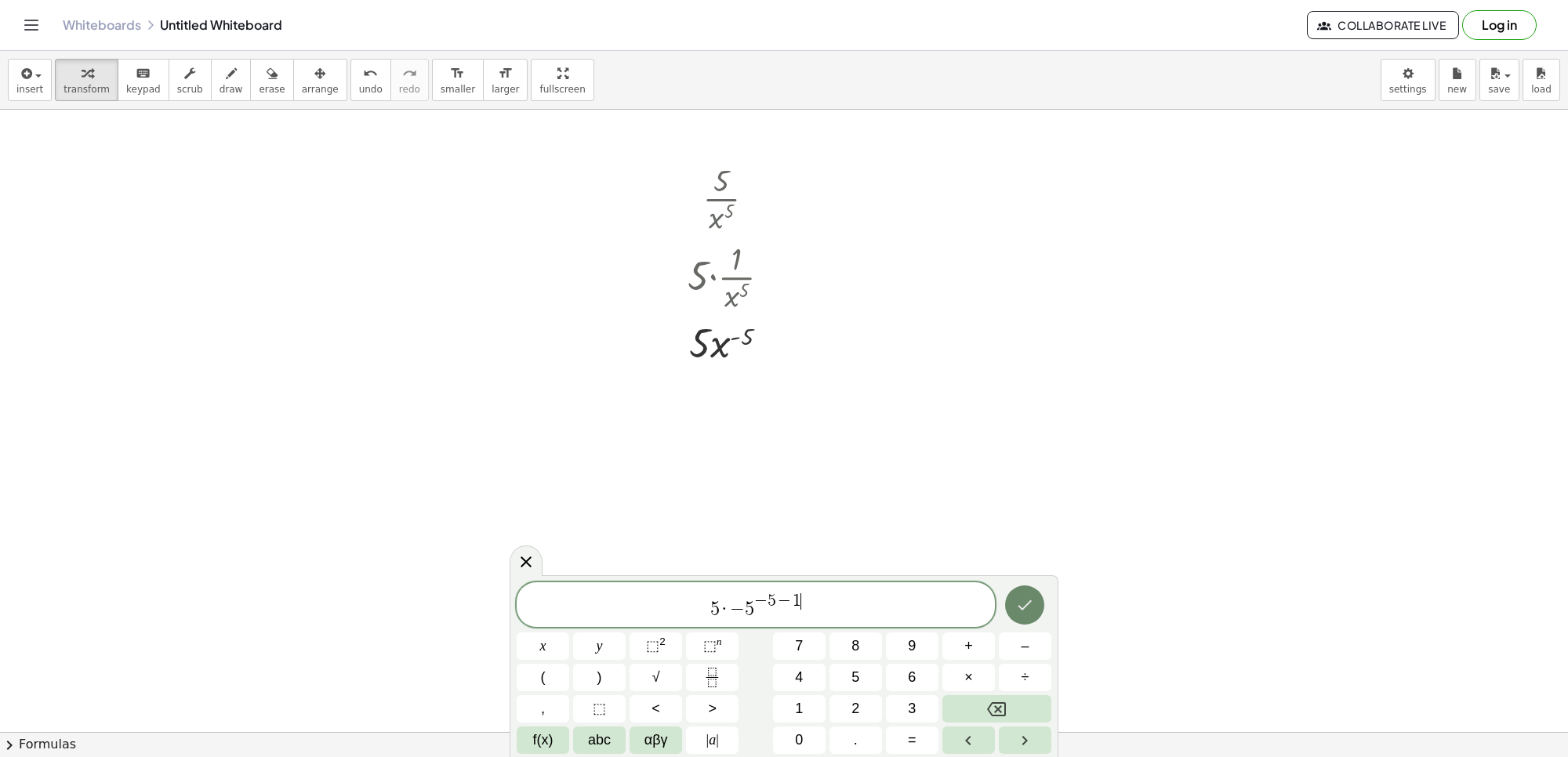
click at [1016, 600] on icon "Done" at bounding box center [1024, 605] width 19 height 19
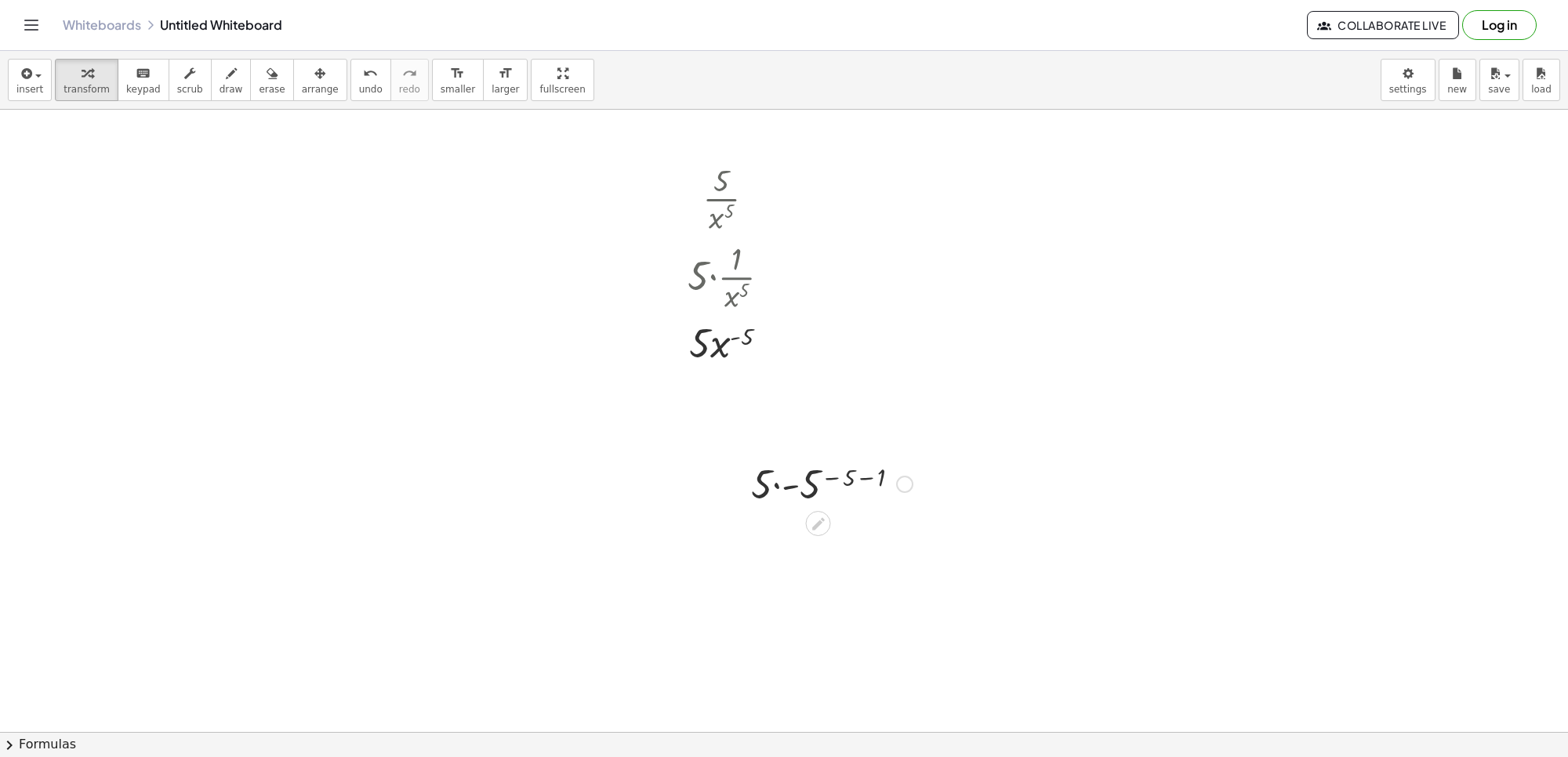
click at [773, 489] on div at bounding box center [832, 483] width 177 height 54
click at [849, 477] on div at bounding box center [832, 483] width 177 height 54
click at [841, 531] on div at bounding box center [832, 535] width 177 height 52
click at [846, 582] on div at bounding box center [832, 587] width 177 height 52
click at [831, 585] on div at bounding box center [832, 587] width 177 height 52
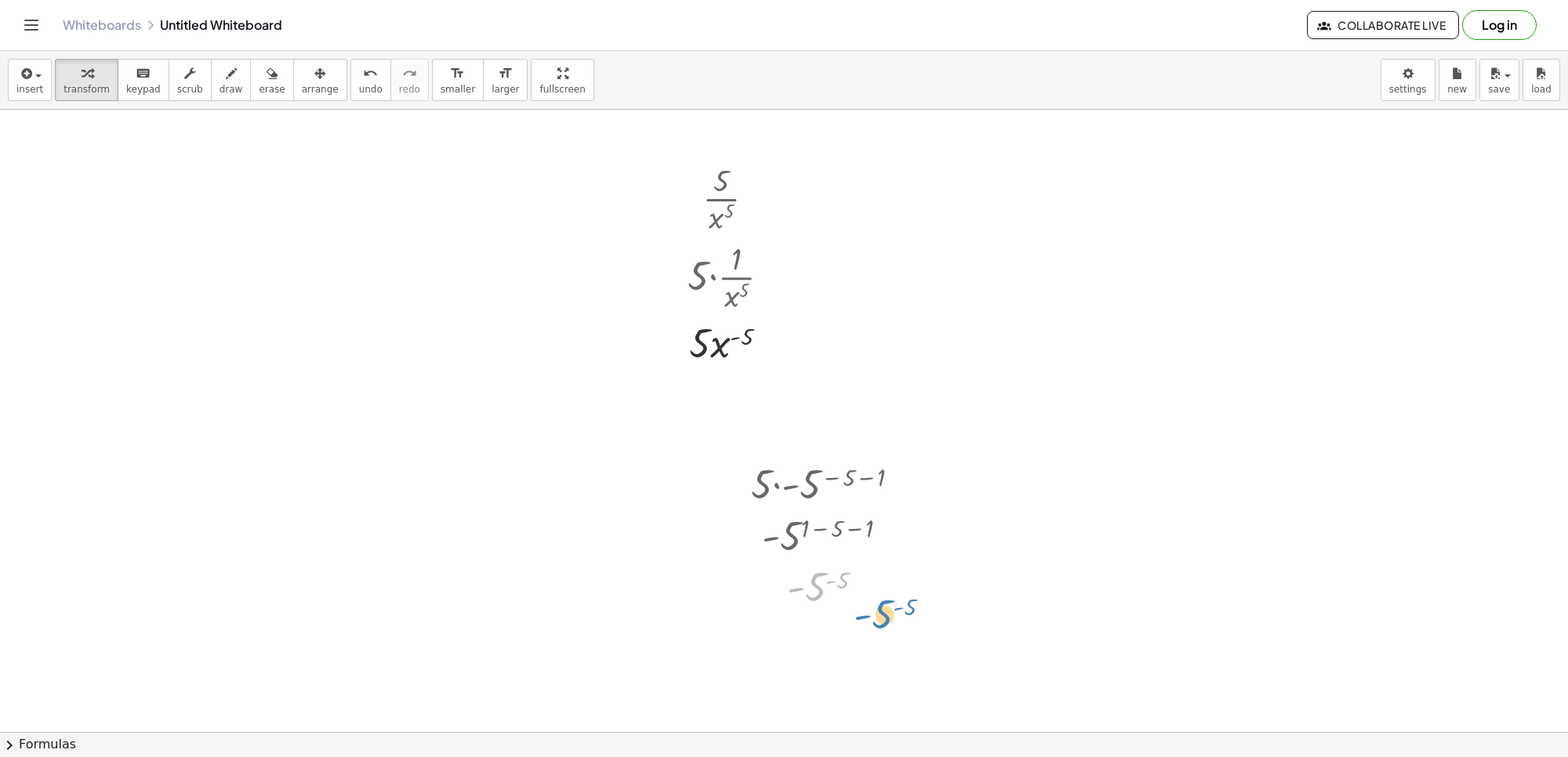
drag, startPoint x: 859, startPoint y: 578, endPoint x: 925, endPoint y: 605, distance: 71.3
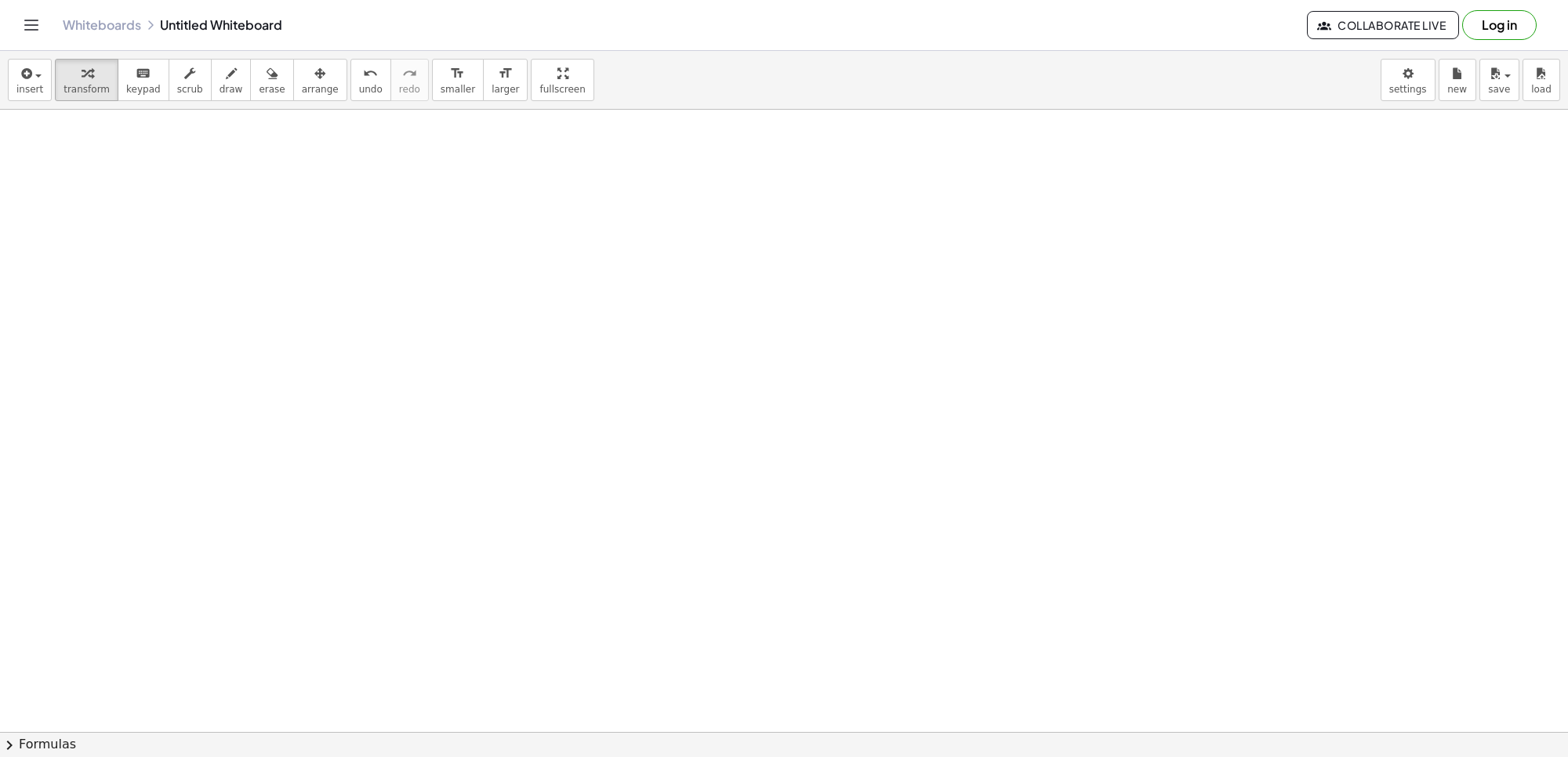
scroll to position [2355, 0]
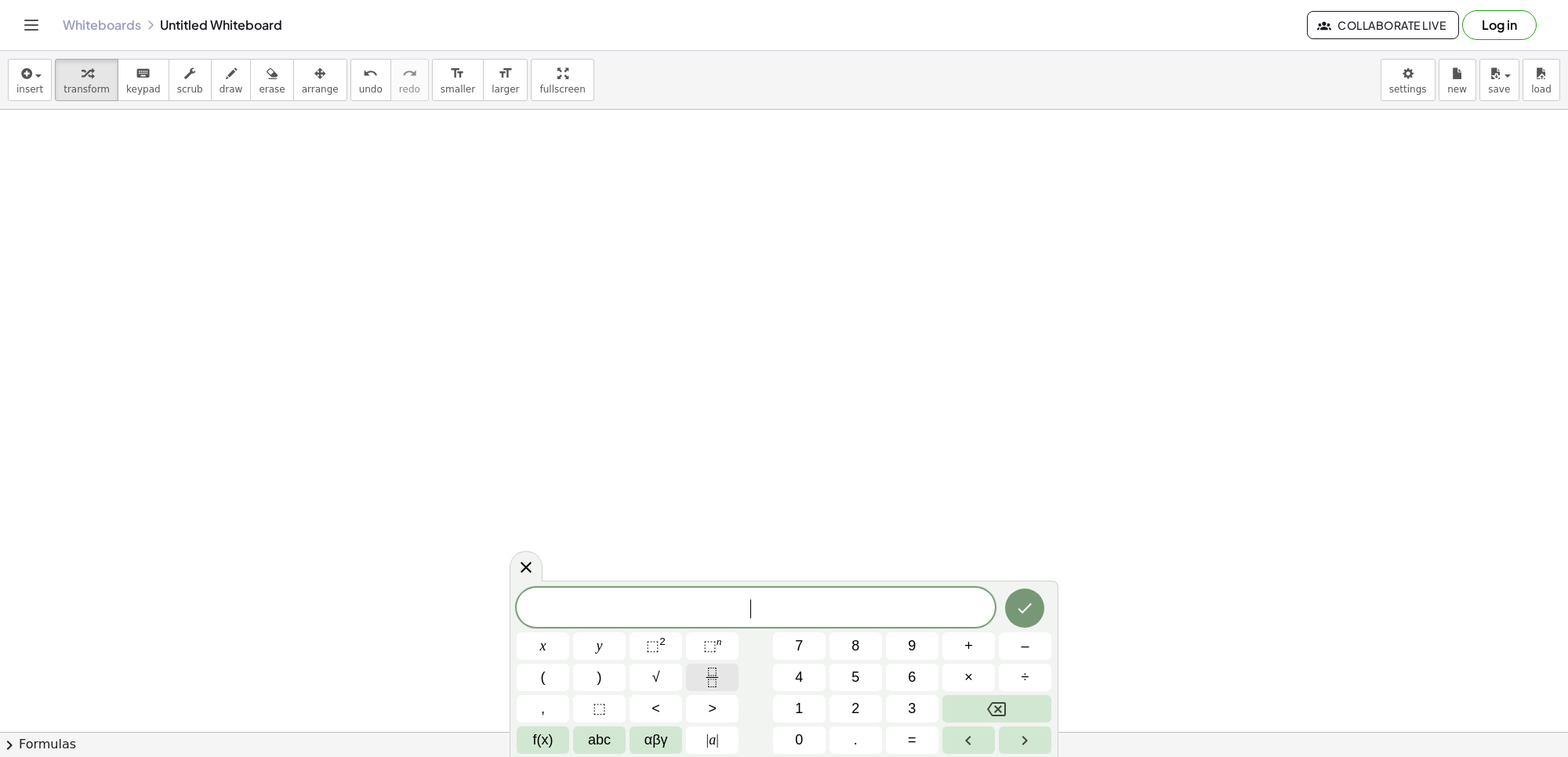
click at [709, 684] on icon "Fraction" at bounding box center [712, 678] width 20 height 20
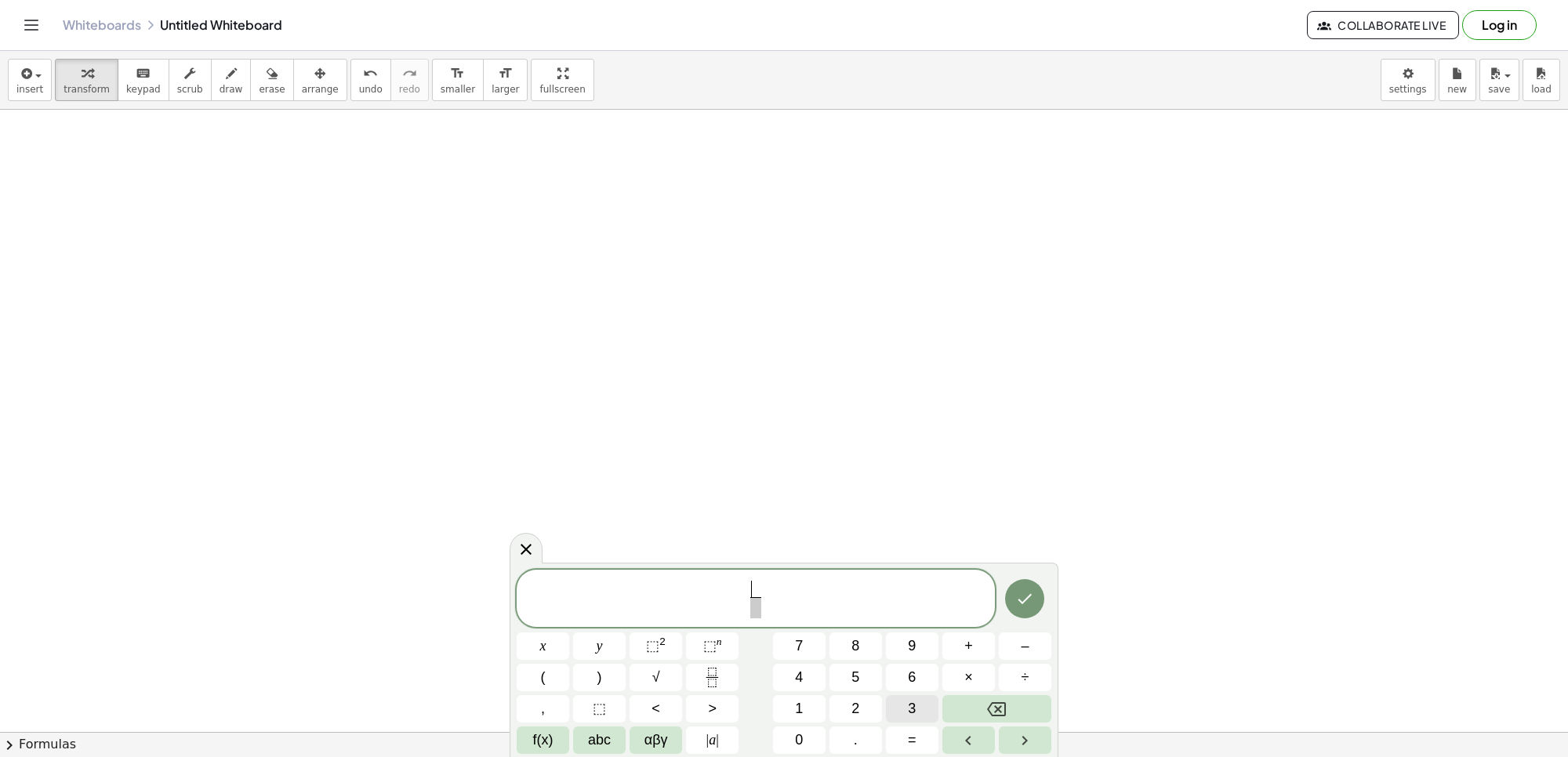
click at [911, 714] on span "3" at bounding box center [912, 708] width 8 height 21
click at [768, 597] on span "3 ​ ​" at bounding box center [755, 600] width 478 height 42
click at [757, 610] on span "​" at bounding box center [755, 607] width 12 height 21
click at [541, 644] on span "x" at bounding box center [544, 646] width 6 height 21
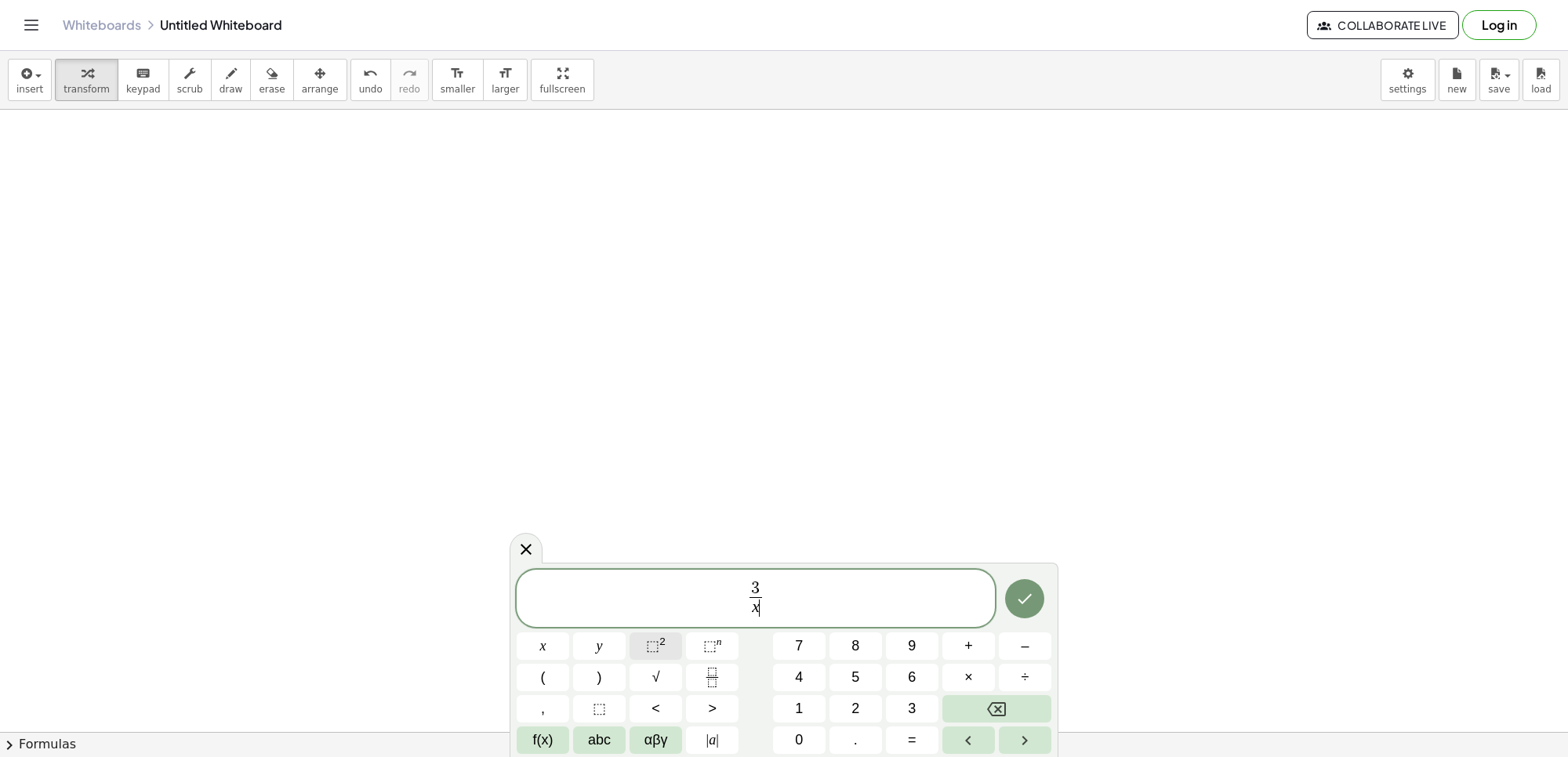
click at [683, 648] on button "⬚ 2" at bounding box center [656, 647] width 53 height 28
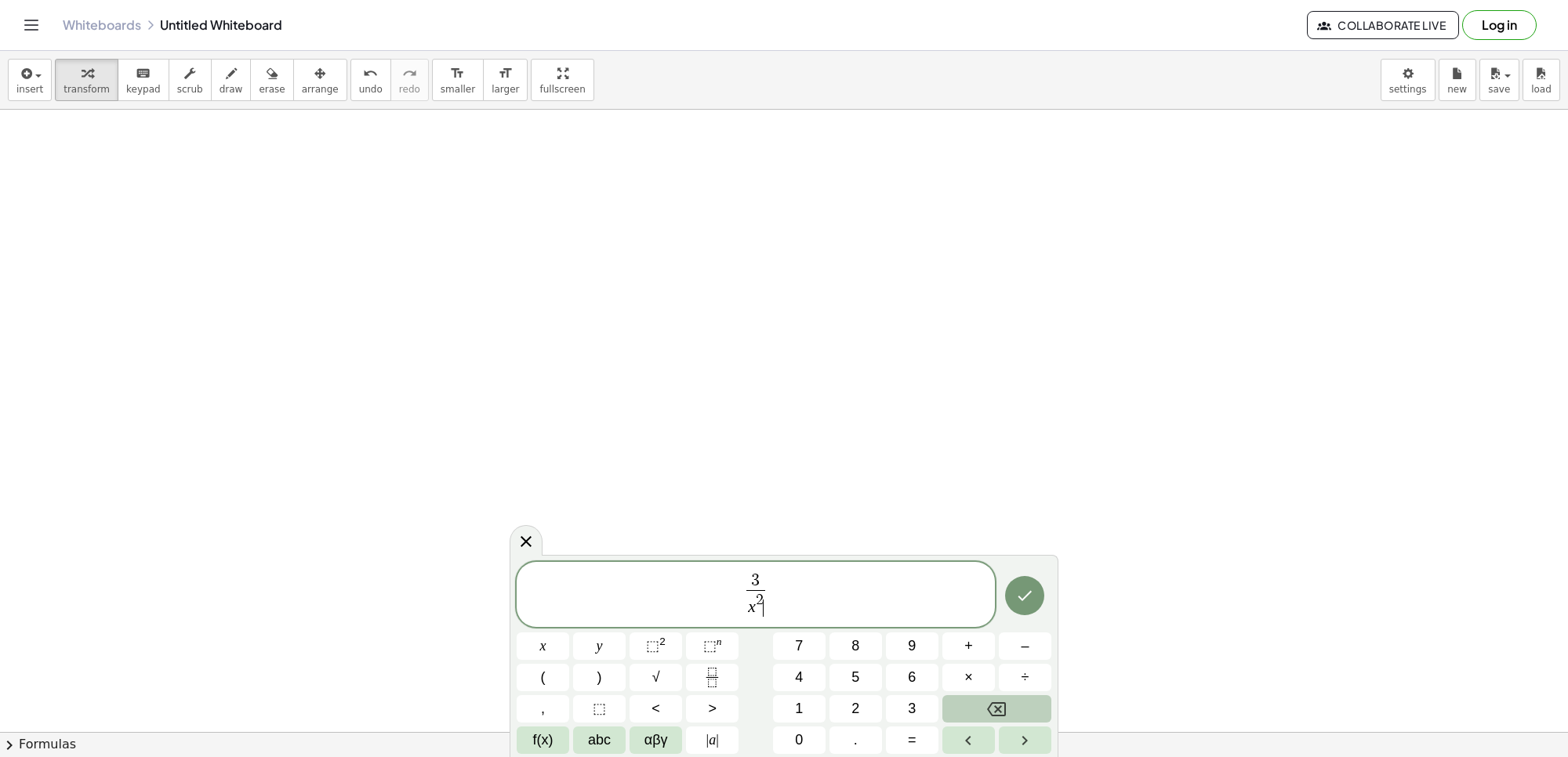
click at [954, 706] on button "Backspace" at bounding box center [998, 709] width 109 height 28
click at [928, 709] on button "3" at bounding box center [912, 709] width 53 height 28
click at [854, 597] on span "3 x 3 ​ ​" at bounding box center [755, 595] width 478 height 49
click at [838, 618] on span "3 x 3 ​ ​" at bounding box center [755, 595] width 478 height 49
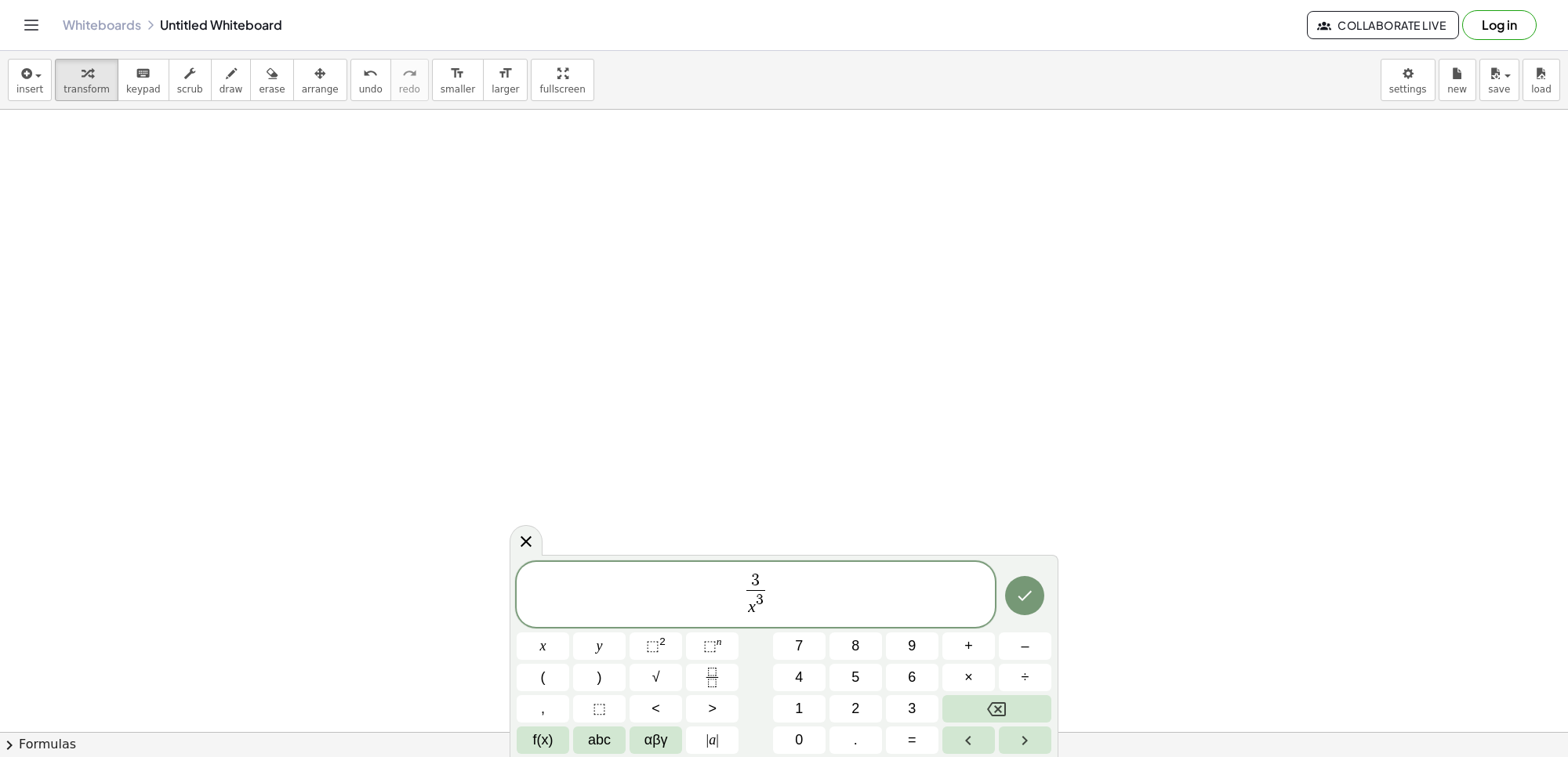
click at [769, 615] on span "3 x 3 ​ ​" at bounding box center [755, 595] width 478 height 49
click at [772, 593] on span "3 x 3 ​ ​" at bounding box center [755, 595] width 478 height 49
click at [978, 659] on button "+" at bounding box center [969, 647] width 53 height 28
click at [698, 681] on button "Fraction" at bounding box center [711, 678] width 53 height 28
click at [861, 717] on button "2" at bounding box center [856, 709] width 53 height 28
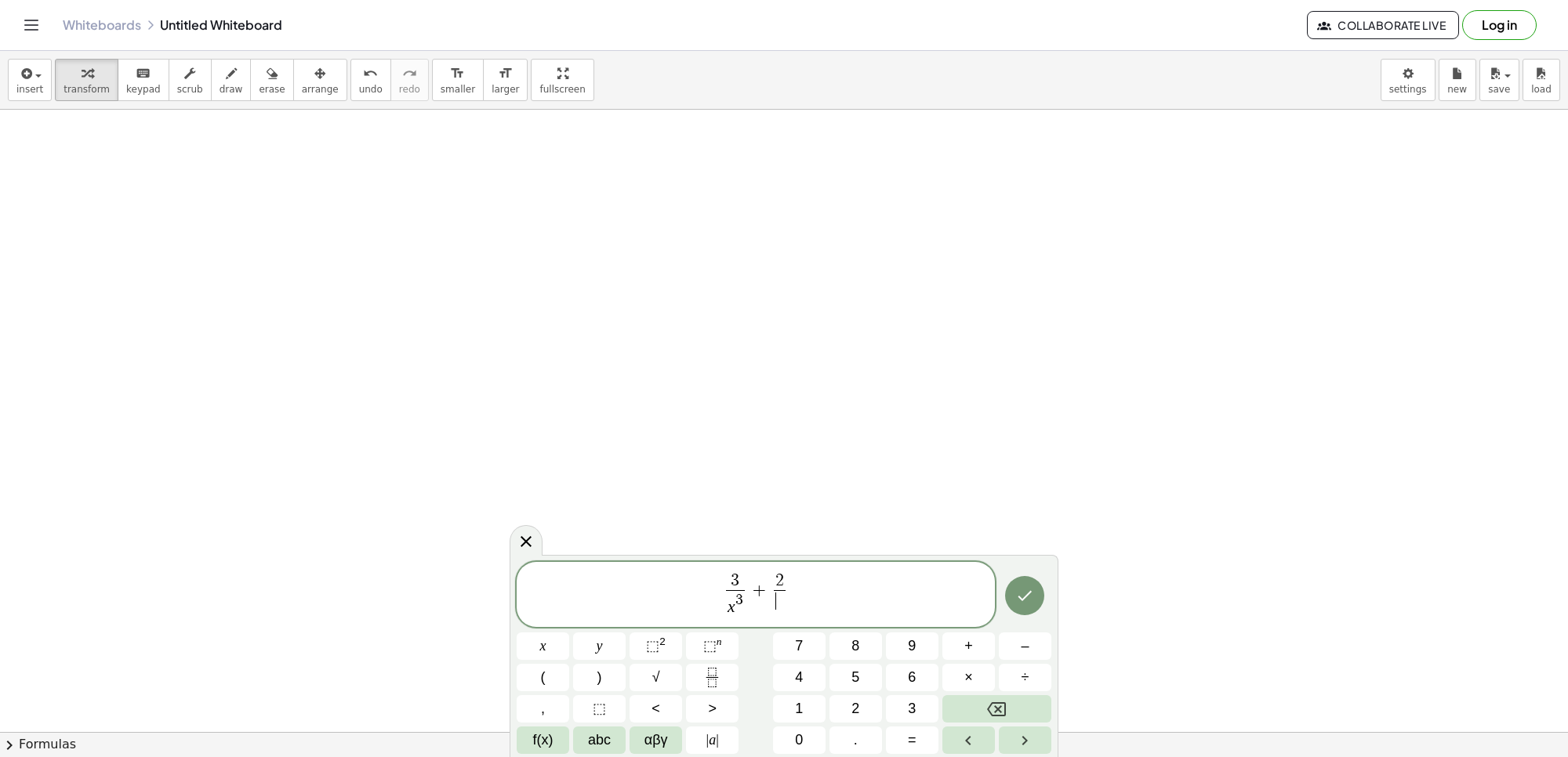
click at [785, 608] on span "​" at bounding box center [780, 600] width 12 height 21
click at [564, 648] on button "x" at bounding box center [543, 647] width 53 height 28
click at [672, 653] on button "⬚ 2" at bounding box center [656, 647] width 53 height 28
click at [977, 704] on button "Backspace" at bounding box center [998, 709] width 109 height 28
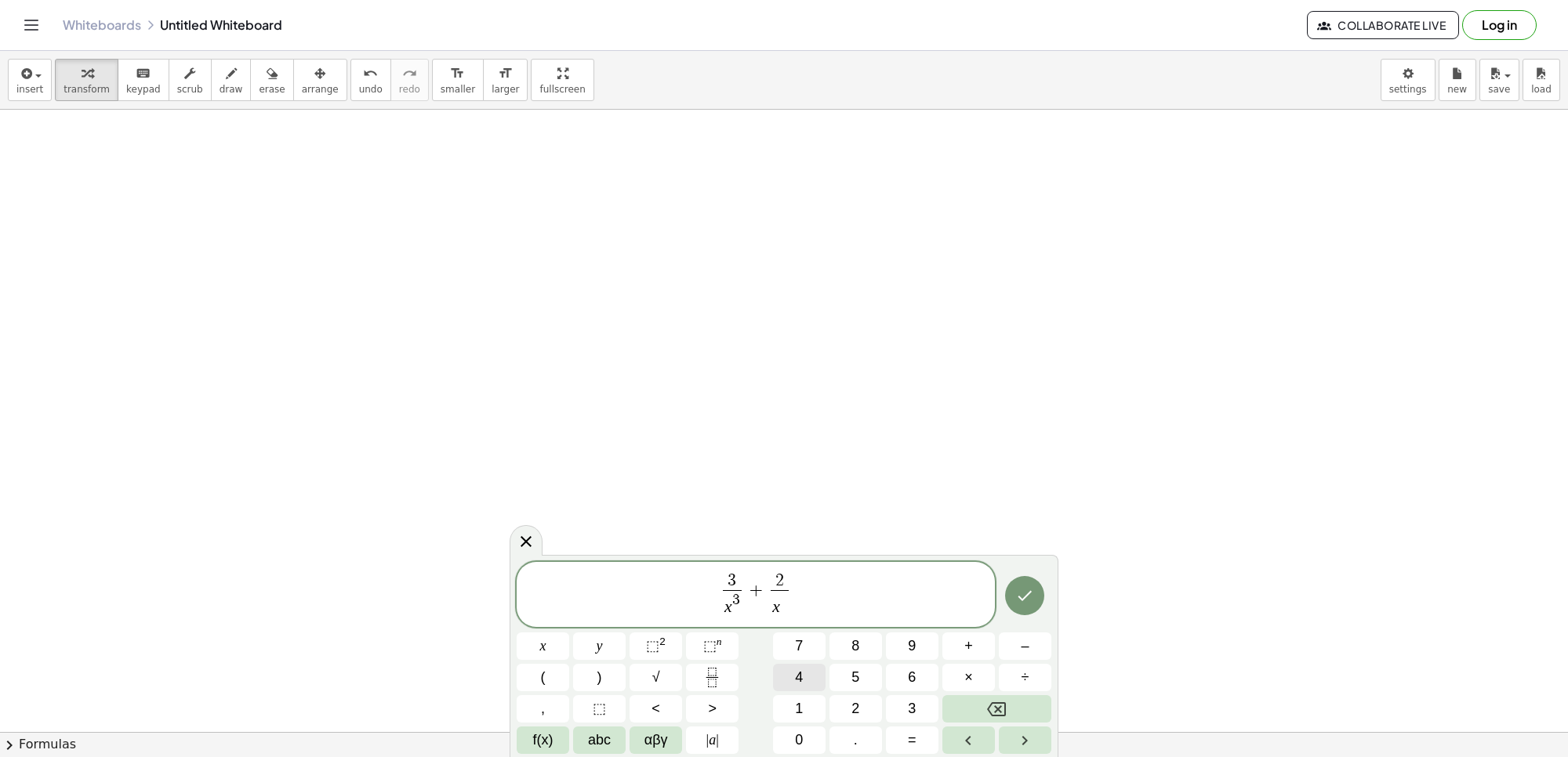
click at [814, 672] on button "4" at bounding box center [799, 678] width 53 height 28
click at [1017, 600] on icon "Done" at bounding box center [1024, 595] width 19 height 19
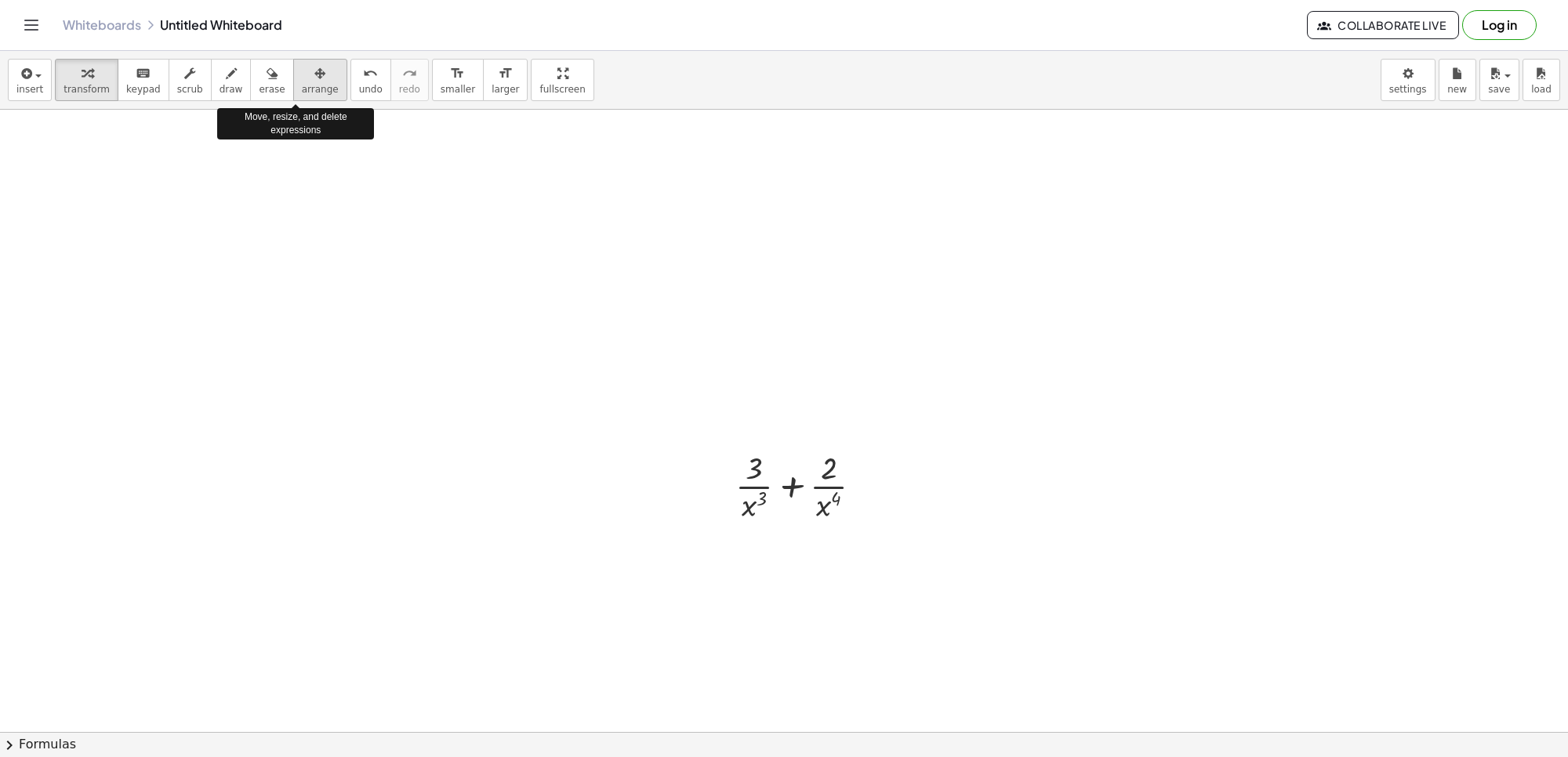
click at [302, 87] on span "arrange" at bounding box center [320, 88] width 37 height 11
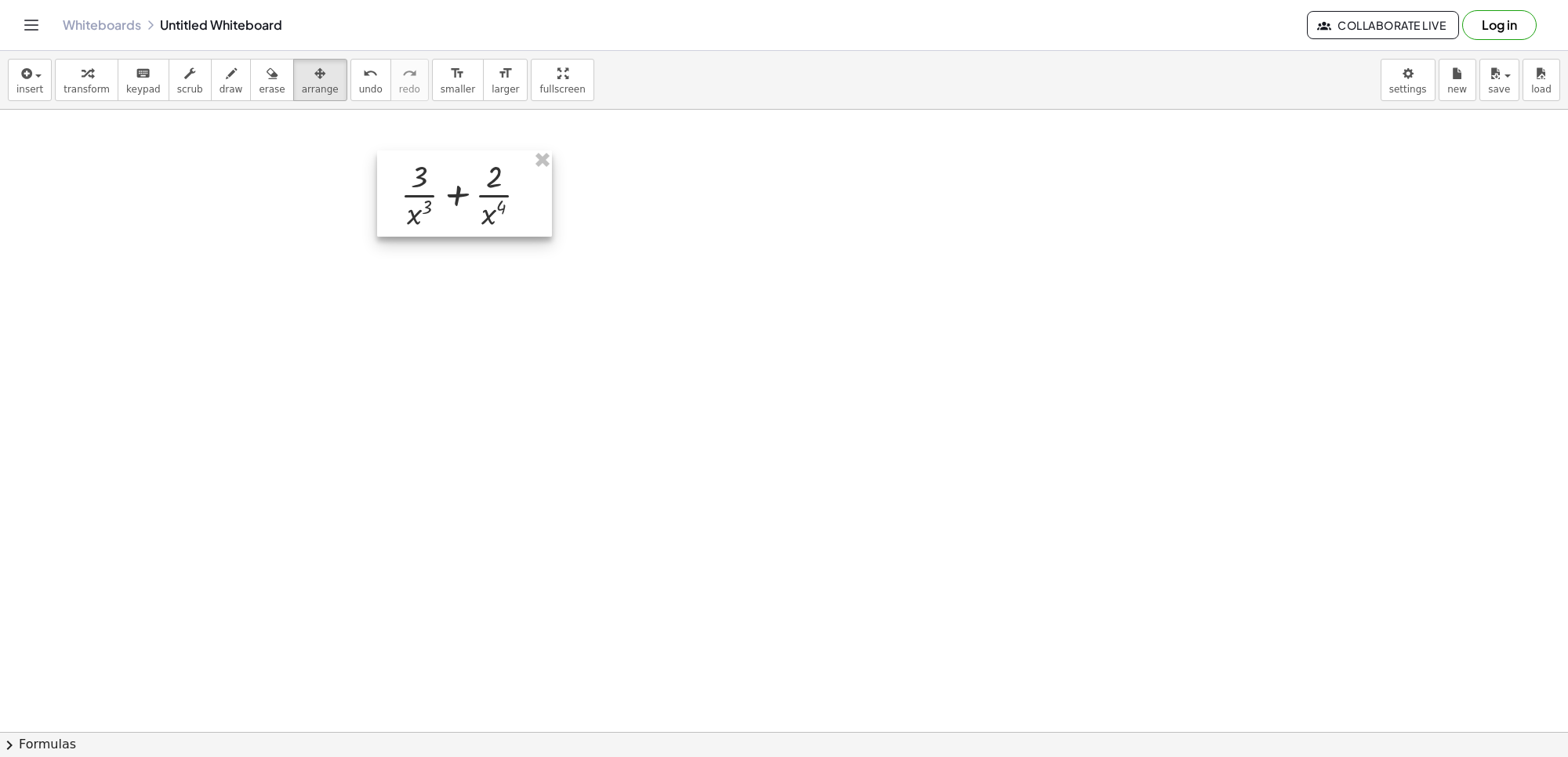
drag, startPoint x: 779, startPoint y: 459, endPoint x: 444, endPoint y: 167, distance: 444.4
click at [444, 167] on div at bounding box center [465, 194] width 175 height 86
click at [90, 80] on div "button" at bounding box center [86, 73] width 47 height 19
drag, startPoint x: 413, startPoint y: 218, endPoint x: 419, endPoint y: 178, distance: 40.4
click at [419, 178] on div at bounding box center [470, 193] width 155 height 78
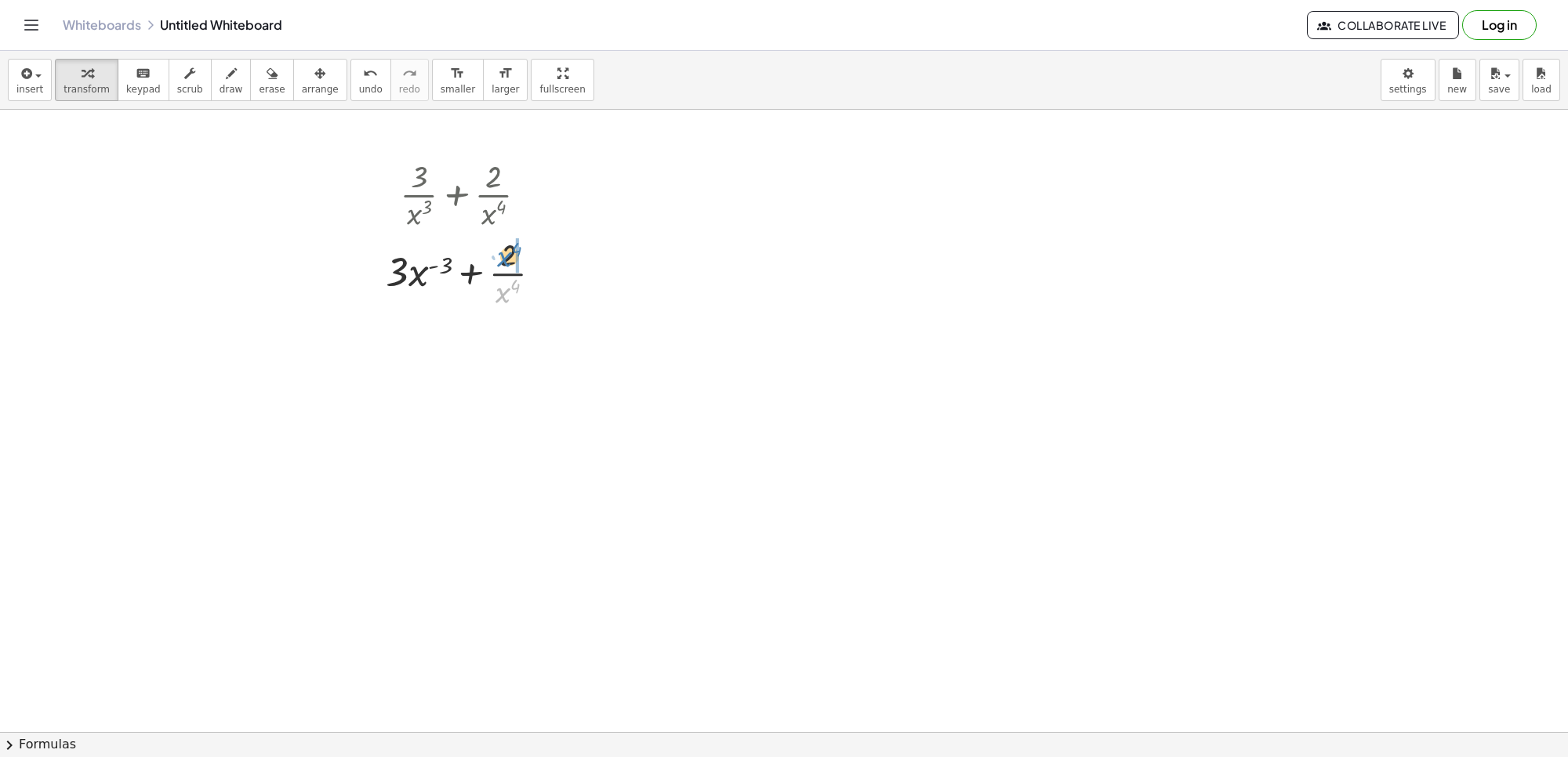
drag, startPoint x: 504, startPoint y: 288, endPoint x: 506, endPoint y: 251, distance: 37.1
click at [506, 251] on div at bounding box center [469, 271] width 184 height 78
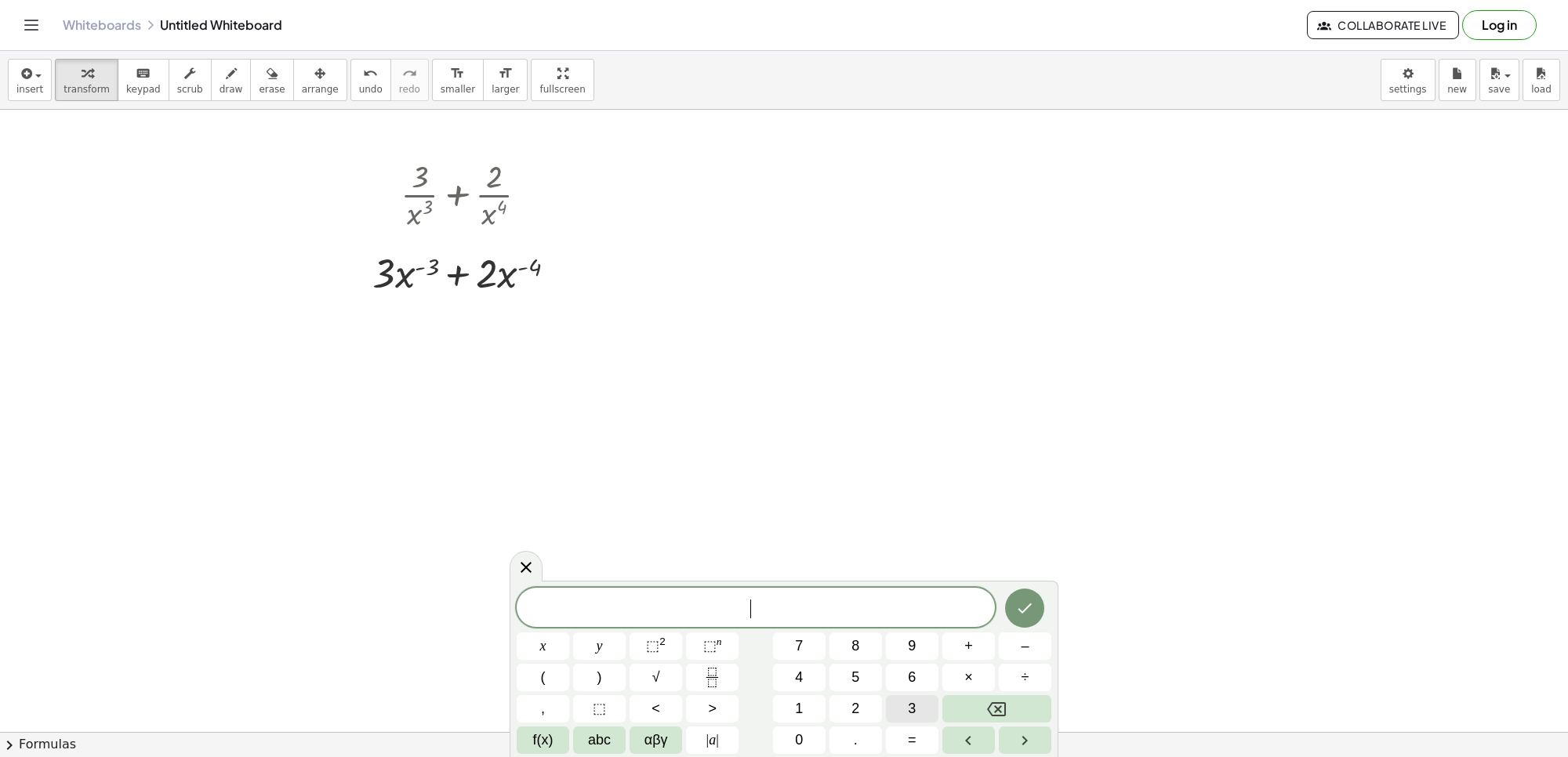
click at [903, 702] on button "3" at bounding box center [912, 709] width 53 height 28
click at [979, 668] on button "×" at bounding box center [969, 678] width 53 height 28
click at [1017, 639] on button "–" at bounding box center [1024, 647] width 53 height 28
click at [902, 695] on button "3" at bounding box center [912, 709] width 53 height 28
click at [538, 653] on button "x" at bounding box center [543, 647] width 53 height 28
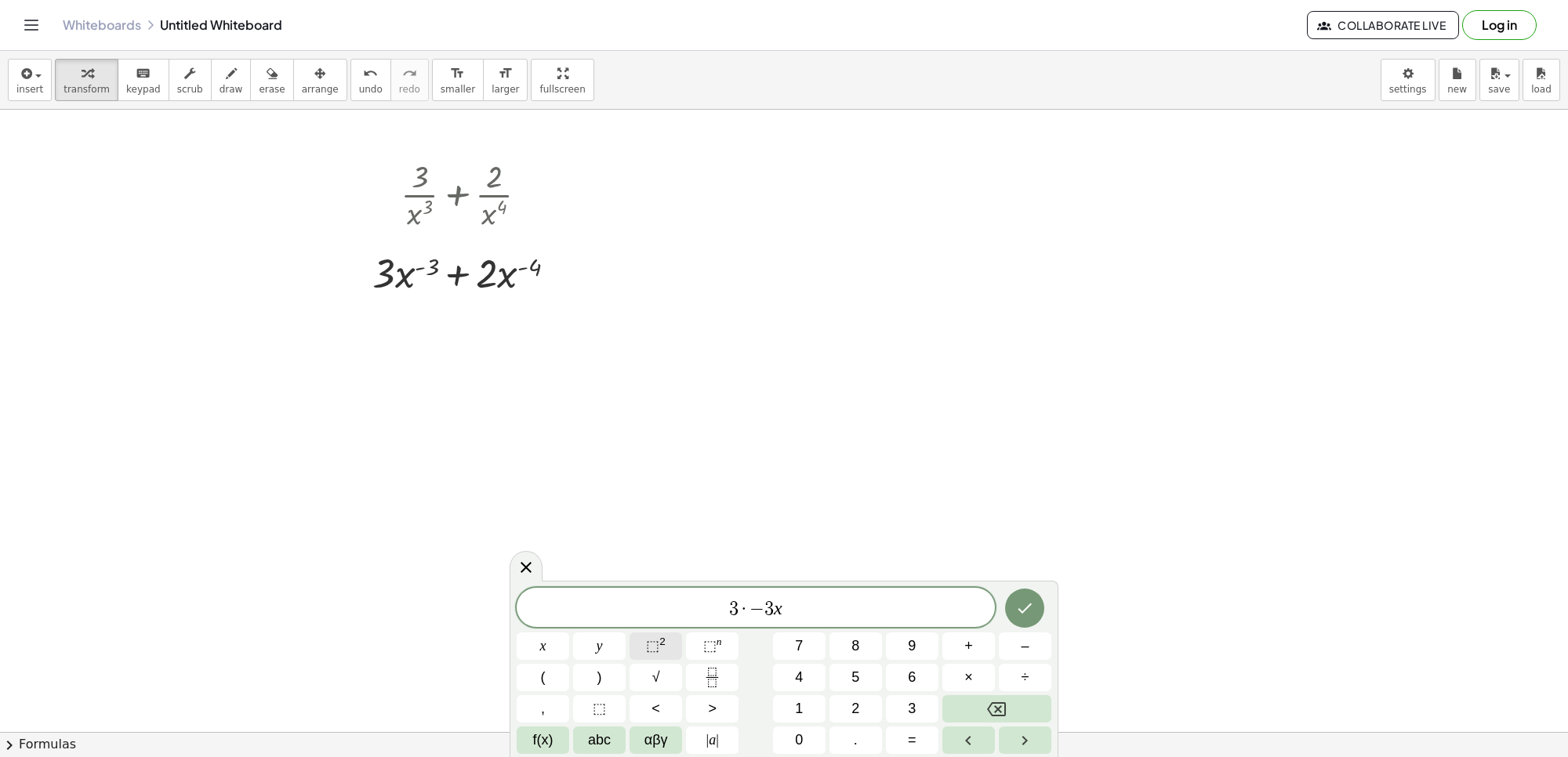
click at [660, 653] on span "⬚ 2" at bounding box center [656, 646] width 20 height 21
click at [961, 697] on button "Backspace" at bounding box center [998, 709] width 109 height 28
click at [1018, 649] on button "–" at bounding box center [1024, 647] width 53 height 28
click at [894, 702] on button "3" at bounding box center [912, 709] width 53 height 28
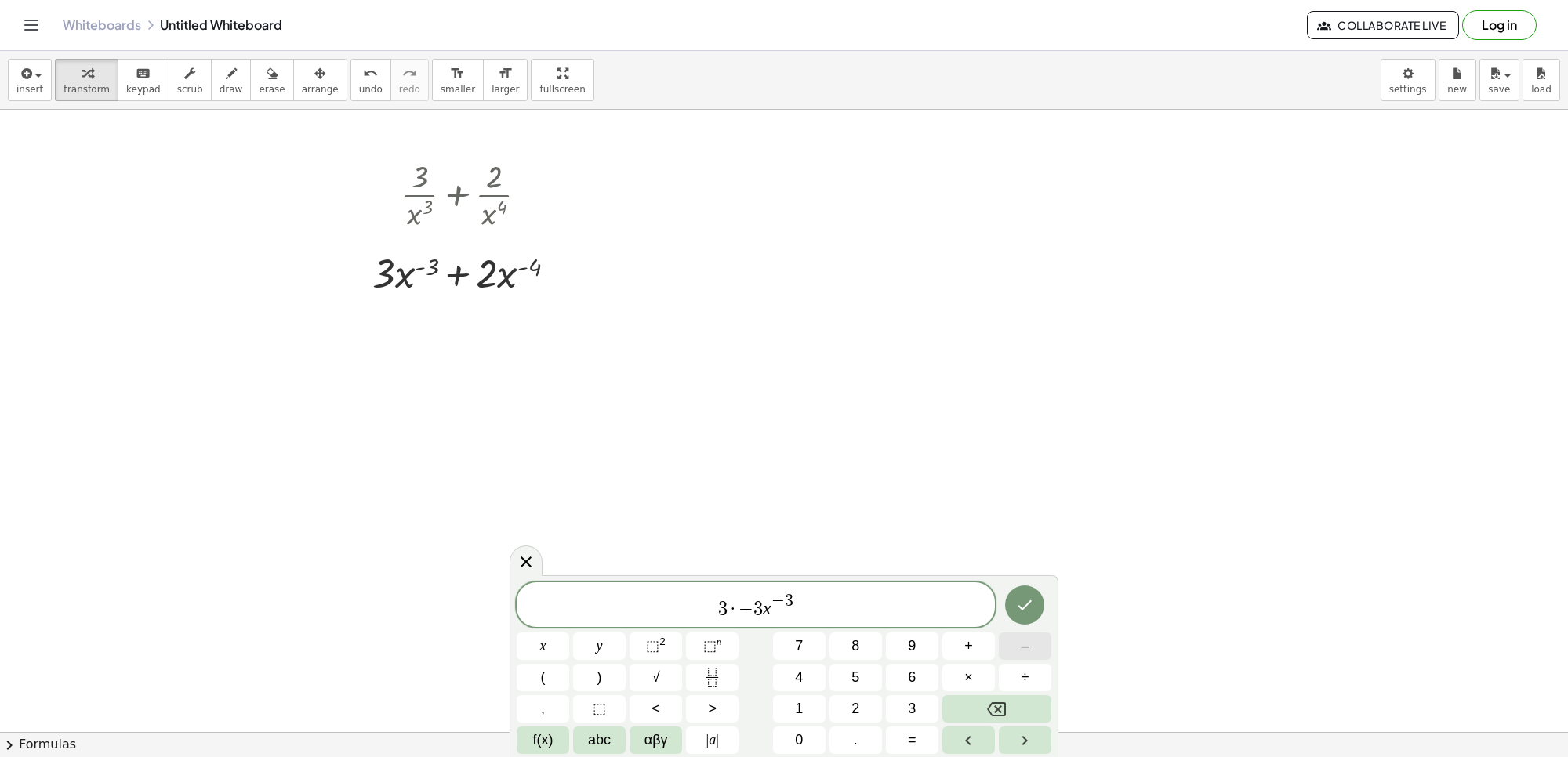
click at [1010, 634] on button "–" at bounding box center [1024, 647] width 53 height 28
click at [808, 705] on button "1" at bounding box center [799, 709] width 53 height 28
click at [820, 620] on span "3 · − 3 x − 3 − 1 ​" at bounding box center [755, 606] width 478 height 28
click at [978, 638] on button "+" at bounding box center [969, 647] width 53 height 28
click at [848, 702] on button "2" at bounding box center [856, 709] width 53 height 28
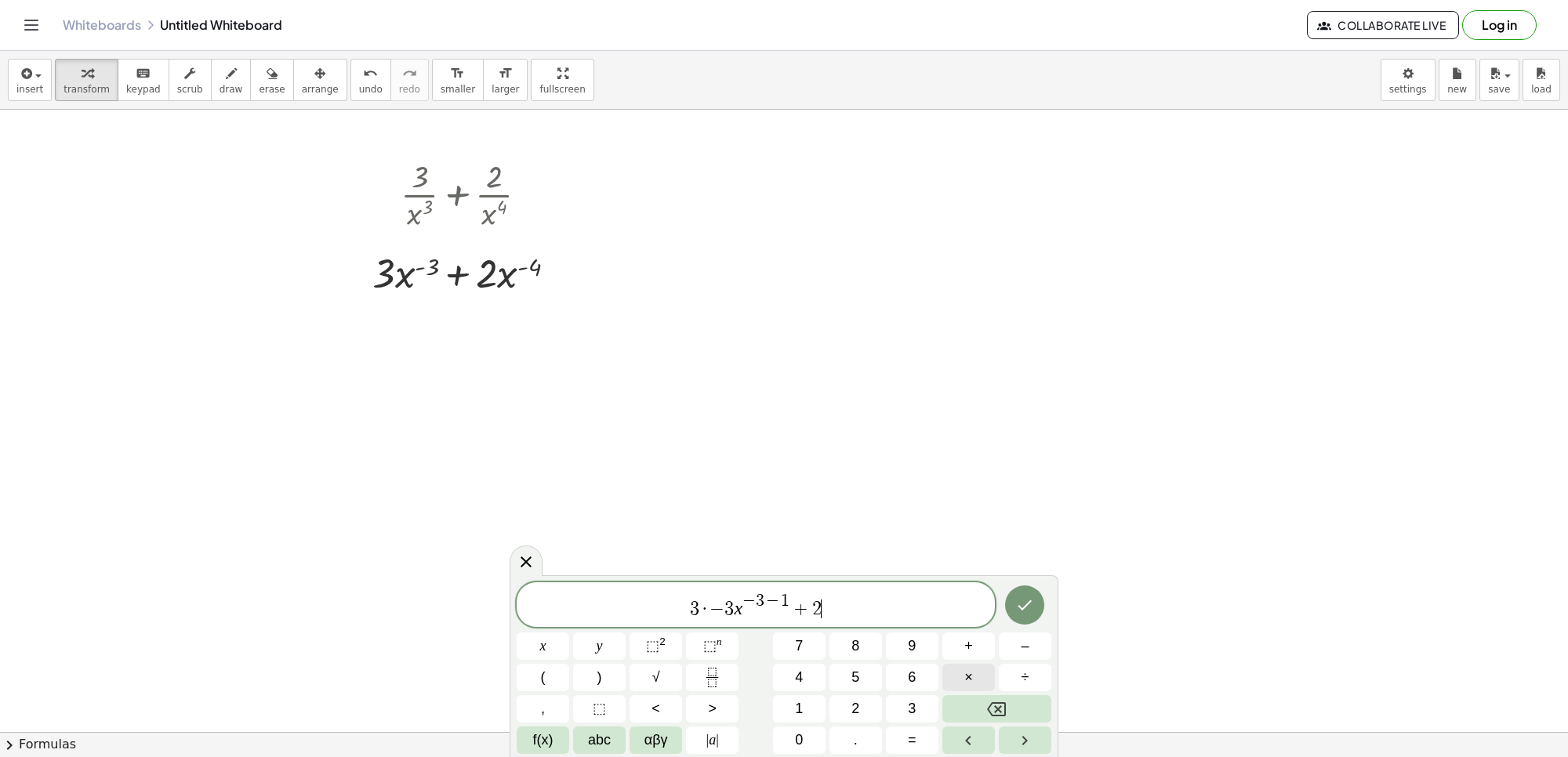
click at [969, 675] on span "×" at bounding box center [969, 678] width 9 height 21
click at [1014, 631] on div "3 · − 3 x − 3 − 1 + 2 · ​ x y ⬚ 2 ⬚ n 7 8 9 + – ( ) √ 4 5 6 × ÷ , ⬚ < > 1 2 3 f…" at bounding box center [784, 668] width 535 height 172
click at [1012, 649] on button "–" at bounding box center [1024, 647] width 53 height 28
click at [789, 673] on button "4" at bounding box center [799, 678] width 53 height 28
click at [530, 642] on button "x" at bounding box center [543, 647] width 53 height 28
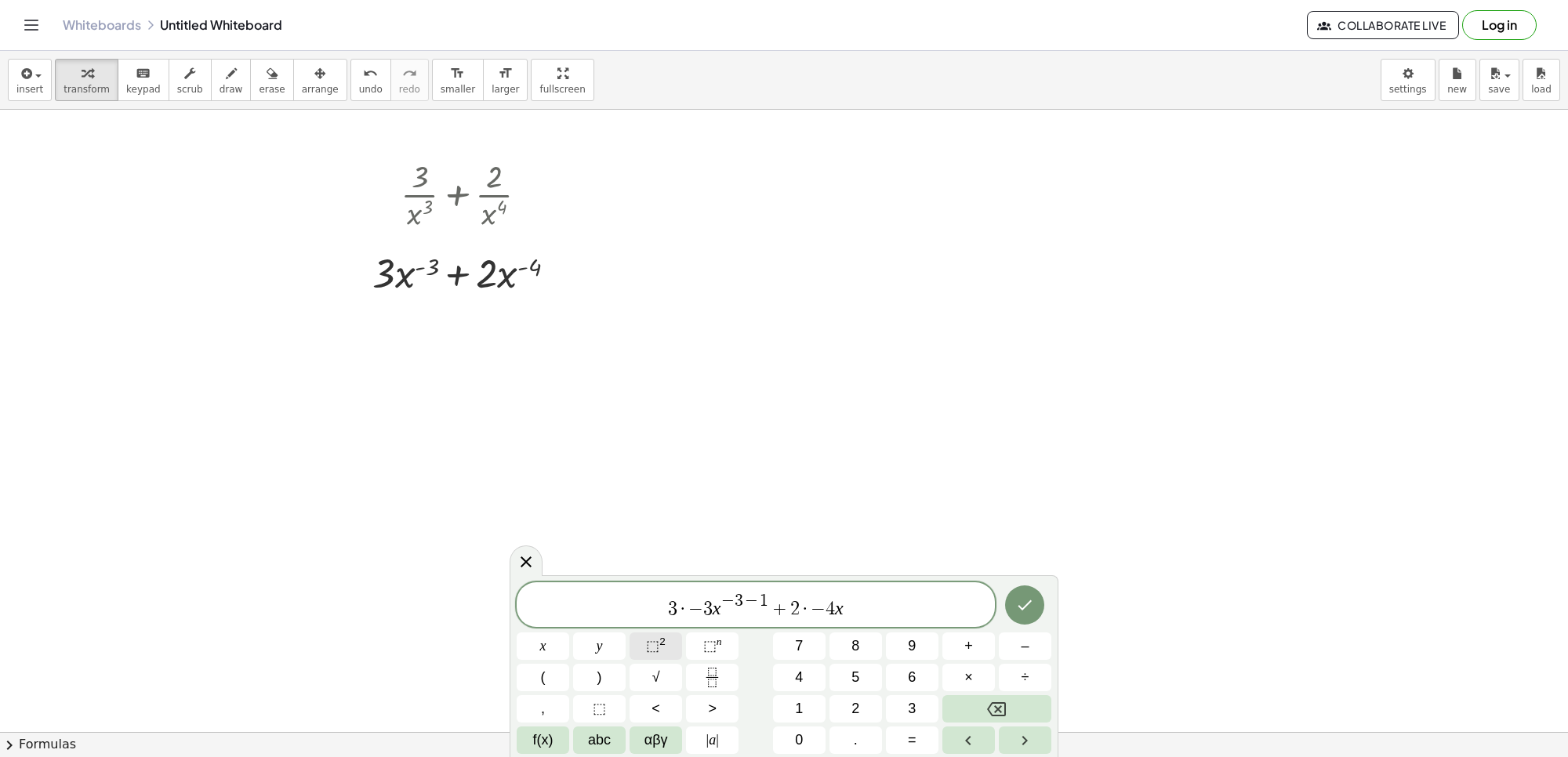
click at [664, 645] on sup "2" at bounding box center [663, 642] width 6 height 12
click at [1003, 712] on icon "Backspace" at bounding box center [997, 709] width 19 height 19
click at [1025, 648] on span "–" at bounding box center [1024, 646] width 8 height 21
click at [802, 679] on span "4" at bounding box center [799, 678] width 8 height 21
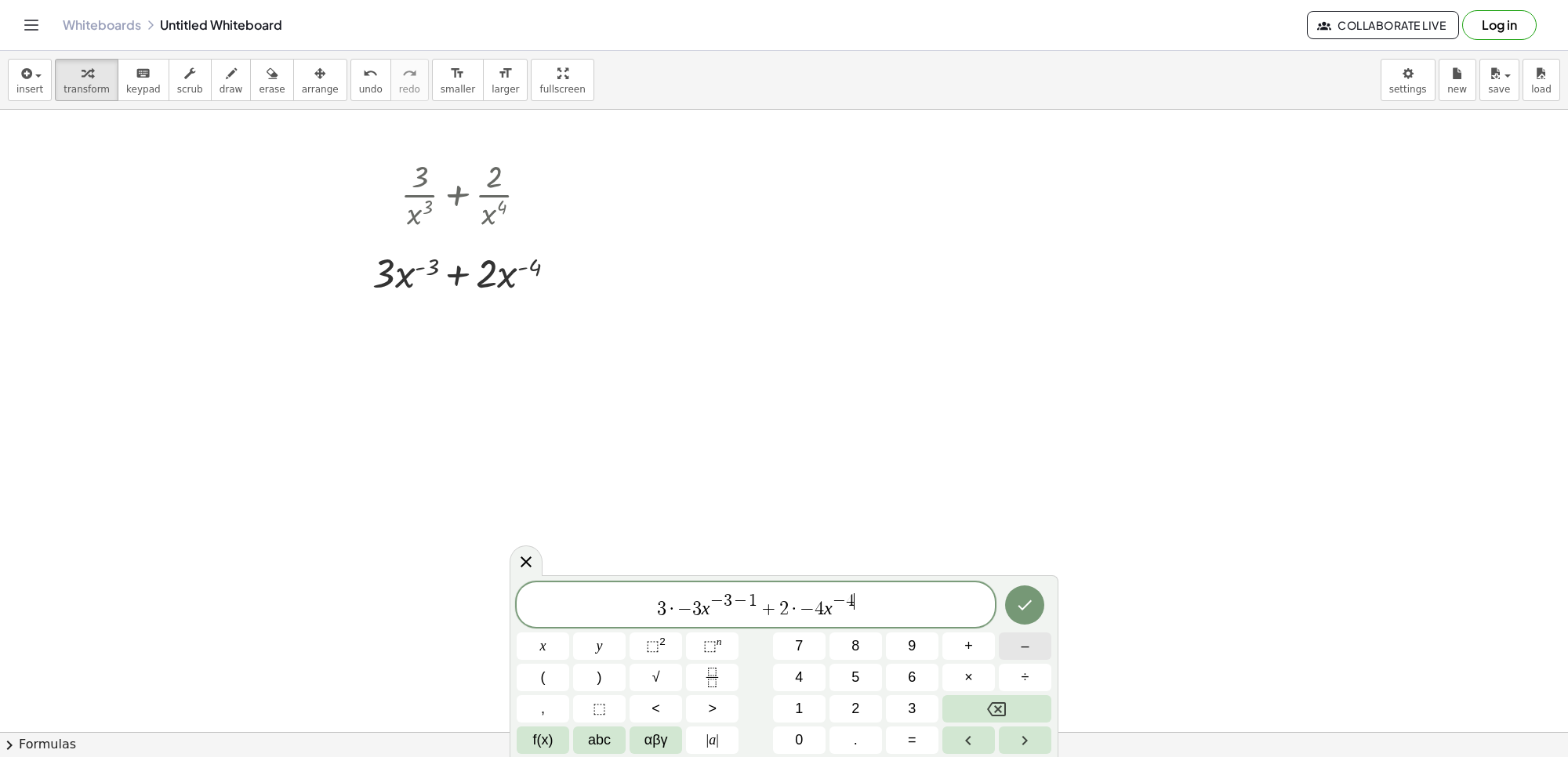
click at [1036, 647] on button "–" at bounding box center [1024, 647] width 53 height 28
click at [801, 712] on span "1" at bounding box center [799, 708] width 8 height 21
click at [1020, 602] on icon "Done" at bounding box center [1024, 605] width 19 height 19
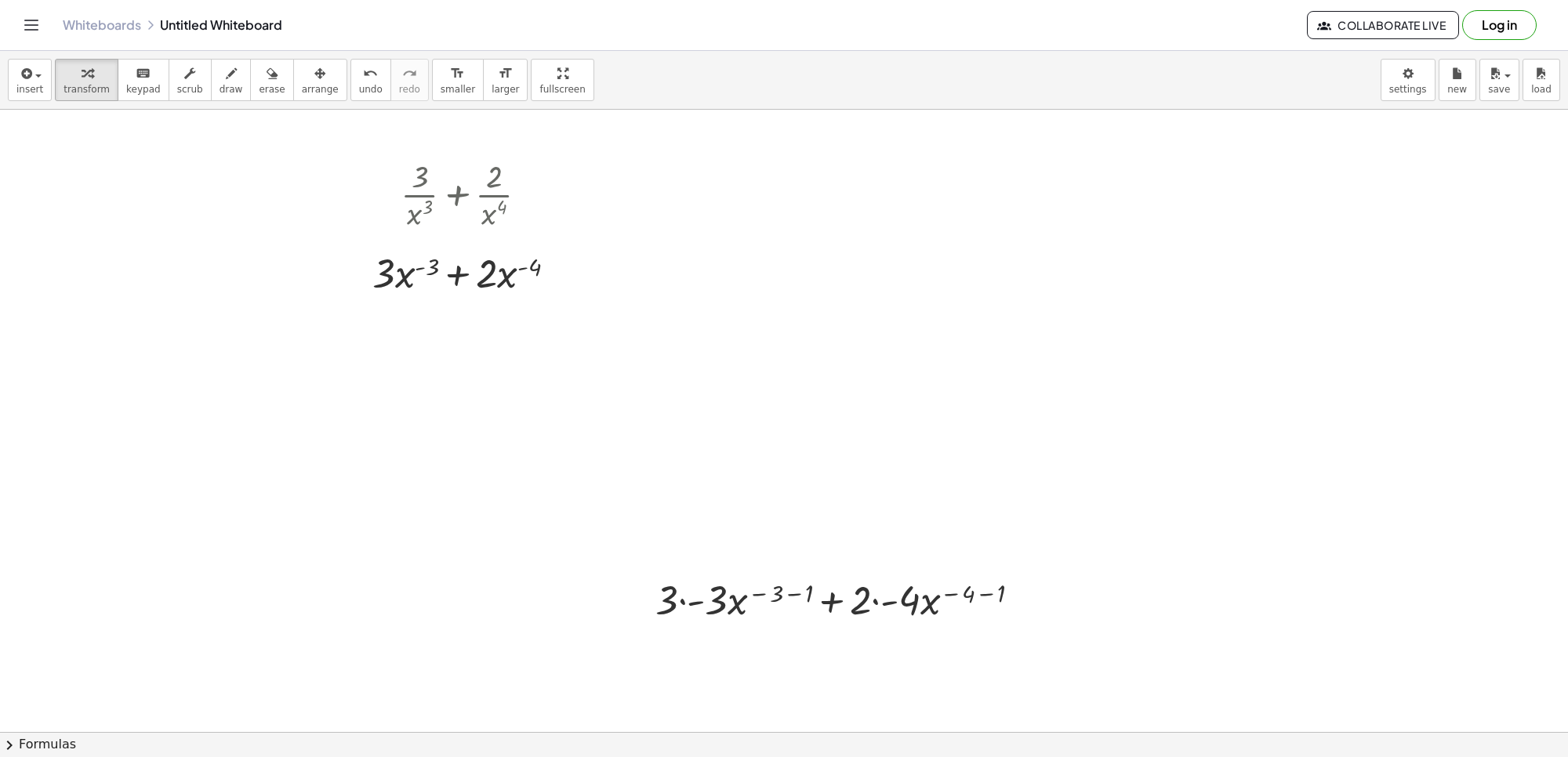
drag, startPoint x: 294, startPoint y: 87, endPoint x: 374, endPoint y: 318, distance: 244.5
click at [302, 91] on span "arrange" at bounding box center [320, 88] width 37 height 11
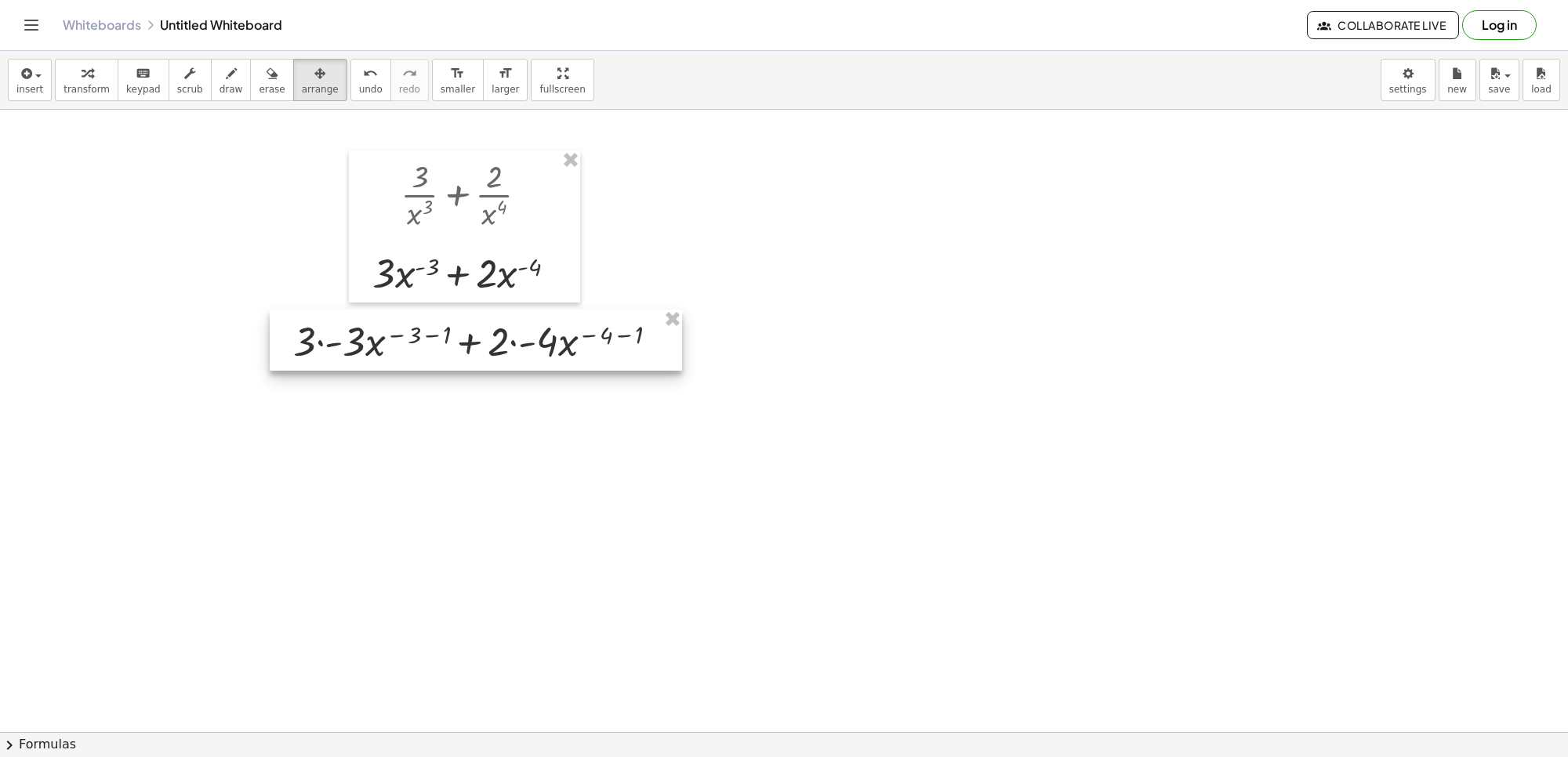
drag, startPoint x: 717, startPoint y: 589, endPoint x: 355, endPoint y: 331, distance: 444.5
click at [355, 331] on div at bounding box center [475, 341] width 412 height 62
click at [86, 91] on span "transform" at bounding box center [86, 88] width 47 height 11
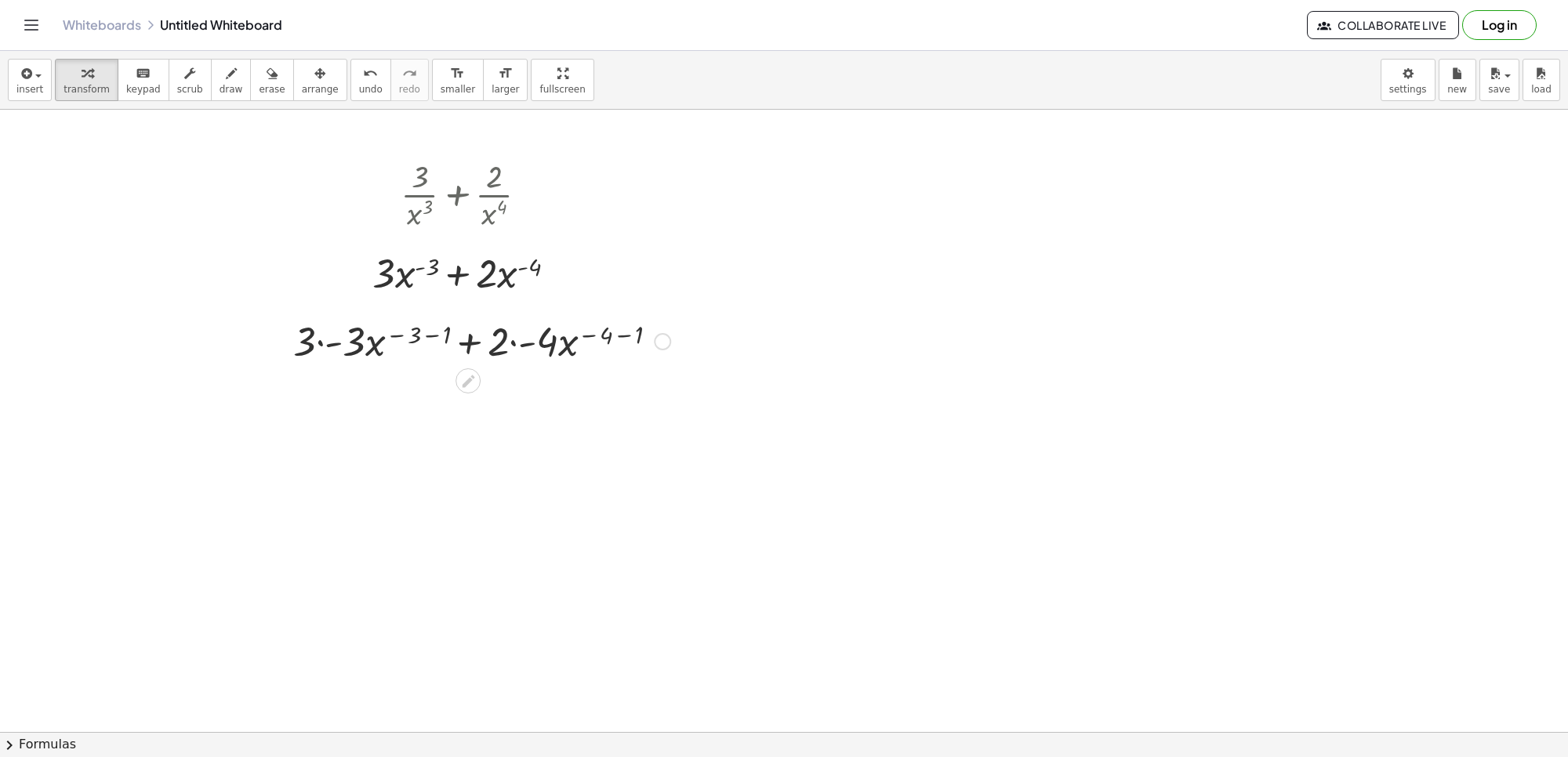
click at [318, 345] on div at bounding box center [481, 341] width 392 height 54
click at [378, 388] on div at bounding box center [481, 393] width 392 height 54
click at [409, 388] on div at bounding box center [481, 393] width 392 height 54
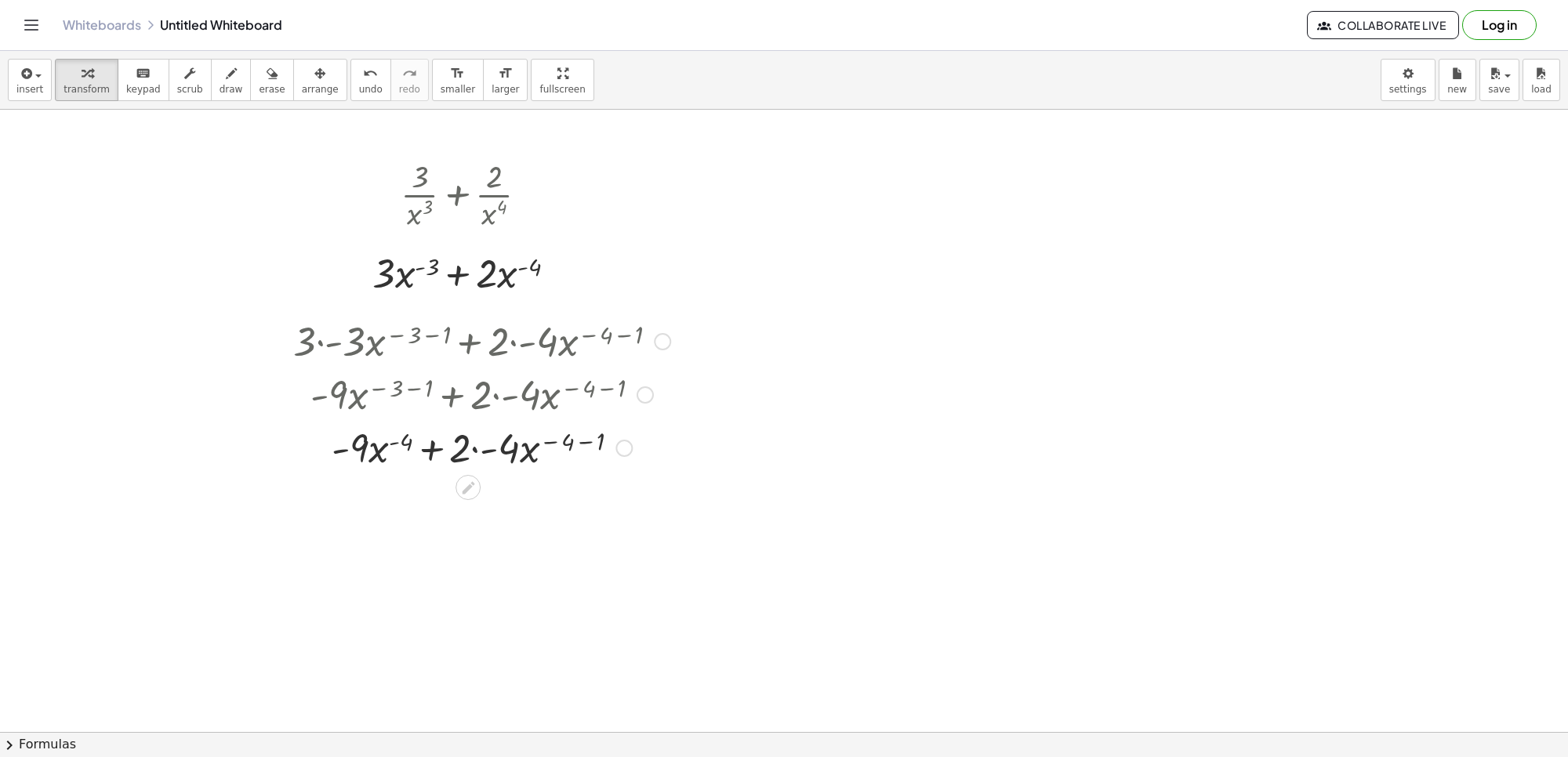
click at [475, 455] on div at bounding box center [481, 447] width 392 height 54
click at [566, 495] on div at bounding box center [481, 501] width 392 height 54
click at [465, 560] on div at bounding box center [481, 553] width 392 height 54
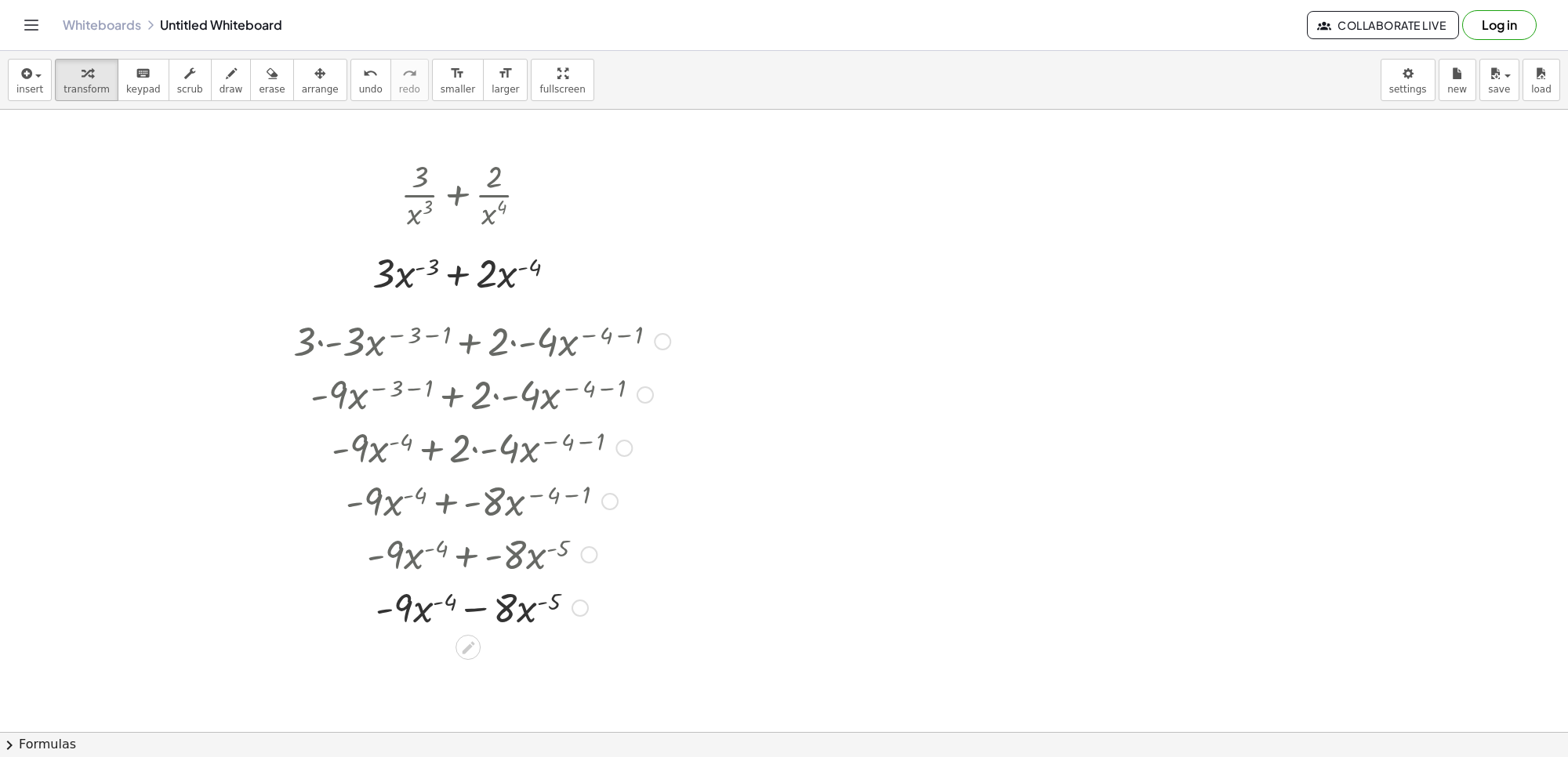
click at [467, 610] on div at bounding box center [481, 607] width 392 height 54
